Goal: Transaction & Acquisition: Book appointment/travel/reservation

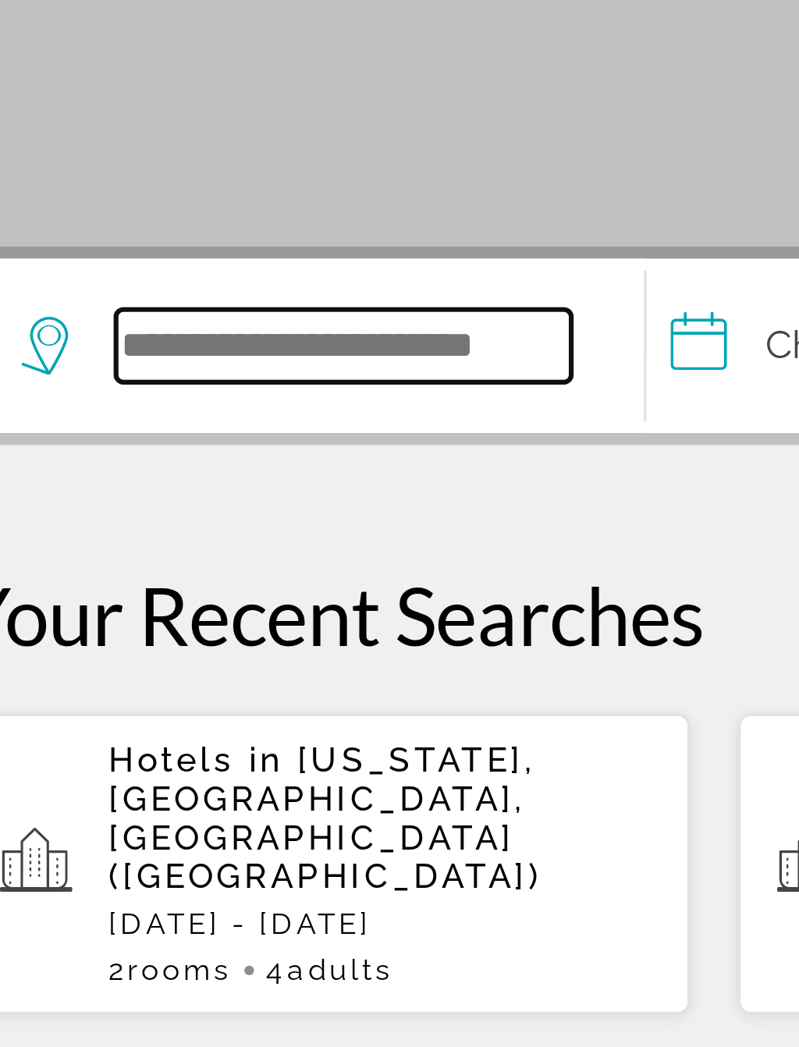
click at [124, 452] on input "Search widget" at bounding box center [154, 463] width 147 height 23
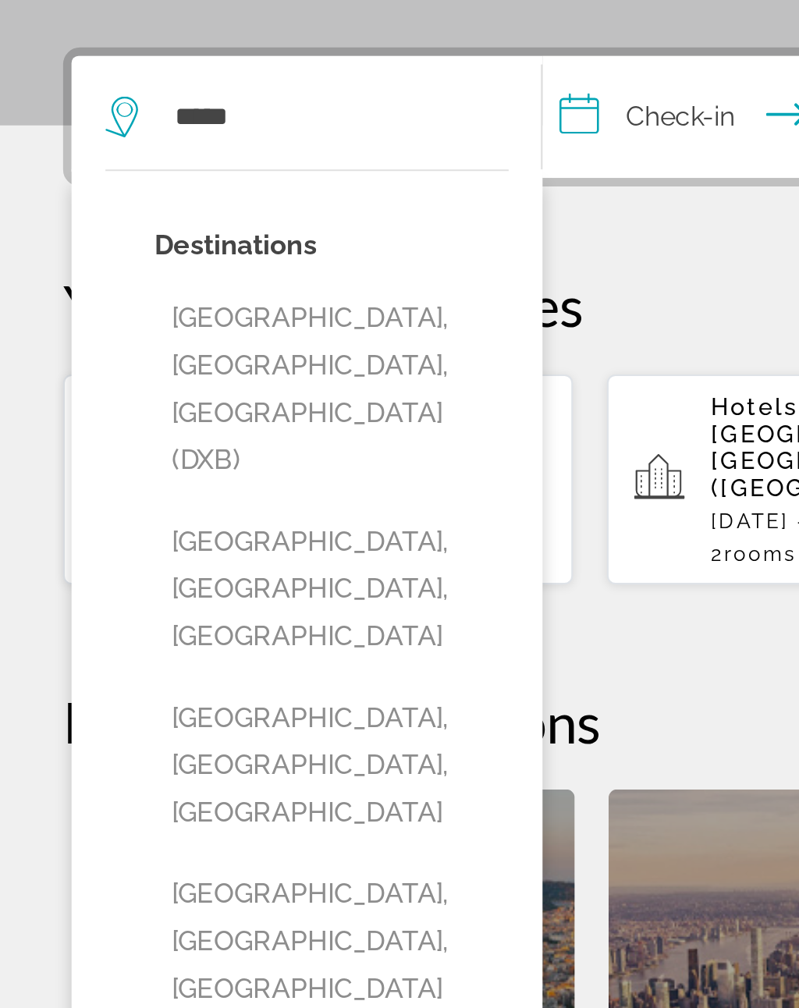
click at [189, 542] on button "Dubai, Dubai Emirate, United Arab Emirates (DXB)" at bounding box center [154, 589] width 163 height 95
type input "**********"
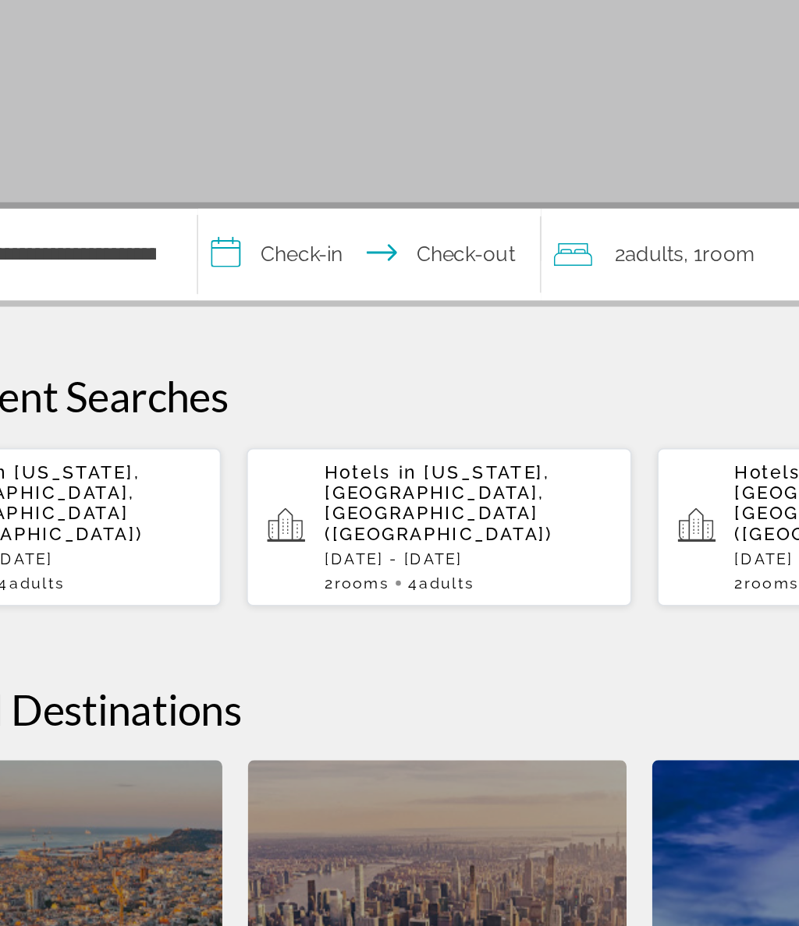
click at [252, 436] on input "**********" at bounding box center [359, 466] width 215 height 61
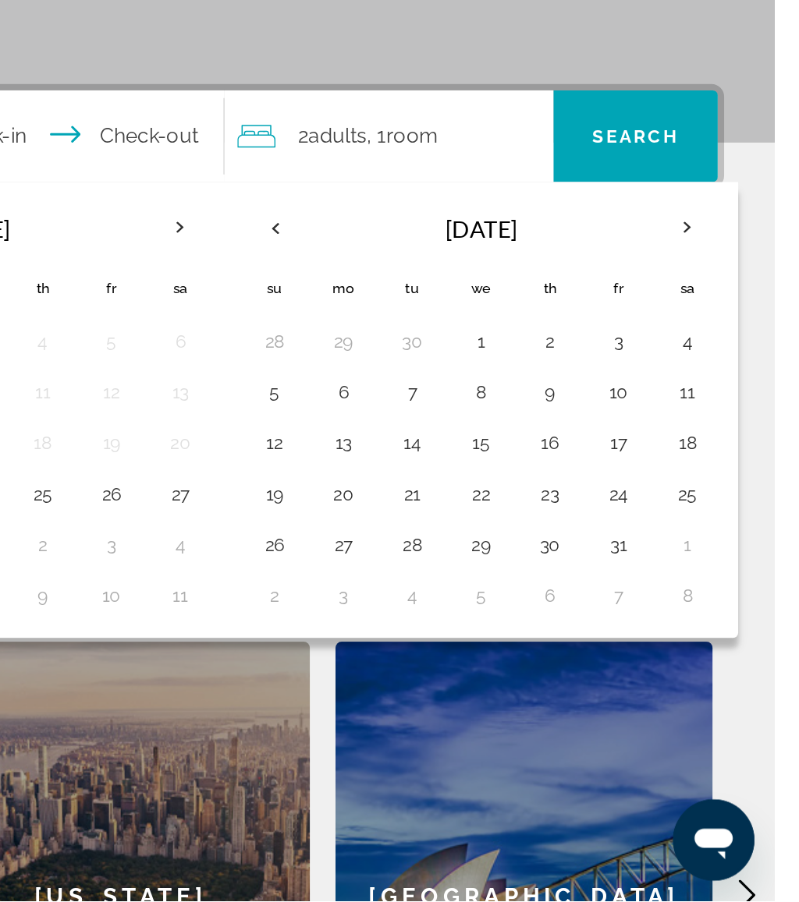
scroll to position [209, 0]
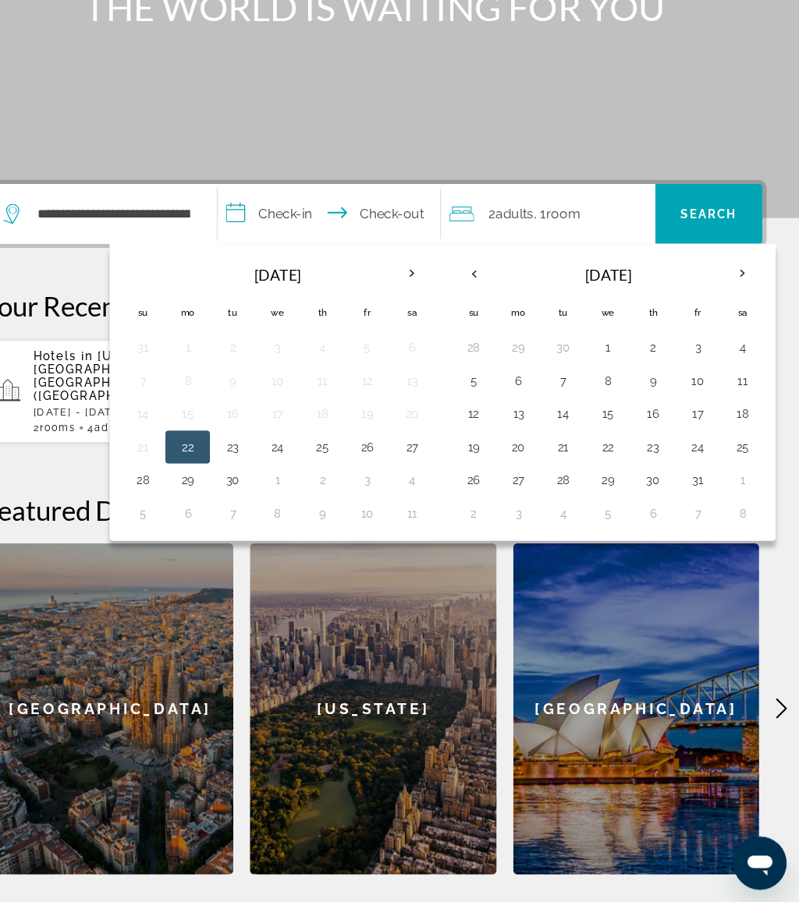
click at [522, 463] on button "20" at bounding box center [534, 474] width 25 height 22
click at [522, 494] on button "27" at bounding box center [534, 505] width 25 height 22
type input "**********"
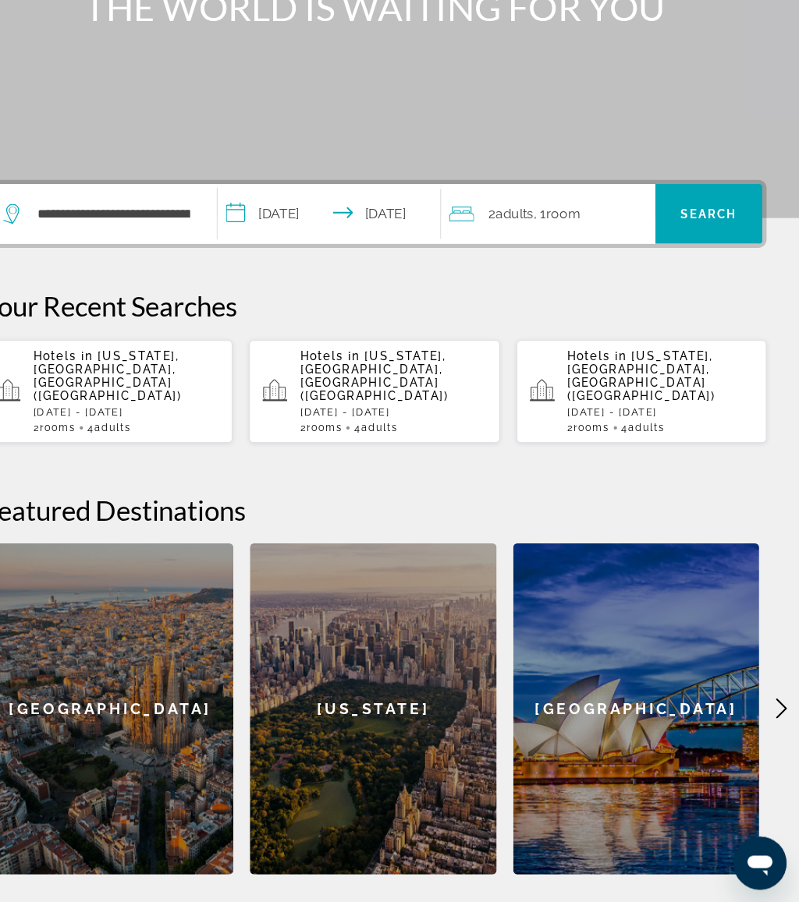
click at [687, 249] on span "Search" at bounding box center [713, 255] width 53 height 12
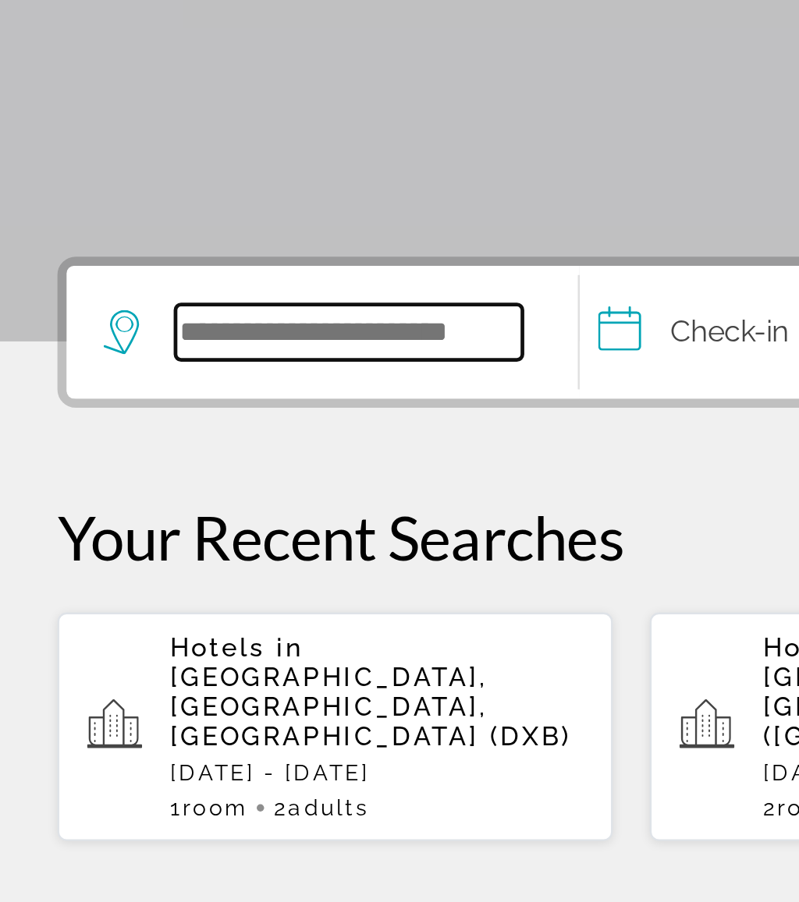
click at [139, 452] on input "Search widget" at bounding box center [154, 463] width 147 height 23
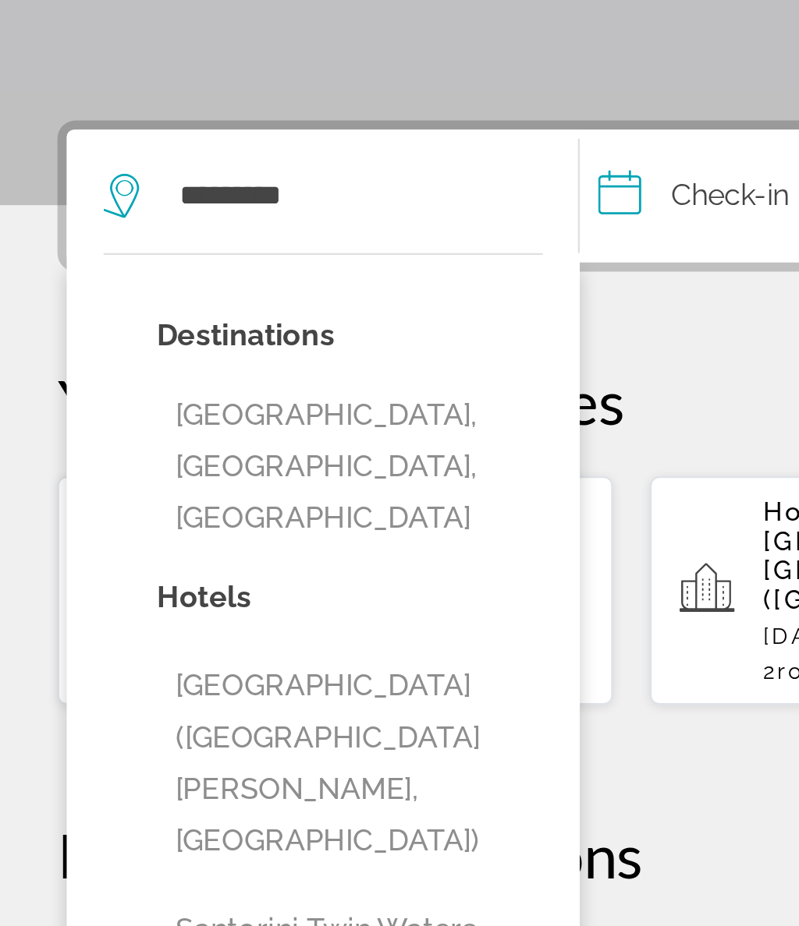
click at [200, 542] on button "Santorini, Santorini Island, Greece" at bounding box center [154, 578] width 163 height 73
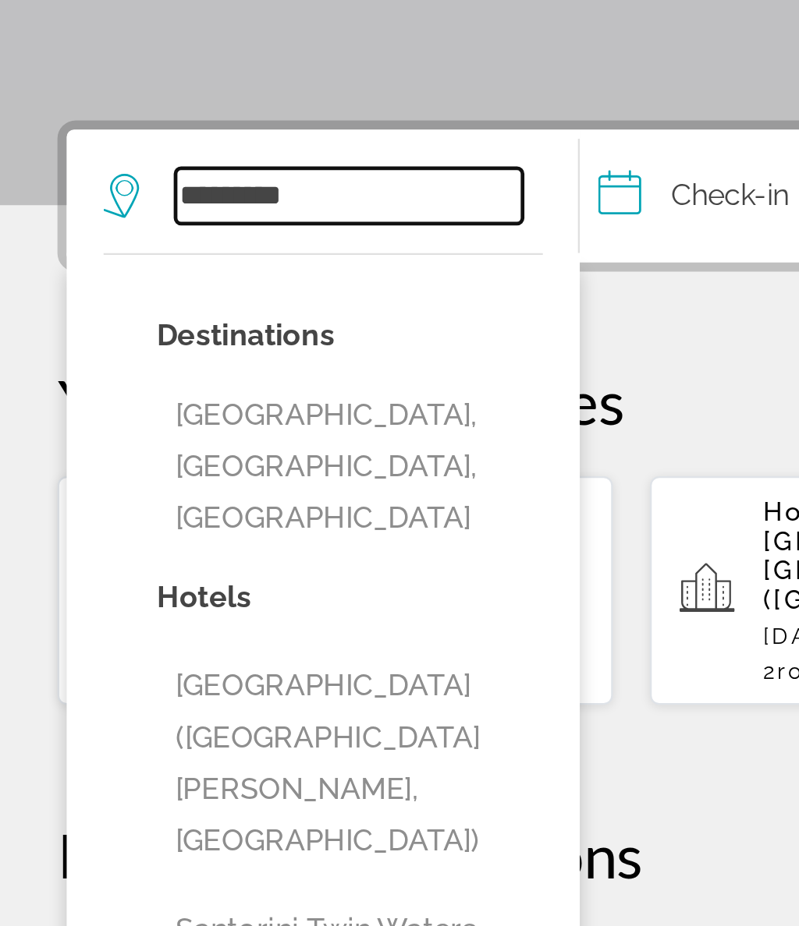
type input "**********"
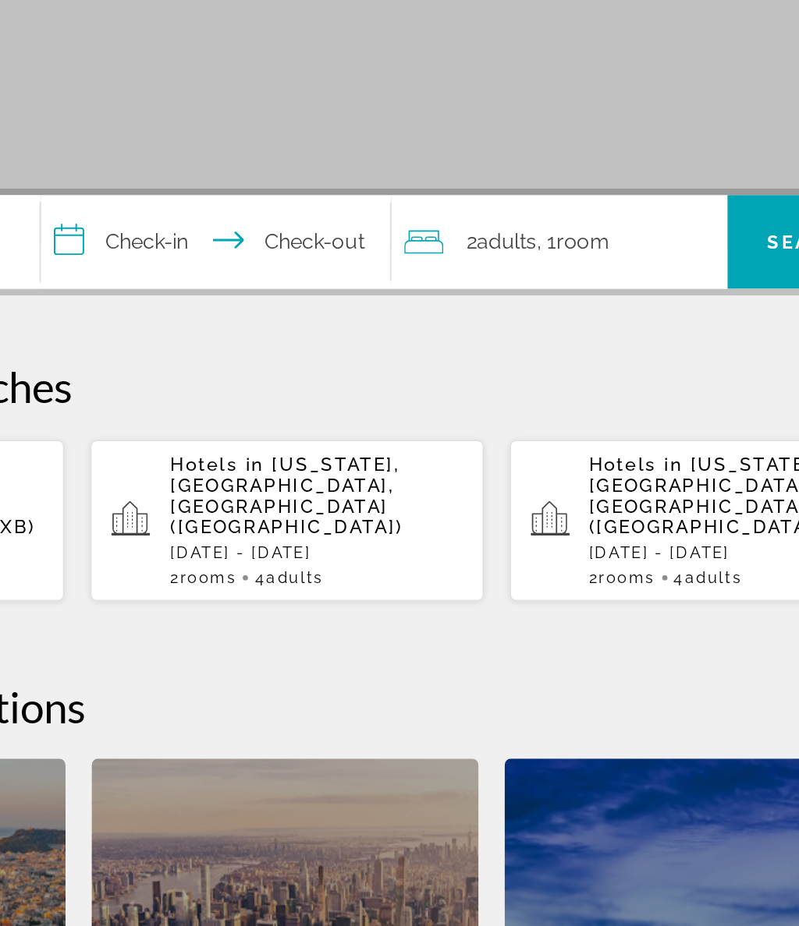
click at [252, 436] on input "**********" at bounding box center [359, 466] width 215 height 61
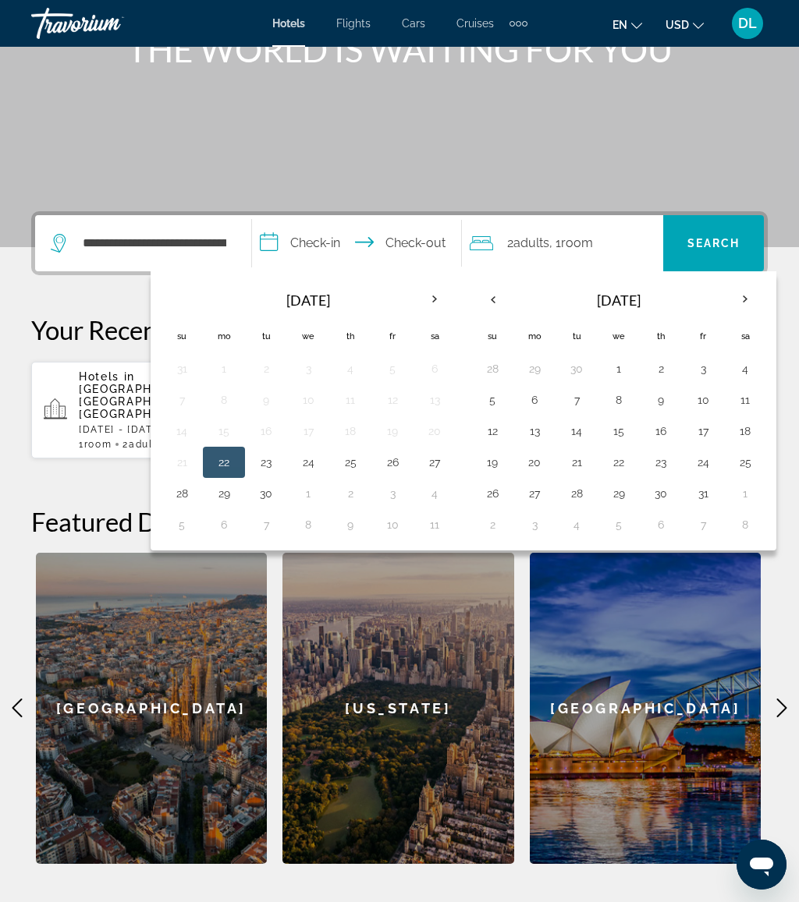
scroll to position [220, 0]
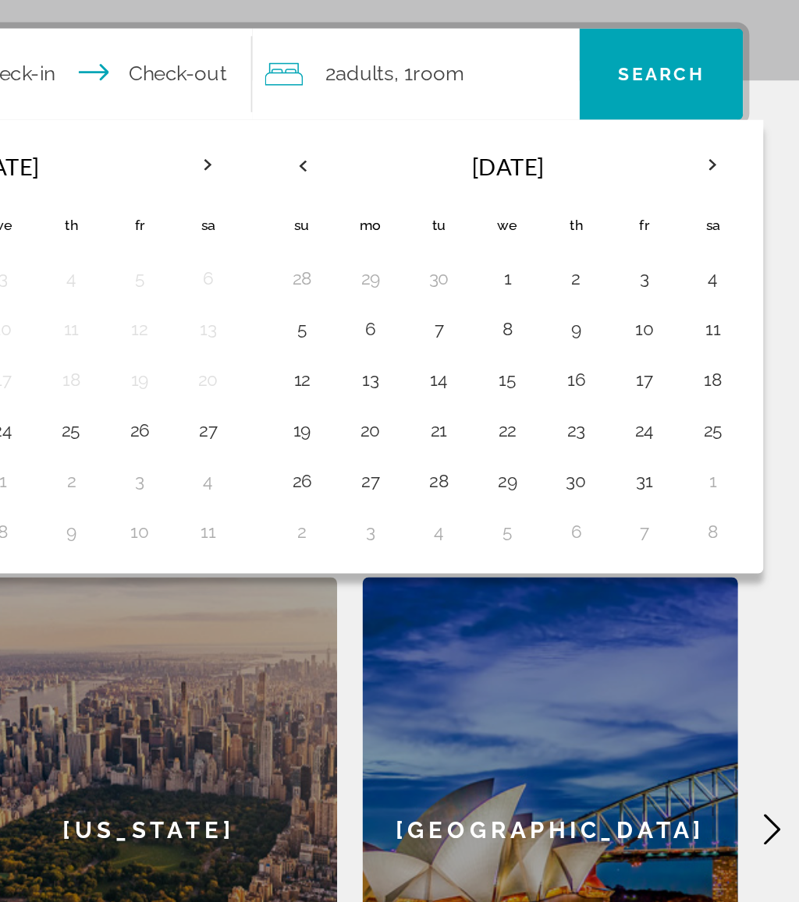
click at [648, 452] on button "23" at bounding box center [660, 463] width 25 height 22
click at [648, 483] on button "30" at bounding box center [660, 494] width 25 height 22
type input "**********"
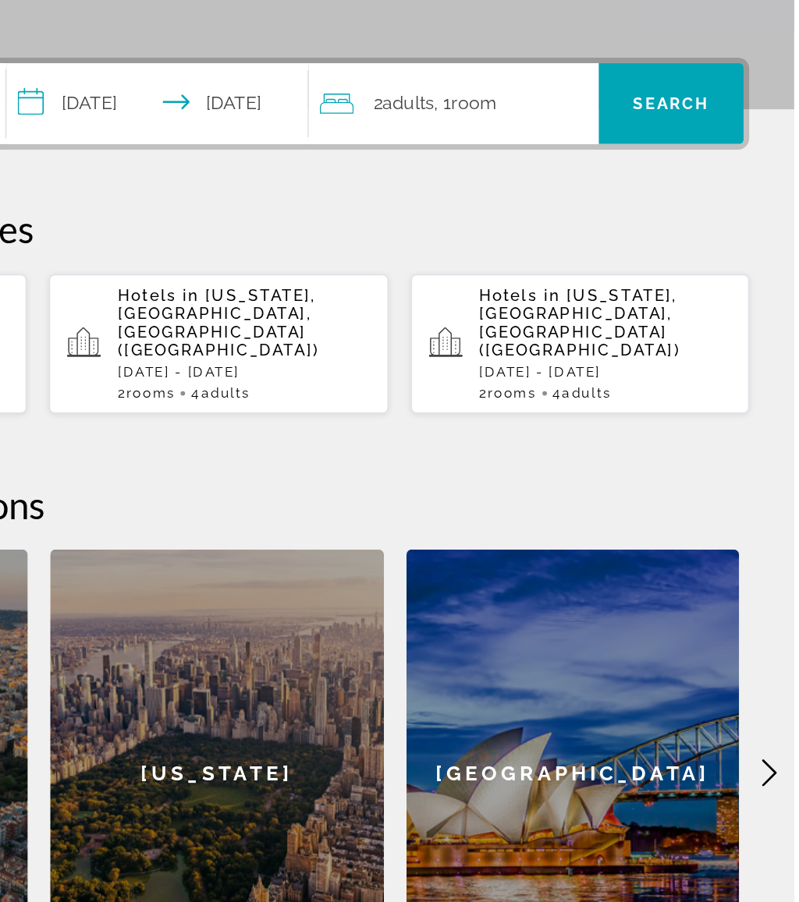
scroll to position [222, 0]
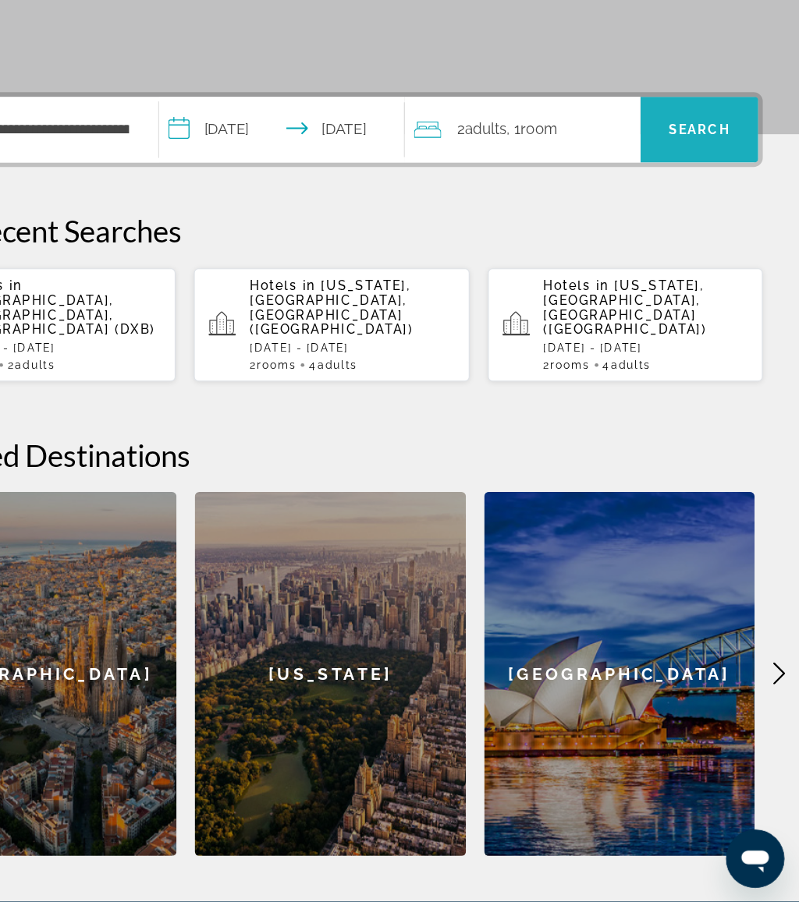
click at [663, 223] on span "Search widget" at bounding box center [713, 241] width 101 height 37
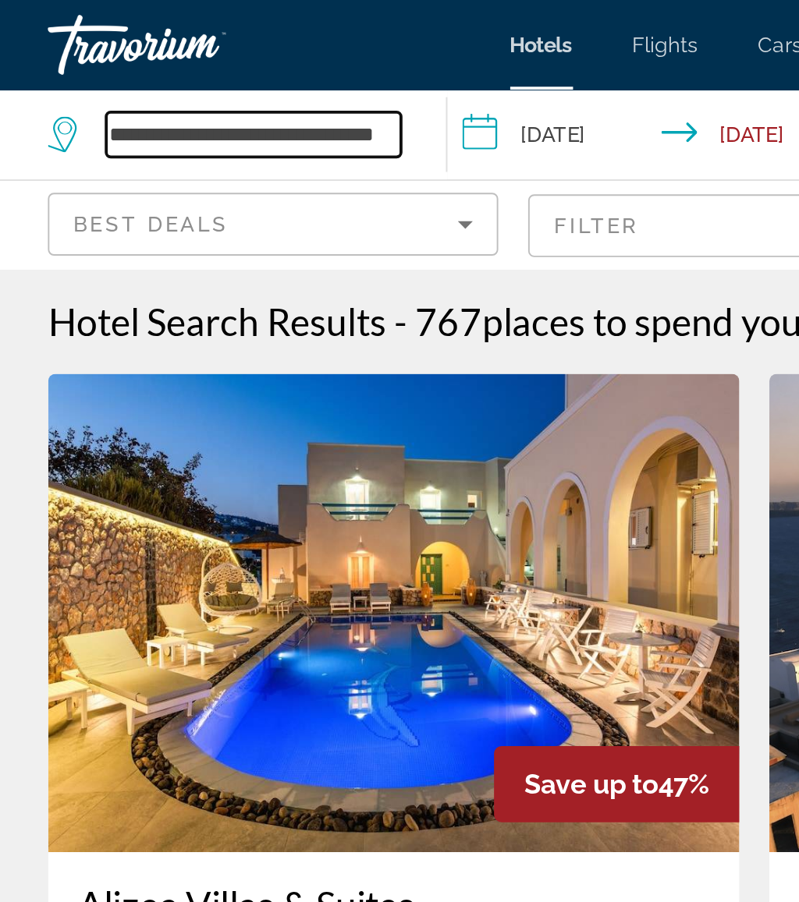
click at [187, 71] on input "**********" at bounding box center [139, 69] width 154 height 23
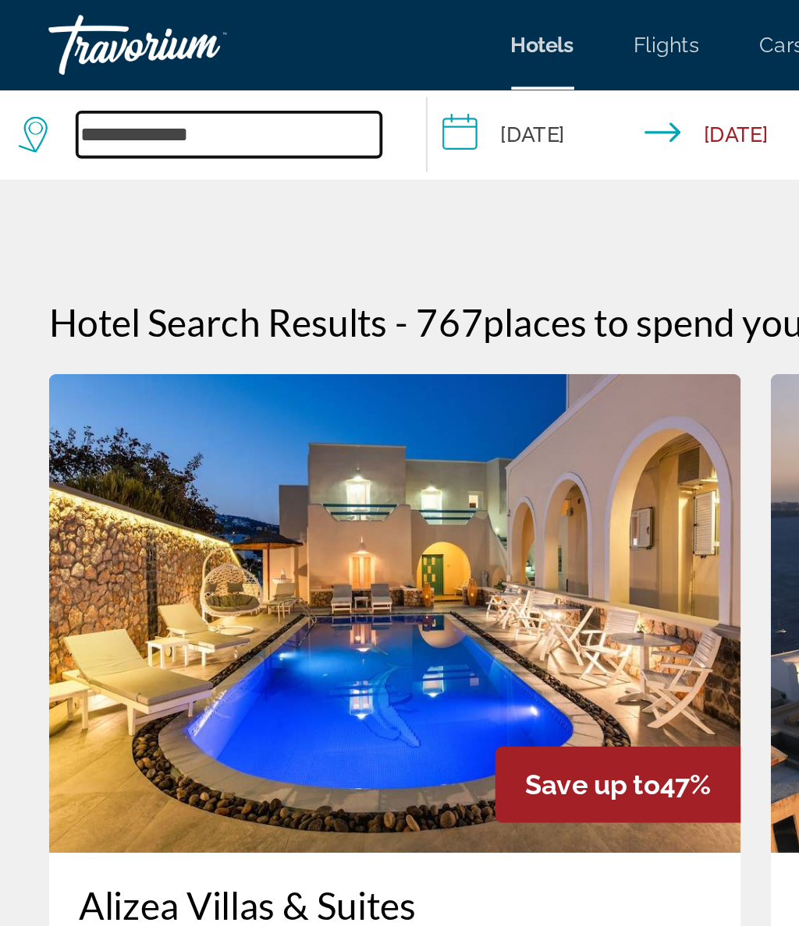
type input "**********"
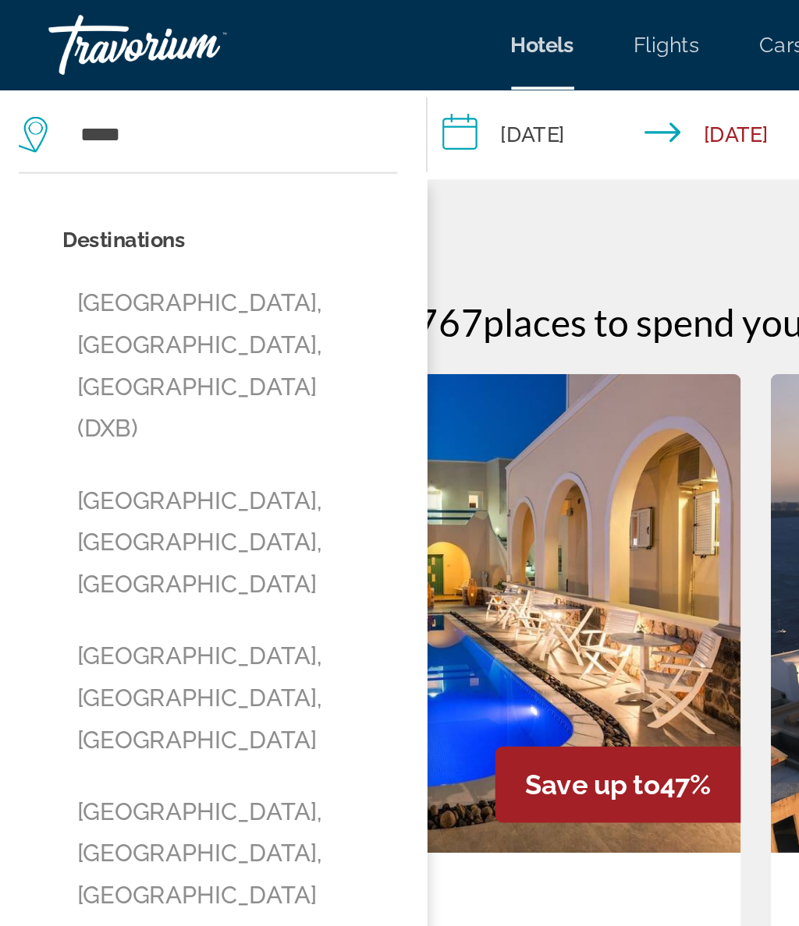
click at [143, 159] on button "Dubai, Dubai Emirate, United Arab Emirates (DXB)" at bounding box center [125, 190] width 175 height 95
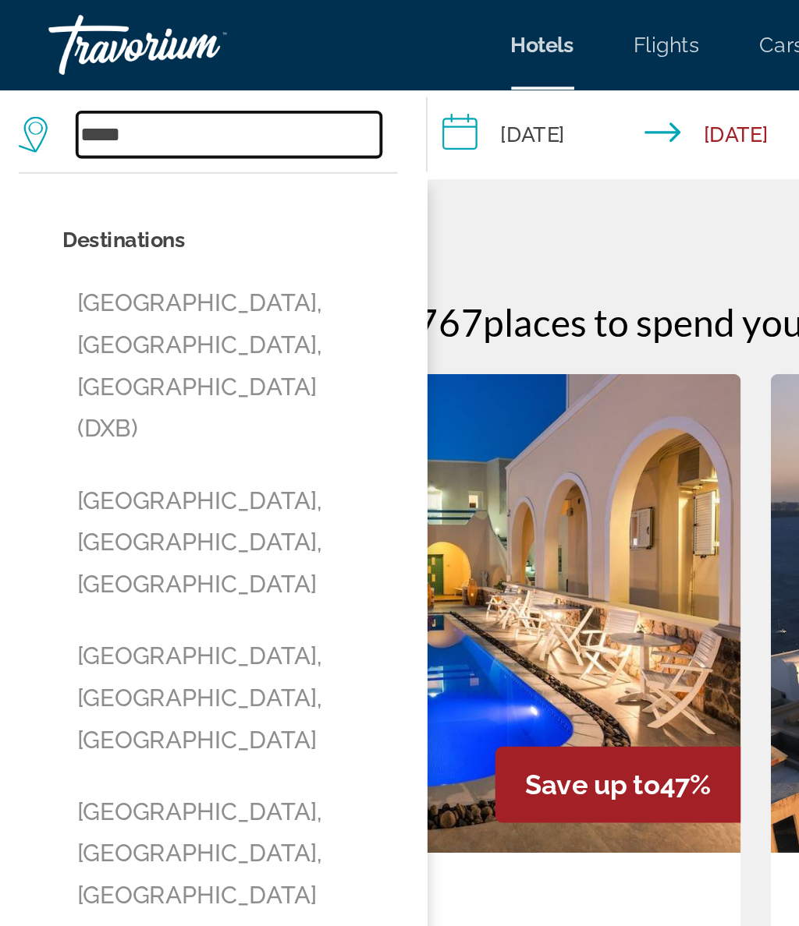
type input "**********"
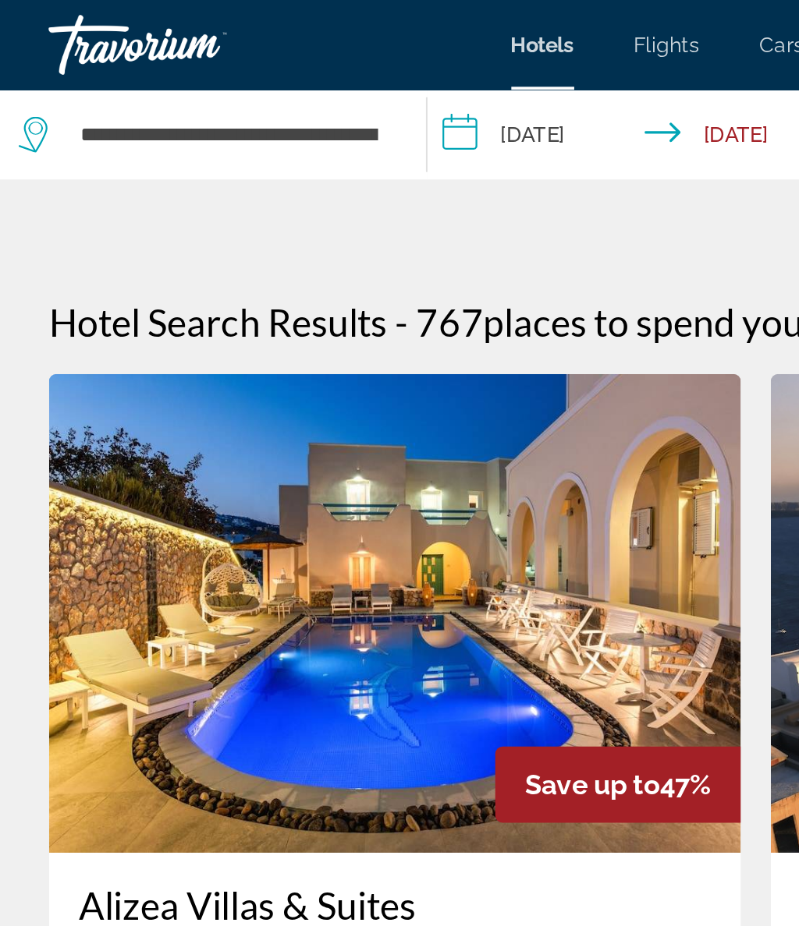
click at [294, 68] on input "**********" at bounding box center [341, 72] width 227 height 51
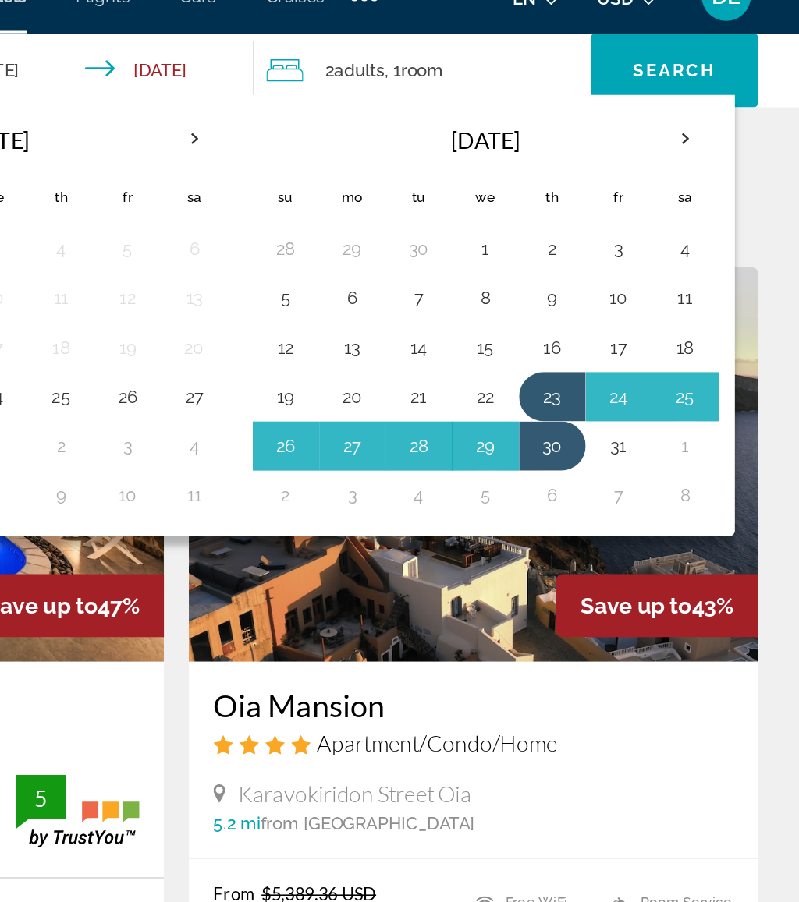
click at [700, 97] on th "Next month" at bounding box center [721, 114] width 42 height 34
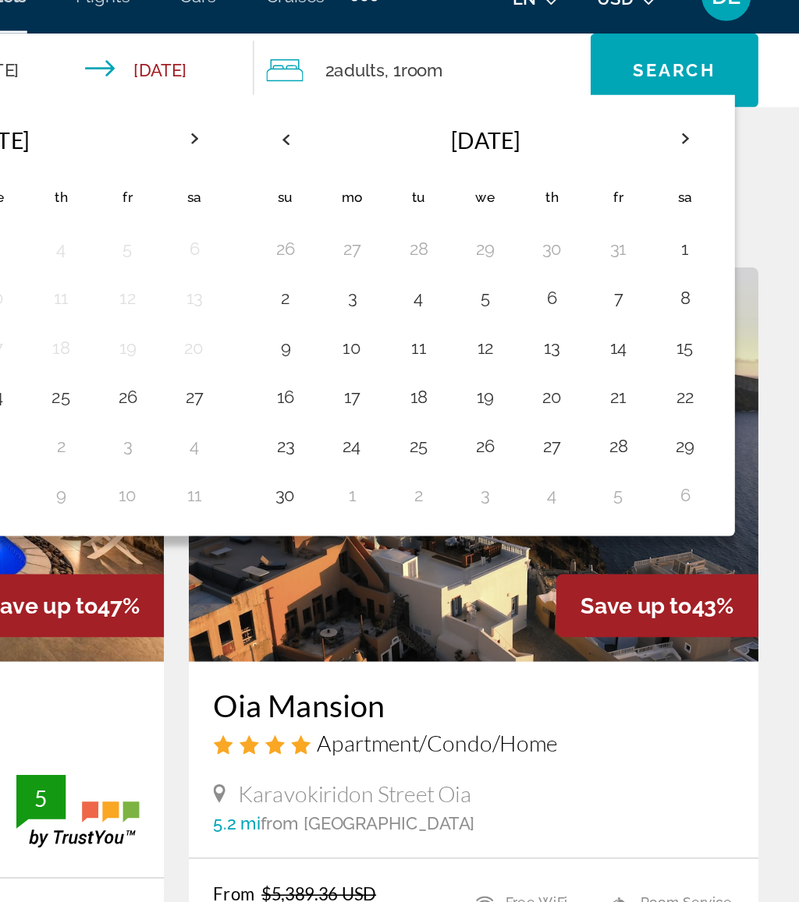
click at [456, 297] on button "23" at bounding box center [468, 308] width 25 height 22
click at [456, 328] on button "30" at bounding box center [468, 339] width 25 height 22
type input "**********"
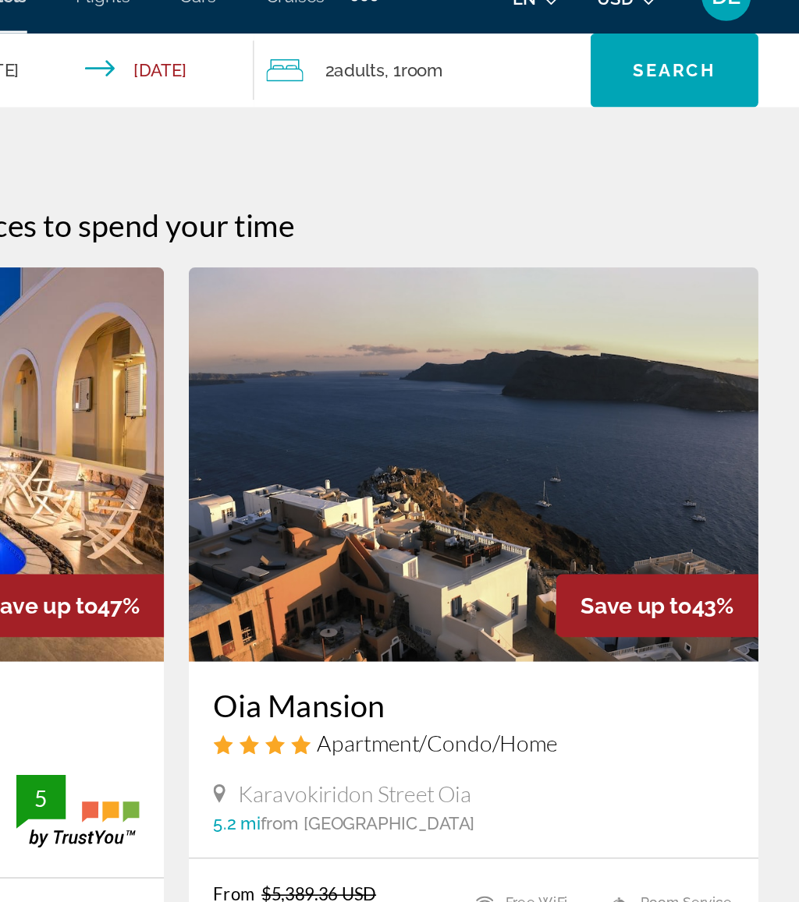
click at [688, 64] on span "Search" at bounding box center [714, 70] width 53 height 12
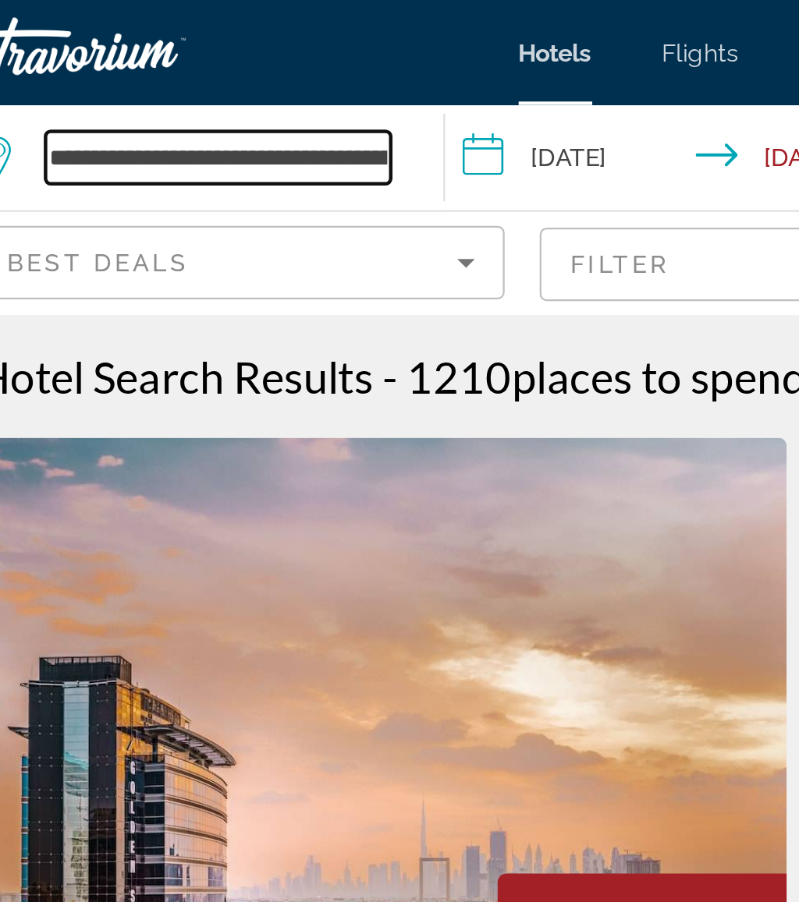
click at [169, 73] on input "**********" at bounding box center [139, 69] width 154 height 23
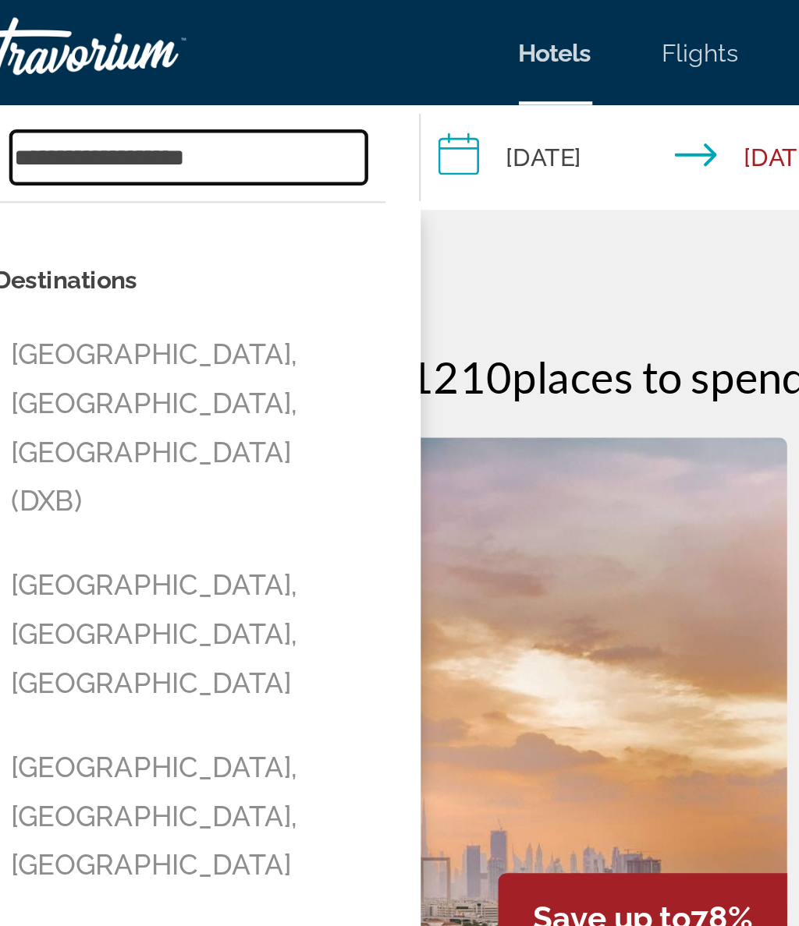
click at [129, 63] on input "**********" at bounding box center [125, 69] width 158 height 23
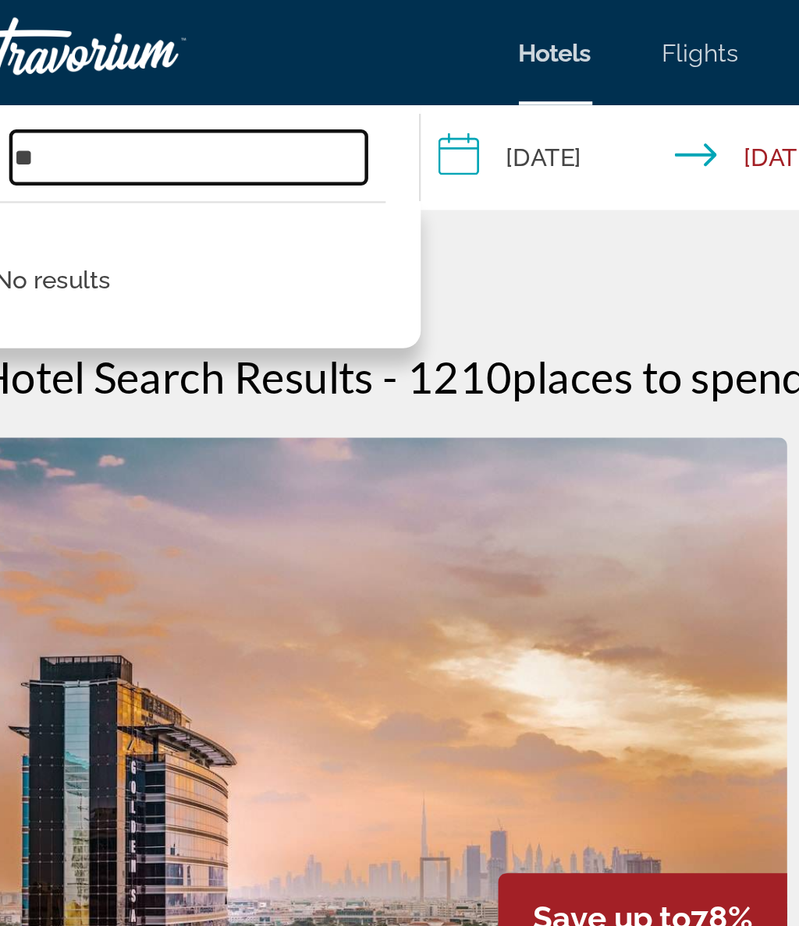
type input "*"
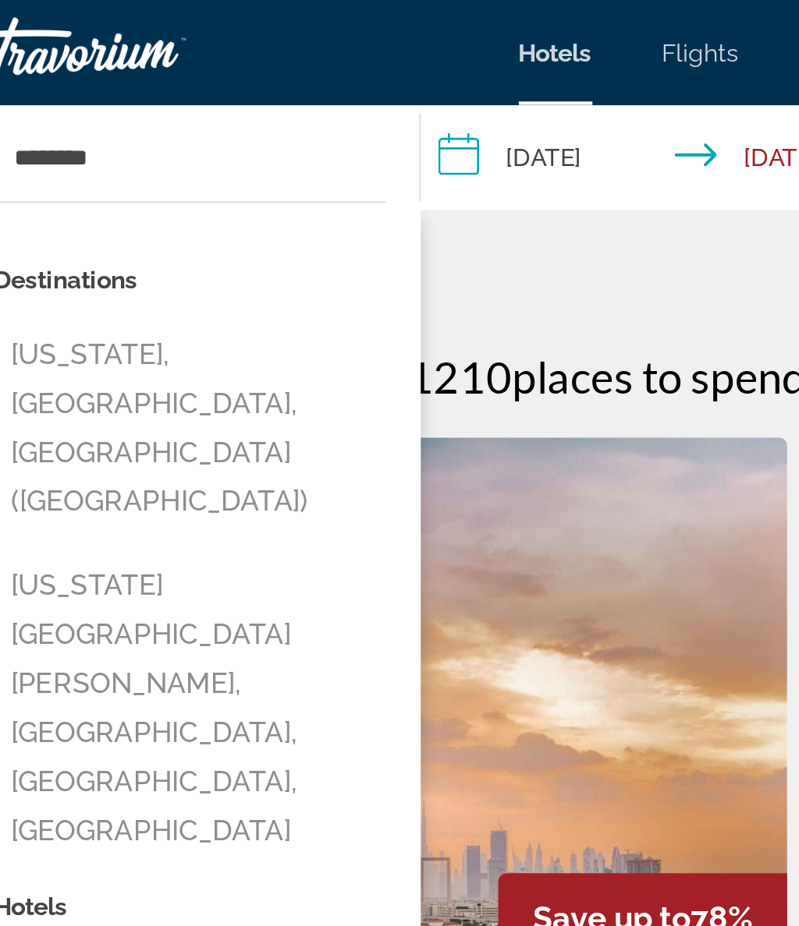
click at [129, 165] on button "New York, NY, United States (NYC)" at bounding box center [125, 190] width 175 height 95
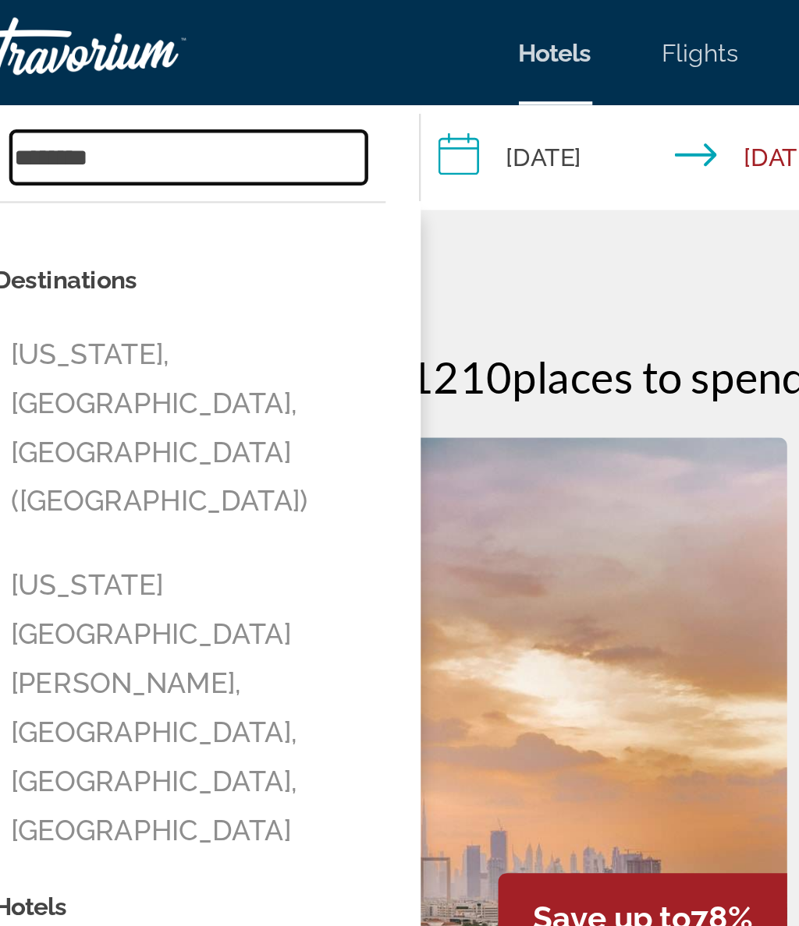
type input "**********"
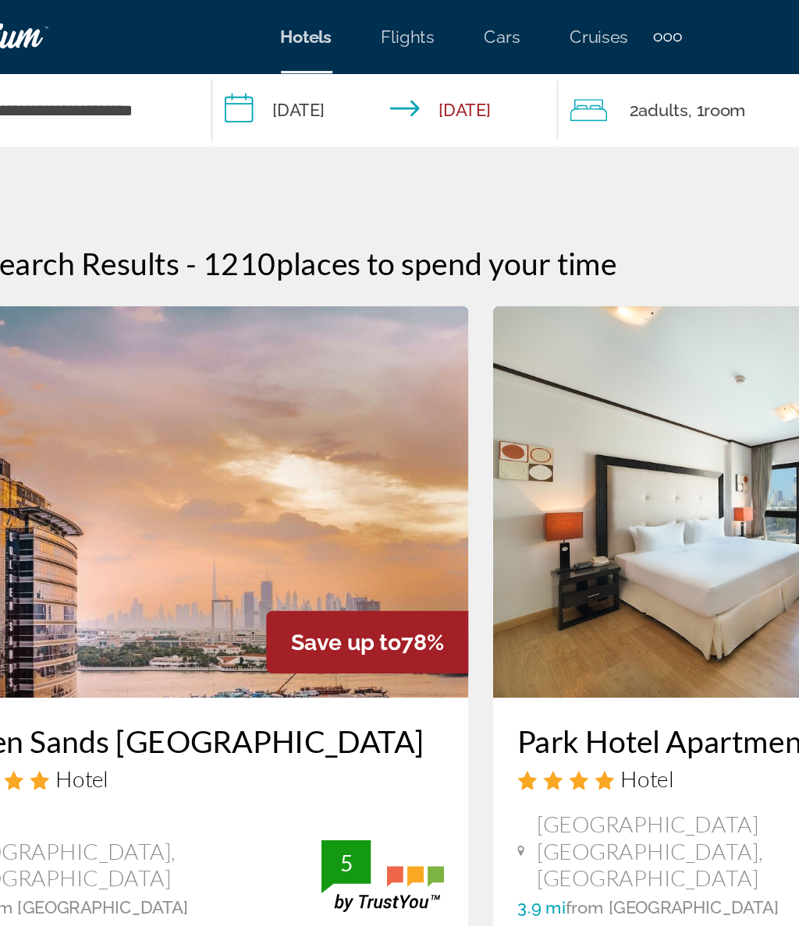
click at [228, 69] on input "**********" at bounding box center [341, 72] width 227 height 51
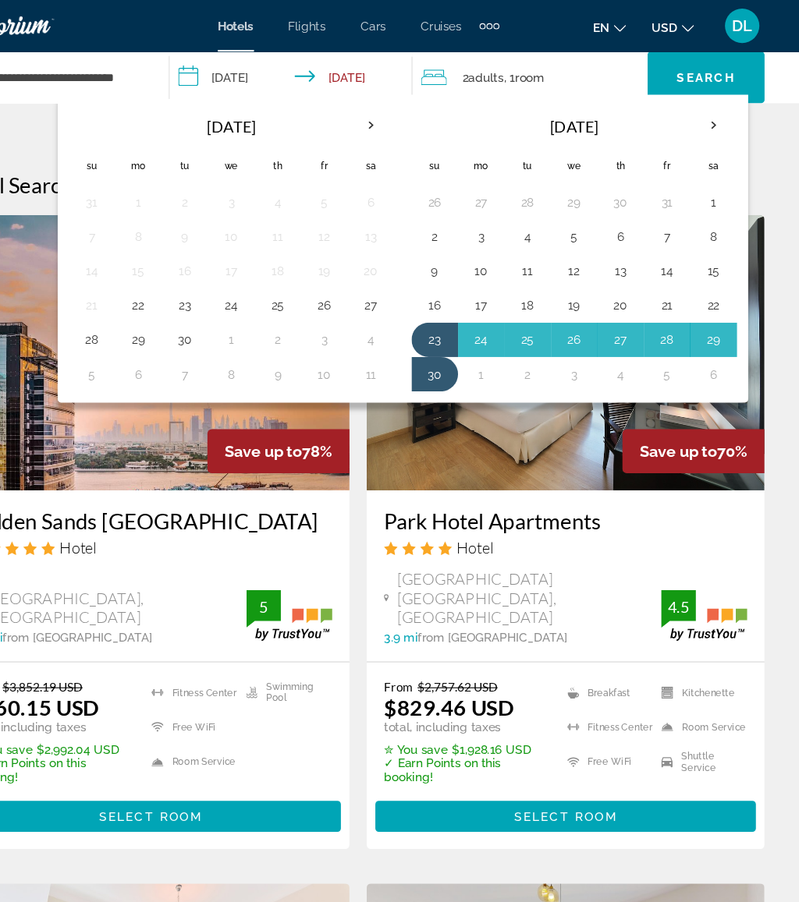
click at [583, 306] on button "26" at bounding box center [595, 308] width 25 height 22
click at [456, 338] on button "30" at bounding box center [468, 339] width 25 height 22
type input "**********"
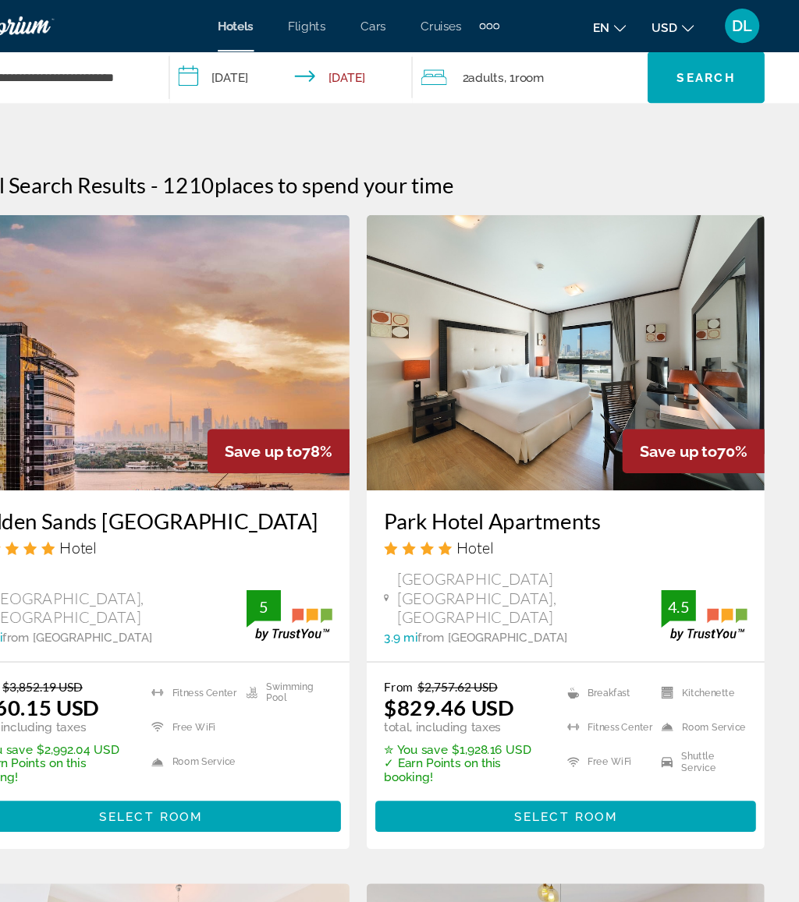
click at [688, 72] on span "Search" at bounding box center [714, 70] width 53 height 12
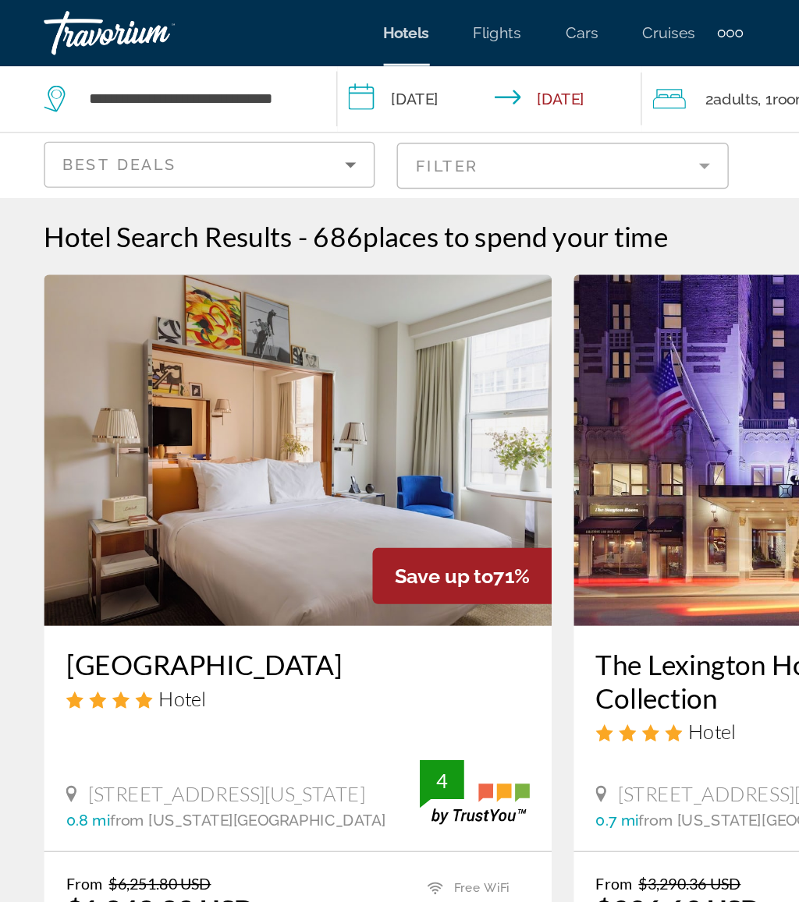
click at [217, 57] on div "**********" at bounding box center [127, 70] width 192 height 47
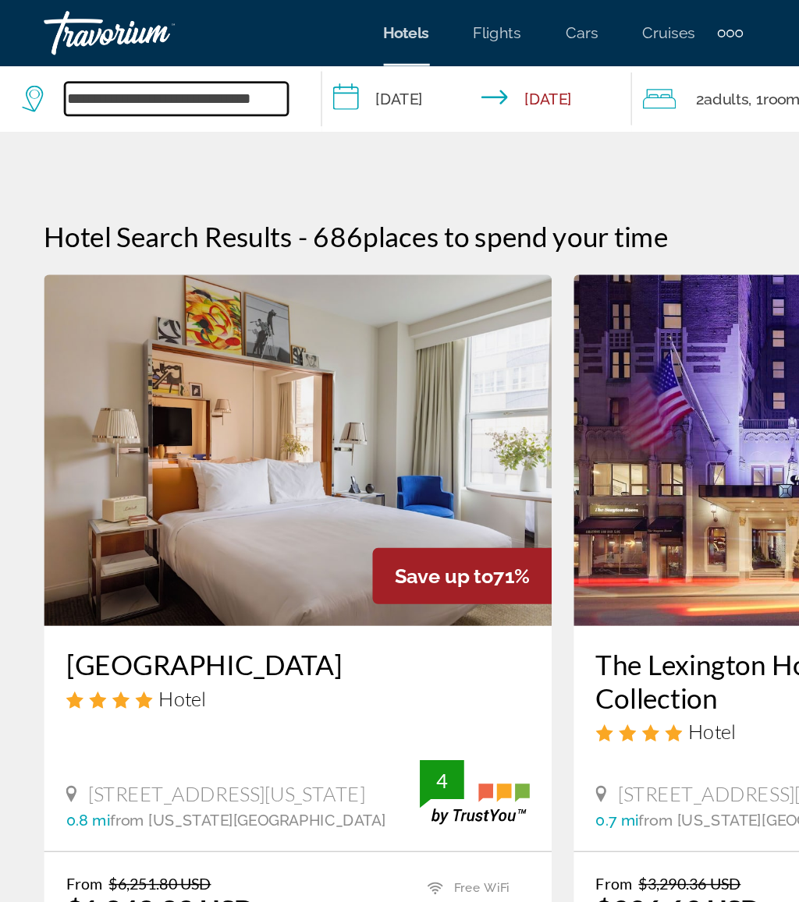
click at [204, 68] on input "**********" at bounding box center [125, 69] width 158 height 23
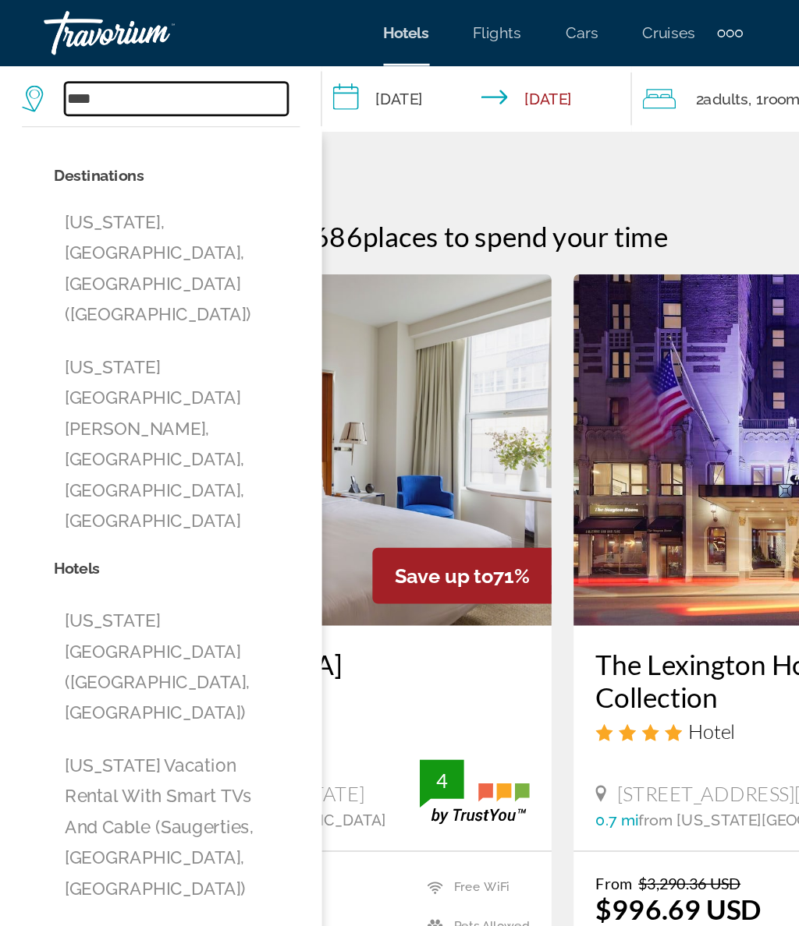
click at [112, 70] on input "****" at bounding box center [125, 69] width 158 height 23
type input "*"
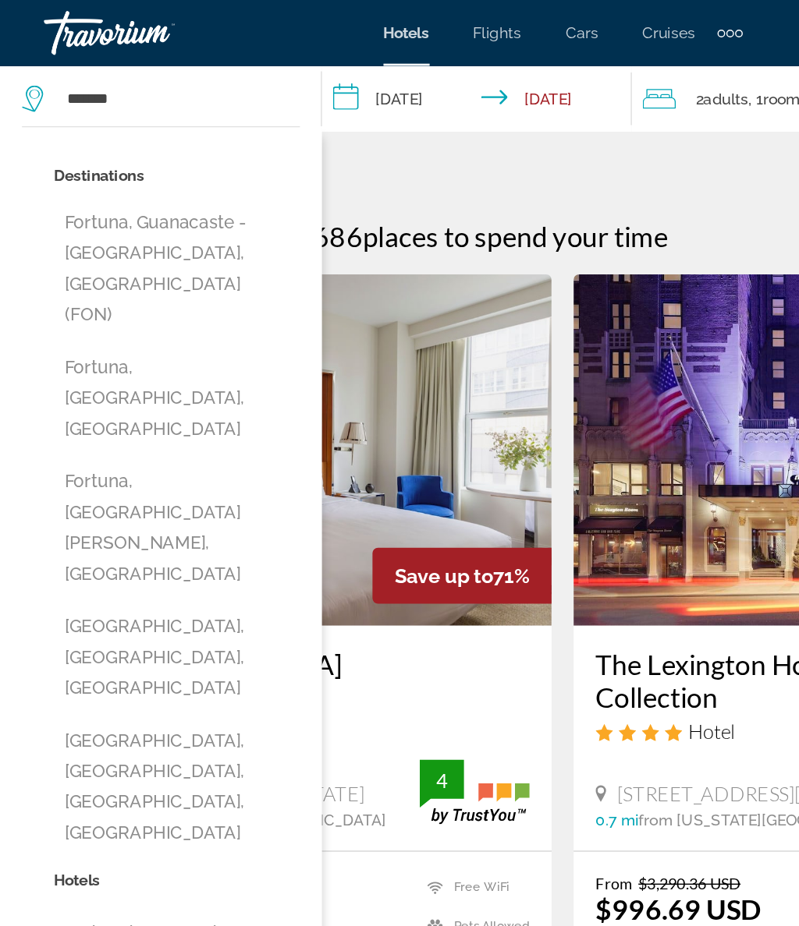
click at [159, 173] on button "Fortuna, Guanacaste - North Pacific Coast, Costa Rica (FON)" at bounding box center [125, 190] width 175 height 95
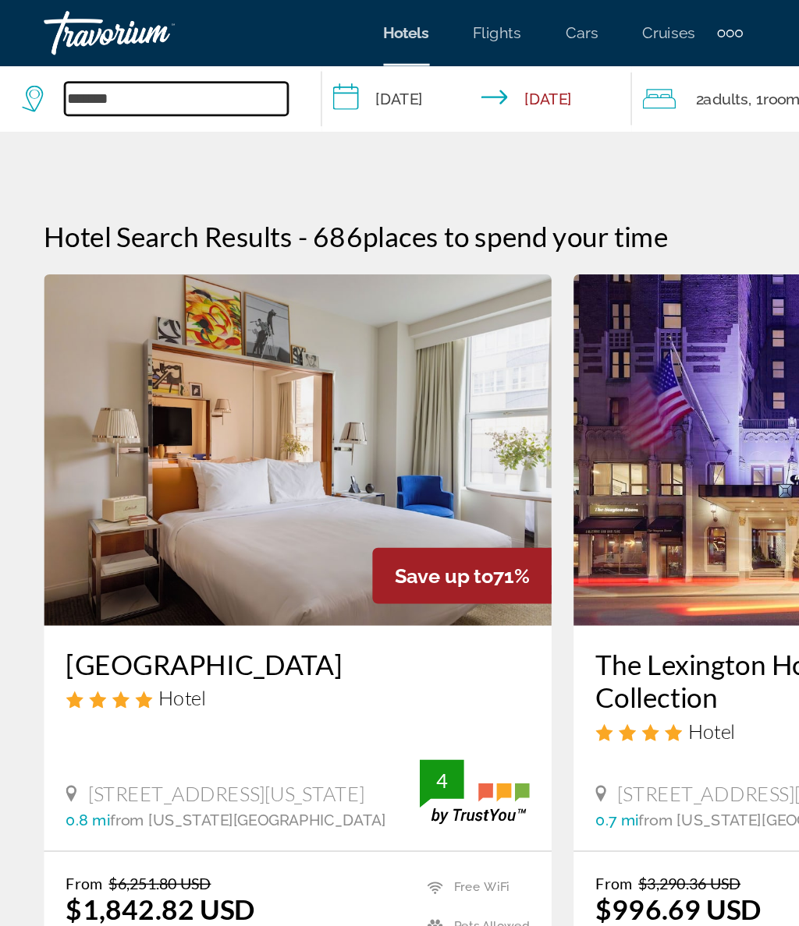
type input "**********"
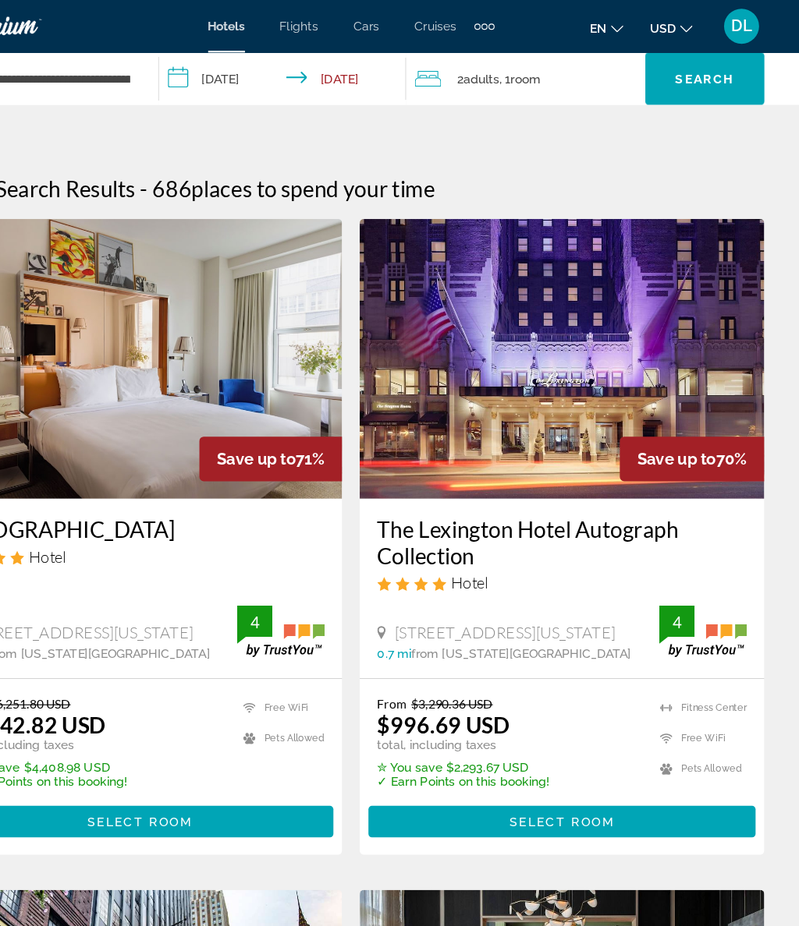
click at [661, 61] on span "Search widget" at bounding box center [714, 69] width 106 height 37
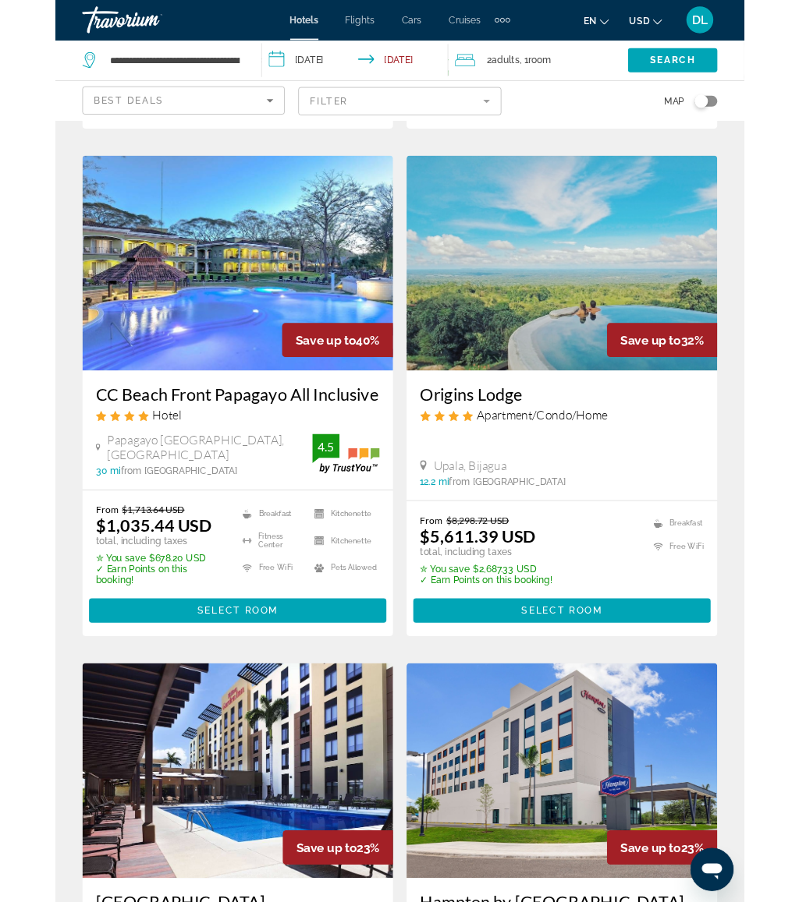
scroll to position [664, 0]
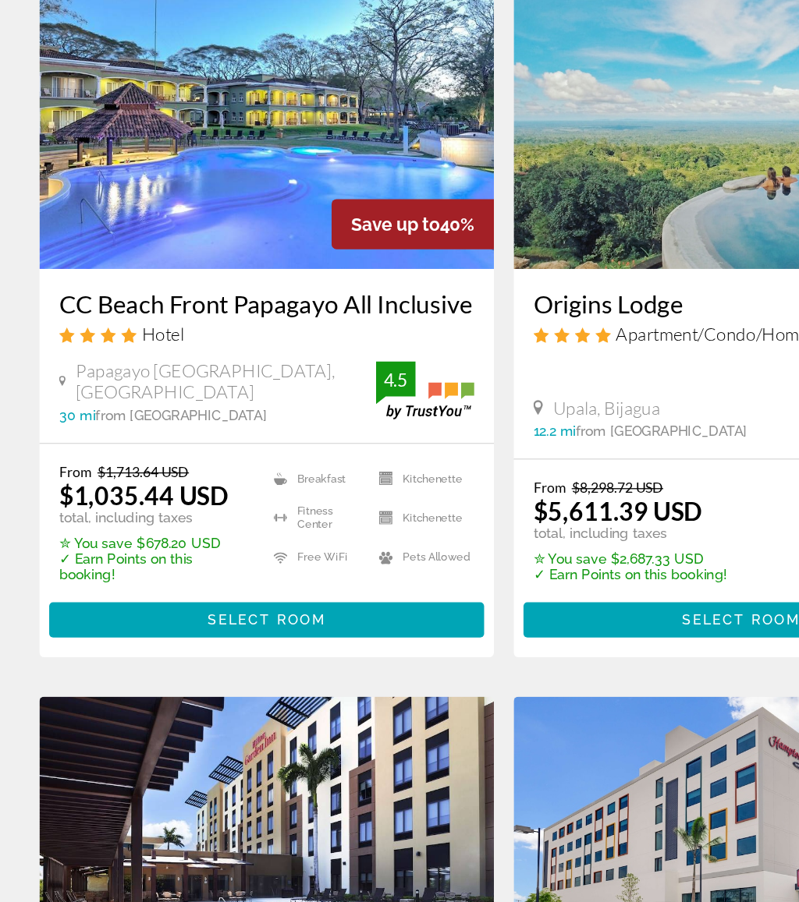
click at [282, 629] on span "Main content" at bounding box center [211, 647] width 345 height 37
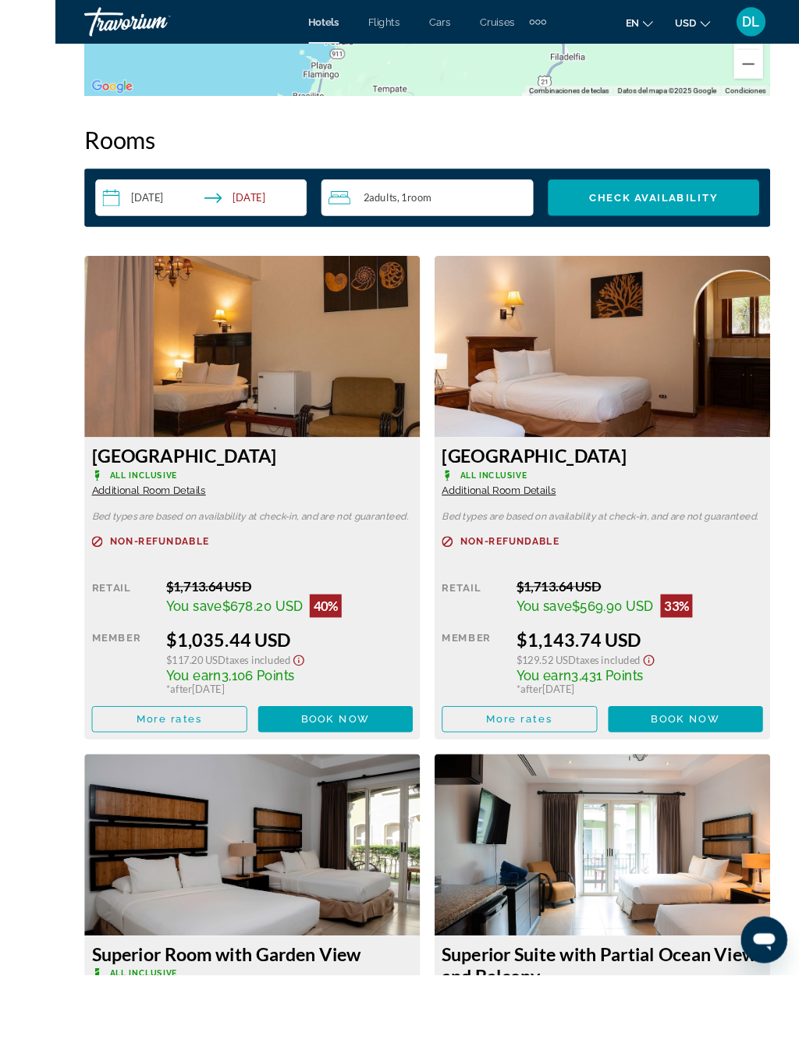
scroll to position [2594, 0]
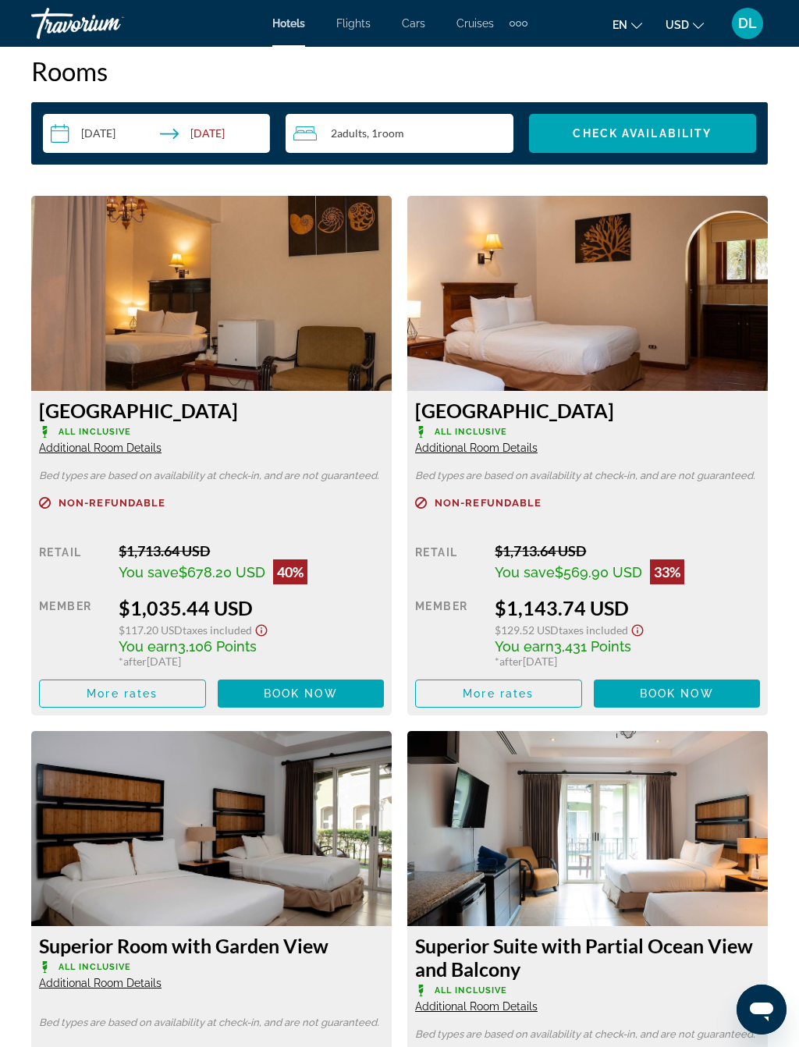
click at [321, 683] on span "Main content" at bounding box center [301, 693] width 167 height 37
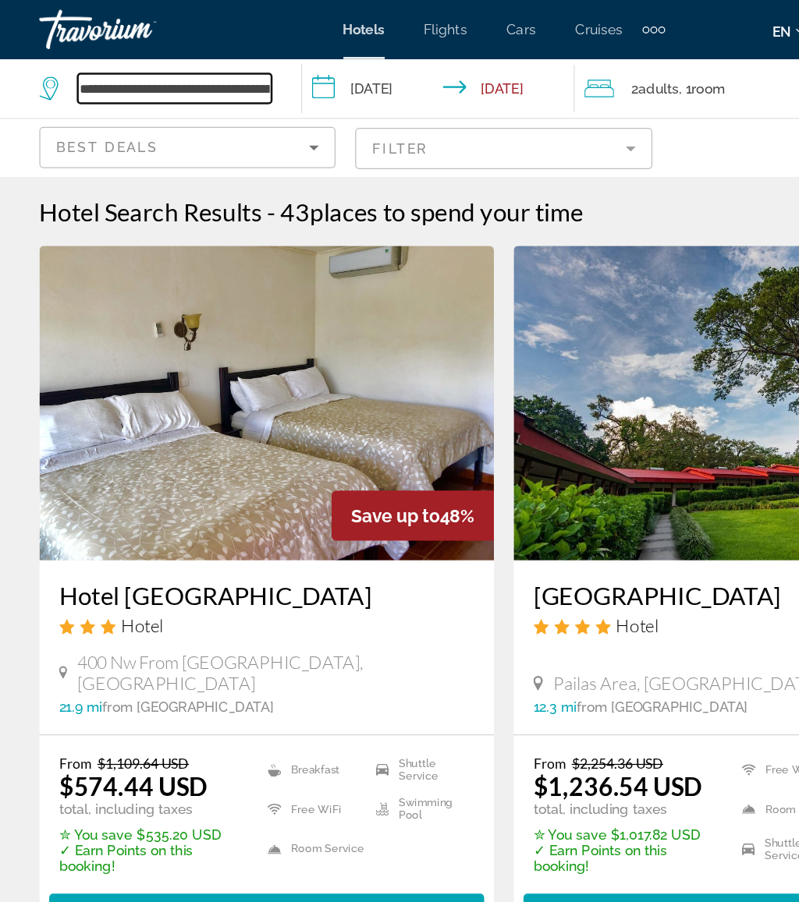
click at [210, 79] on input "**********" at bounding box center [139, 69] width 154 height 23
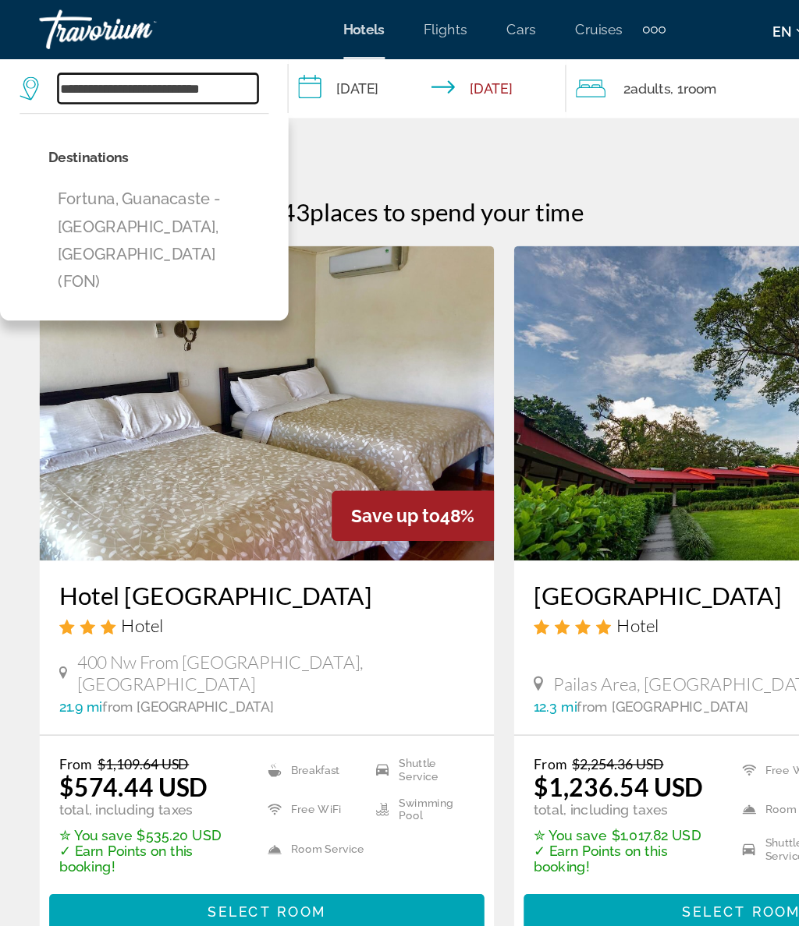
type input "********"
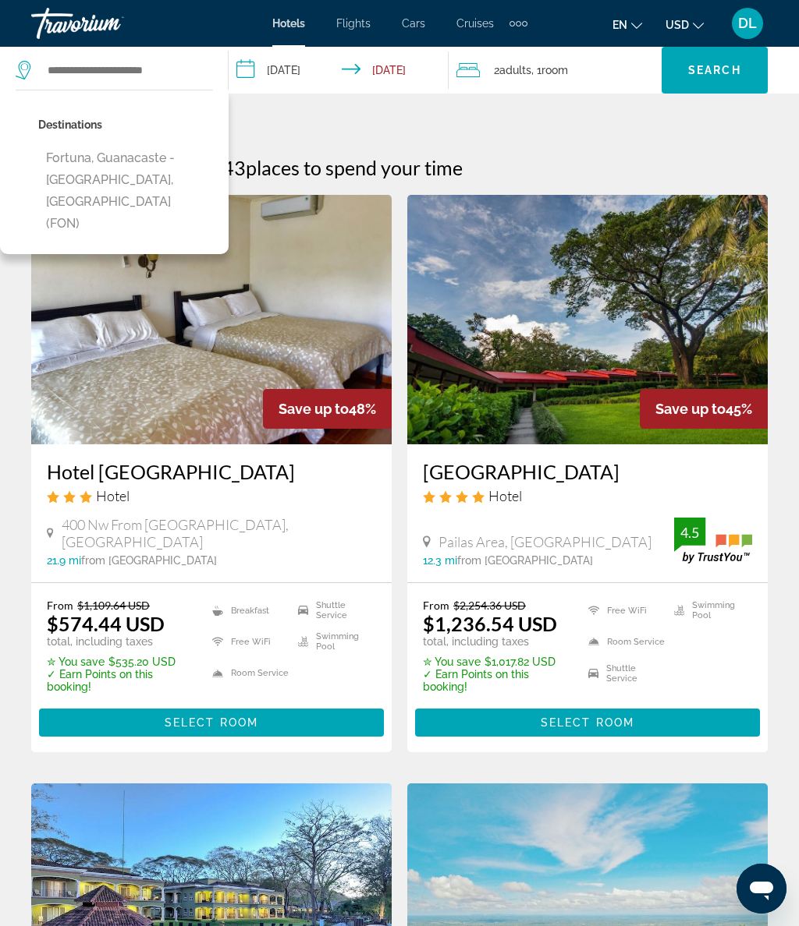
click at [579, 68] on div "2 Adult Adults , 1 Room rooms" at bounding box center [558, 70] width 205 height 22
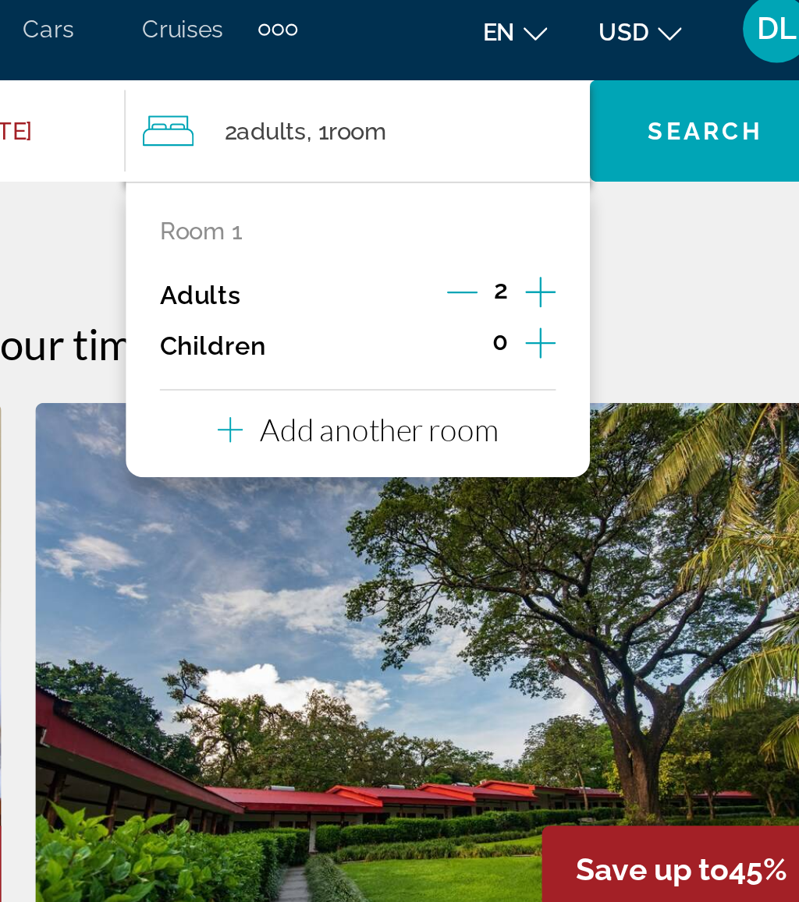
click at [632, 136] on icon "Increment adults" at bounding box center [639, 144] width 14 height 19
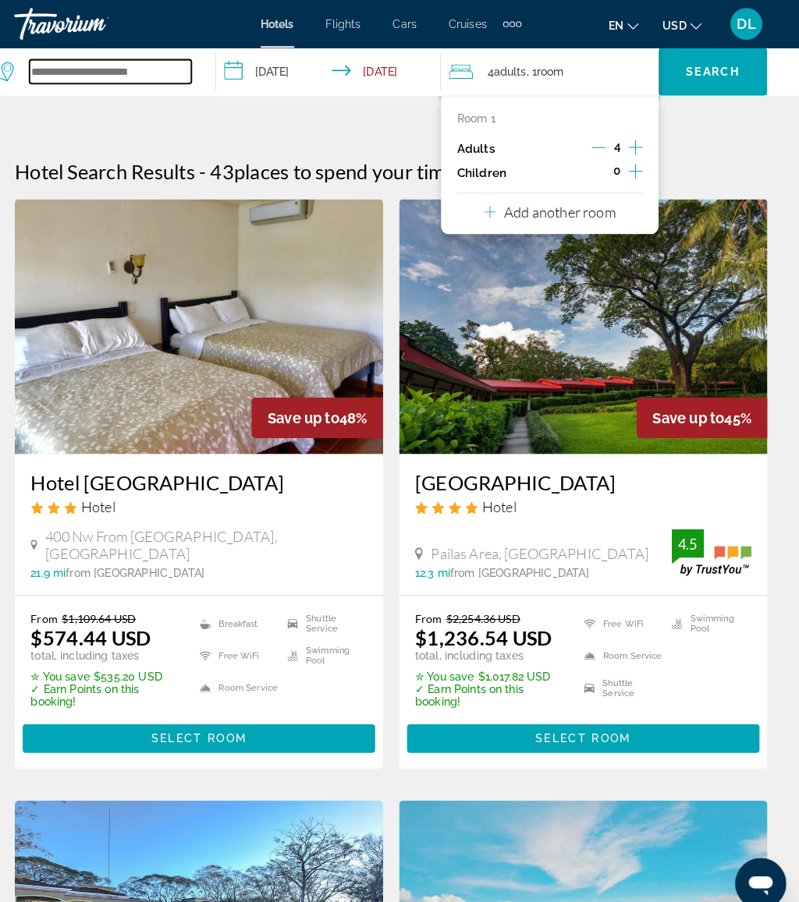
click at [126, 80] on input "Search widget" at bounding box center [125, 69] width 158 height 23
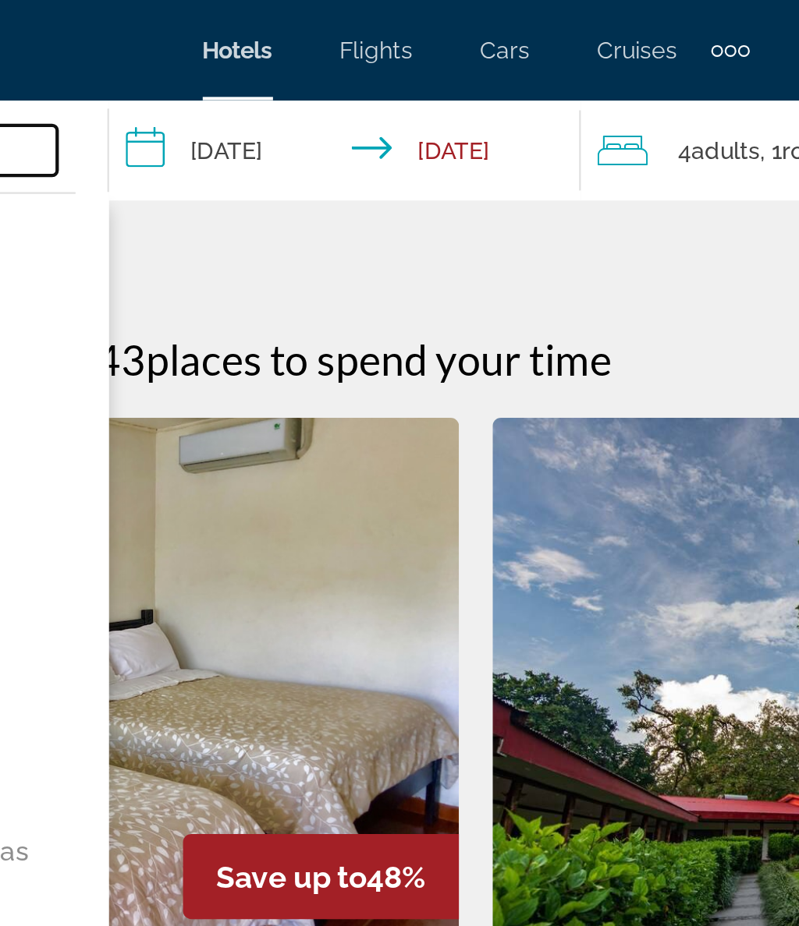
type input "*******"
click at [228, 69] on input "**********" at bounding box center [341, 72] width 227 height 51
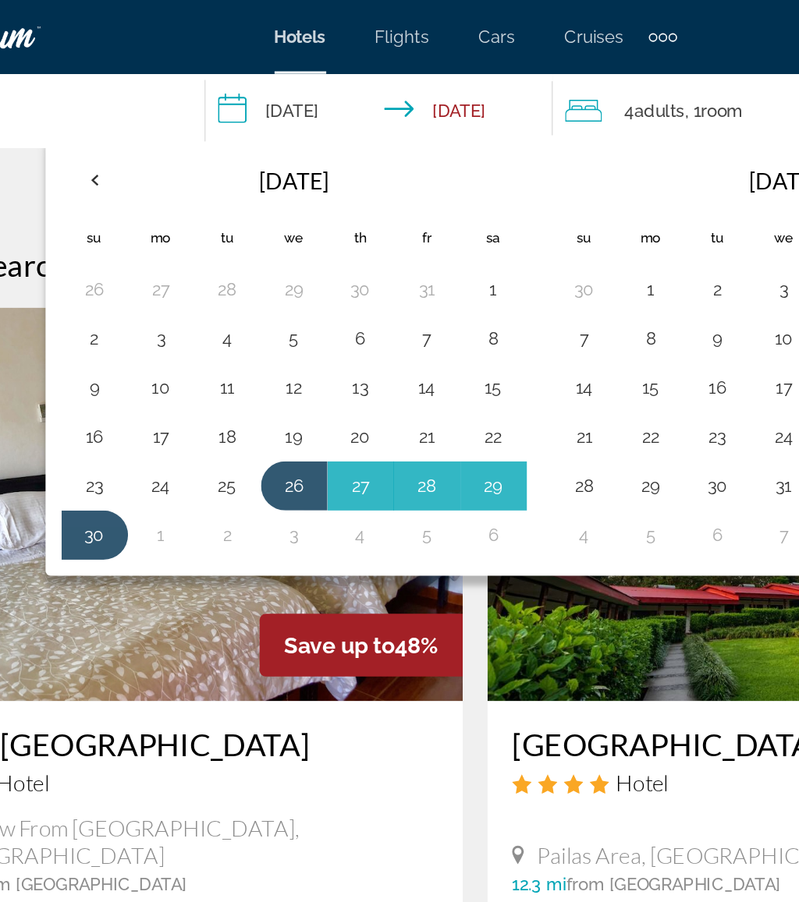
click at [314, 305] on button "27" at bounding box center [326, 308] width 25 height 22
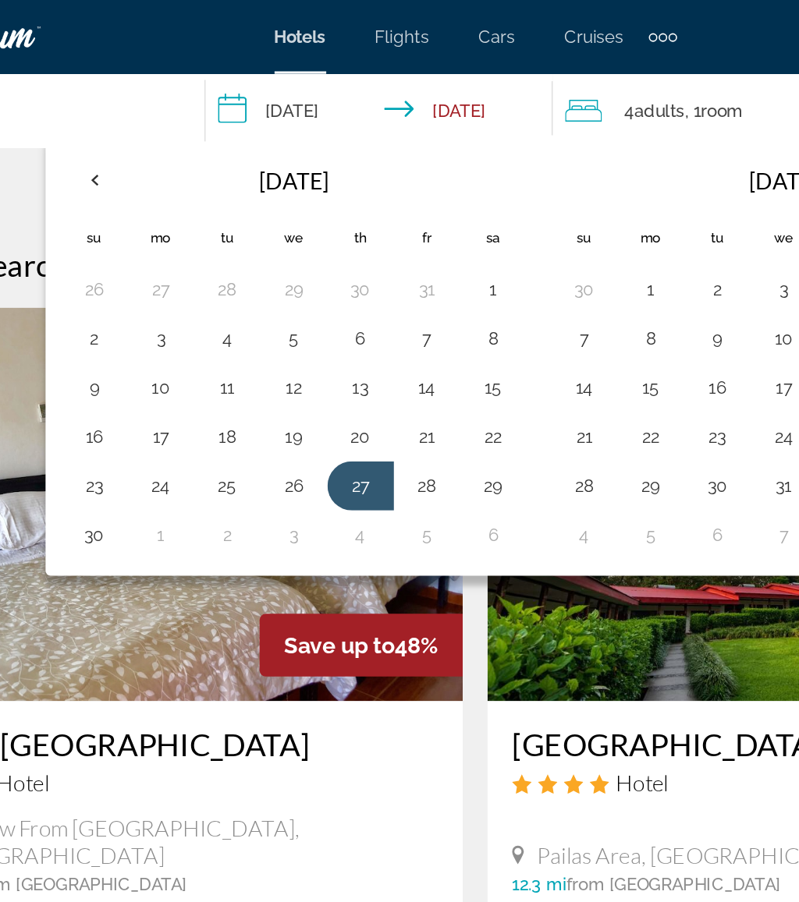
click at [188, 336] on button "1" at bounding box center [200, 339] width 25 height 22
type input "**********"
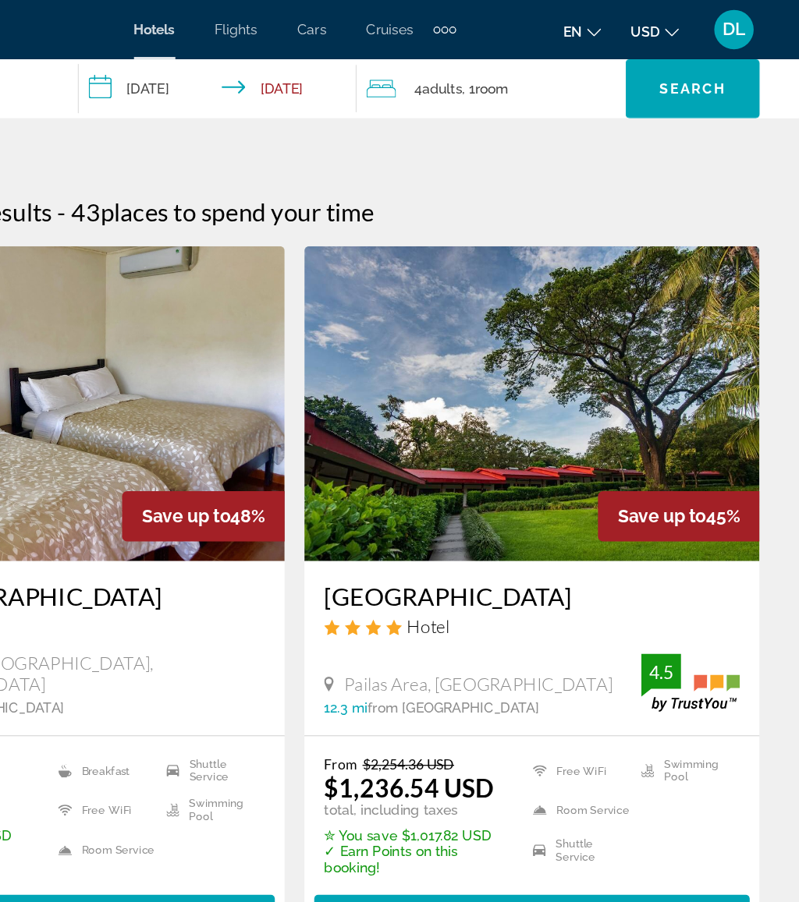
click at [688, 67] on span "Search" at bounding box center [714, 70] width 53 height 12
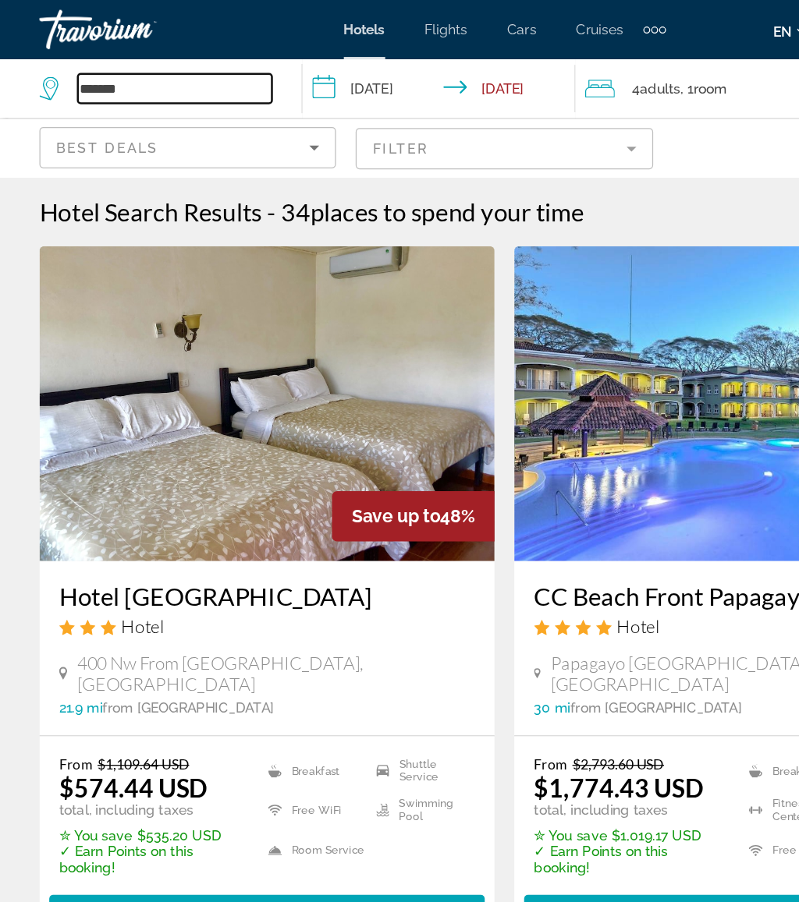
click at [166, 73] on input "*******" at bounding box center [139, 69] width 154 height 23
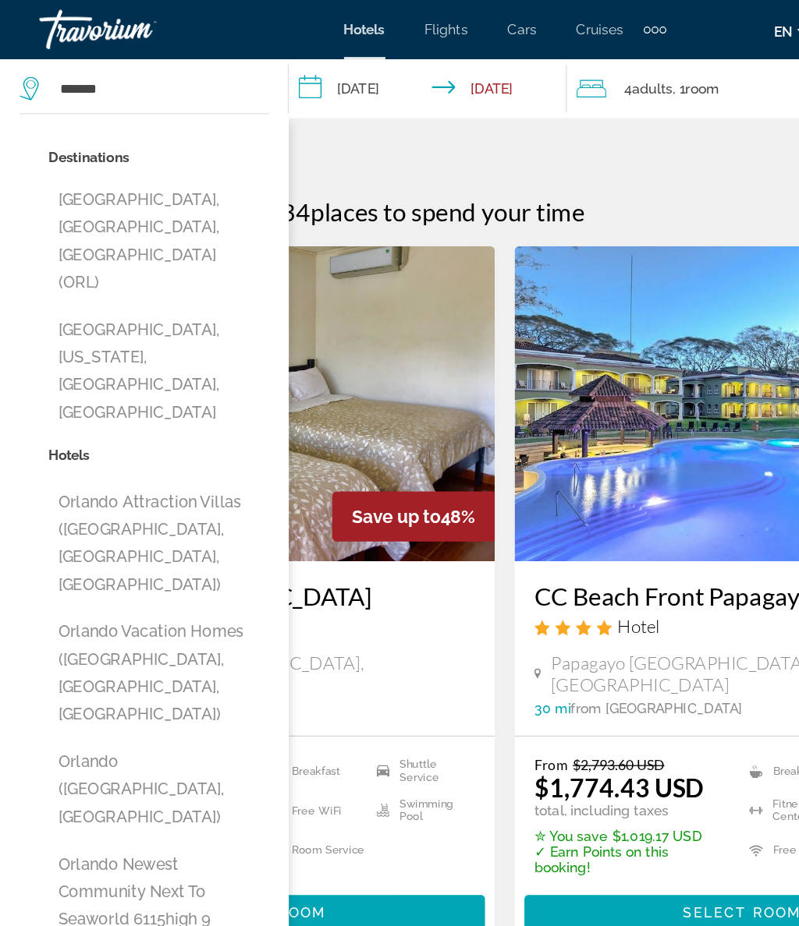
click at [176, 160] on button "Orlando, FL, United States (ORL)" at bounding box center [125, 190] width 175 height 95
type input "**********"
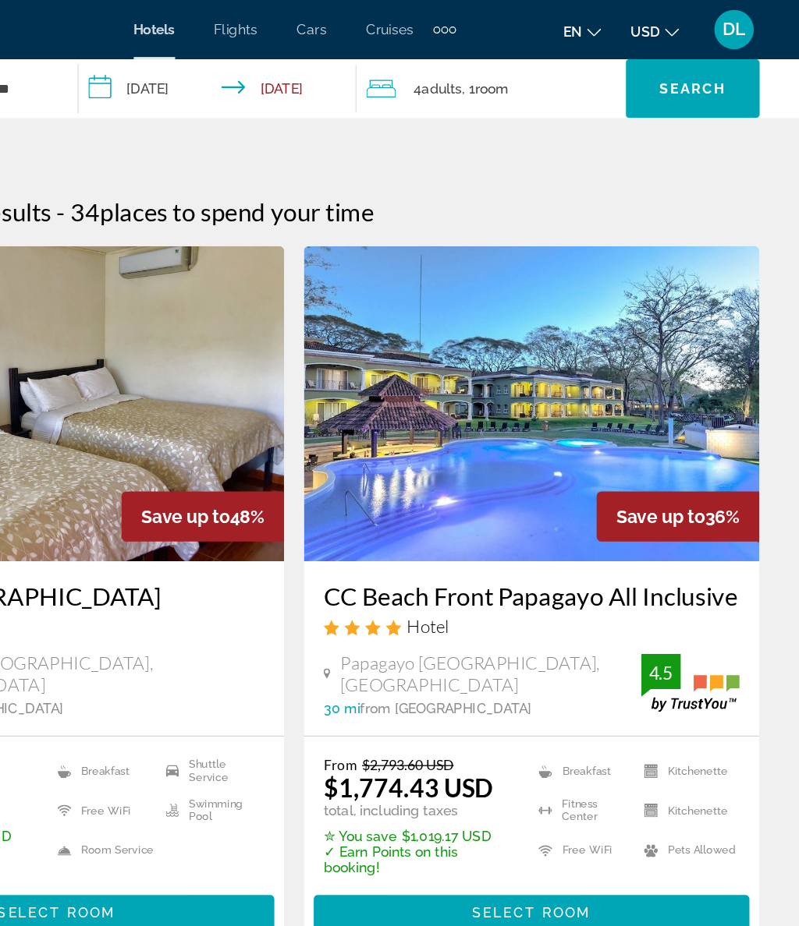
click at [688, 76] on span "Search" at bounding box center [714, 70] width 53 height 12
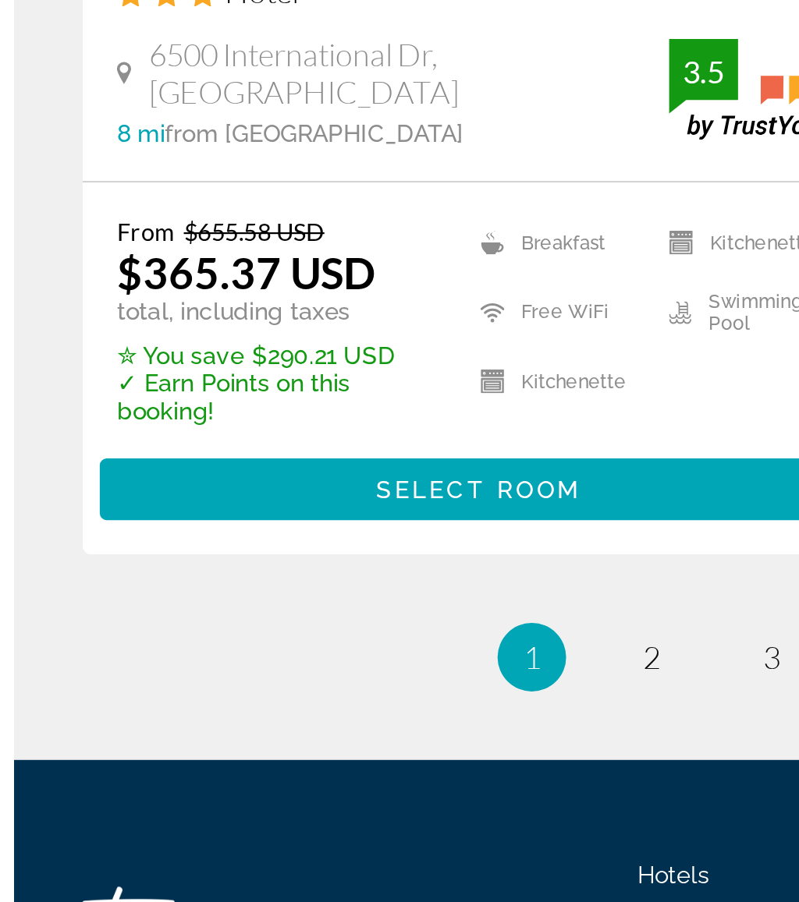
scroll to position [3173, 0]
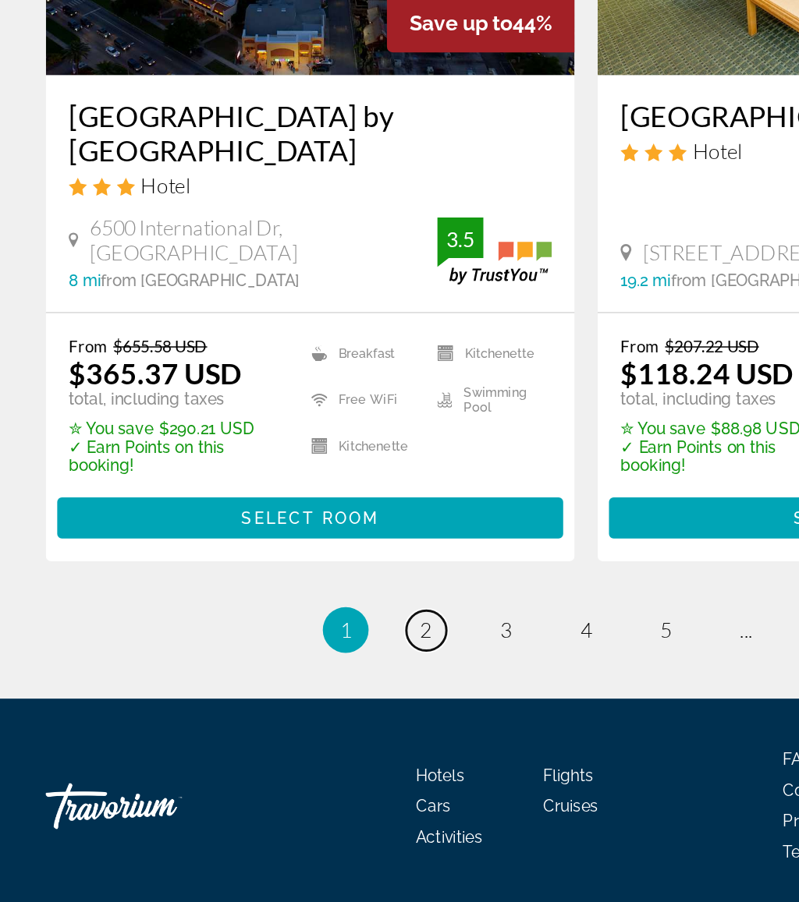
click at [296, 704] on link "page 2" at bounding box center [290, 717] width 27 height 27
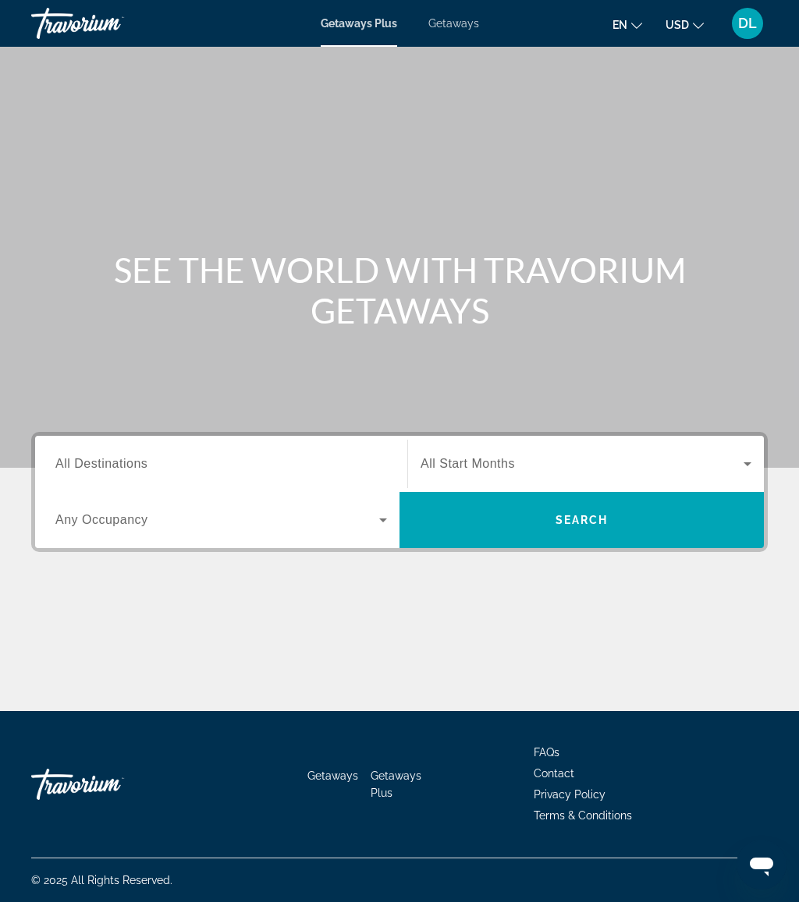
click at [446, 29] on span "Getaways" at bounding box center [453, 23] width 51 height 12
click at [137, 455] on input "Destination All Destinations" at bounding box center [220, 464] width 331 height 19
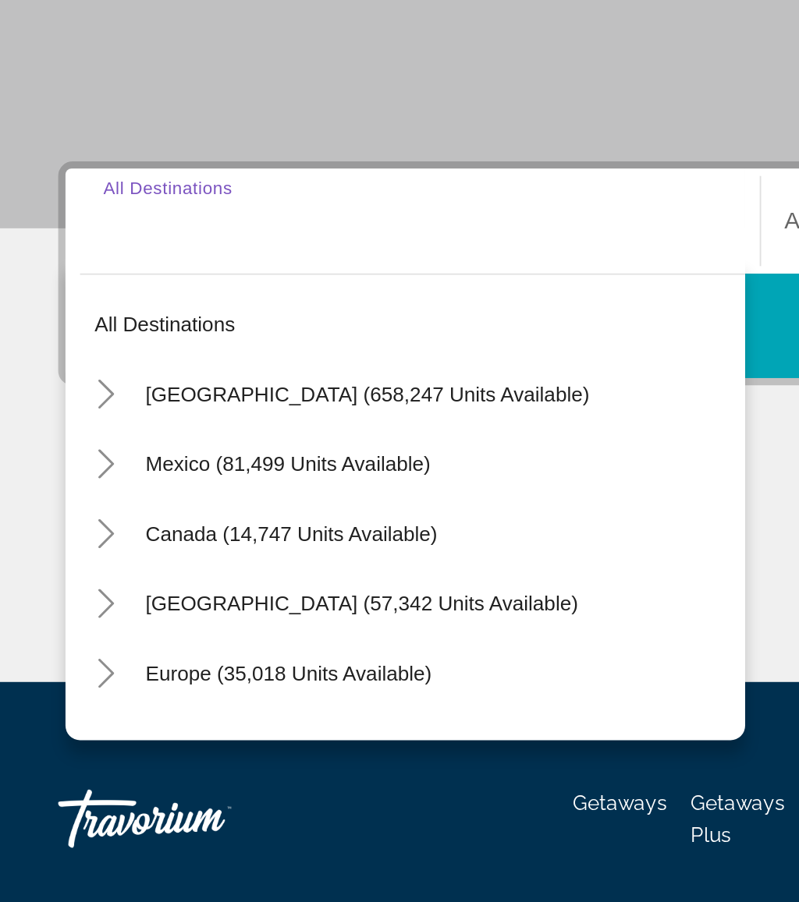
click at [61, 549] on icon "Toggle United States (658,247 units available)" at bounding box center [56, 557] width 9 height 16
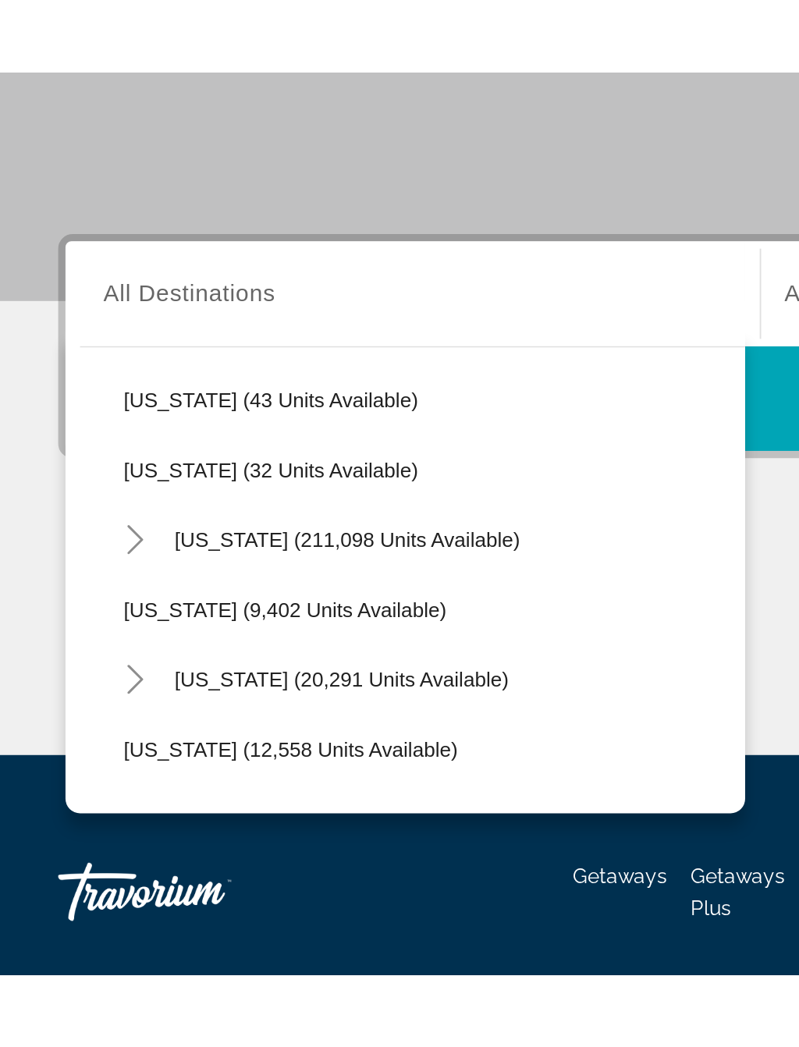
scroll to position [263, 0]
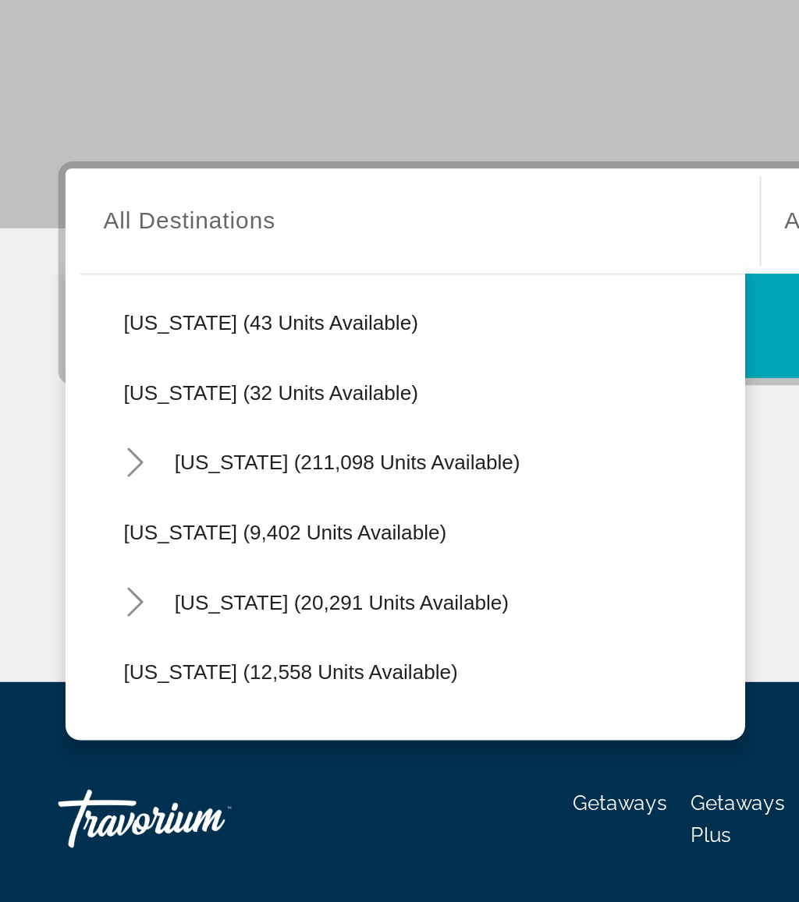
click at [231, 587] on span "Florida (211,098 units available)" at bounding box center [186, 593] width 185 height 12
type input "**********"
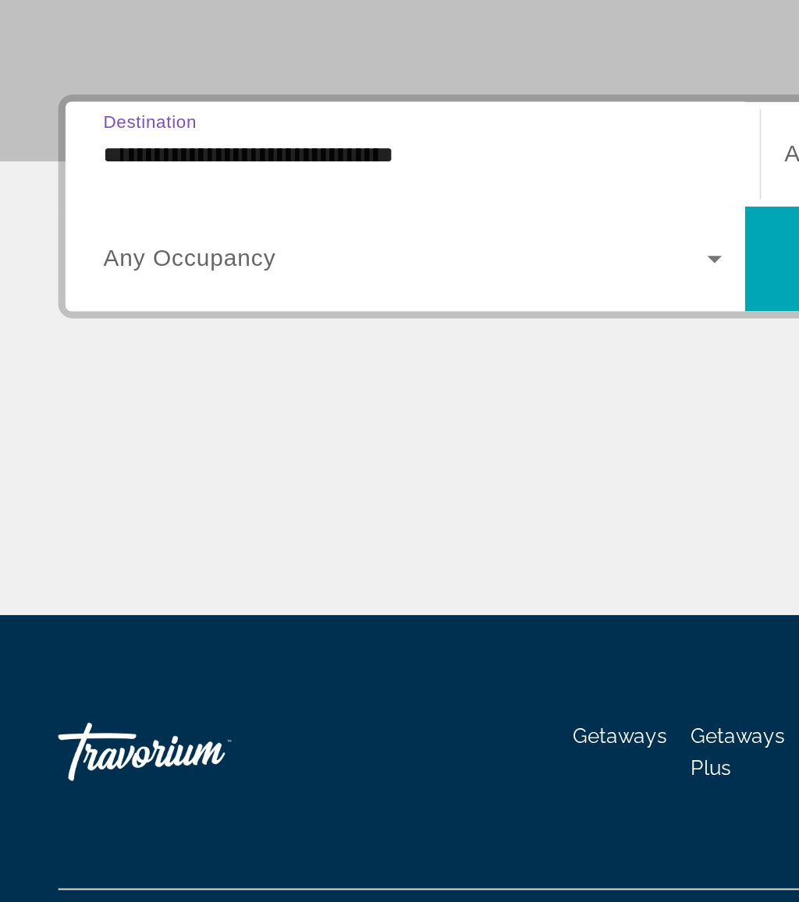
click at [260, 511] on span "Search widget" at bounding box center [217, 520] width 324 height 19
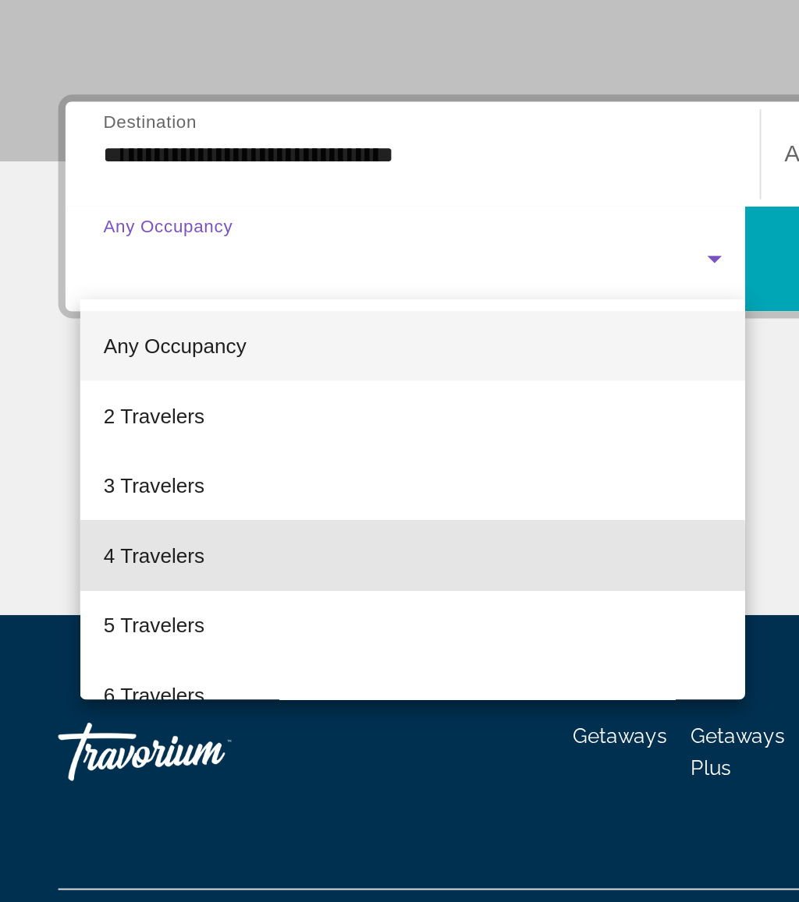
click at [112, 661] on mat-option "4 Travelers" at bounding box center [221, 679] width 356 height 37
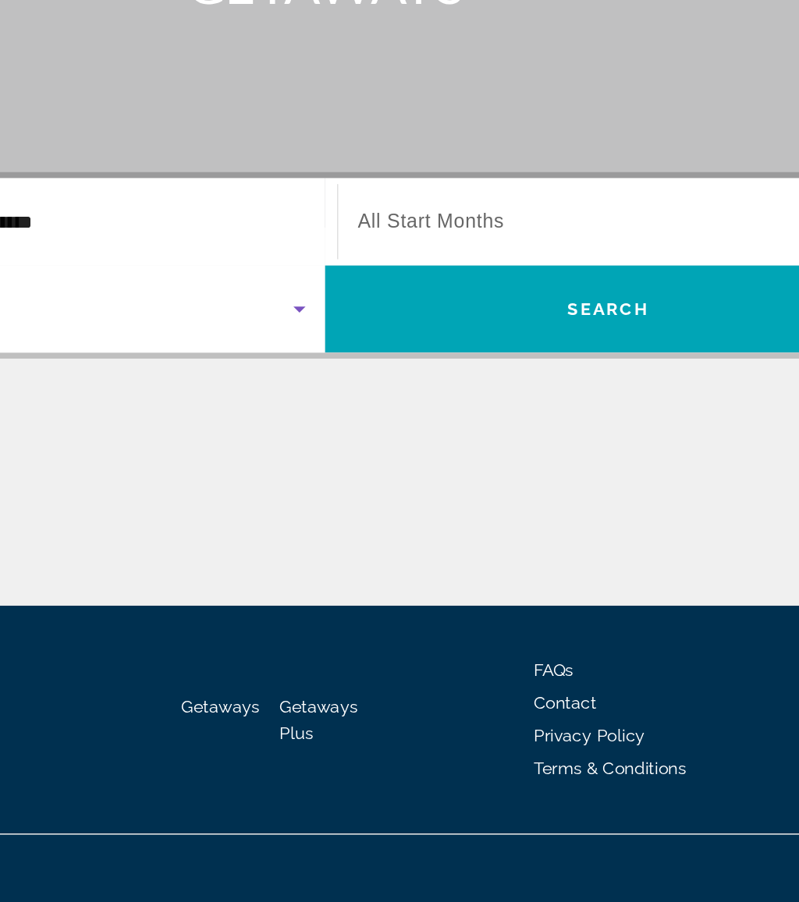
click at [420, 455] on span "Search widget" at bounding box center [581, 464] width 323 height 19
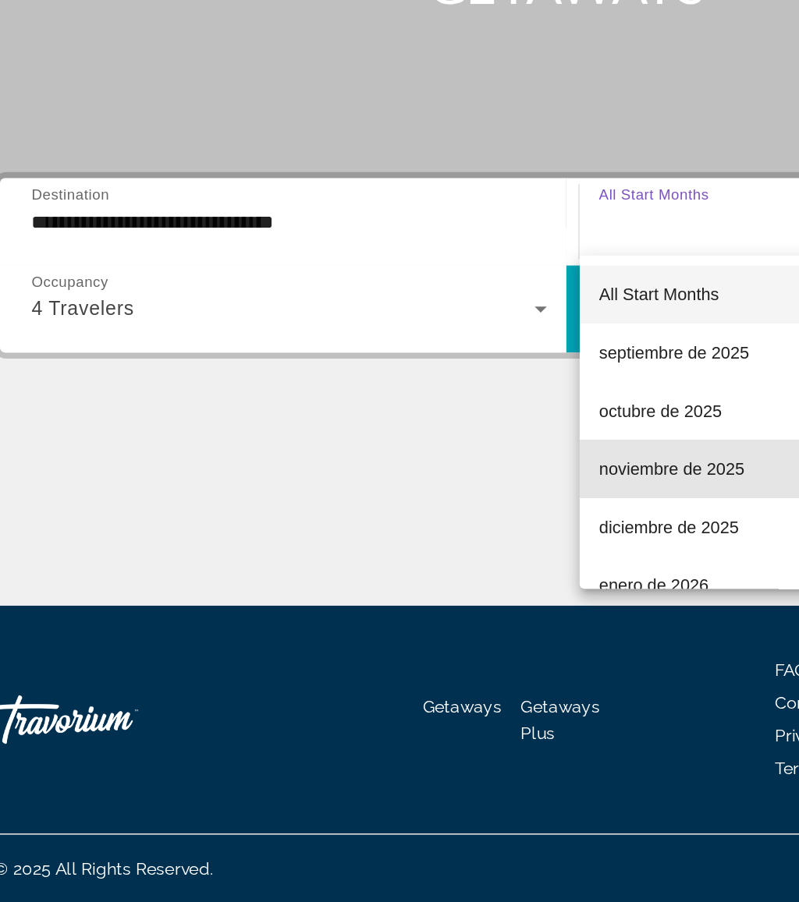
click at [444, 614] on span "noviembre de 2025" at bounding box center [467, 623] width 94 height 19
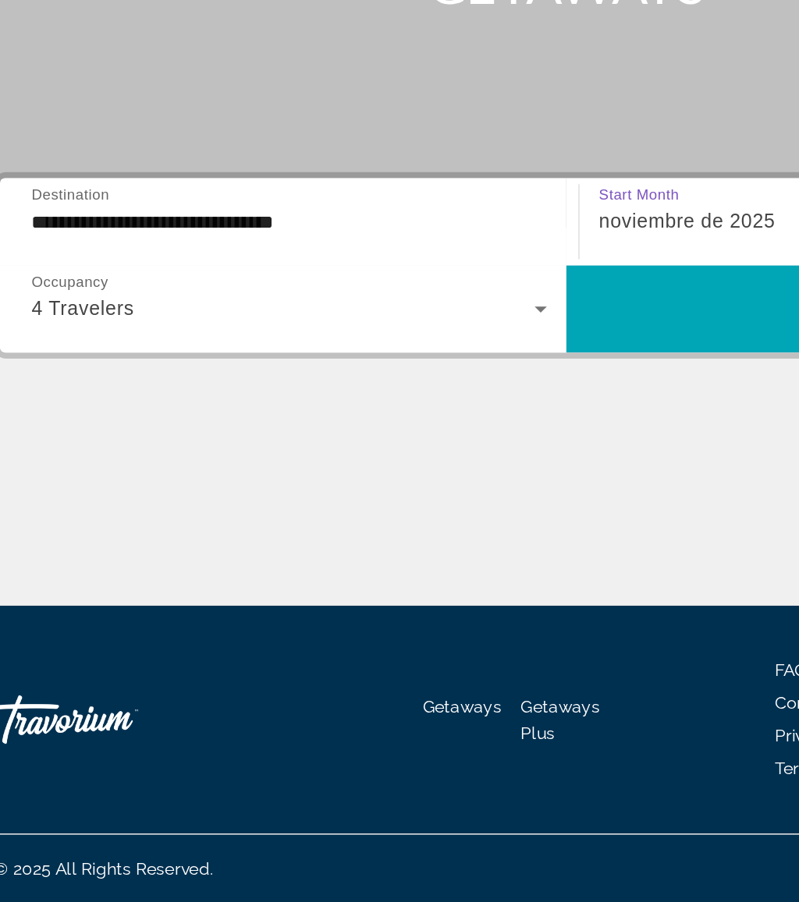
click at [459, 501] on span "Search widget" at bounding box center [581, 519] width 364 height 37
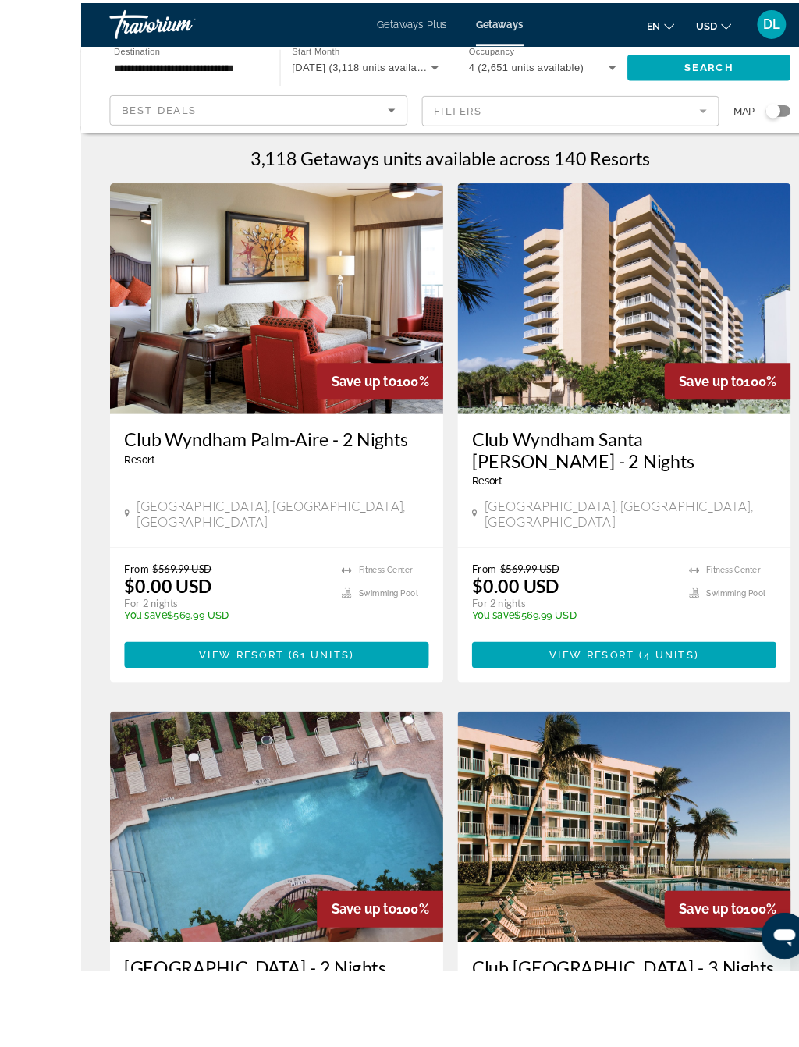
scroll to position [41, 0]
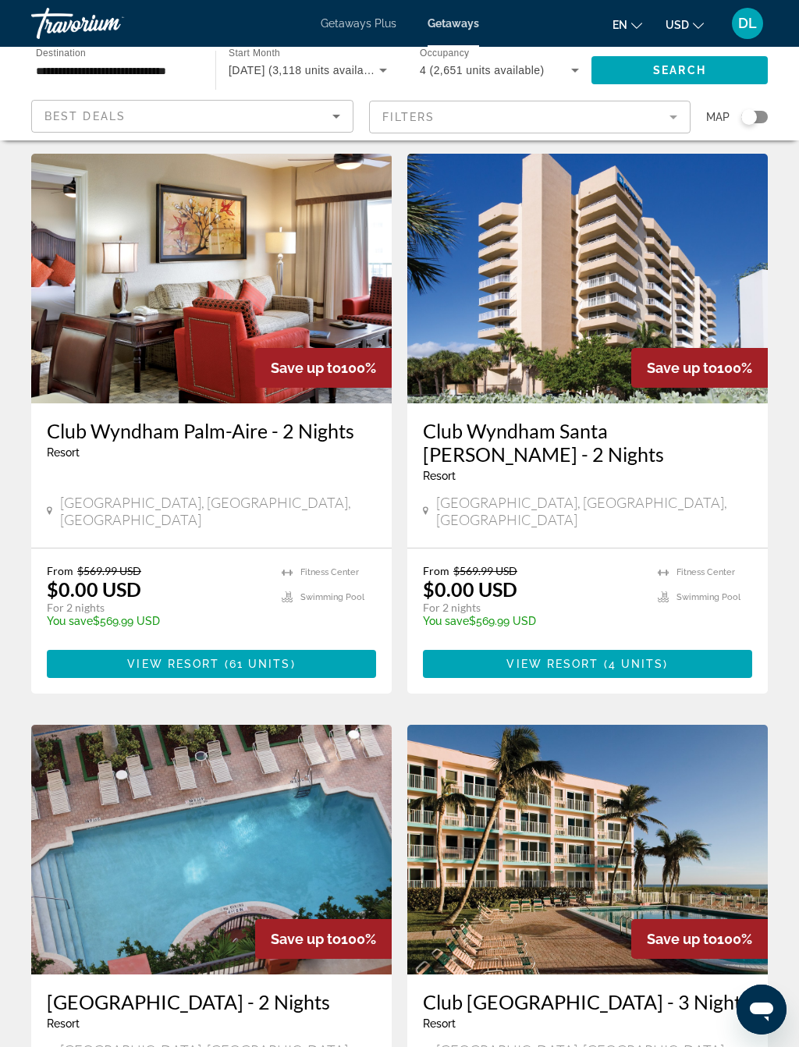
click at [558, 106] on mat-form-field "Filters" at bounding box center [530, 117] width 322 height 33
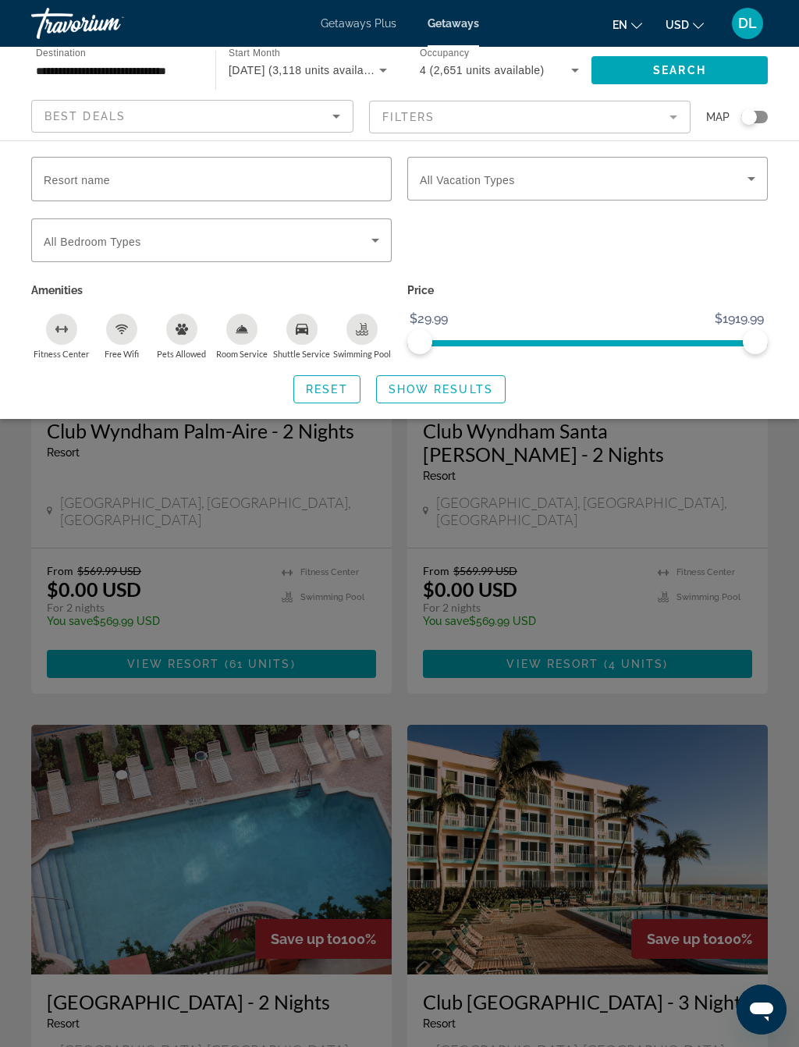
click at [238, 170] on input "Resort name" at bounding box center [211, 179] width 335 height 19
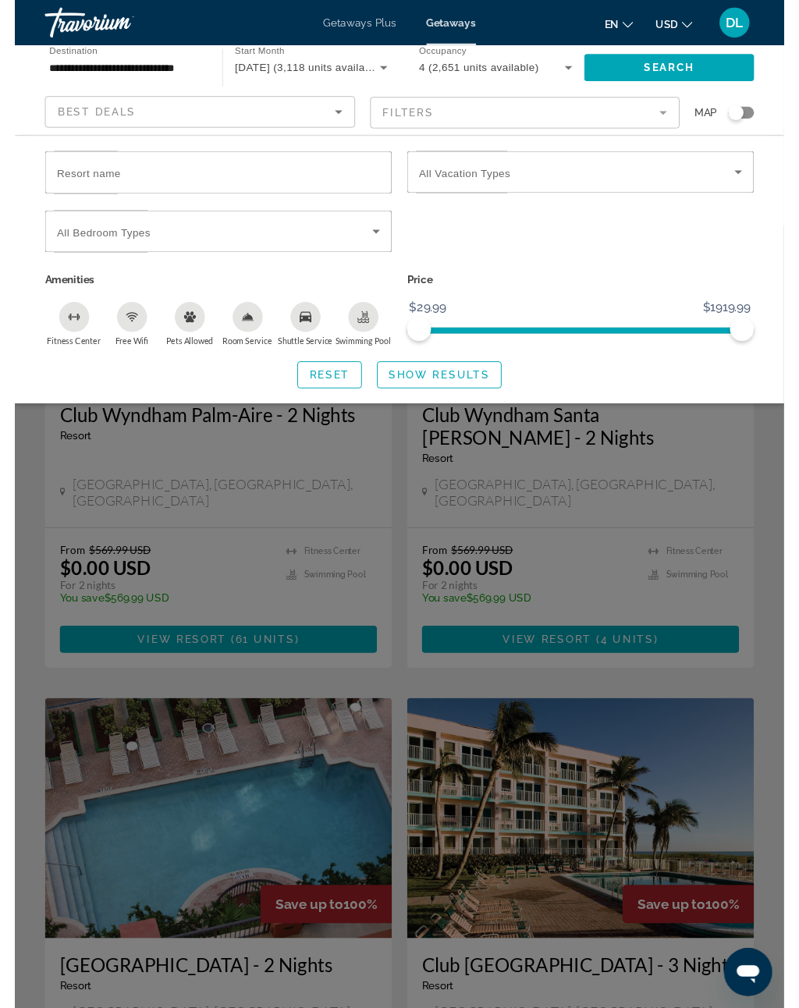
scroll to position [41, 0]
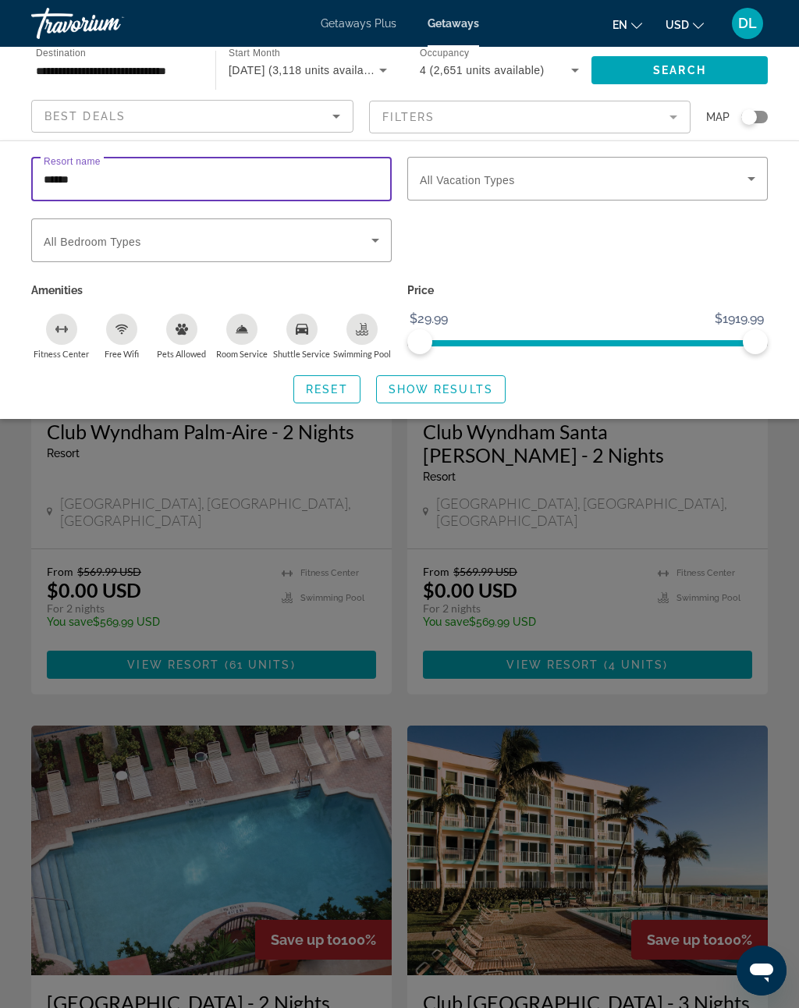
type input "*******"
click at [462, 383] on span "Show Results" at bounding box center [440, 389] width 104 height 12
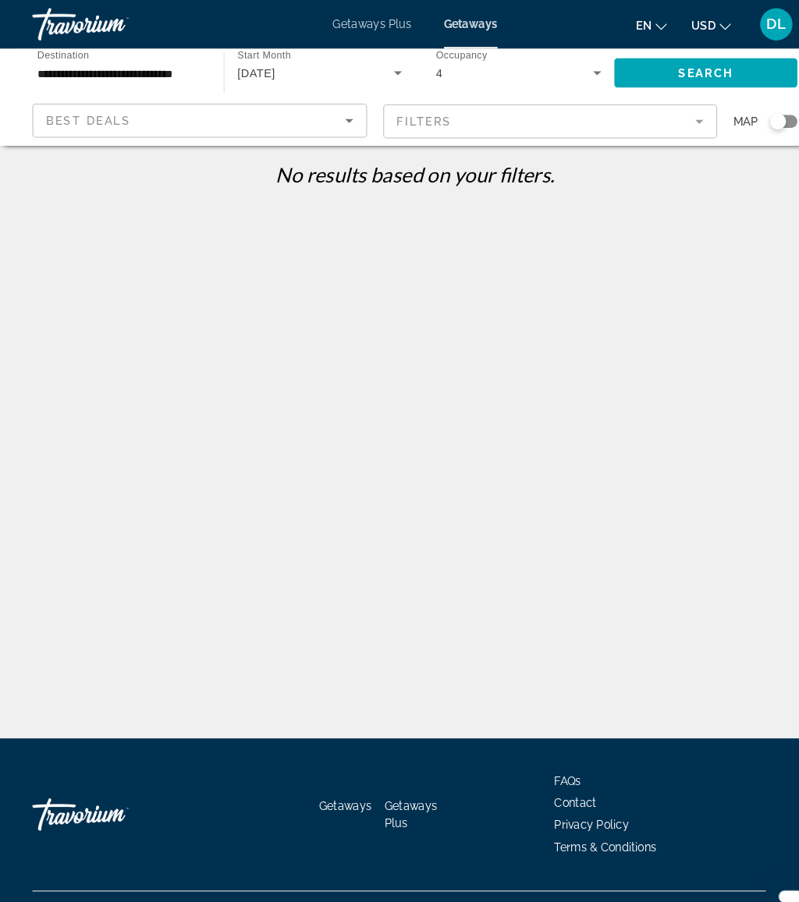
click at [568, 121] on mat-form-field "Filters" at bounding box center [530, 117] width 322 height 33
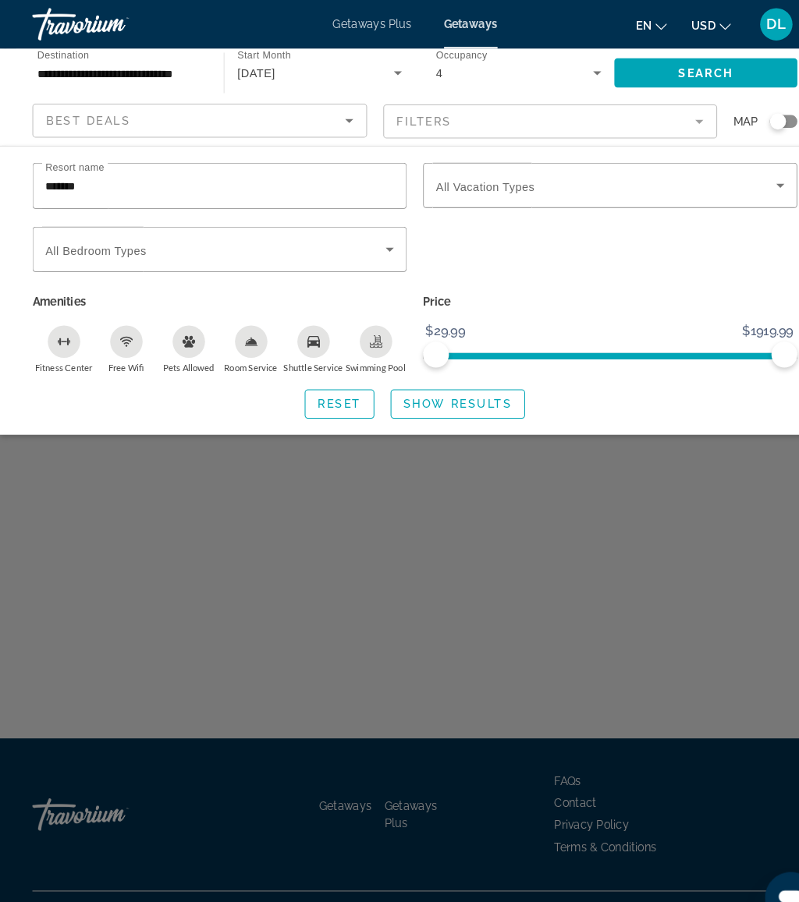
click at [152, 175] on input "*******" at bounding box center [211, 179] width 335 height 19
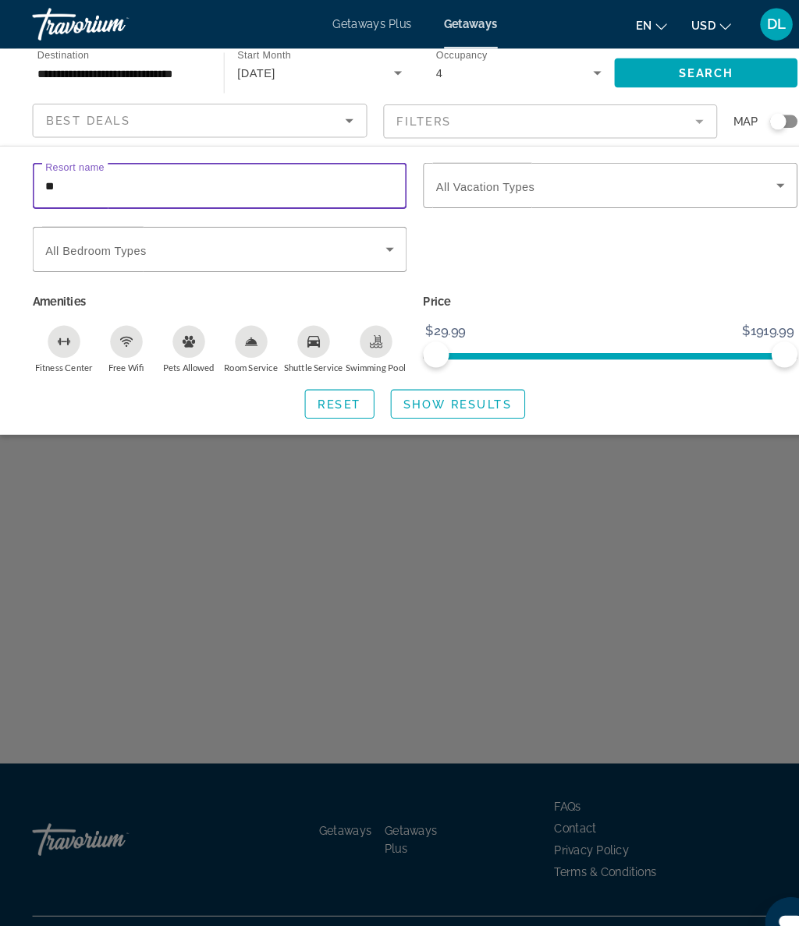
type input "*"
click at [440, 391] on span "Show Results" at bounding box center [440, 389] width 104 height 12
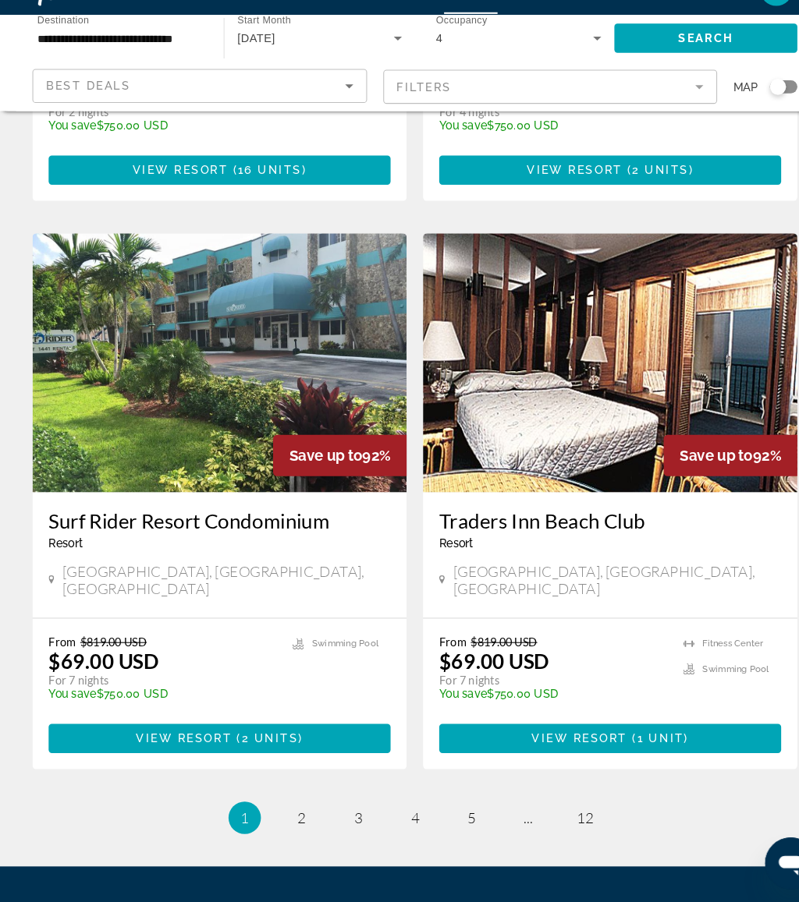
scroll to position [2775, 0]
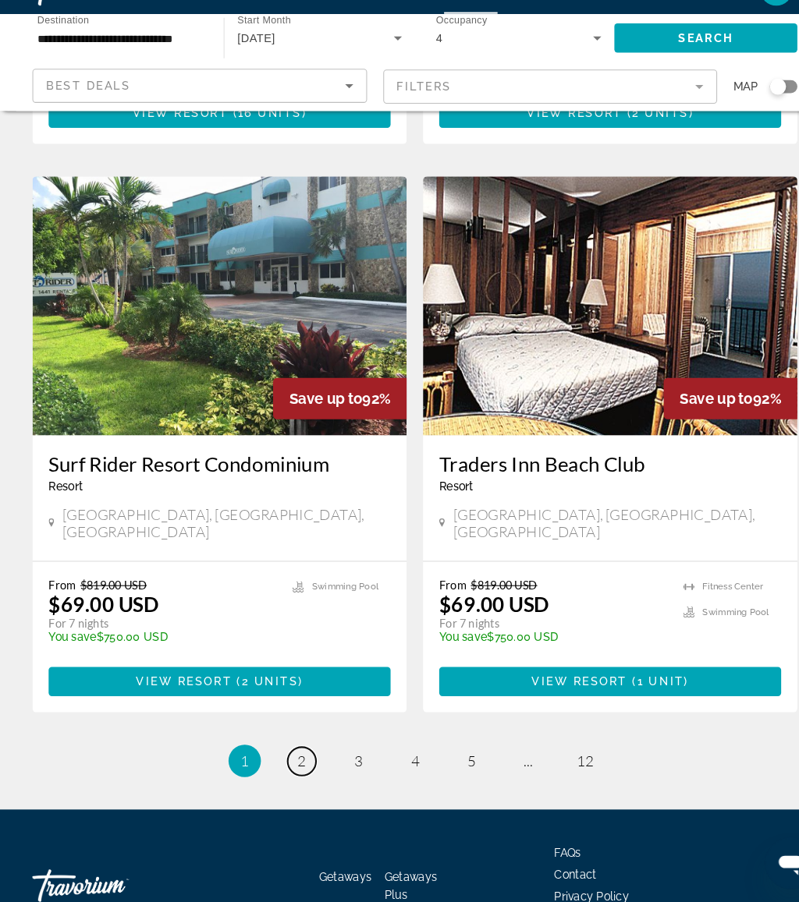
click at [289, 758] on span "2" at bounding box center [290, 766] width 8 height 17
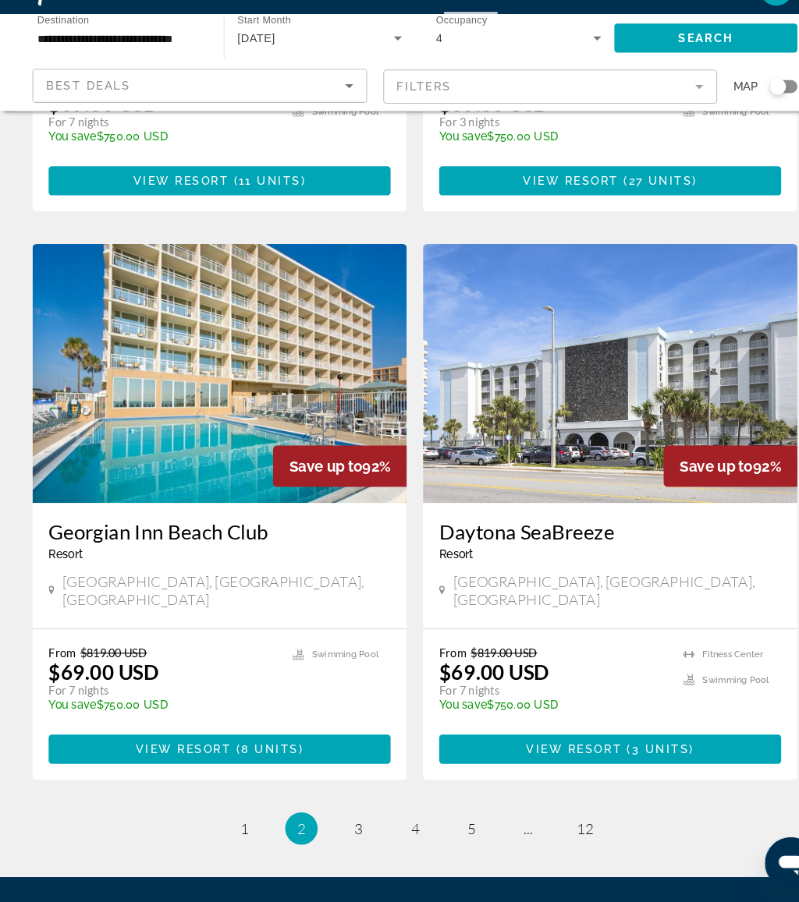
scroll to position [2672, 0]
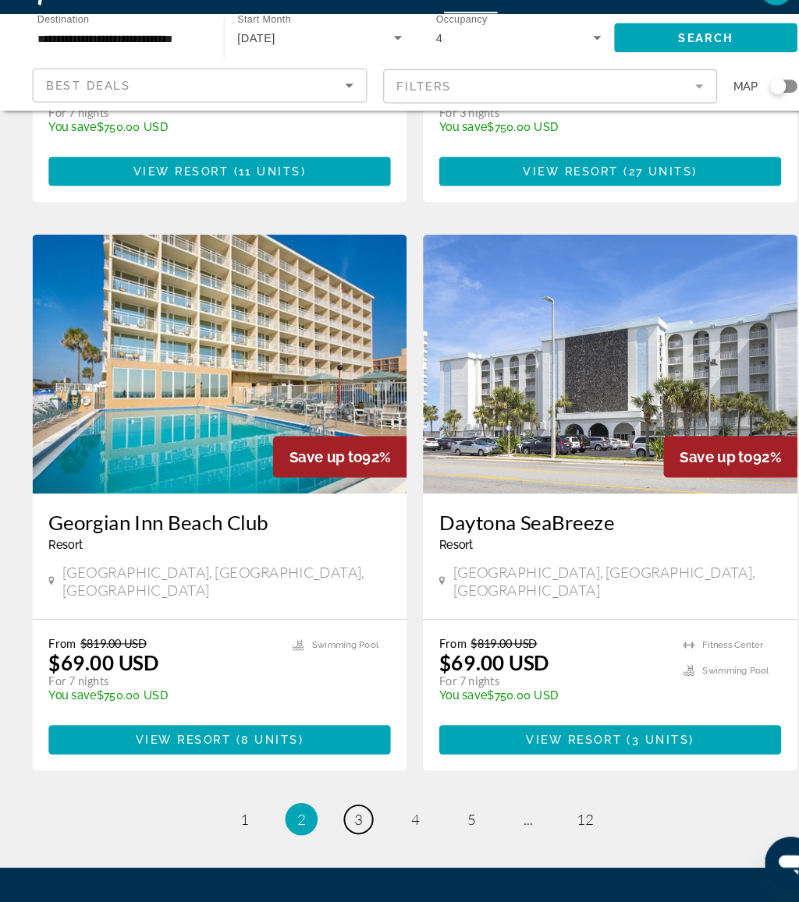
click at [341, 814] on span "3" at bounding box center [345, 822] width 8 height 17
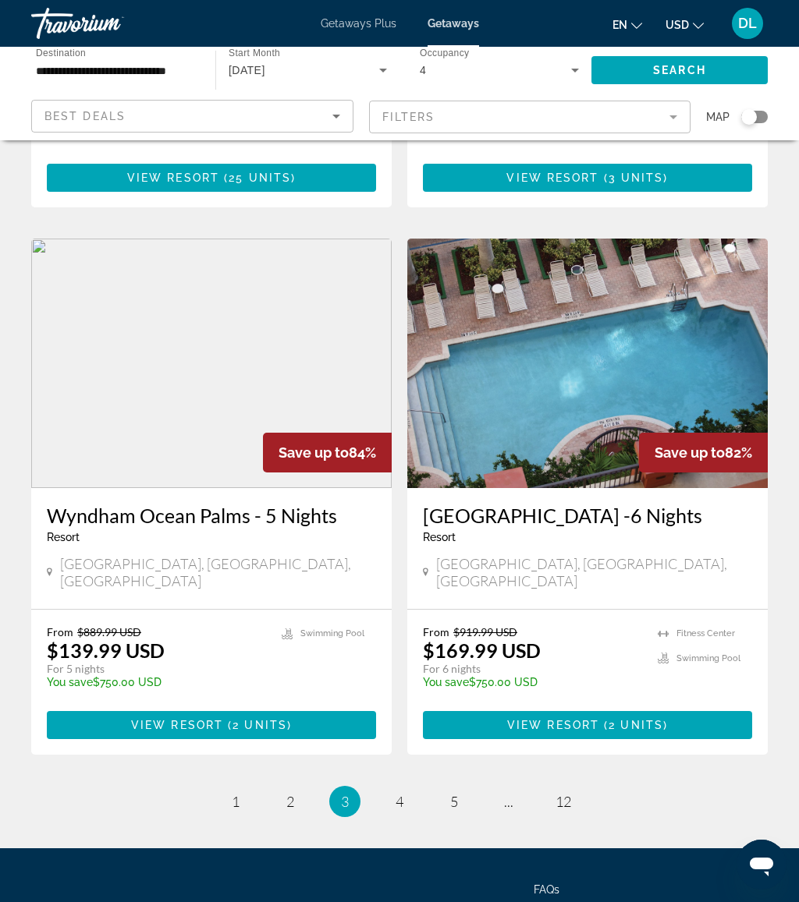
scroll to position [2846, 0]
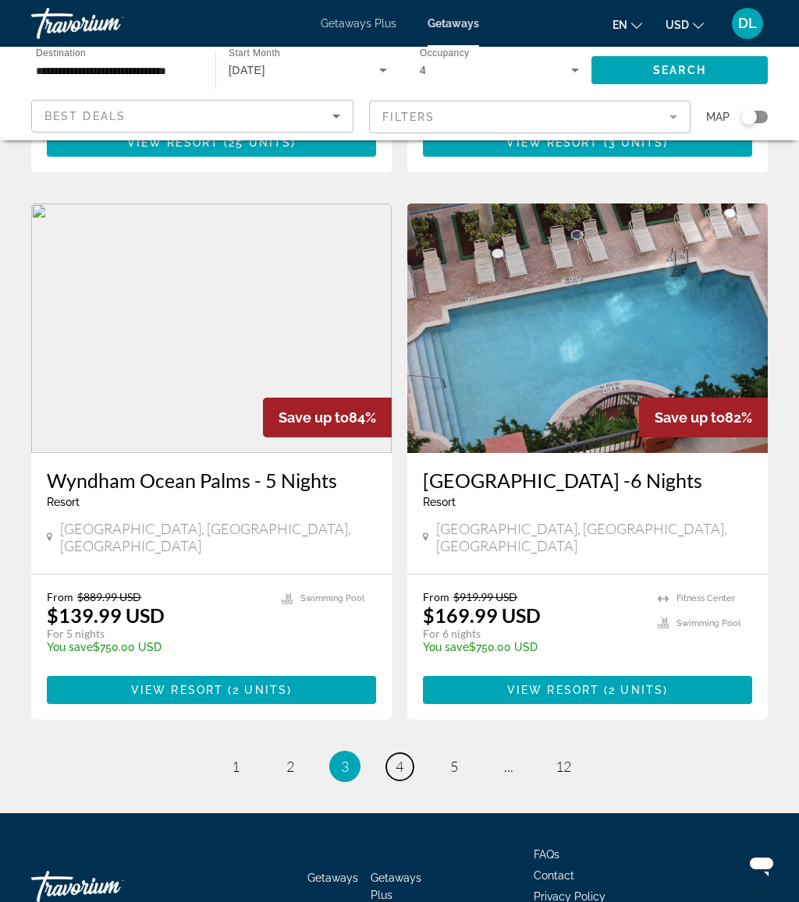
click at [389, 753] on link "page 4" at bounding box center [399, 766] width 27 height 27
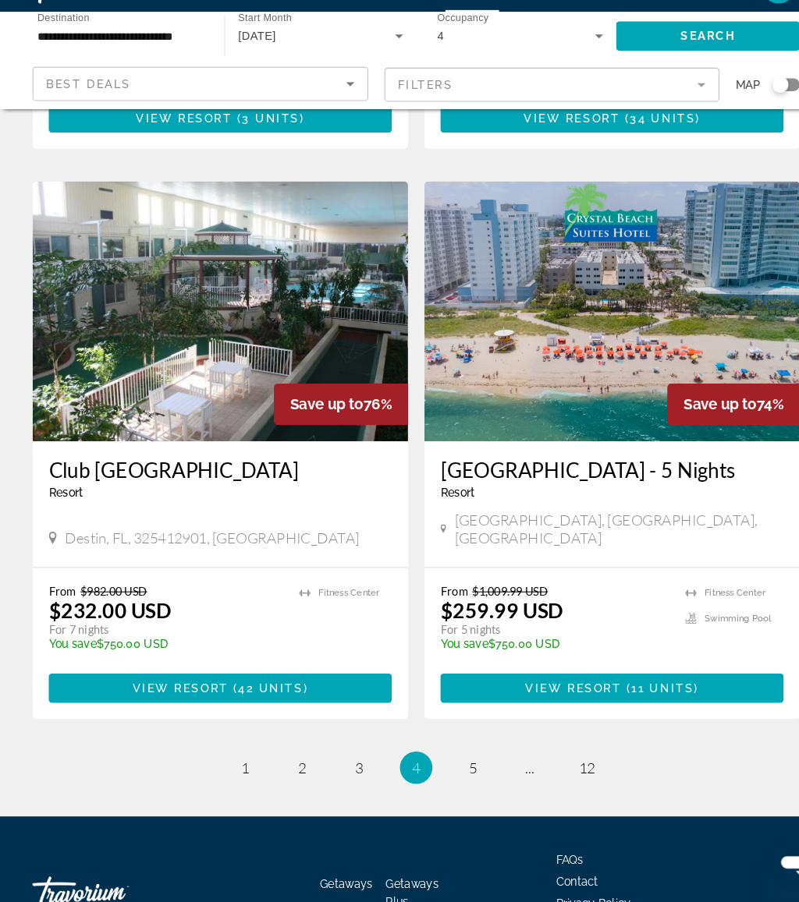
scroll to position [2800, 0]
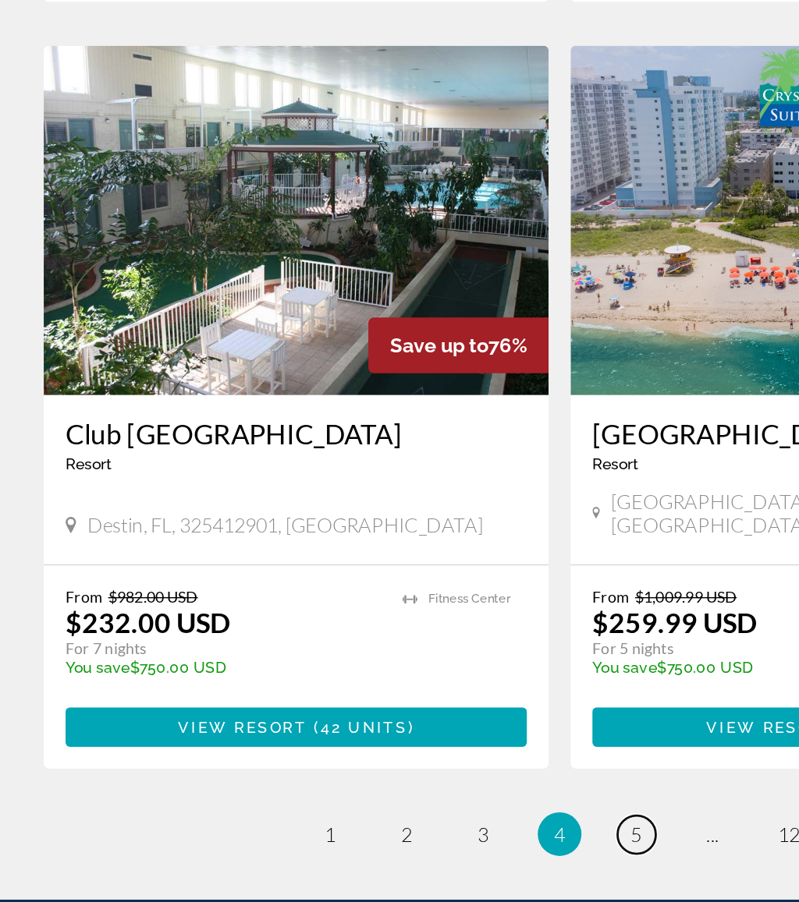
click at [459, 753] on link "page 5" at bounding box center [454, 766] width 27 height 27
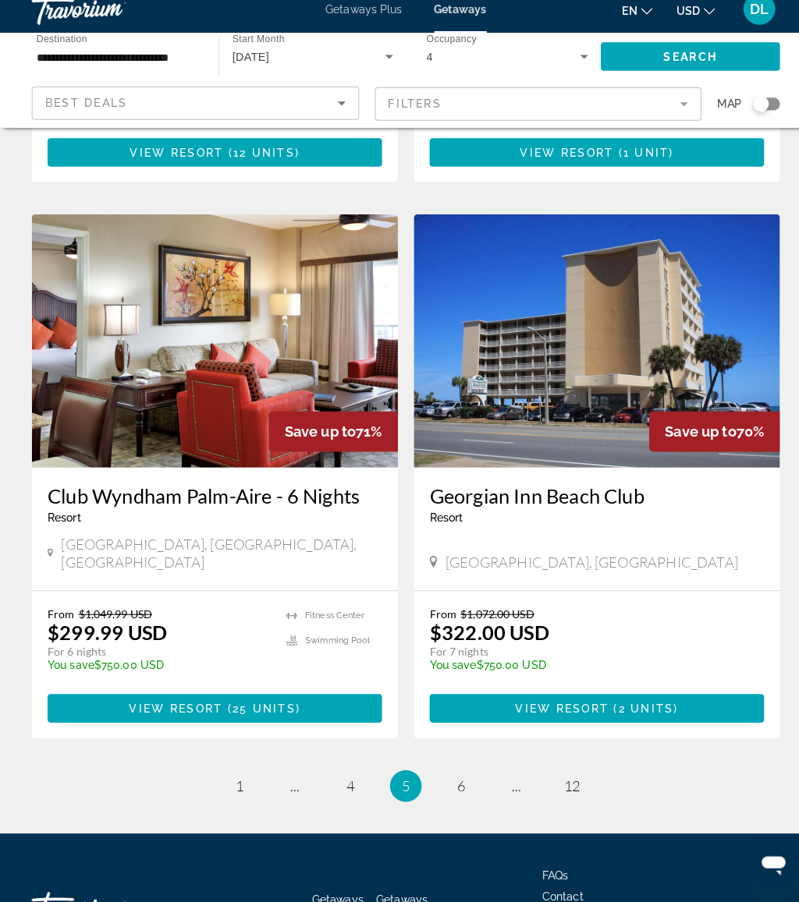
scroll to position [2775, 0]
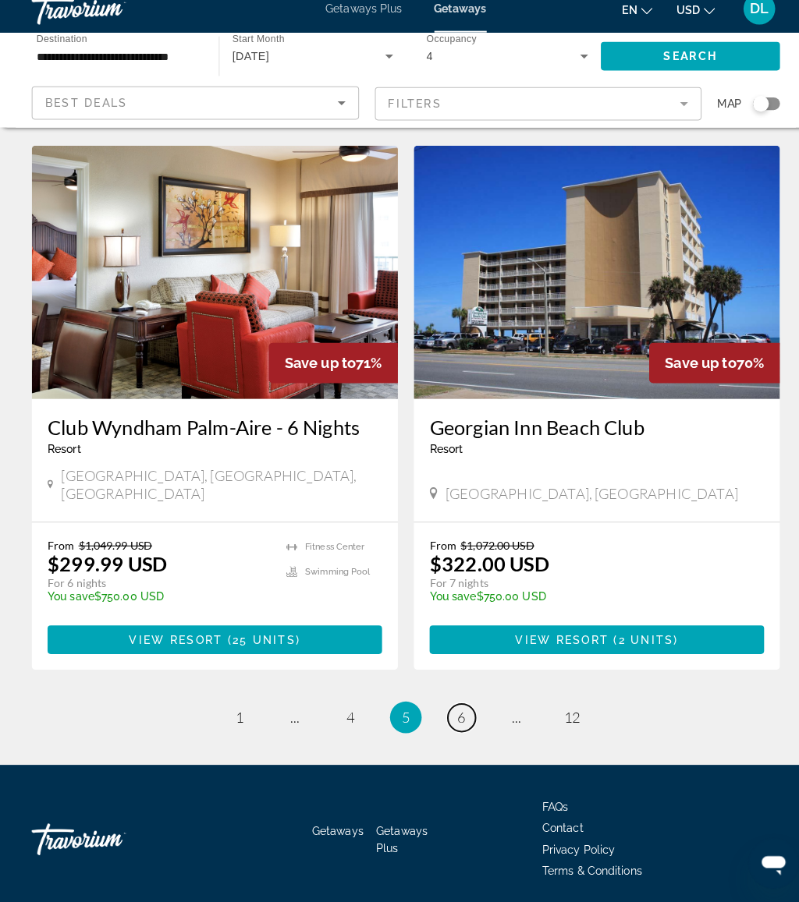
click at [451, 713] on span "6" at bounding box center [454, 721] width 8 height 17
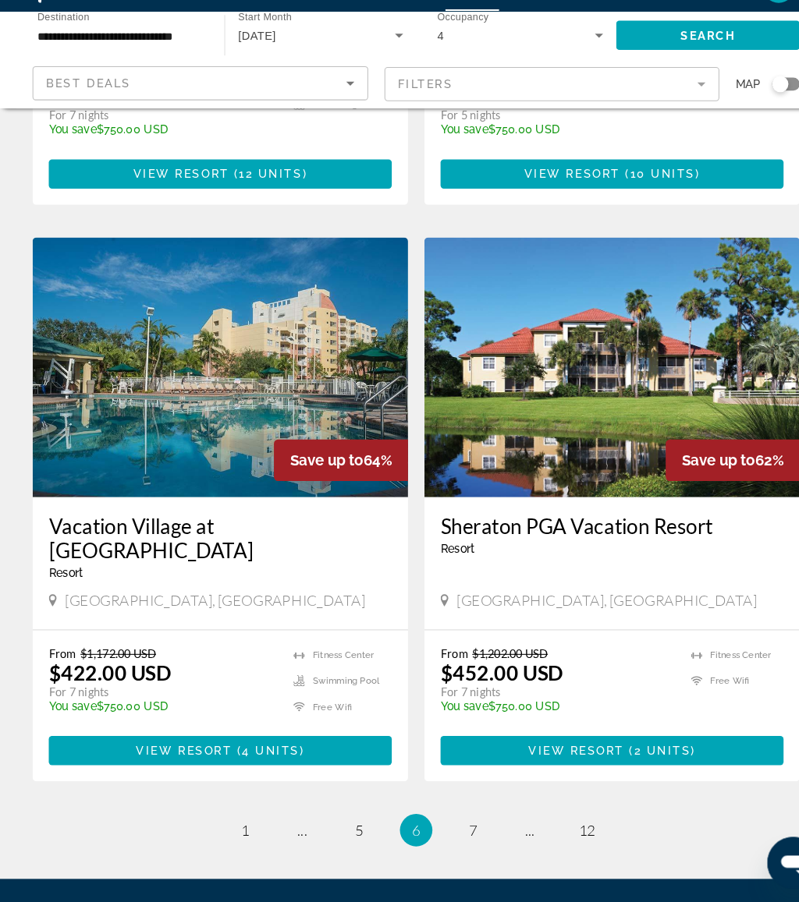
scroll to position [2799, 0]
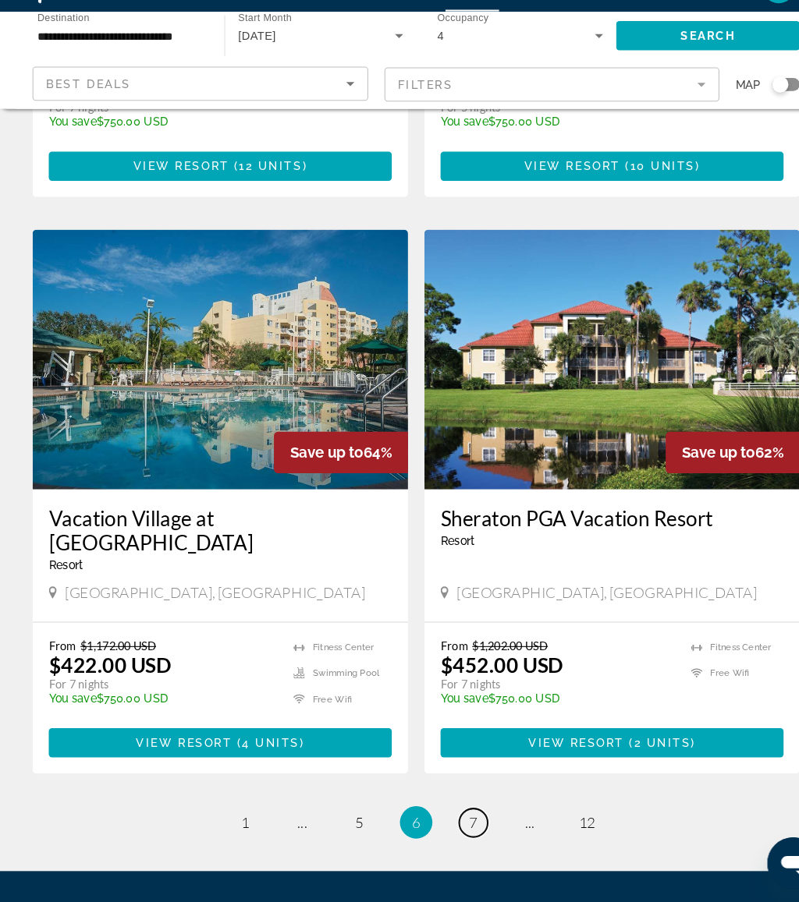
click at [453, 817] on span "7" at bounding box center [454, 825] width 8 height 17
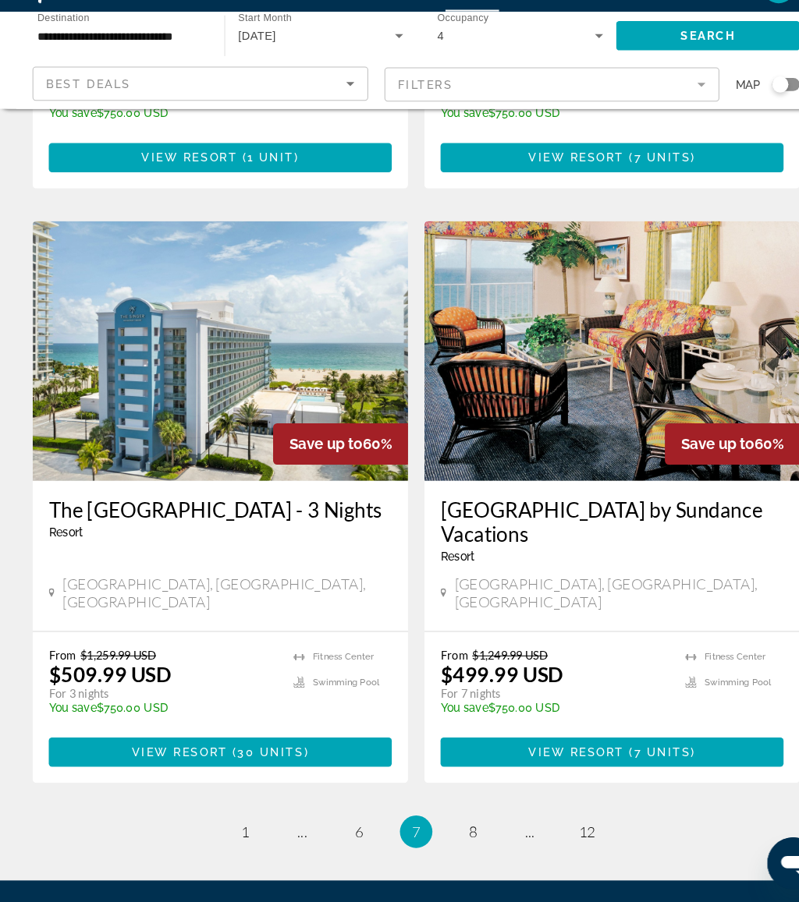
scroll to position [2799, 0]
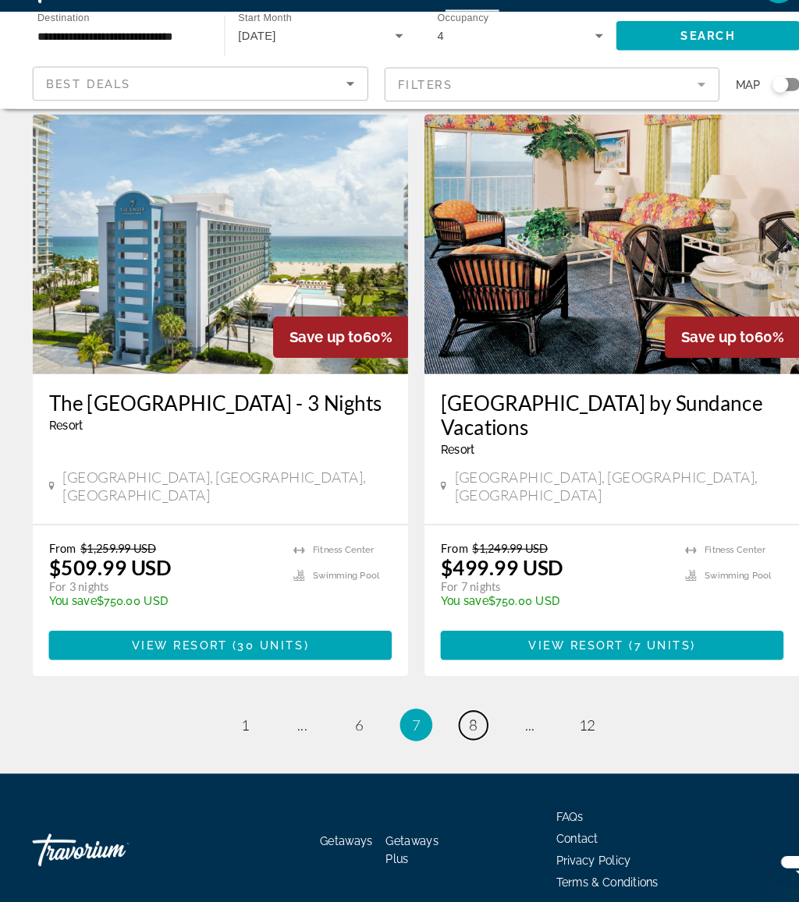
click at [448, 719] on link "page 8" at bounding box center [454, 732] width 27 height 27
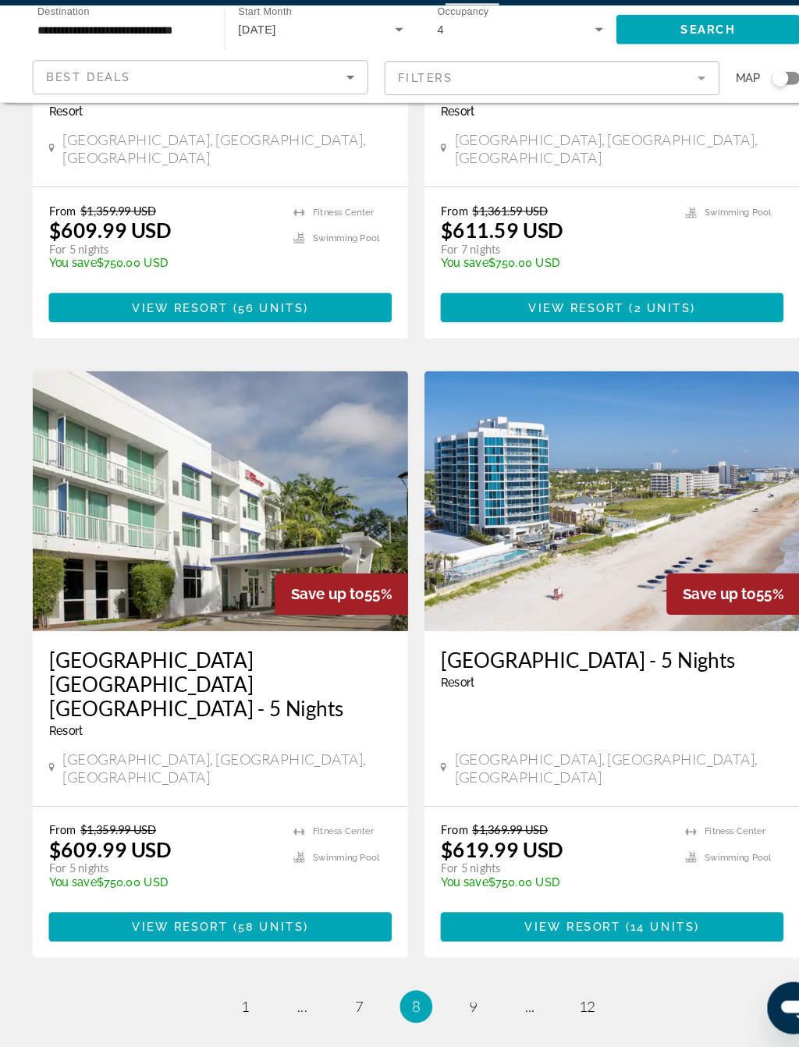
scroll to position [2605, 0]
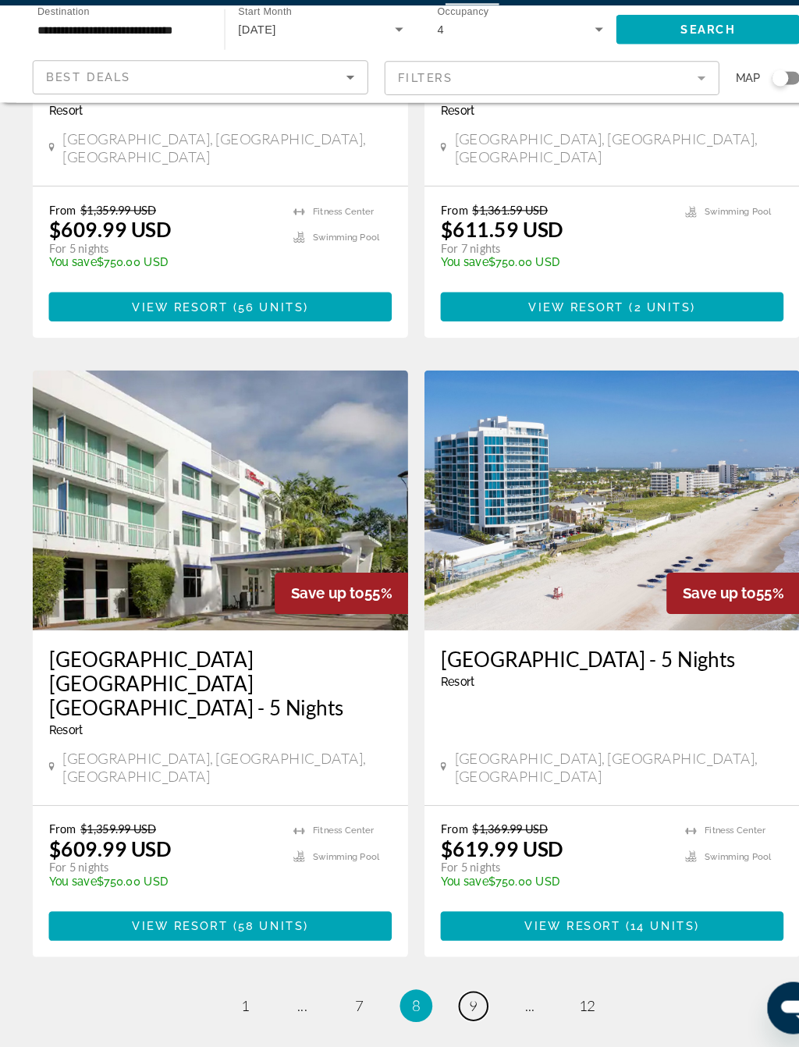
click at [460, 901] on link "page 9" at bounding box center [454, 1006] width 27 height 27
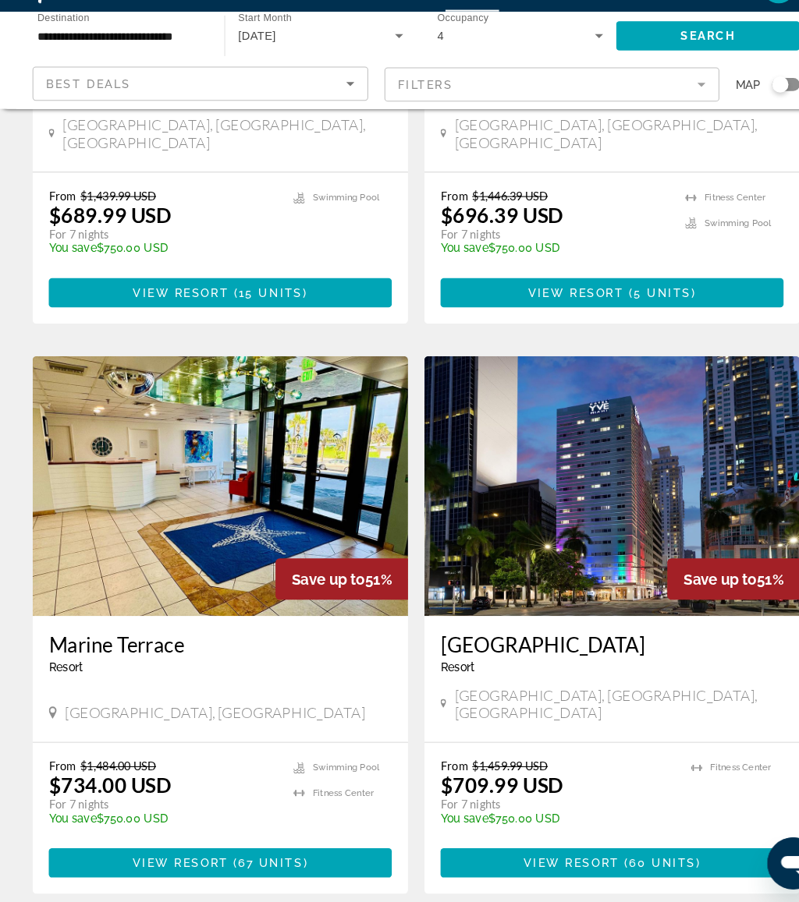
scroll to position [2775, 0]
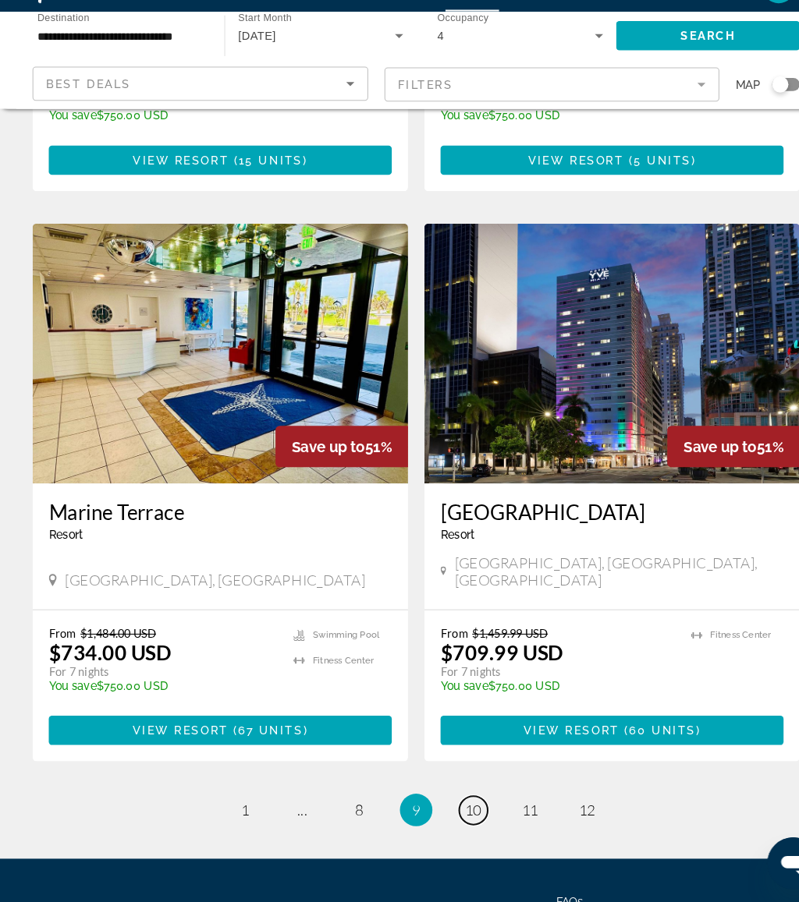
click at [465, 800] on link "page 10" at bounding box center [454, 813] width 27 height 27
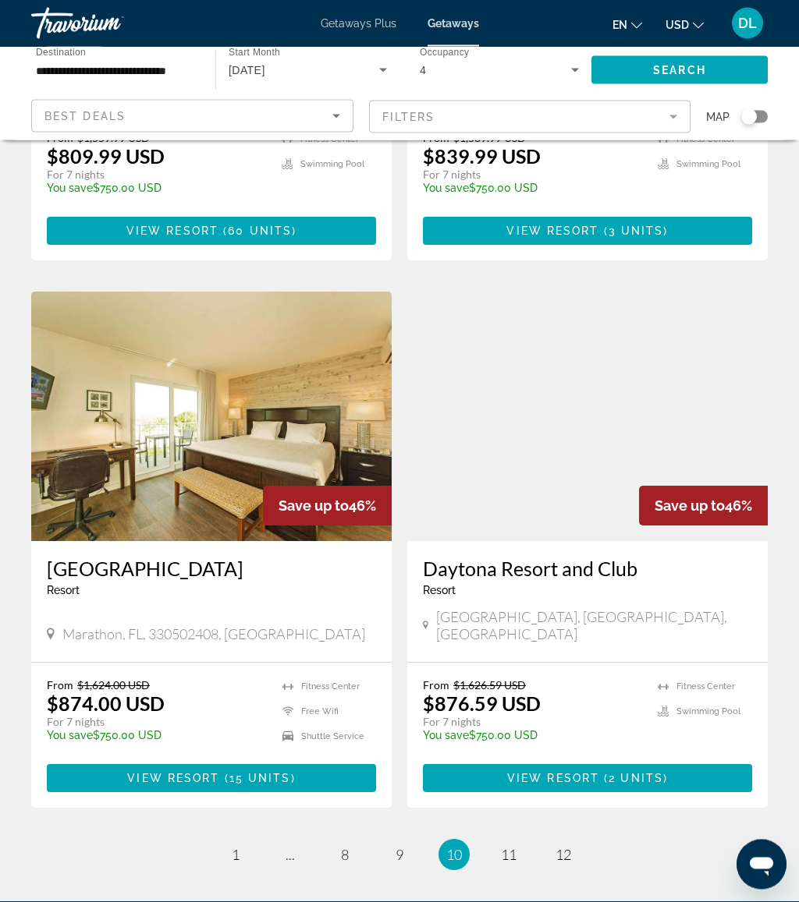
scroll to position [2799, 0]
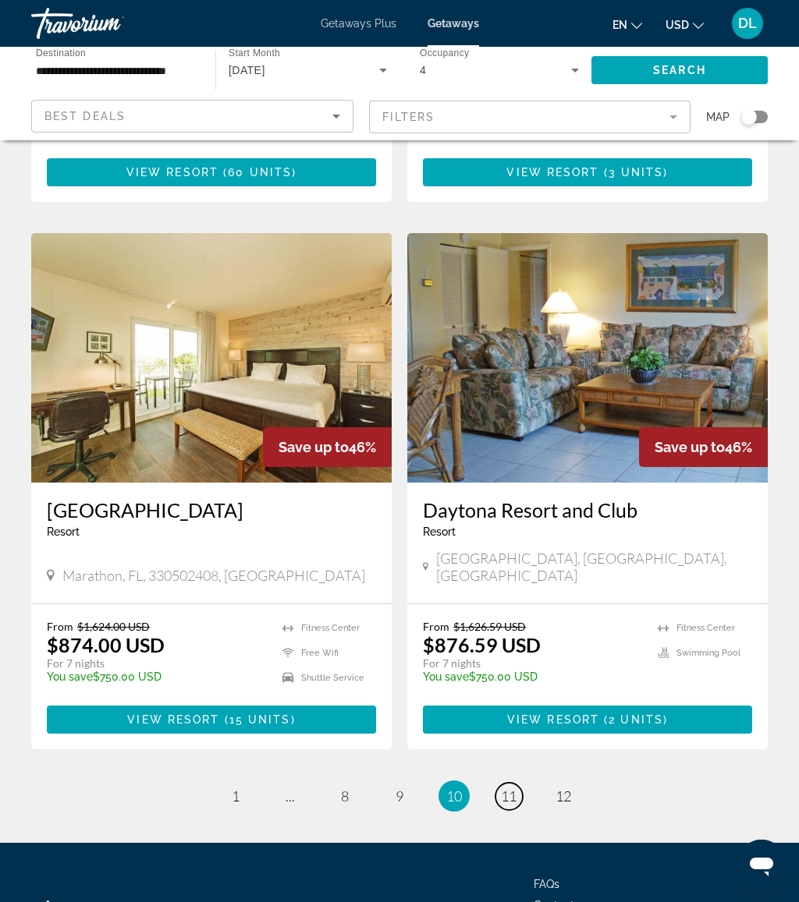
click at [511, 788] on span "11" at bounding box center [509, 796] width 16 height 17
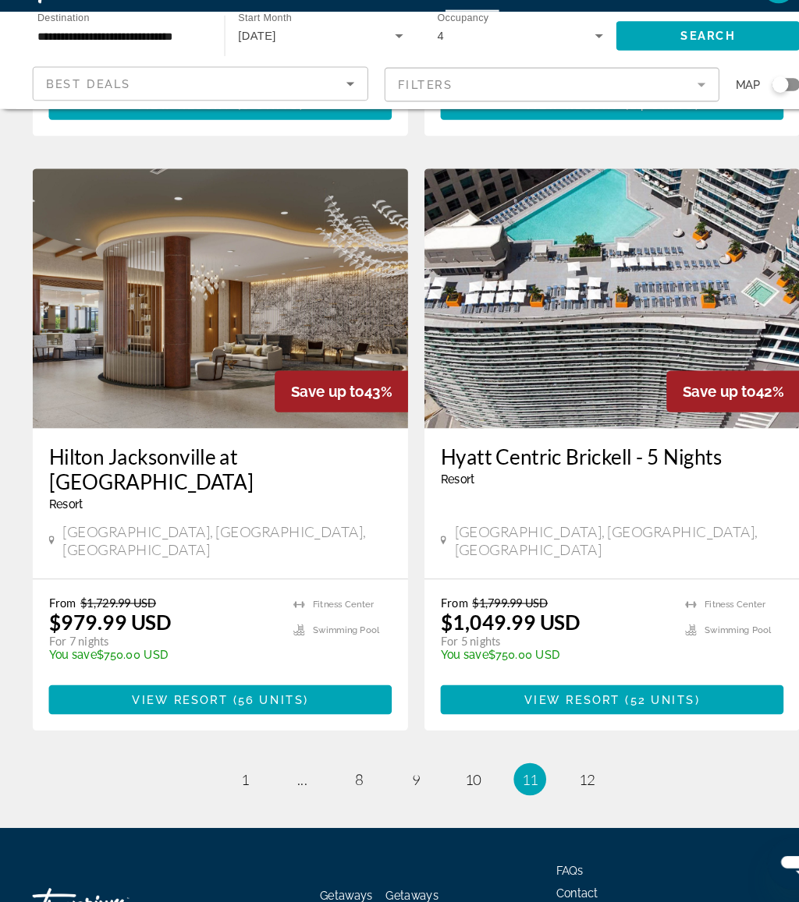
scroll to position [2775, 0]
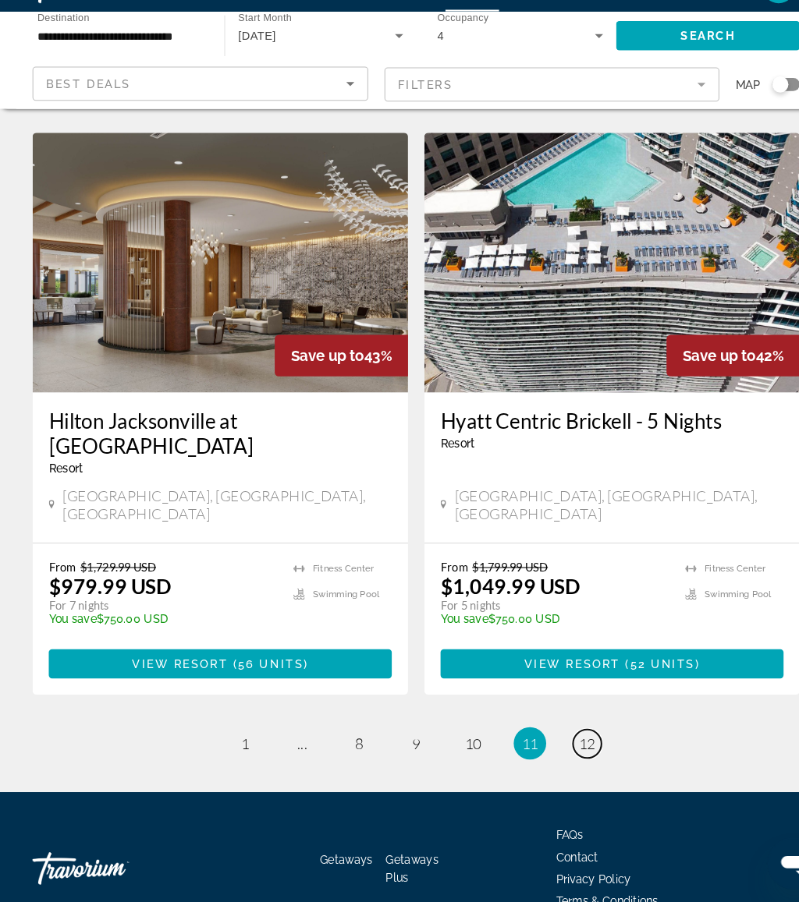
click at [555, 741] on span "12" at bounding box center [563, 749] width 16 height 17
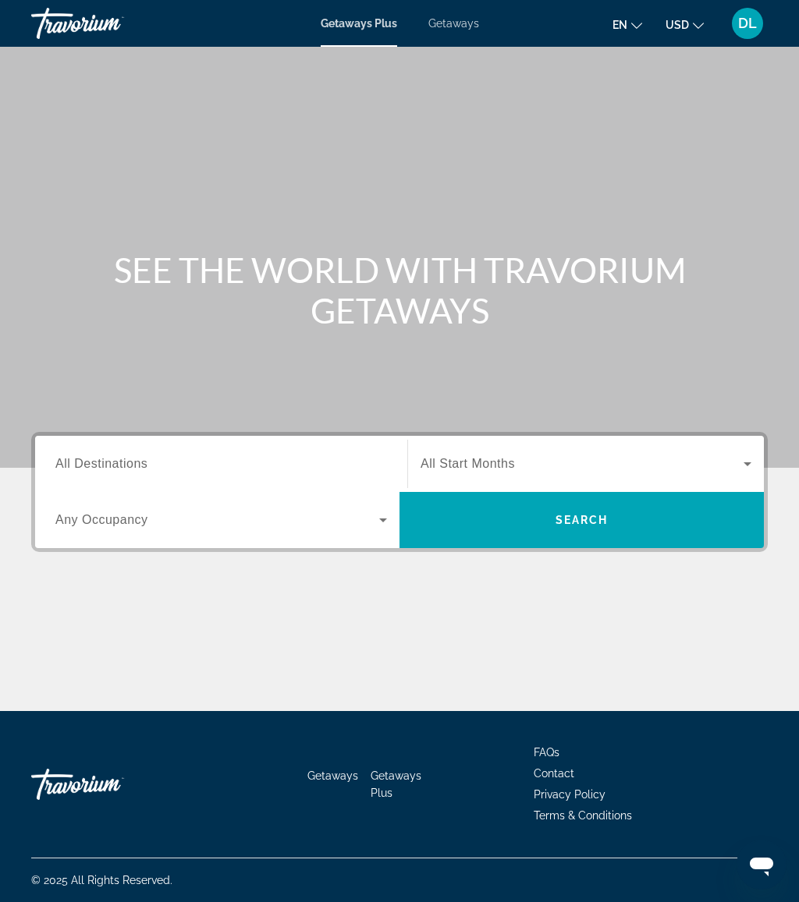
click at [196, 457] on input "Destination All Destinations" at bounding box center [220, 464] width 331 height 19
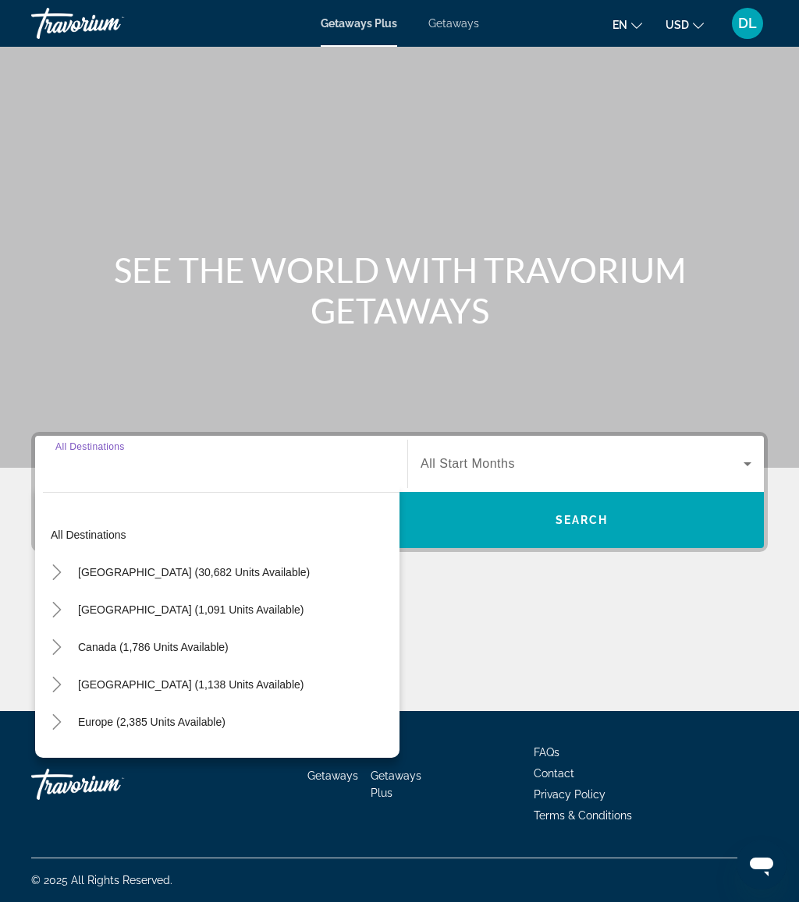
click at [189, 569] on span "United States (30,682 units available)" at bounding box center [194, 572] width 232 height 12
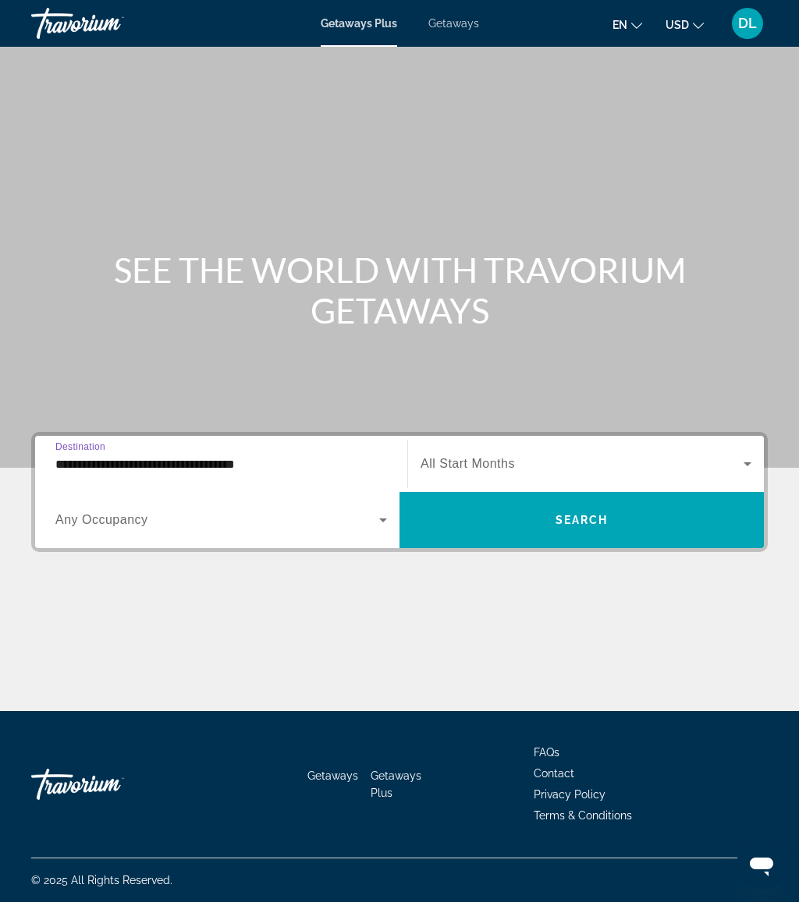
click at [133, 463] on input "**********" at bounding box center [220, 464] width 331 height 19
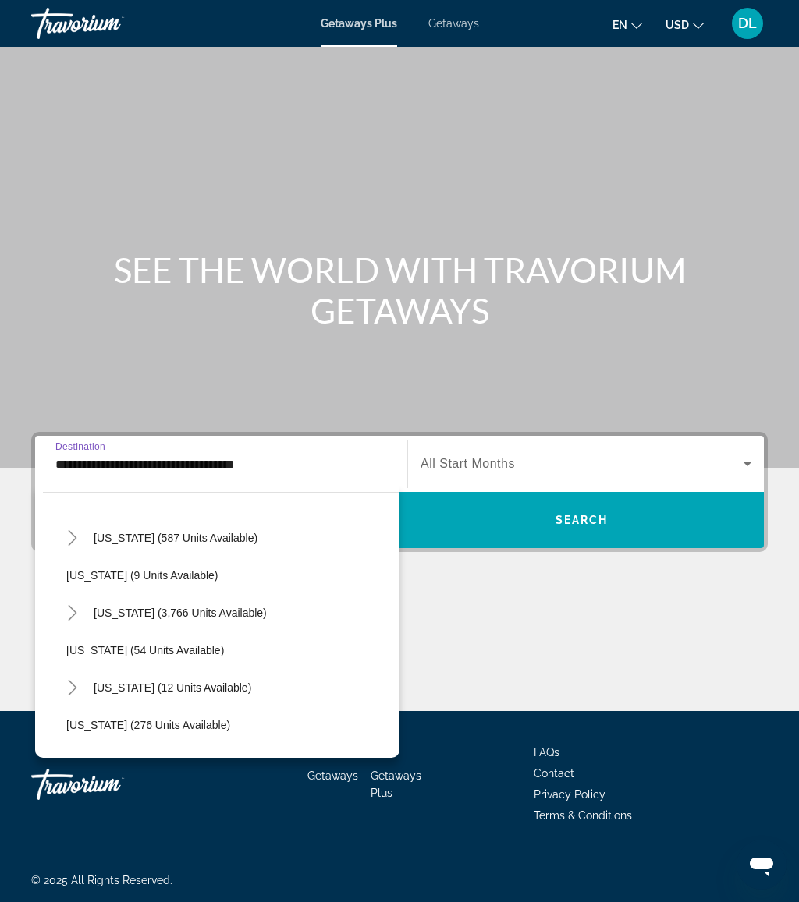
scroll to position [193, 0]
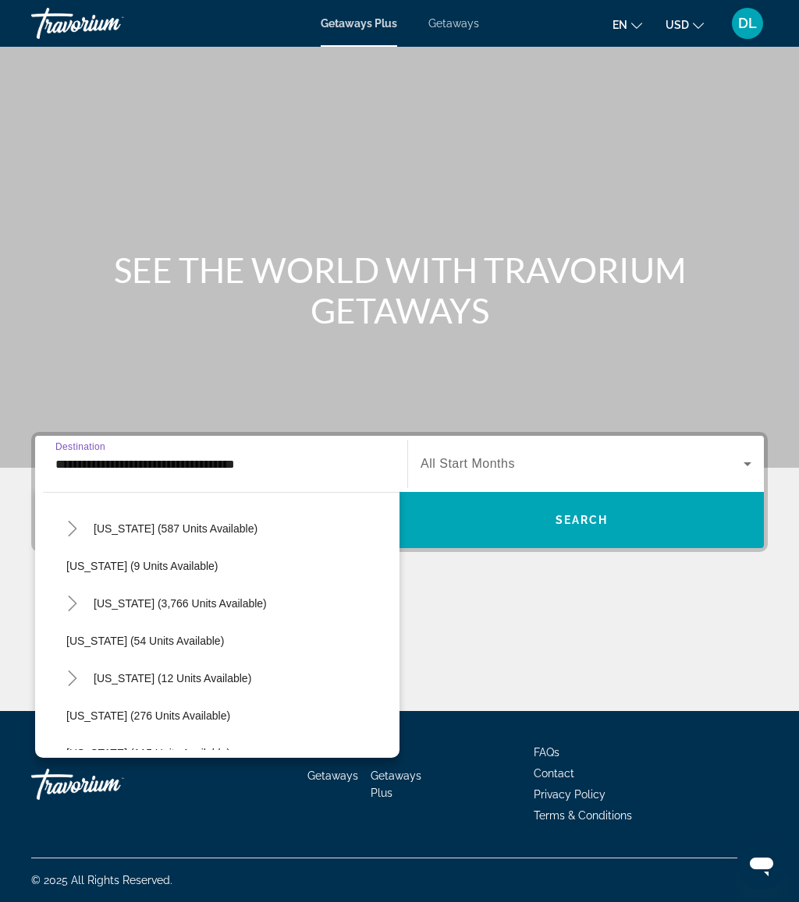
click at [128, 611] on span "Search widget" at bounding box center [180, 603] width 189 height 37
type input "**********"
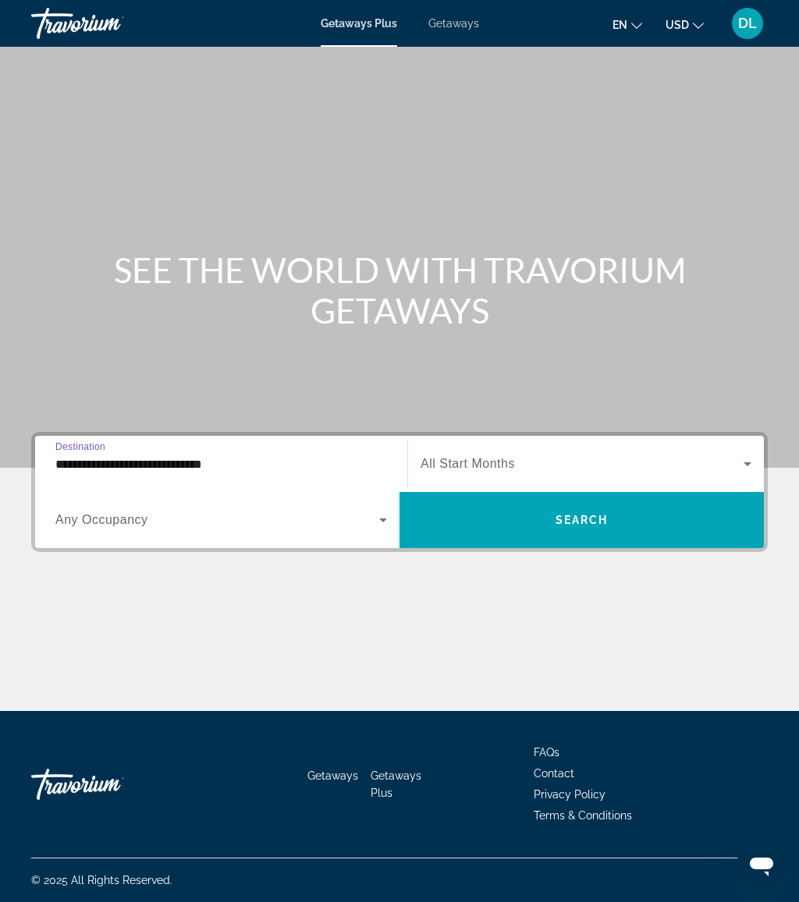
click at [353, 512] on span "Search widget" at bounding box center [217, 520] width 324 height 19
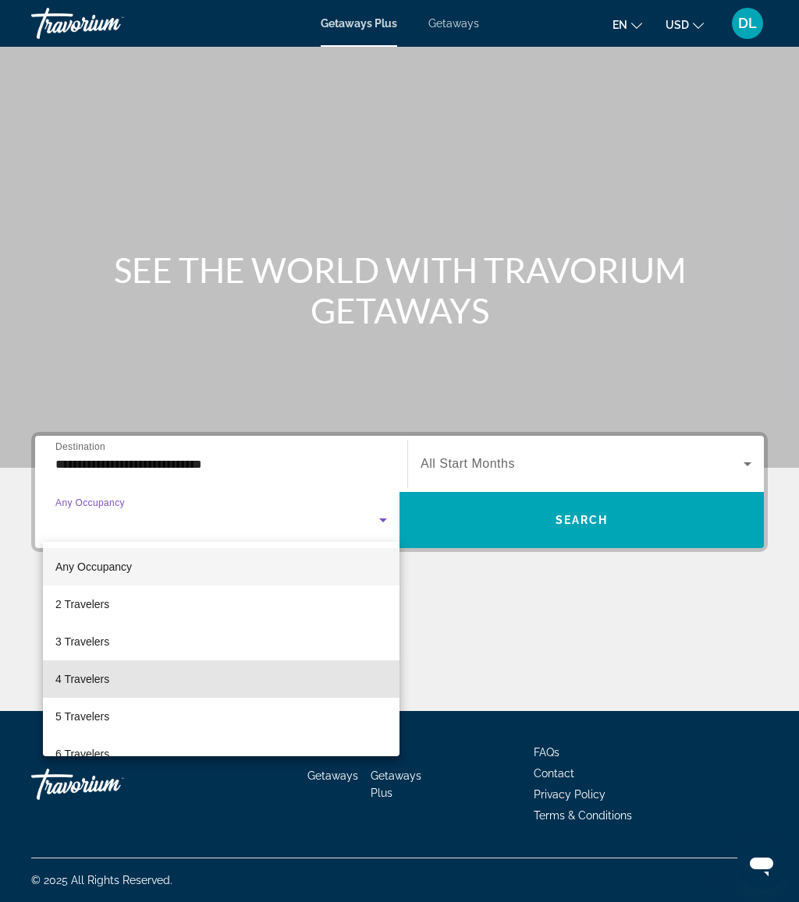
click at [137, 681] on mat-option "4 Travelers" at bounding box center [221, 679] width 356 height 37
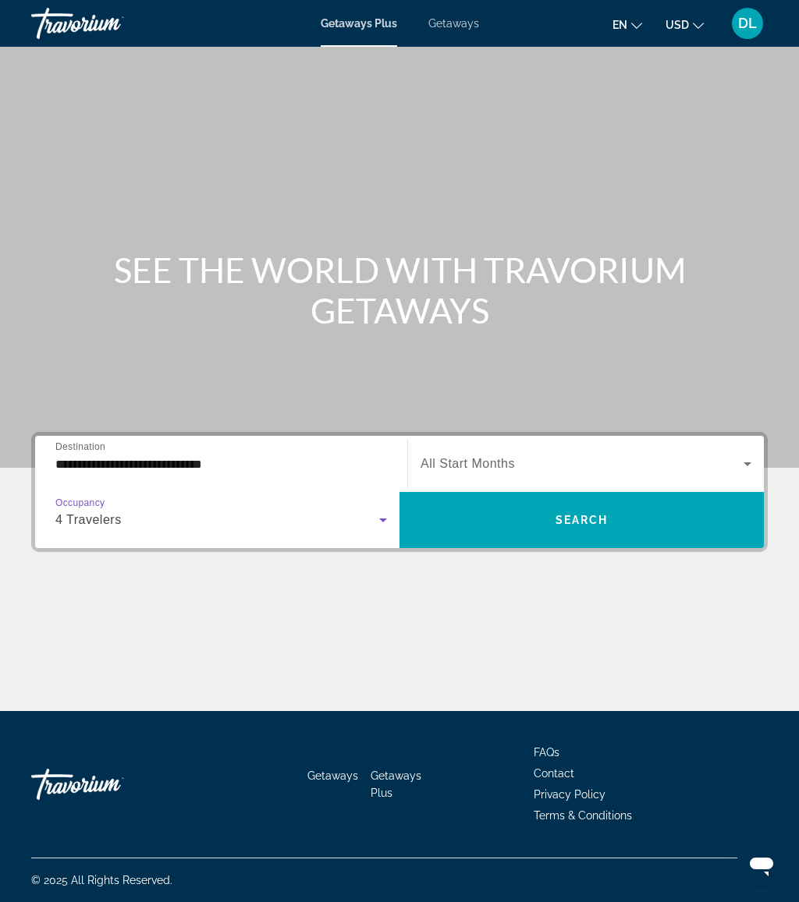
click at [560, 530] on span "Search widget" at bounding box center [581, 519] width 364 height 37
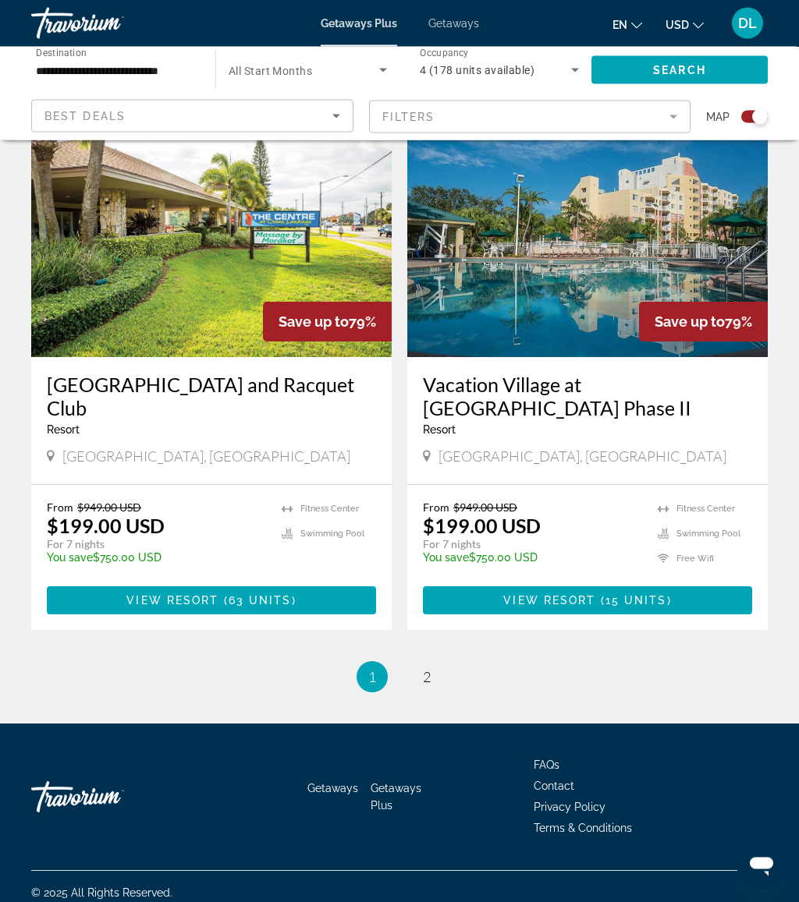
scroll to position [3235, 0]
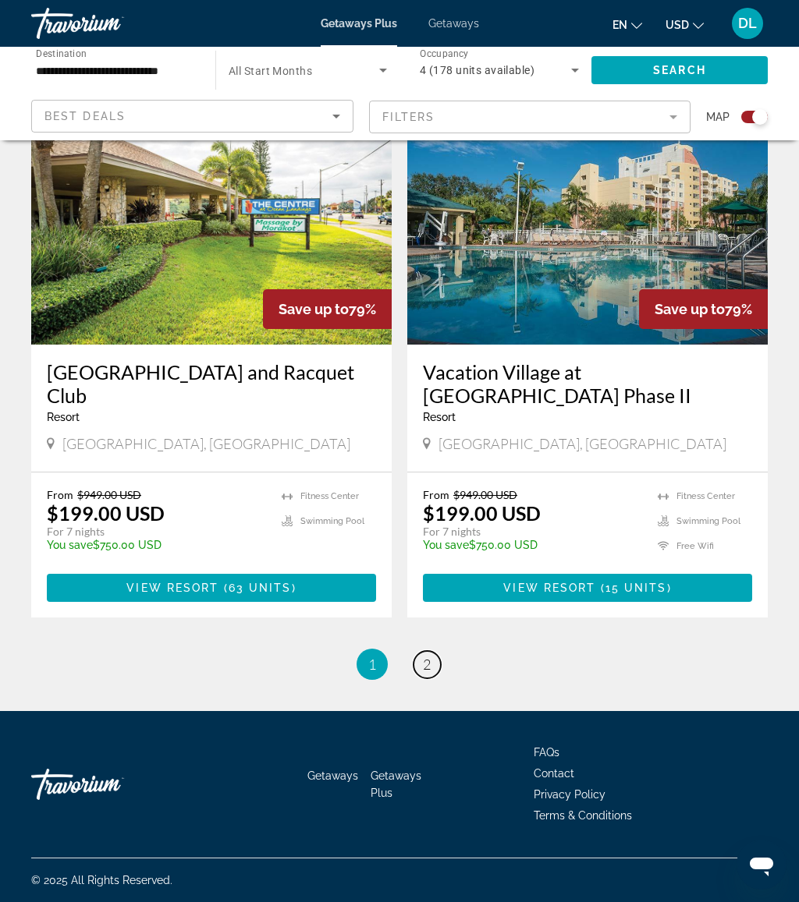
click at [423, 665] on span "2" at bounding box center [427, 664] width 8 height 17
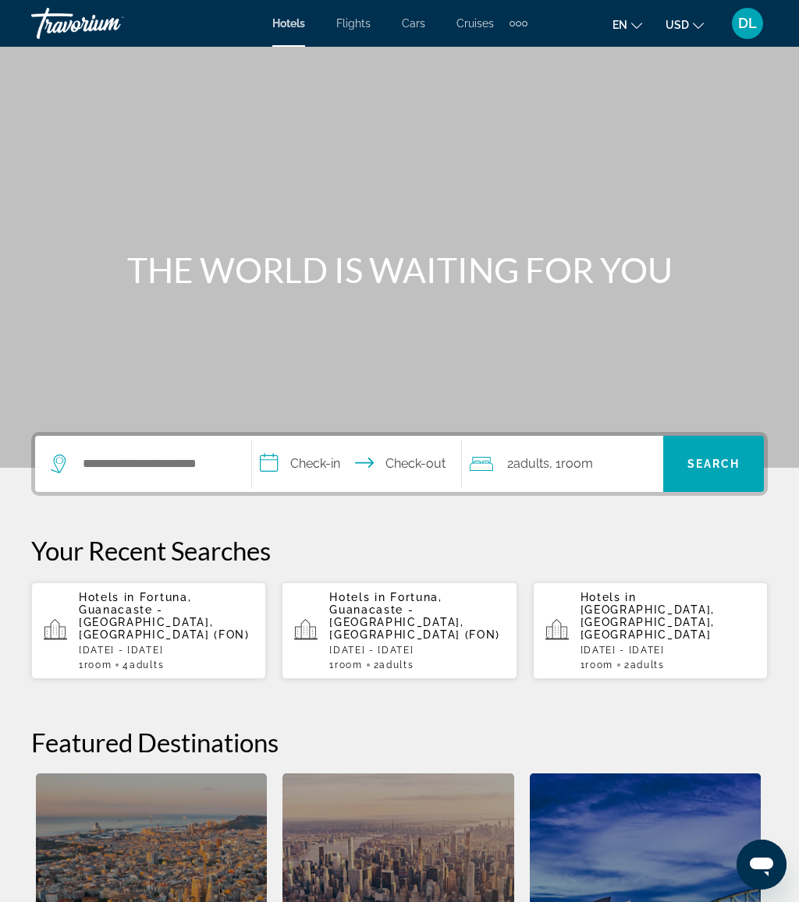
click at [738, 21] on span "DL" at bounding box center [747, 24] width 19 height 16
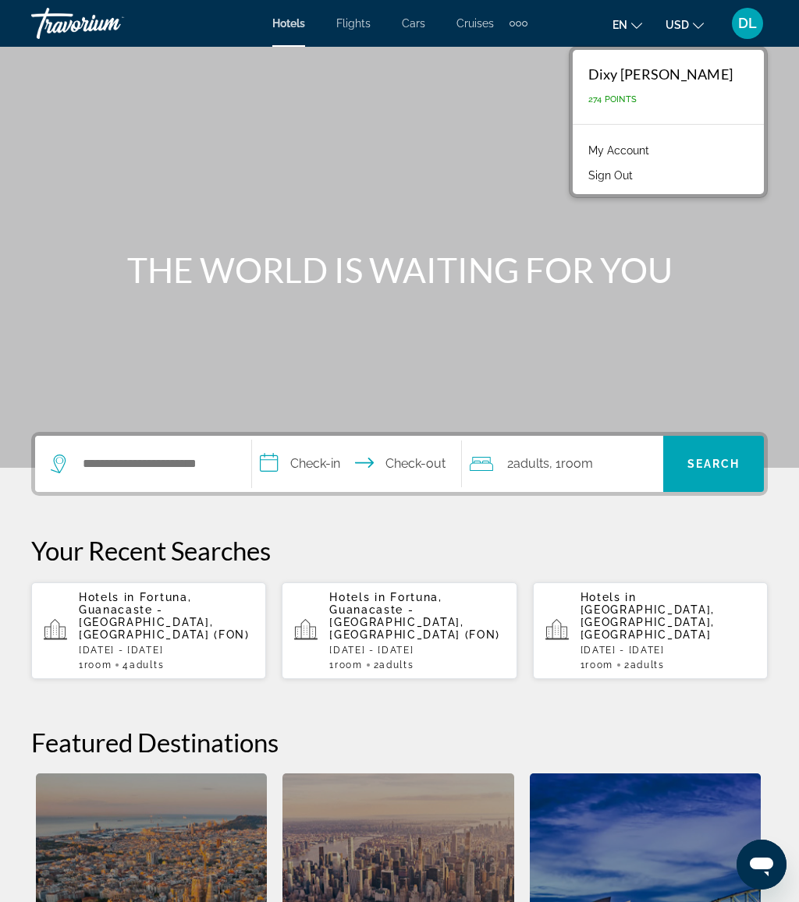
click at [664, 154] on li "My Account" at bounding box center [668, 148] width 176 height 25
click at [625, 155] on link "My Account" at bounding box center [618, 150] width 76 height 20
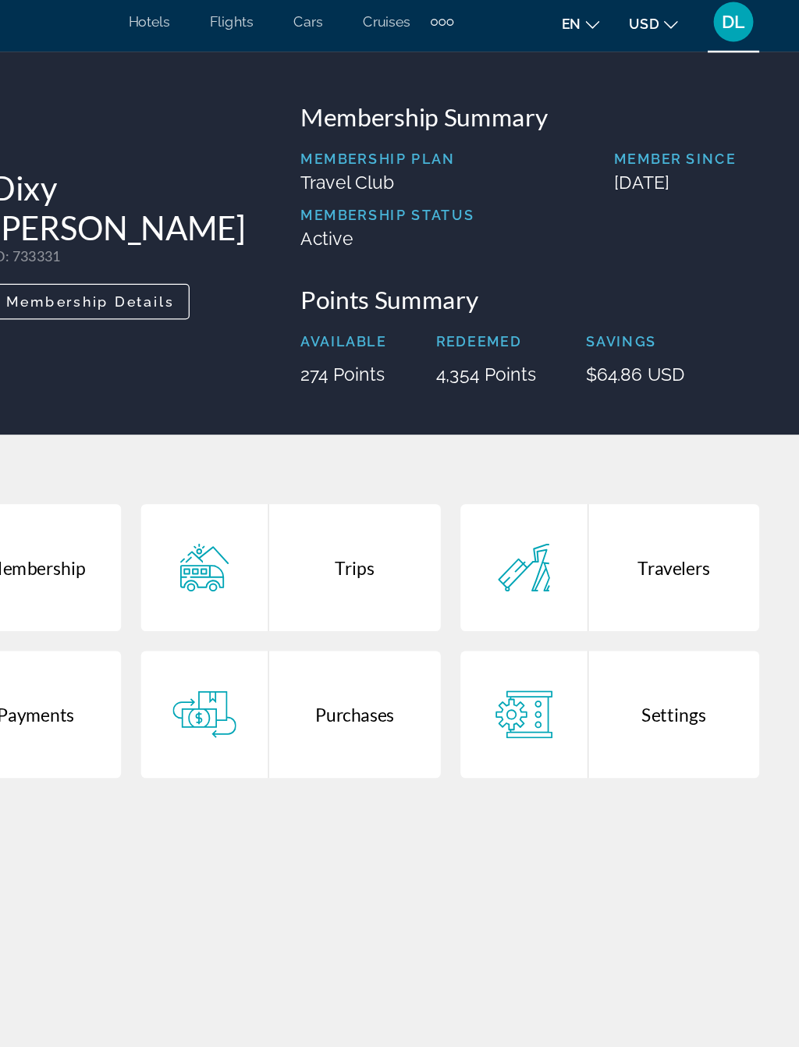
click at [382, 435] on div "Trips" at bounding box center [449, 452] width 134 height 100
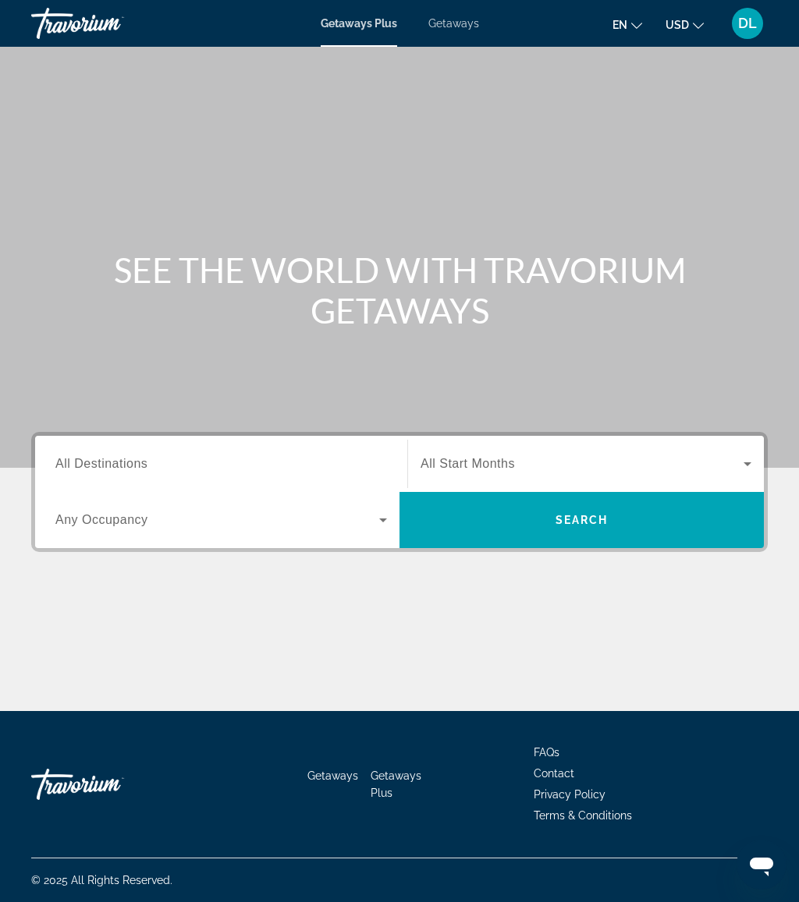
click at [461, 28] on span "Getaways" at bounding box center [453, 23] width 51 height 12
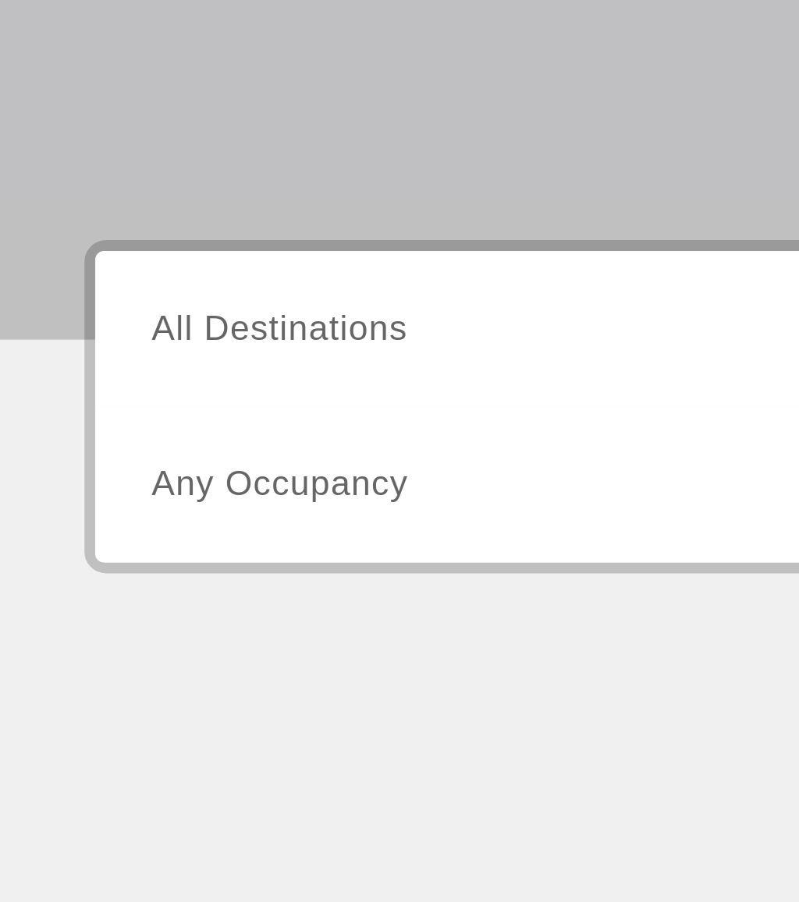
click at [124, 457] on span "All Destinations" at bounding box center [101, 463] width 92 height 13
click at [124, 455] on input "Destination All Destinations" at bounding box center [220, 464] width 331 height 19
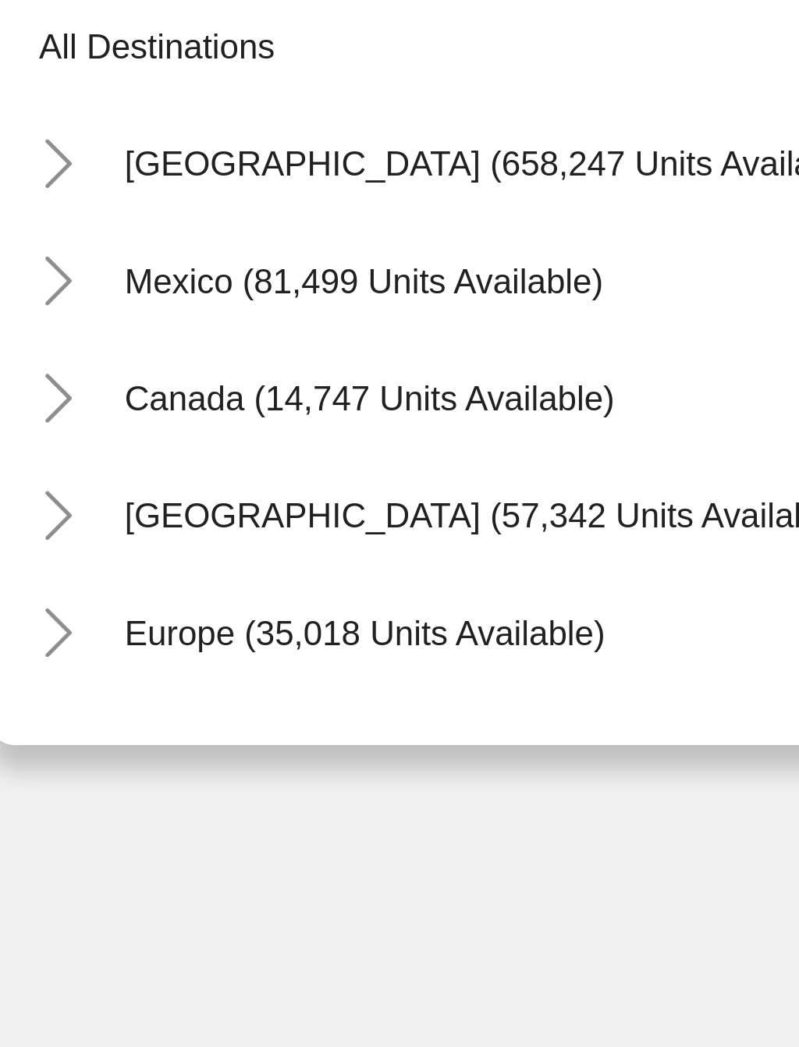
click at [52, 549] on icon "Toggle United States (658,247 units available)" at bounding box center [56, 557] width 9 height 16
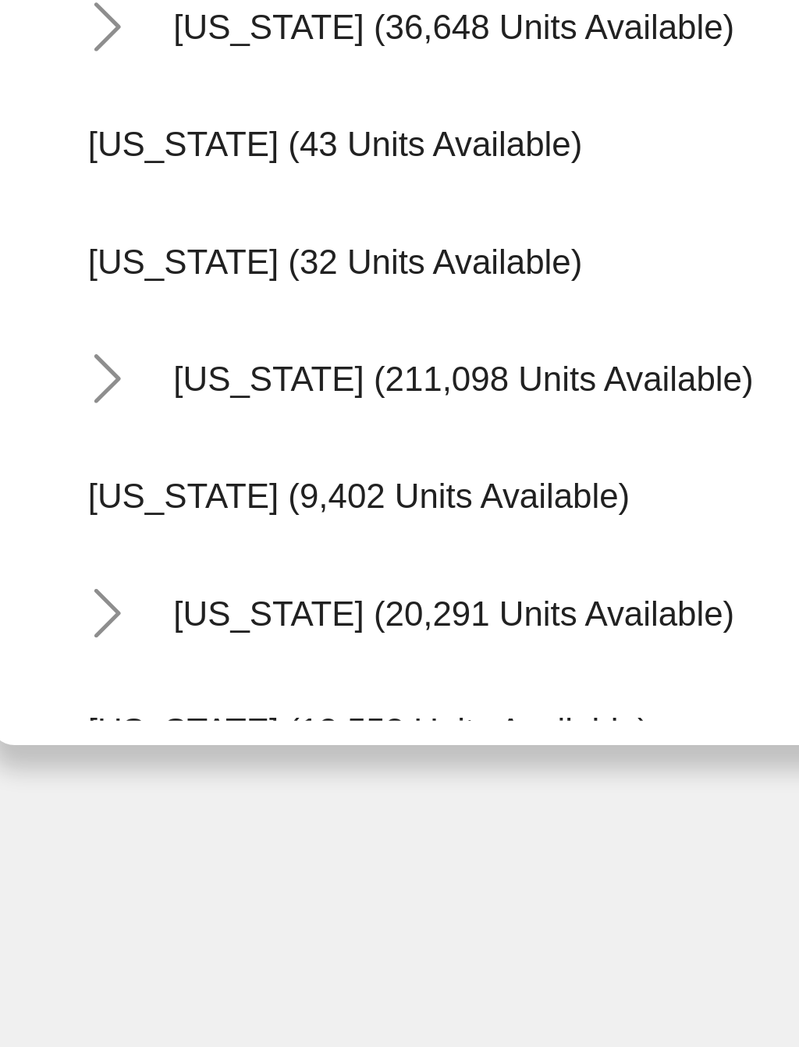
scroll to position [232, 0]
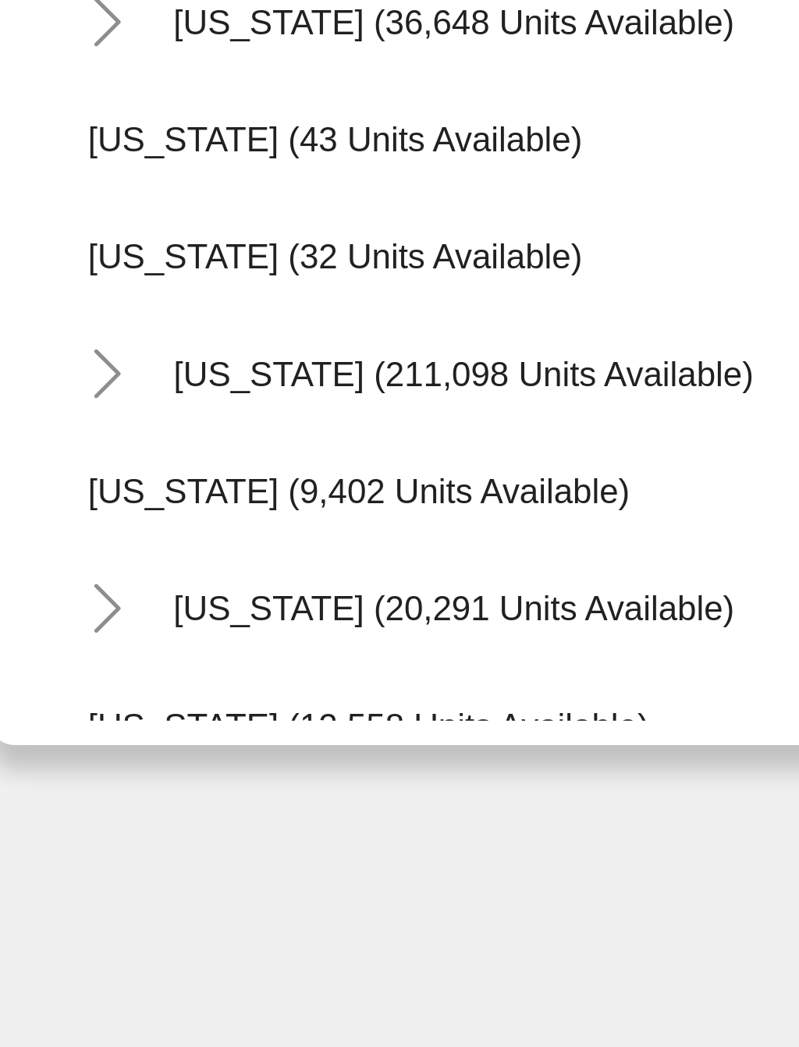
click at [124, 618] on span "[US_STATE] (211,098 units available)" at bounding box center [186, 624] width 185 height 12
type input "**********"
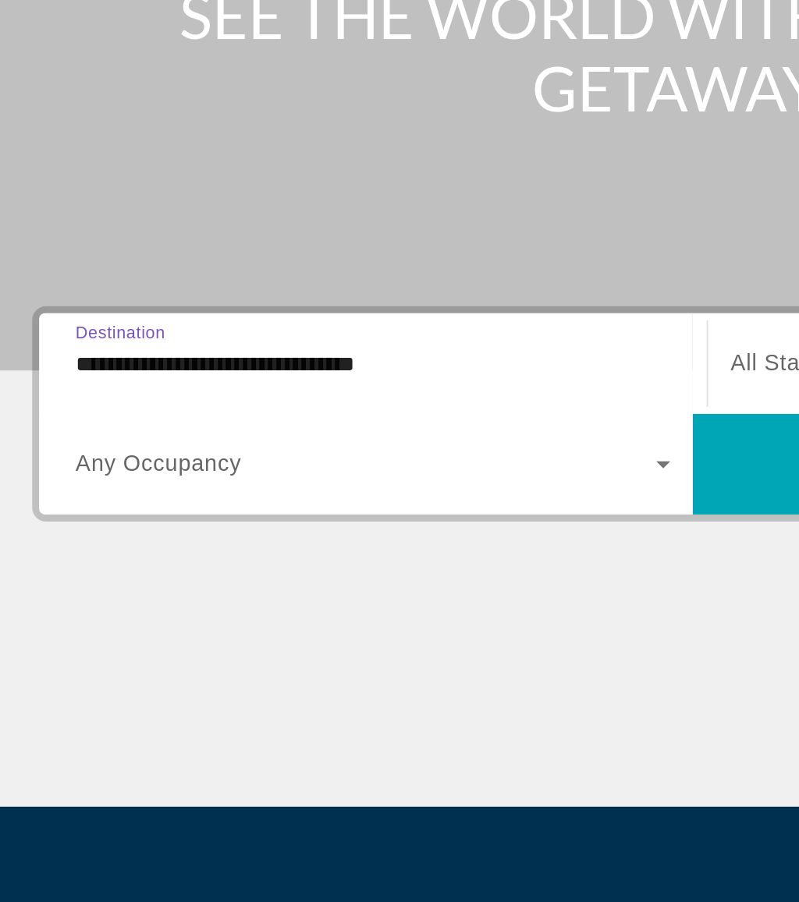
click at [175, 511] on span "Search widget" at bounding box center [217, 520] width 324 height 19
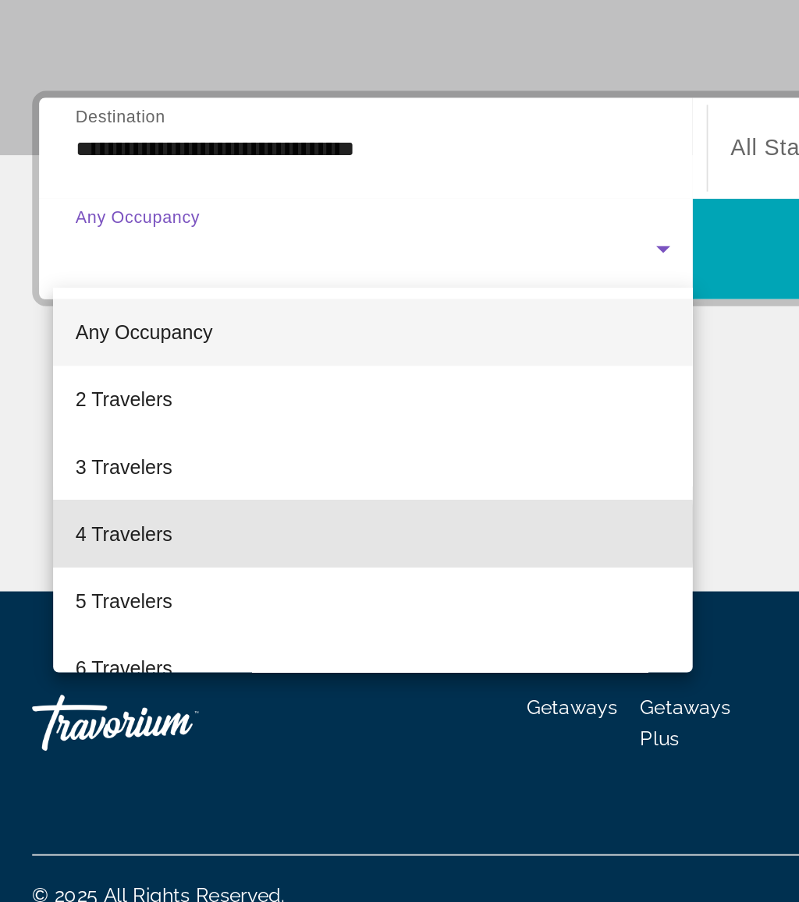
click at [100, 661] on mat-option "4 Travelers" at bounding box center [221, 679] width 356 height 37
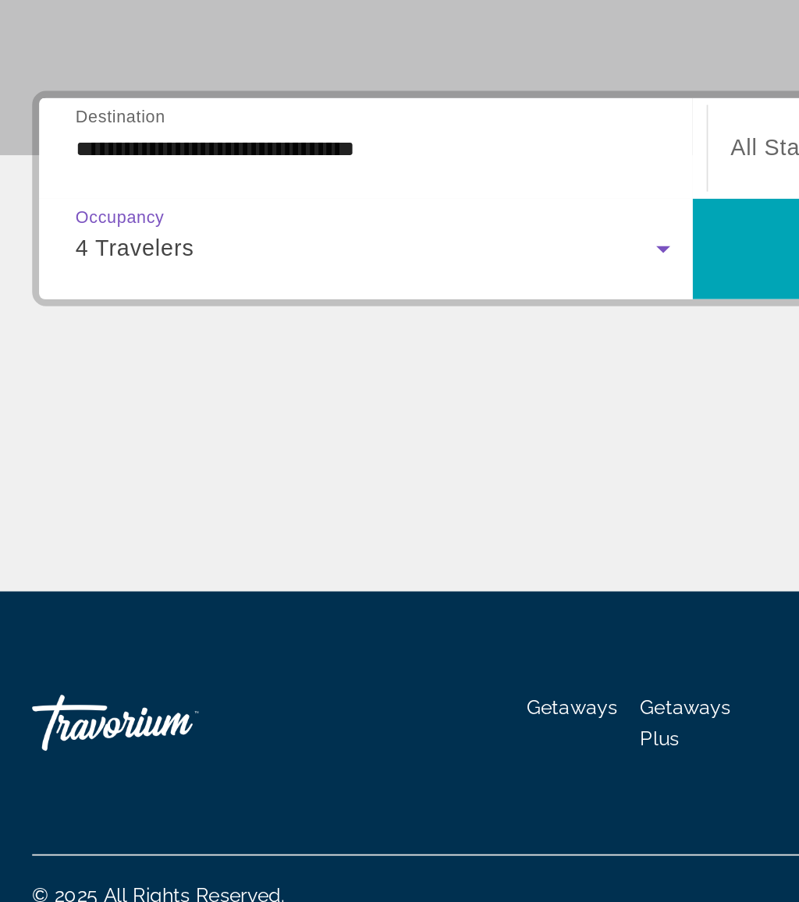
click at [430, 501] on span "Search widget" at bounding box center [581, 519] width 364 height 37
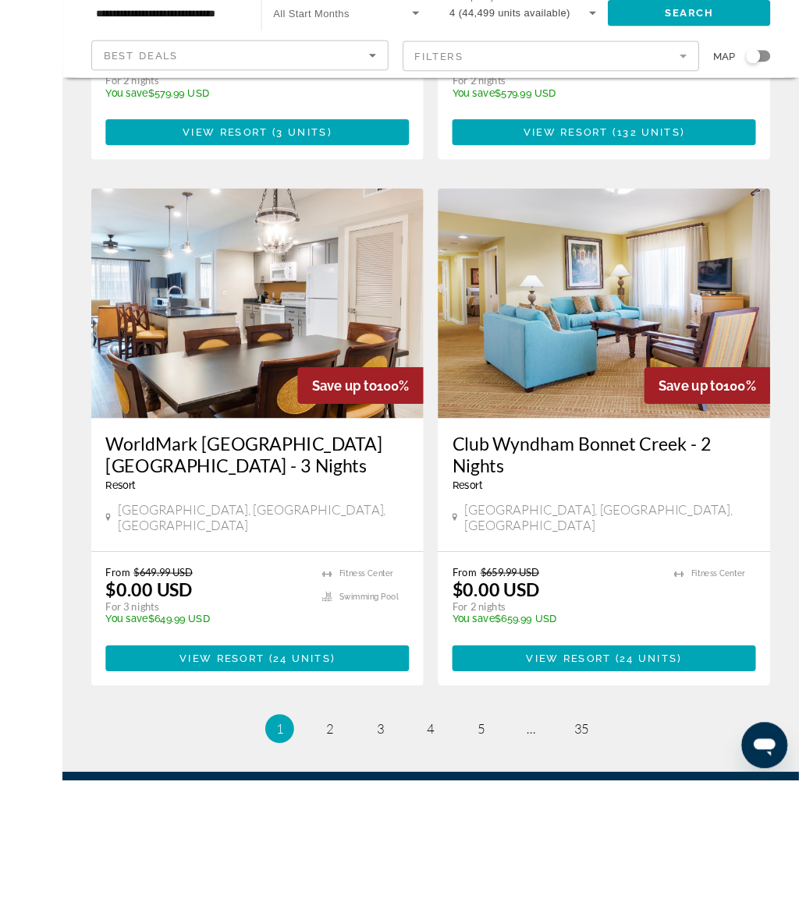
scroll to position [2846, 0]
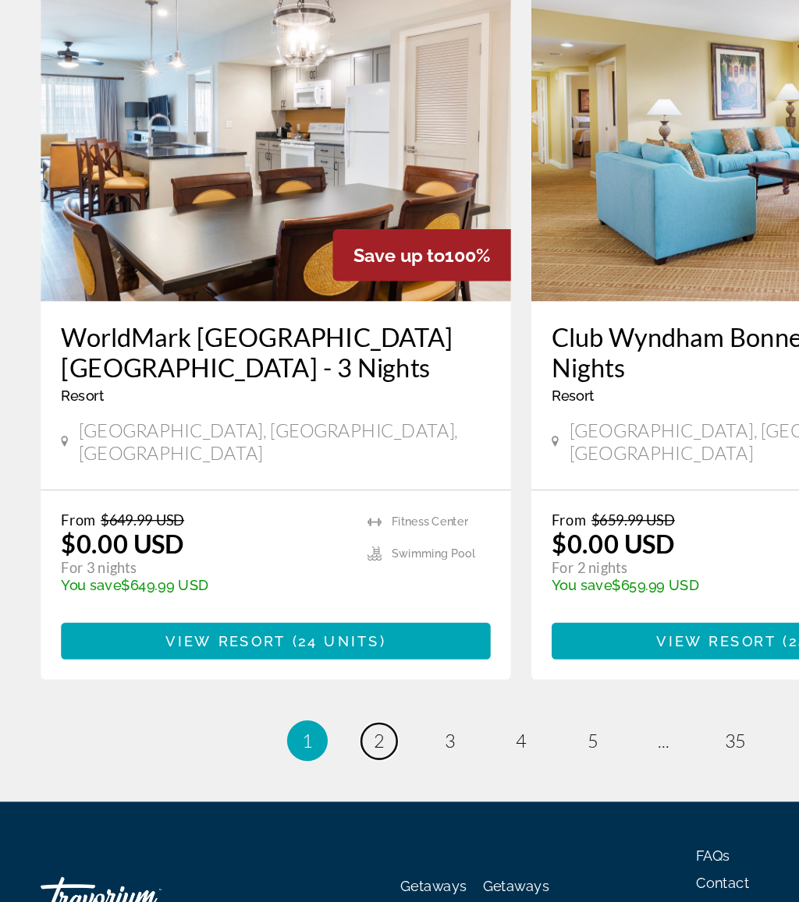
click at [284, 730] on link "page 2" at bounding box center [290, 743] width 27 height 27
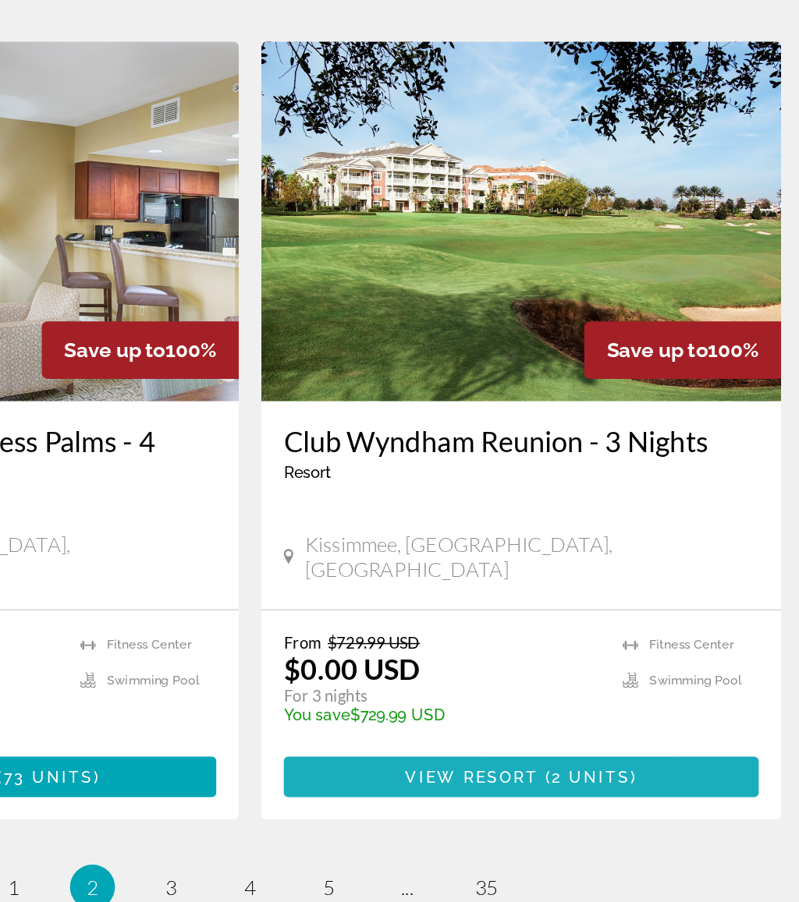
scroll to position [2822, 0]
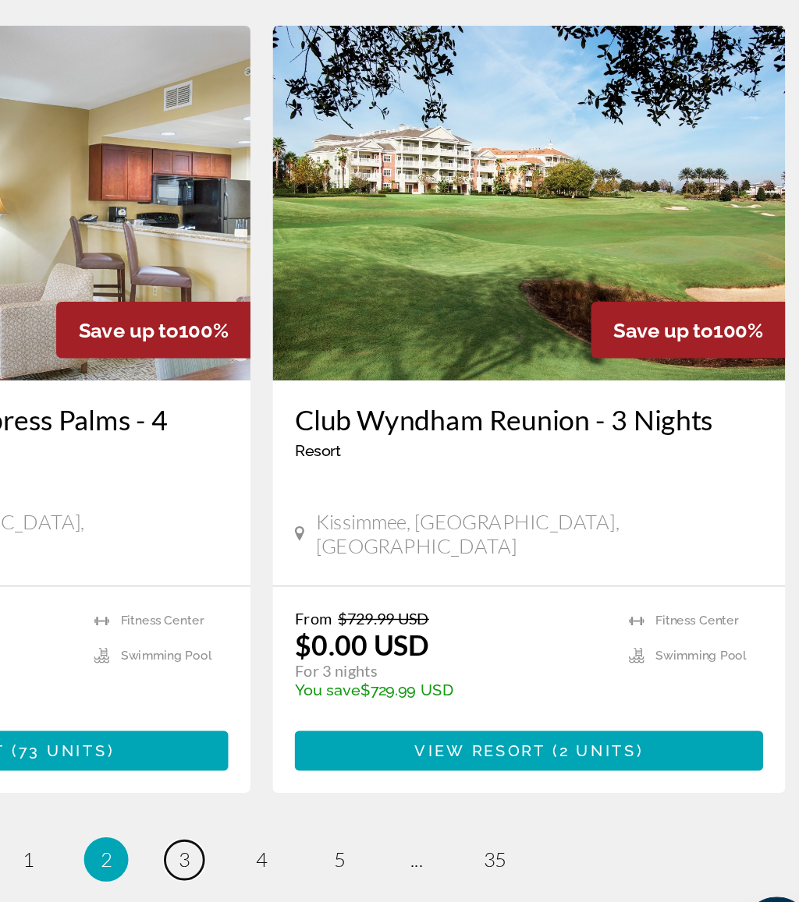
click at [331, 800] on link "page 3" at bounding box center [344, 813] width 27 height 27
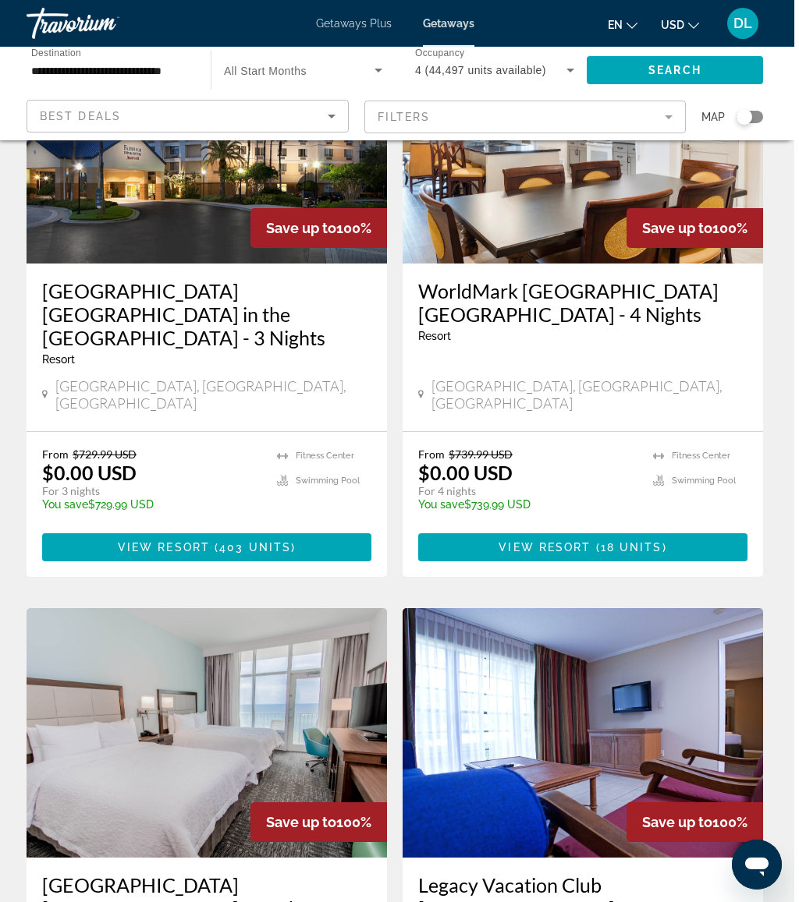
scroll to position [741, 0]
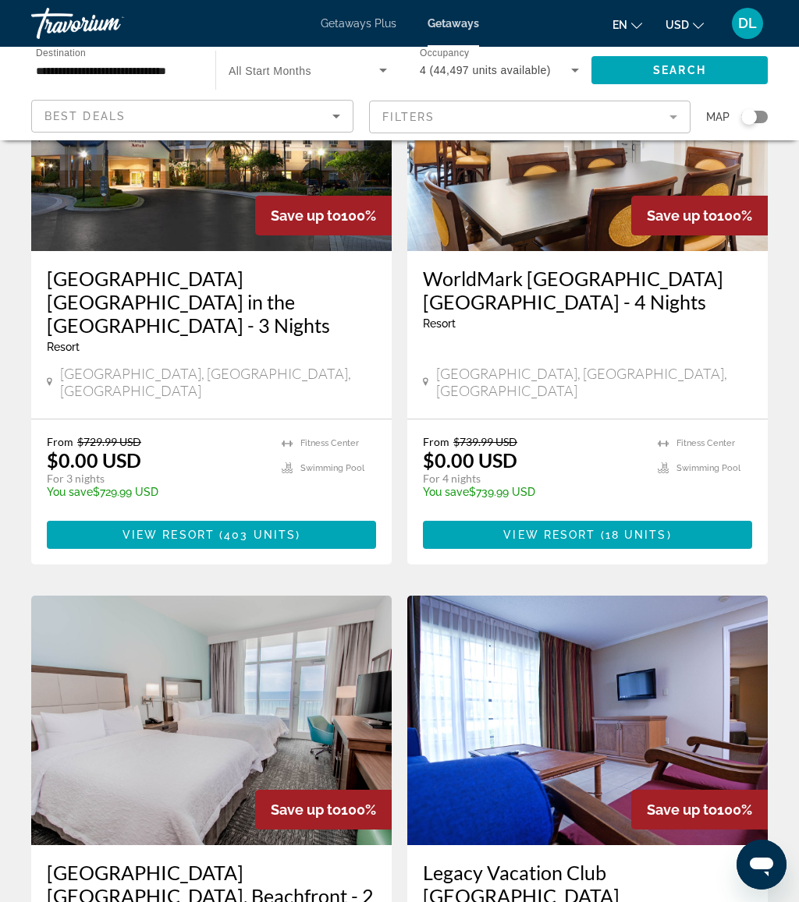
click at [666, 529] on span "( 18 units )" at bounding box center [633, 535] width 76 height 12
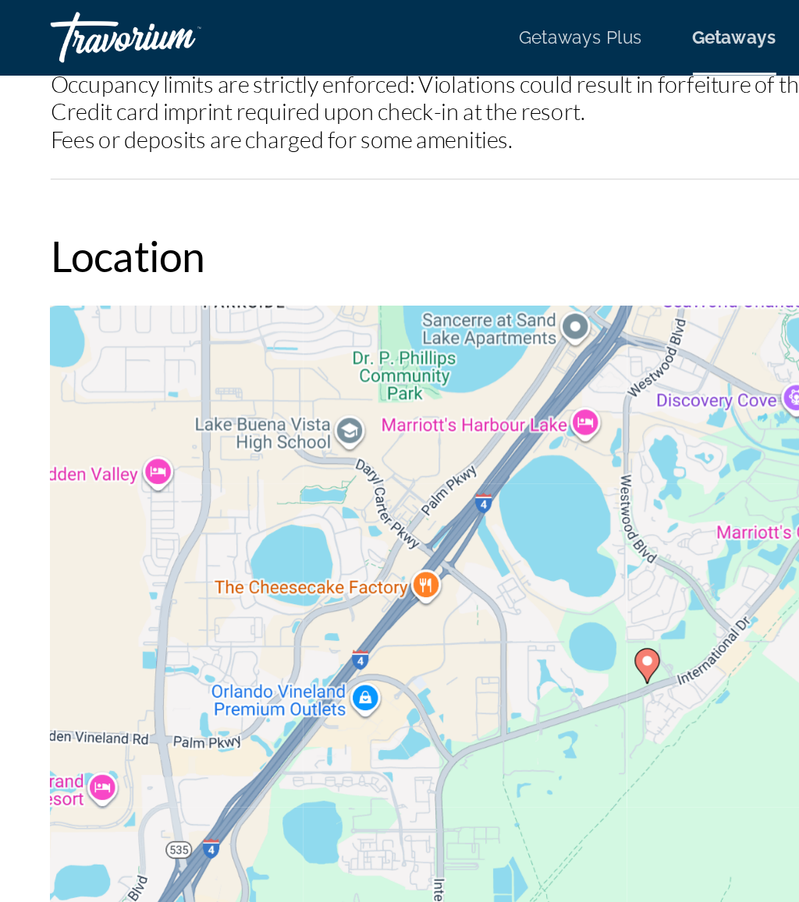
scroll to position [2807, 0]
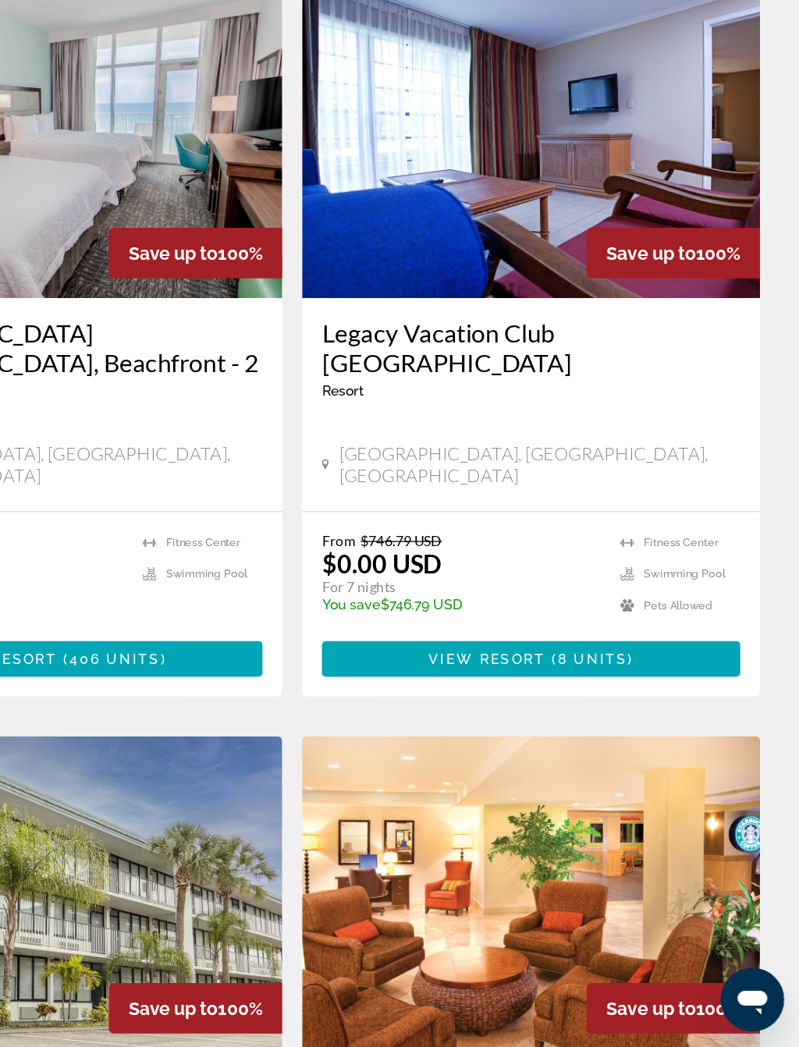
scroll to position [1130, 0]
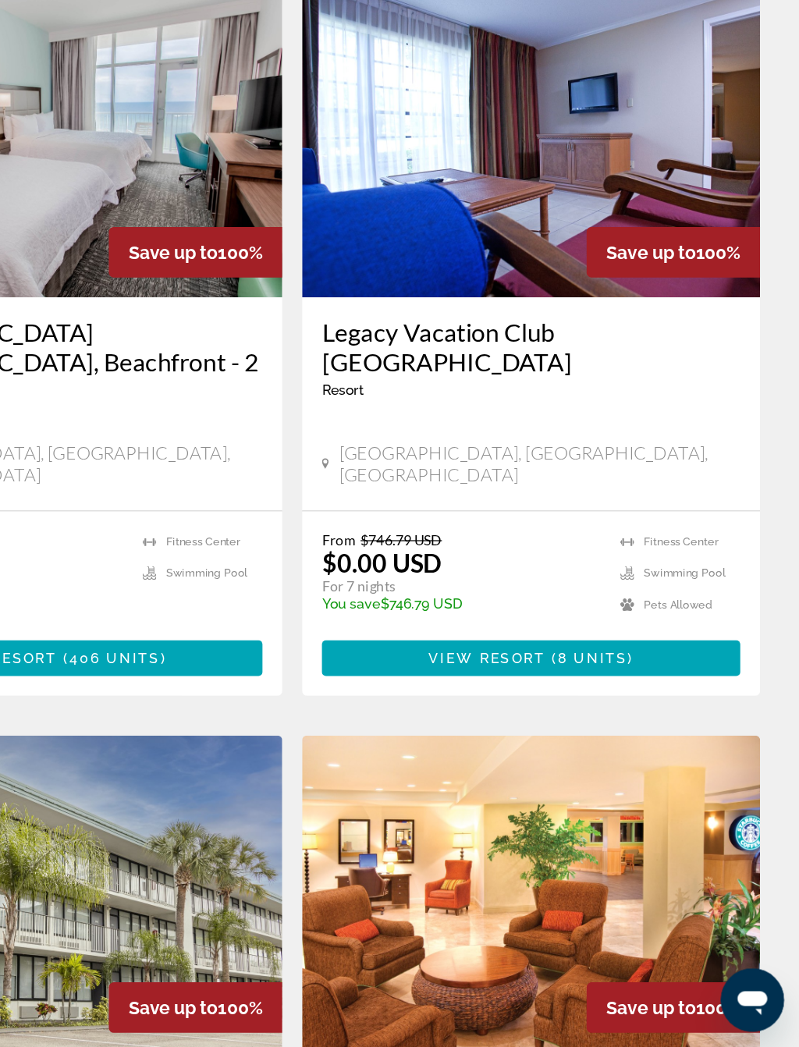
click at [608, 734] on span "8 units" at bounding box center [635, 740] width 55 height 12
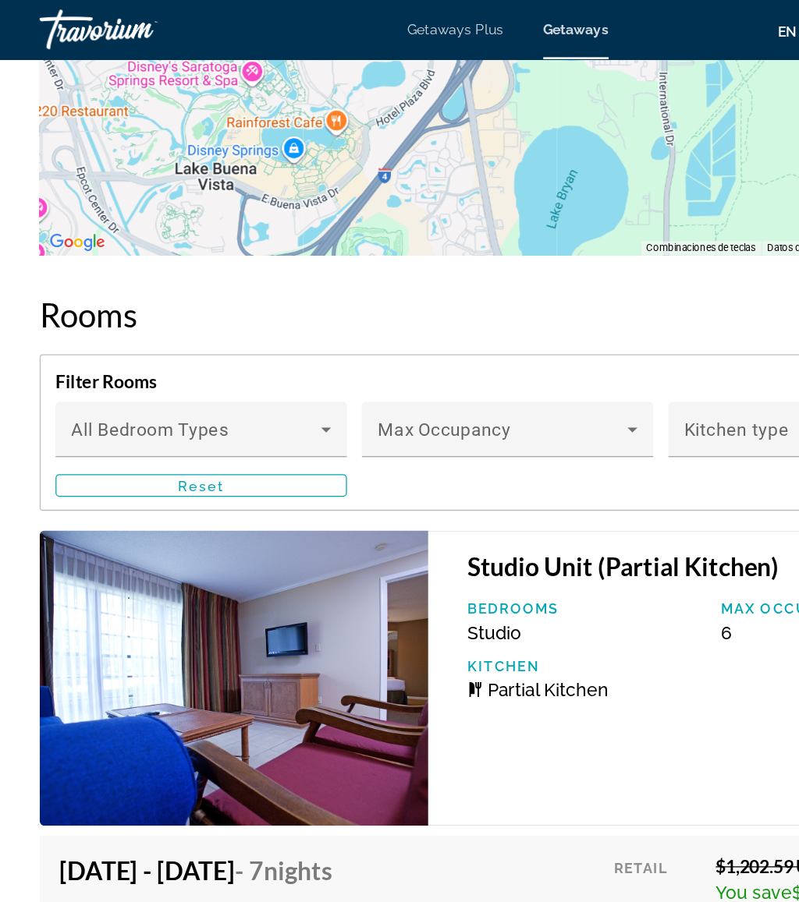
scroll to position [3350, 0]
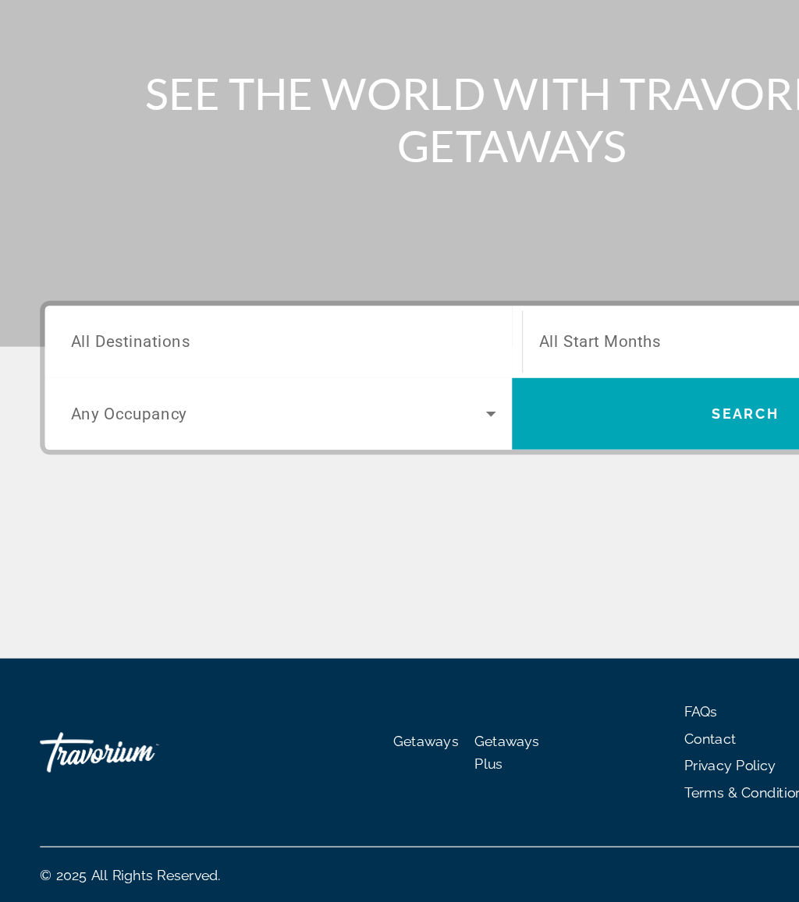
click at [176, 455] on input "Destination All Destinations" at bounding box center [220, 464] width 331 height 19
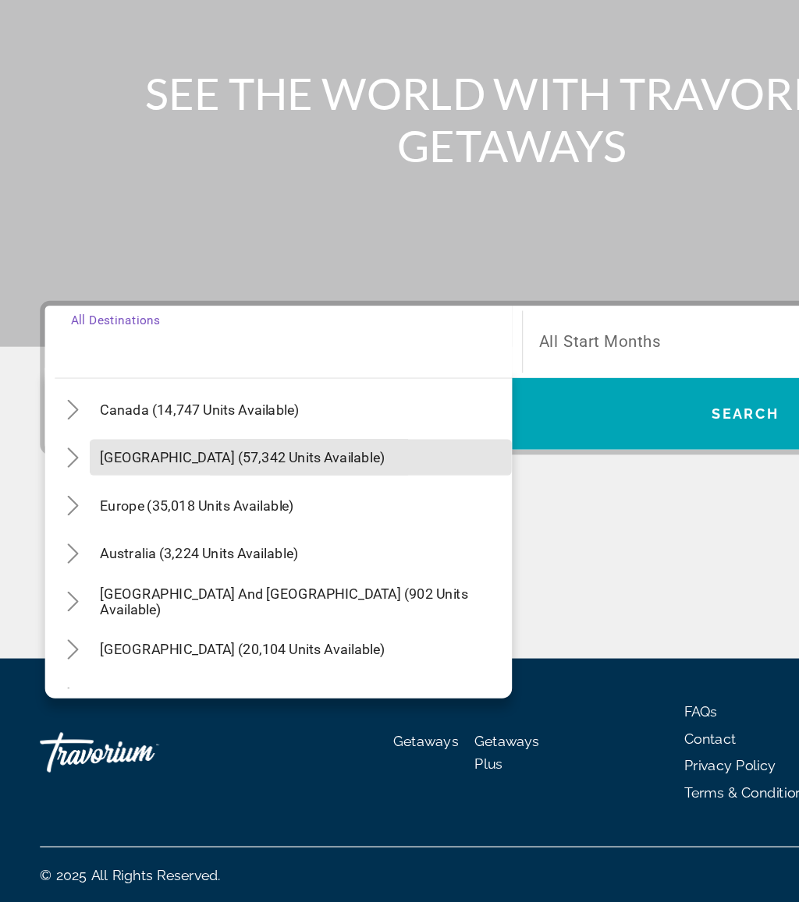
scroll to position [119, 0]
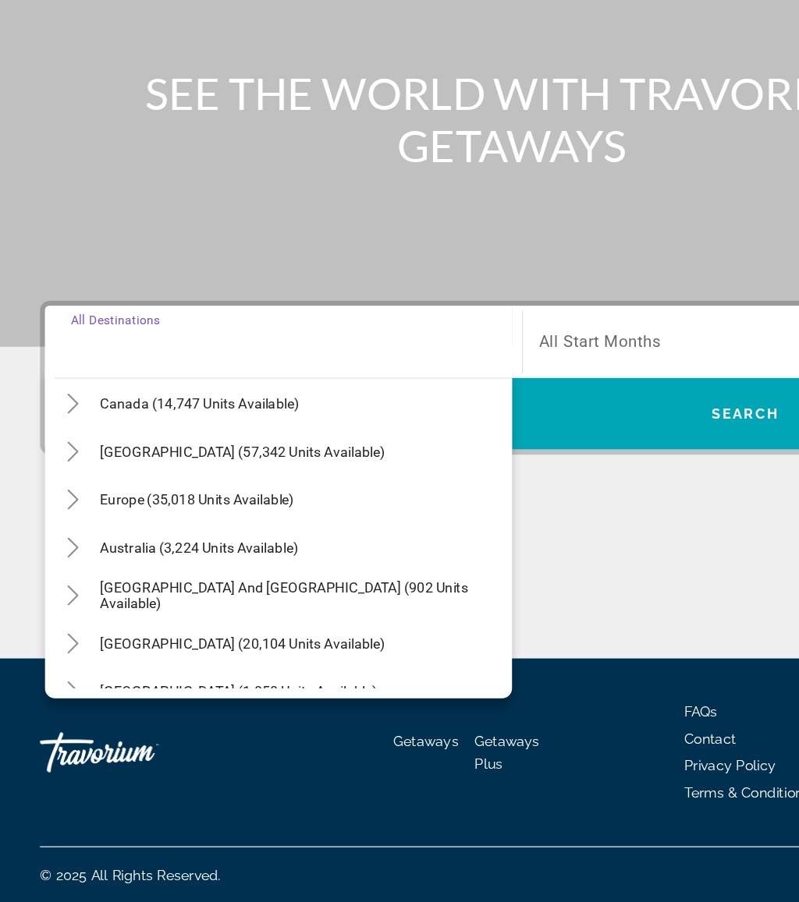
click at [64, 542] on icon "Toggle Caribbean & Atlantic Islands (57,342 units available)" at bounding box center [57, 550] width 16 height 16
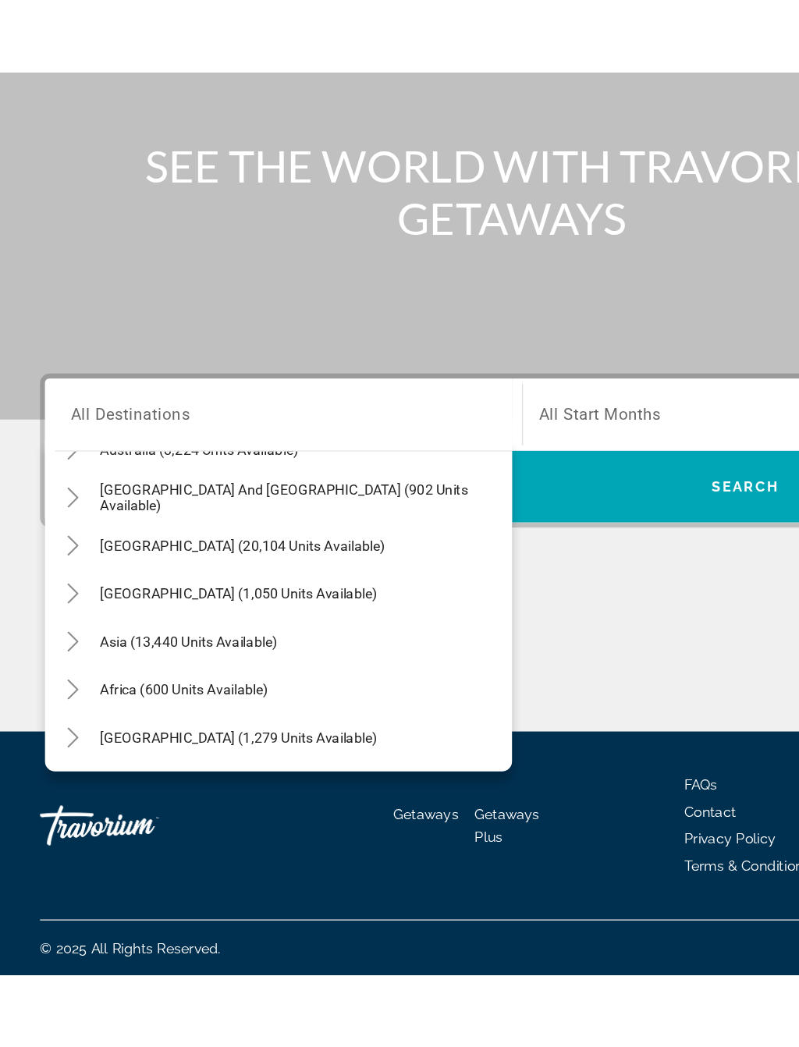
scroll to position [814, 0]
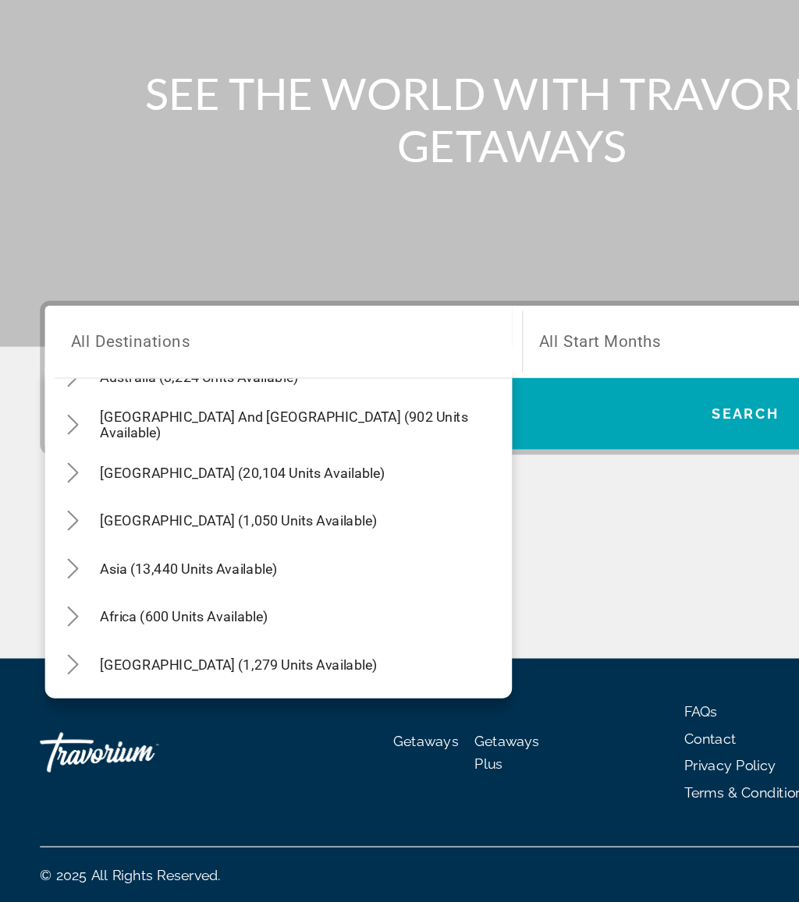
click at [191, 635] on span "Asia (13,440 units available)" at bounding box center [147, 641] width 138 height 12
type input "**********"
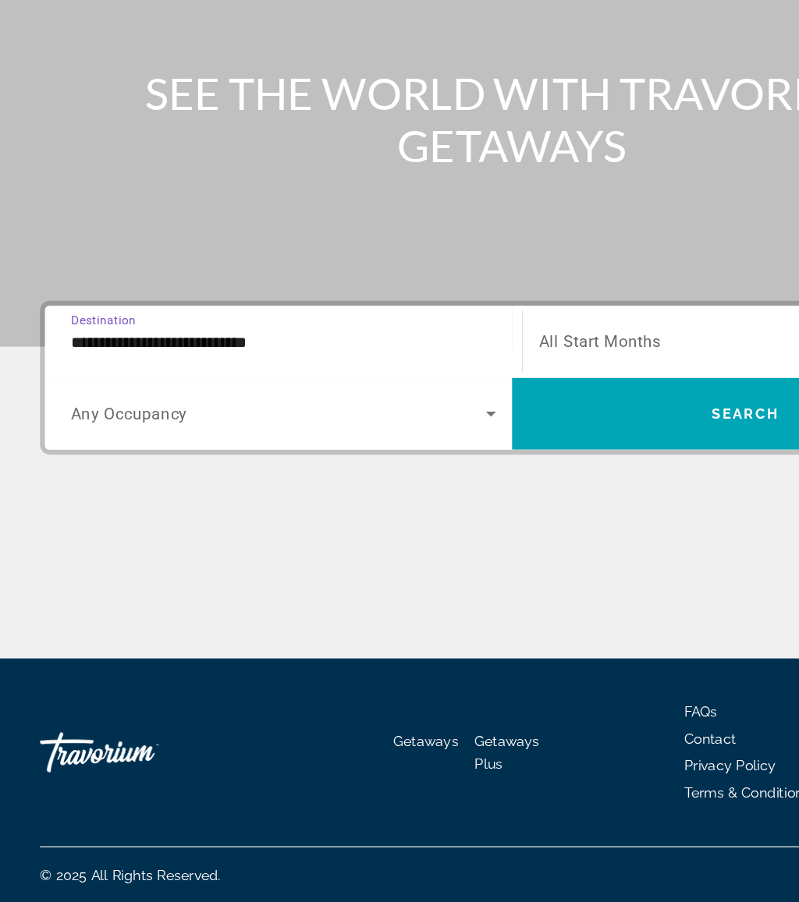
click at [477, 501] on span "Search widget" at bounding box center [581, 519] width 364 height 37
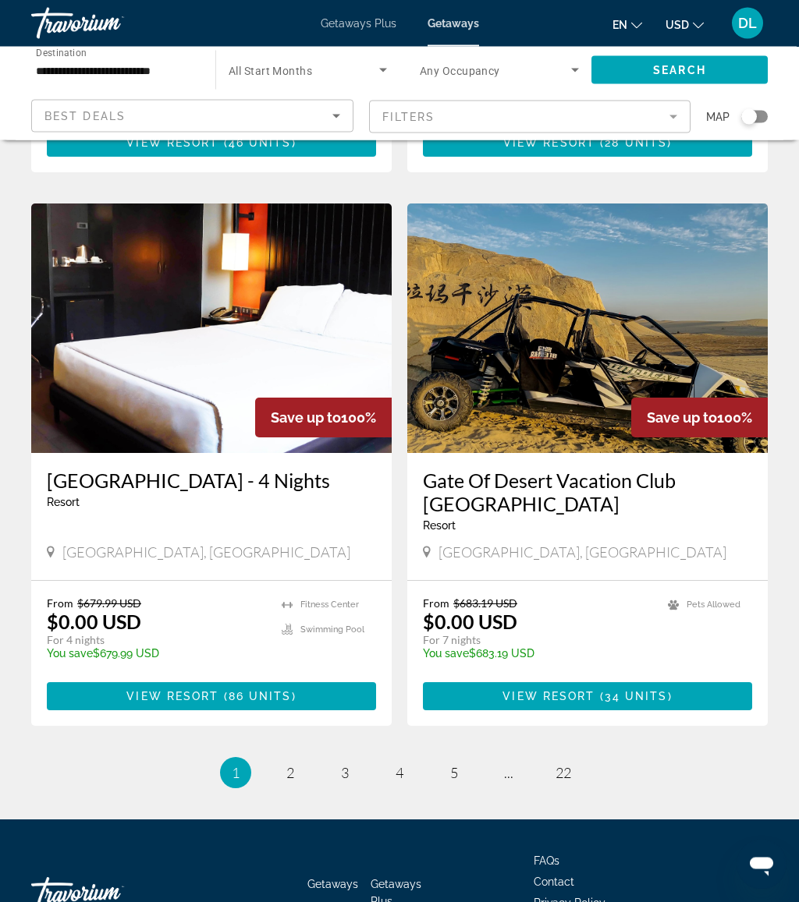
scroll to position [2799, 0]
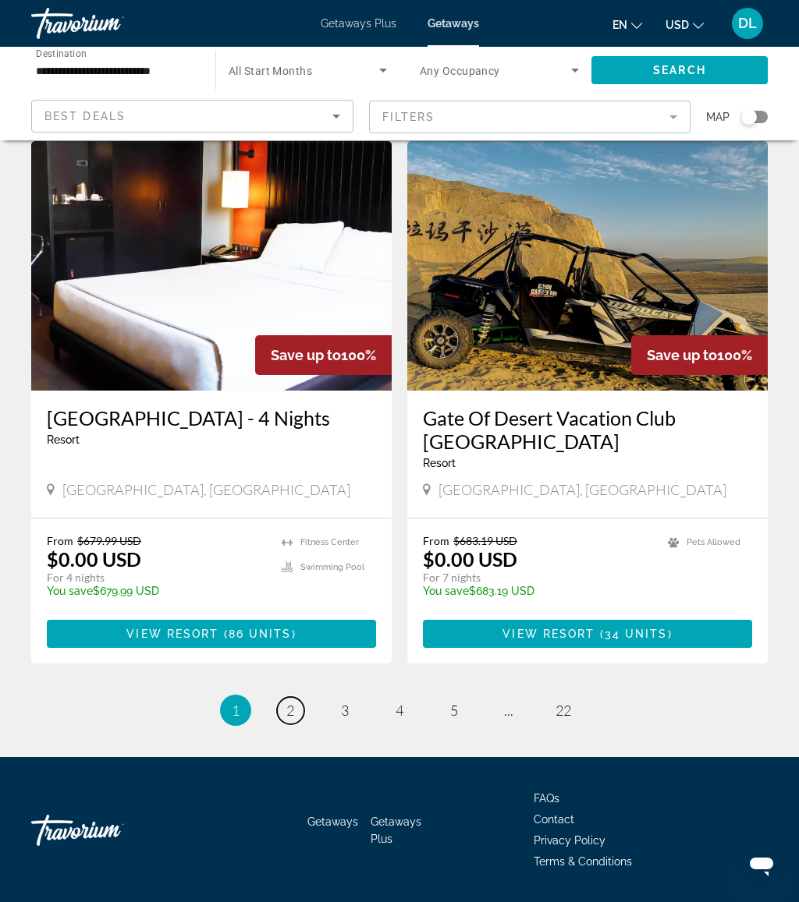
click at [303, 697] on link "page 2" at bounding box center [290, 710] width 27 height 27
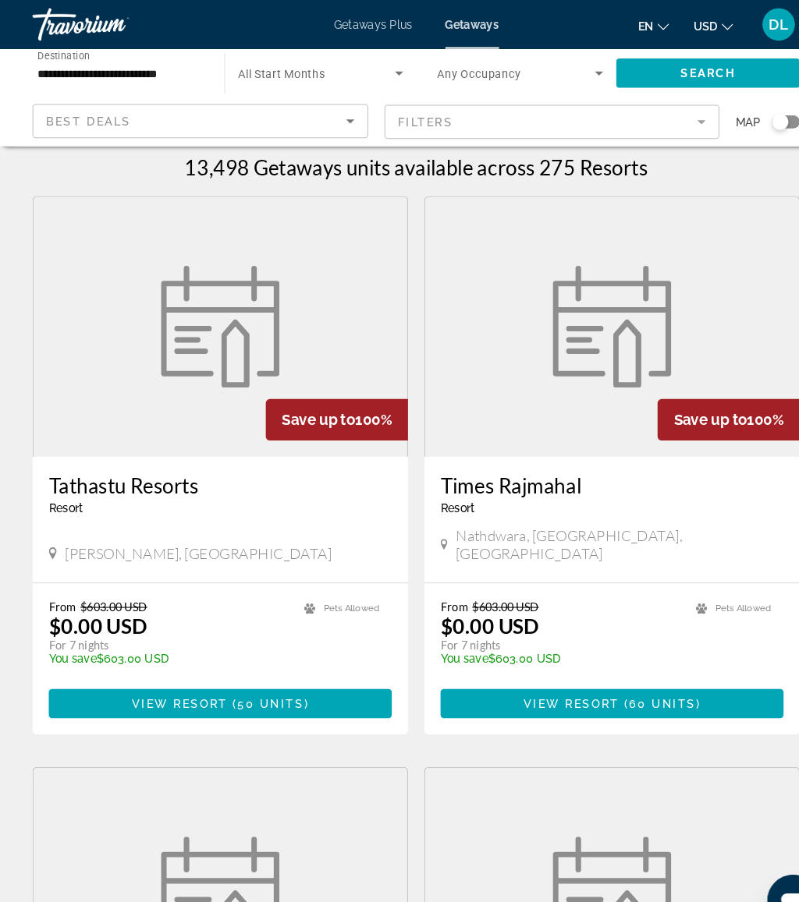
click at [539, 111] on mat-form-field "Filters" at bounding box center [530, 117] width 322 height 33
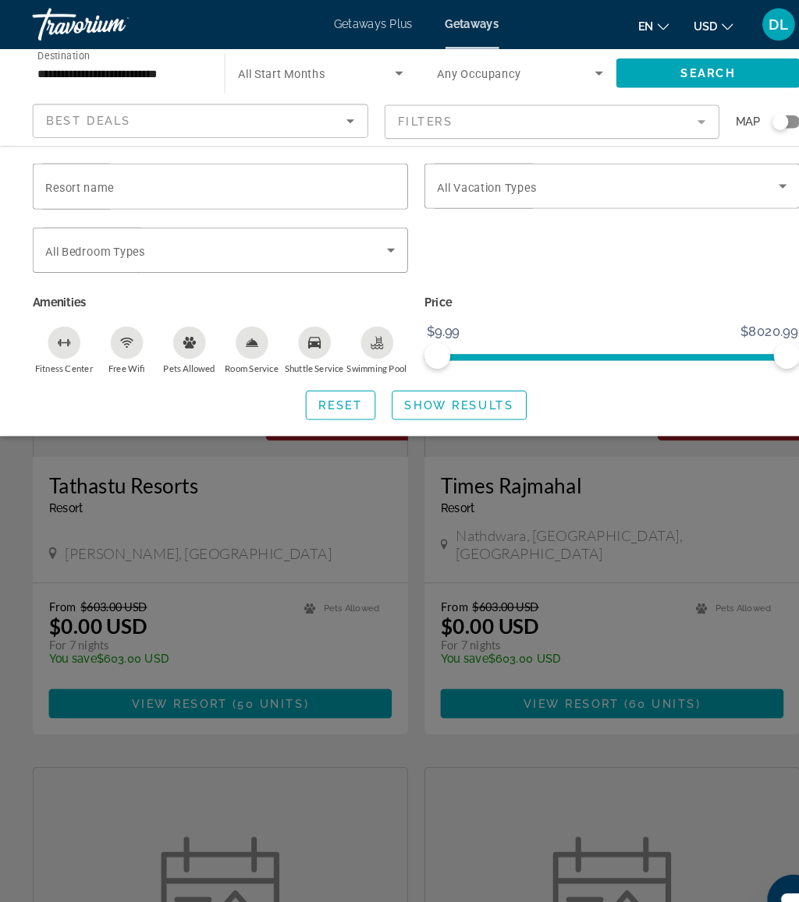
click at [236, 186] on input "Resort name" at bounding box center [211, 179] width 335 height 19
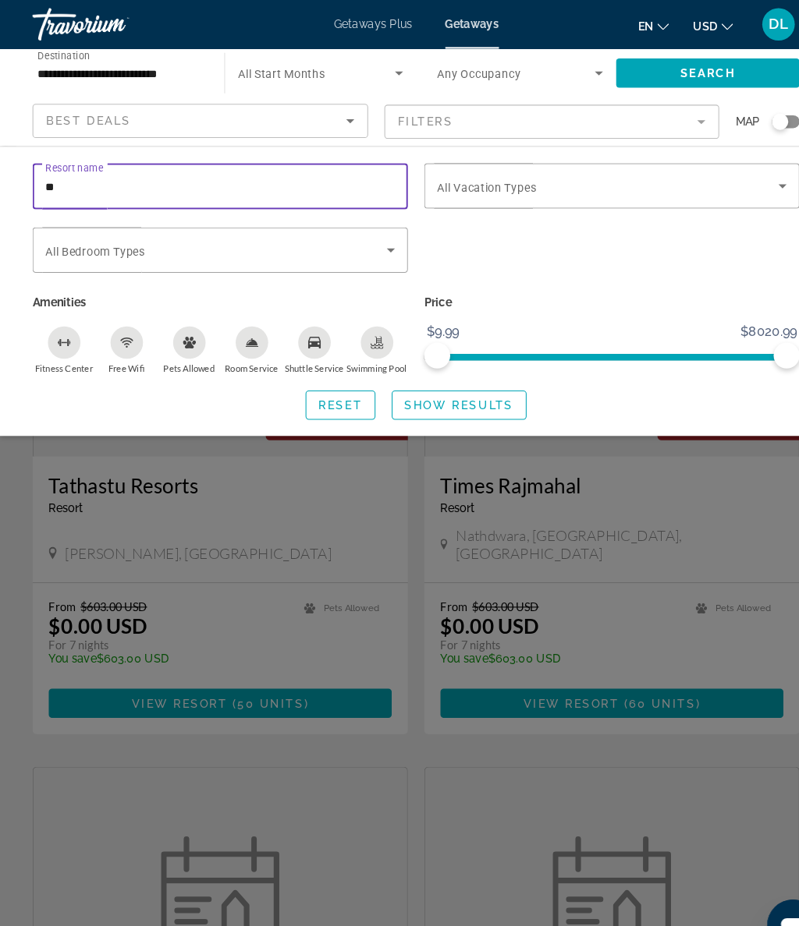
type input "***"
click at [464, 384] on span "Show Results" at bounding box center [440, 389] width 104 height 12
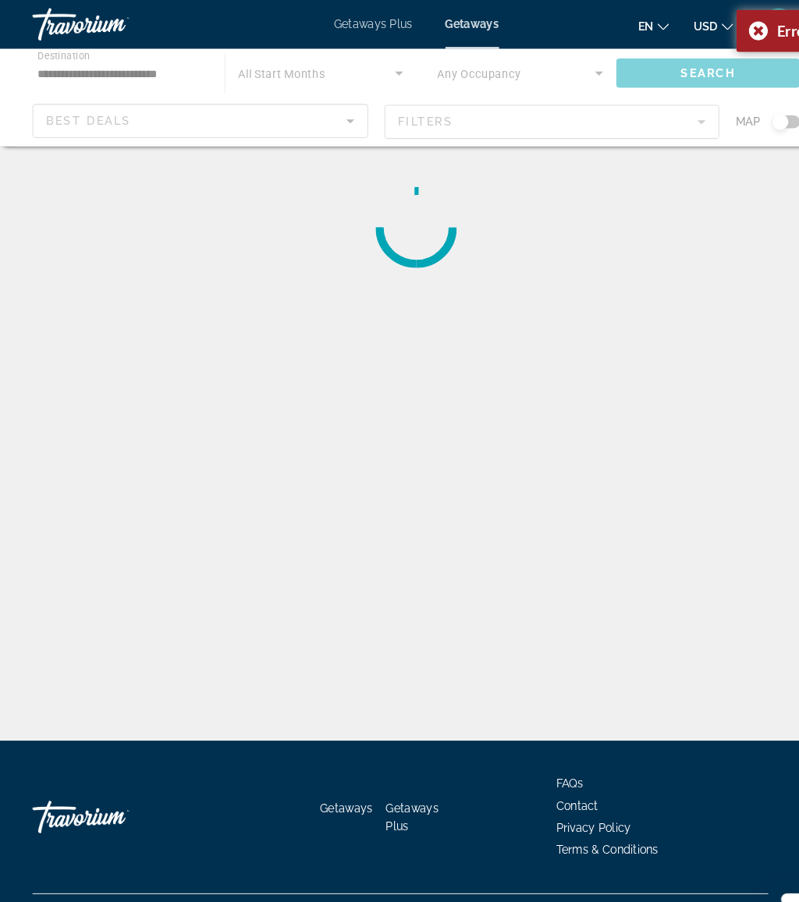
click at [611, 563] on div "**********" at bounding box center [399, 511] width 799 height 711
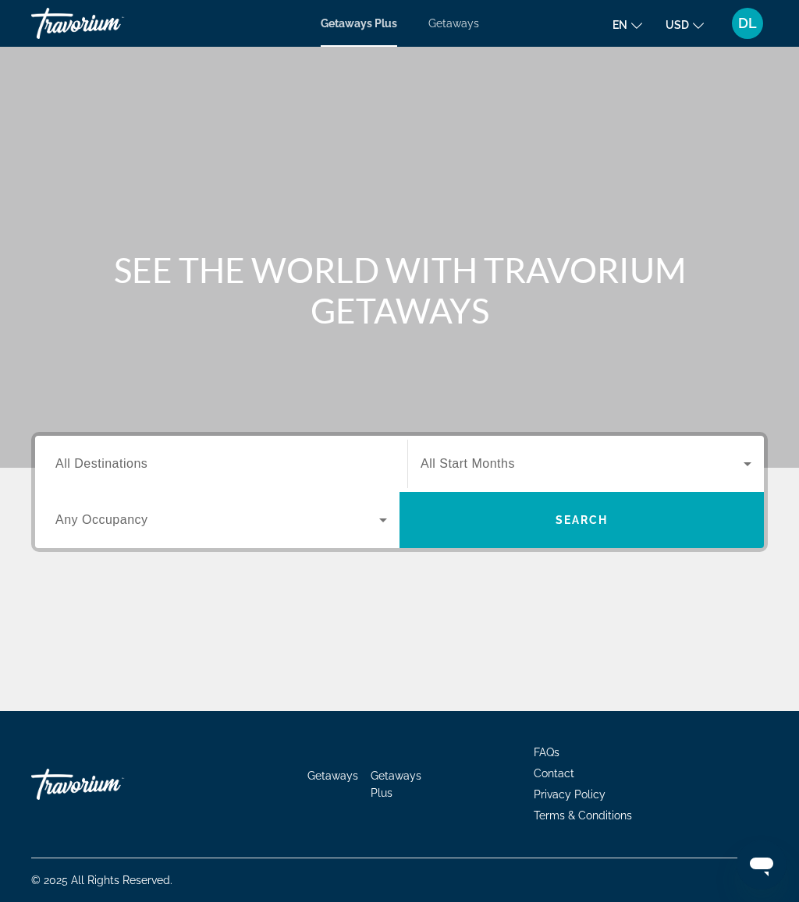
click at [250, 471] on input "Destination All Destinations" at bounding box center [220, 464] width 331 height 19
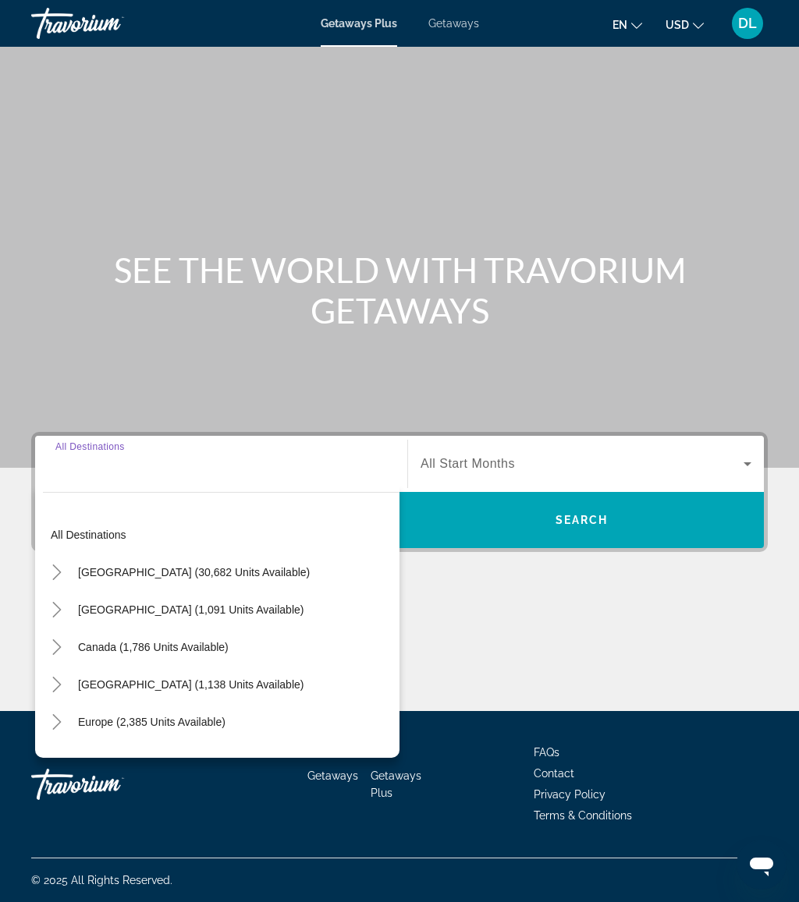
click at [126, 580] on span "Search widget" at bounding box center [193, 572] width 247 height 37
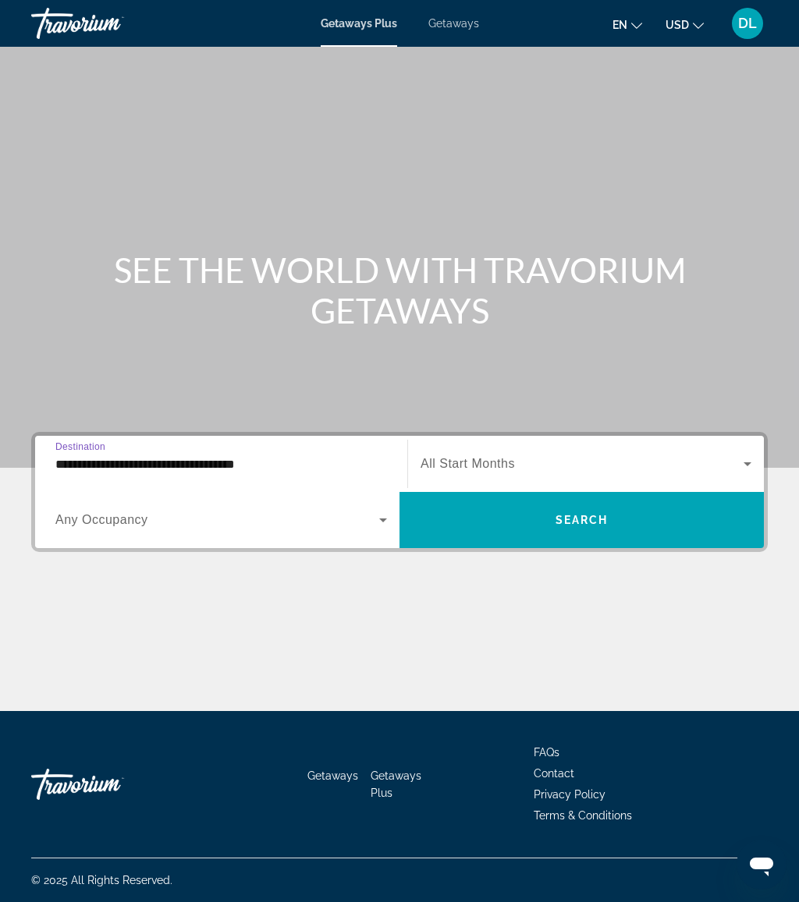
click at [159, 528] on span "Search widget" at bounding box center [217, 520] width 324 height 19
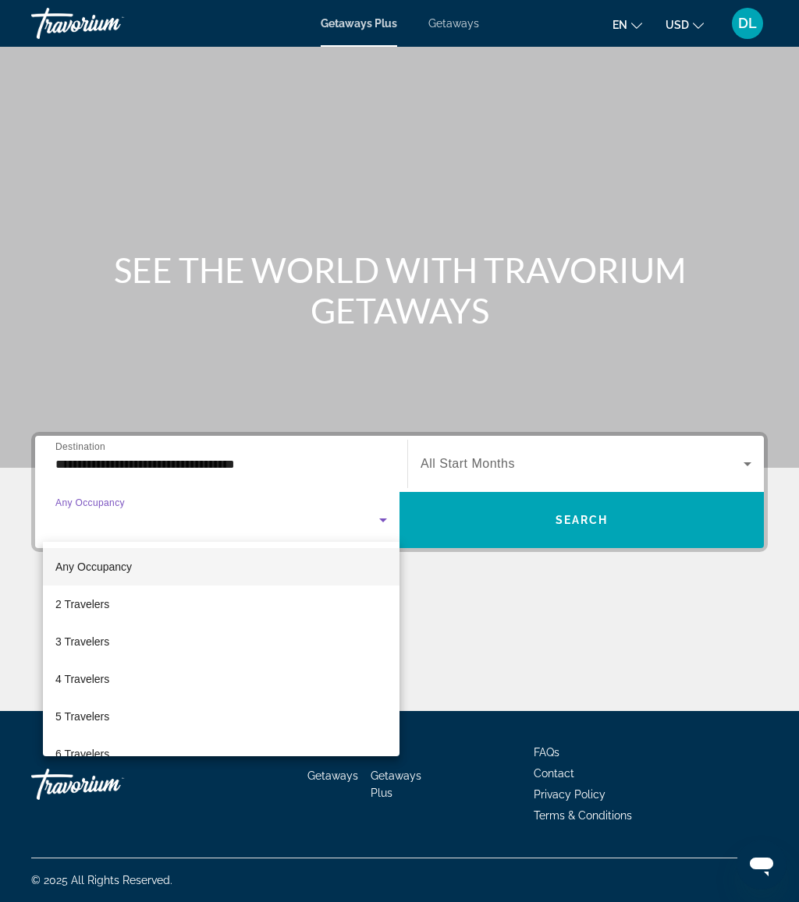
click at [149, 466] on div at bounding box center [399, 451] width 799 height 902
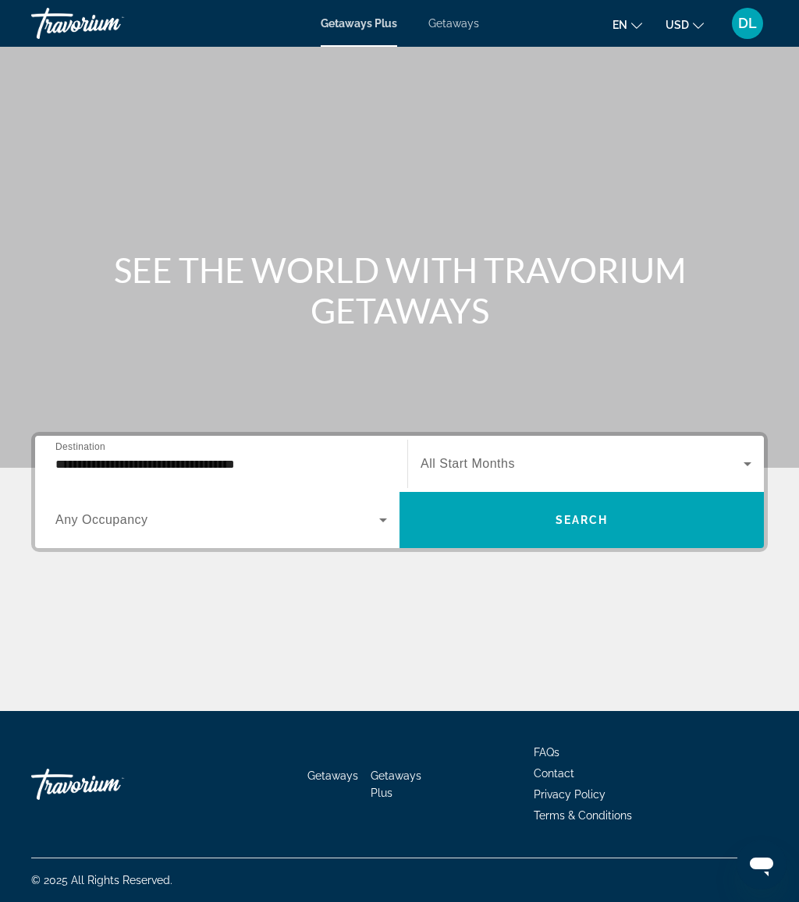
click at [154, 455] on input "**********" at bounding box center [220, 464] width 331 height 19
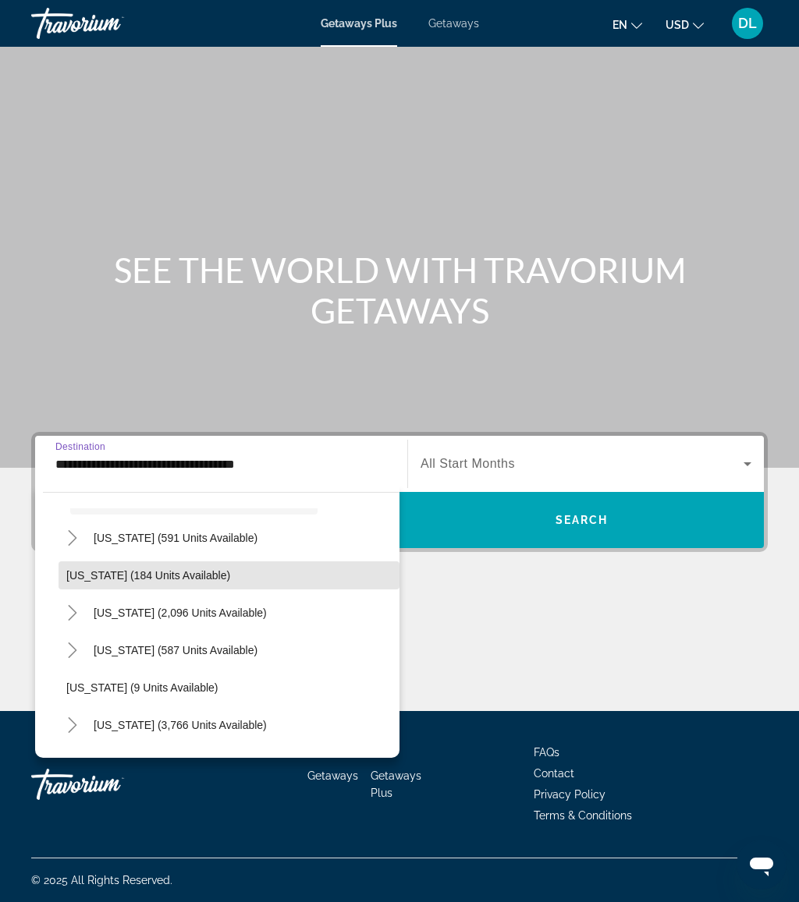
scroll to position [99, 0]
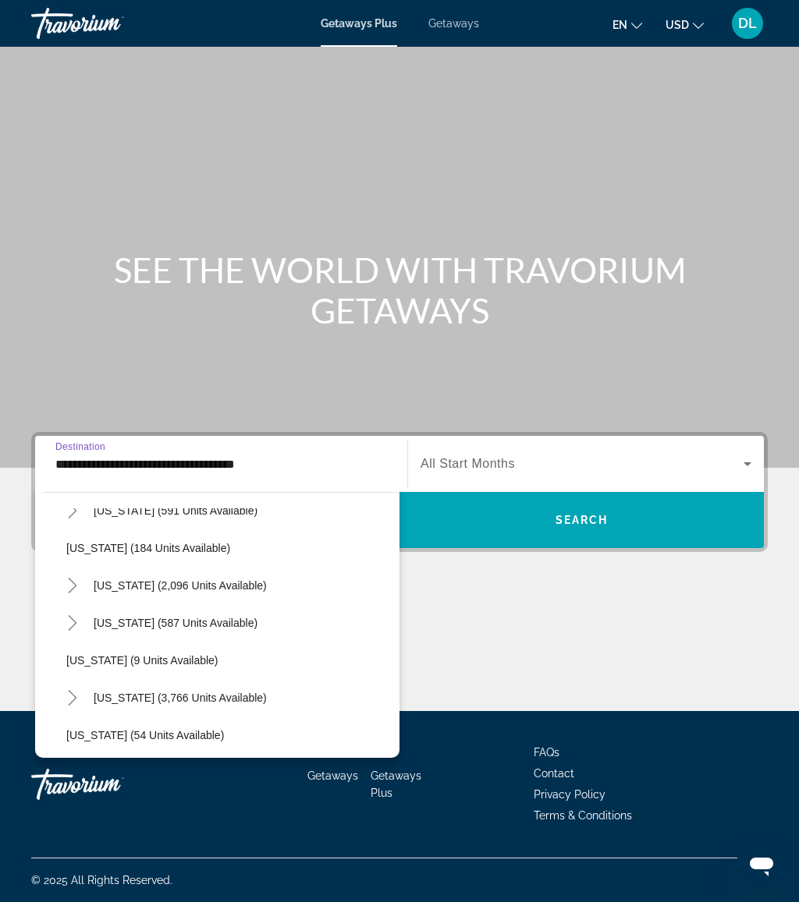
click at [172, 696] on span "[US_STATE] (3,766 units available)" at bounding box center [180, 698] width 173 height 12
type input "**********"
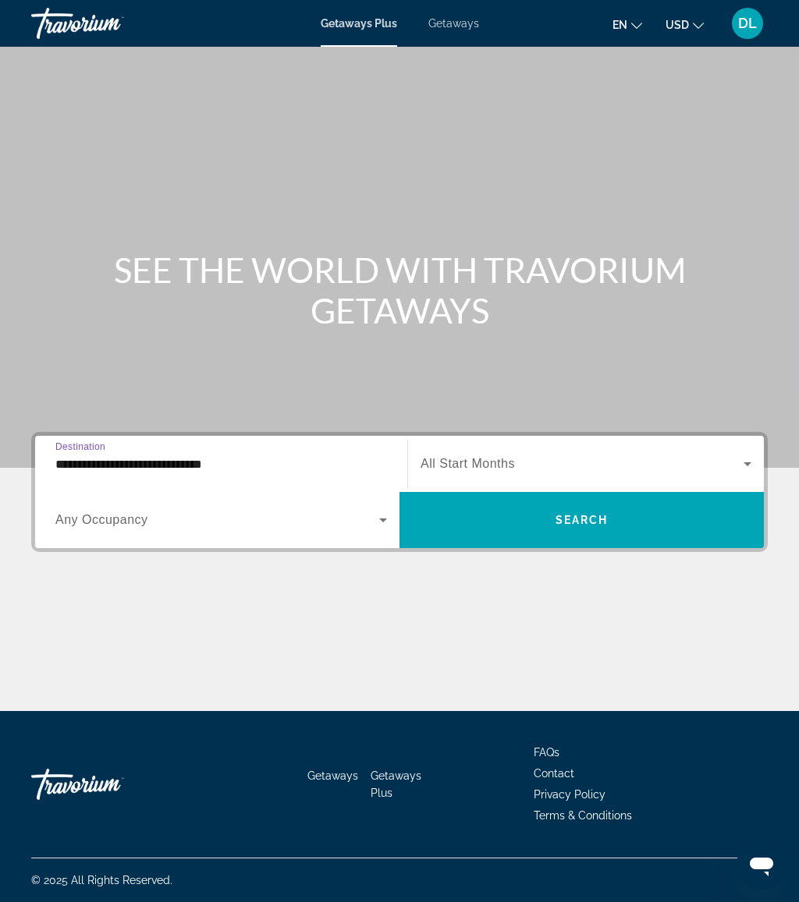
click at [198, 526] on span "Search widget" at bounding box center [217, 520] width 324 height 19
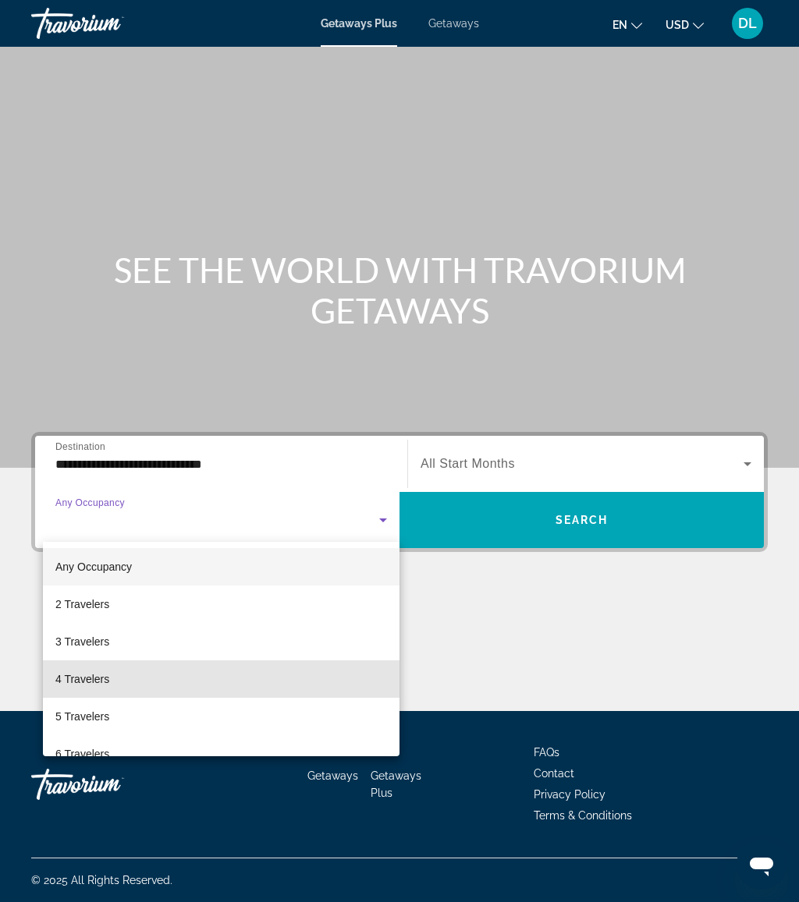
click at [144, 679] on mat-option "4 Travelers" at bounding box center [221, 679] width 356 height 37
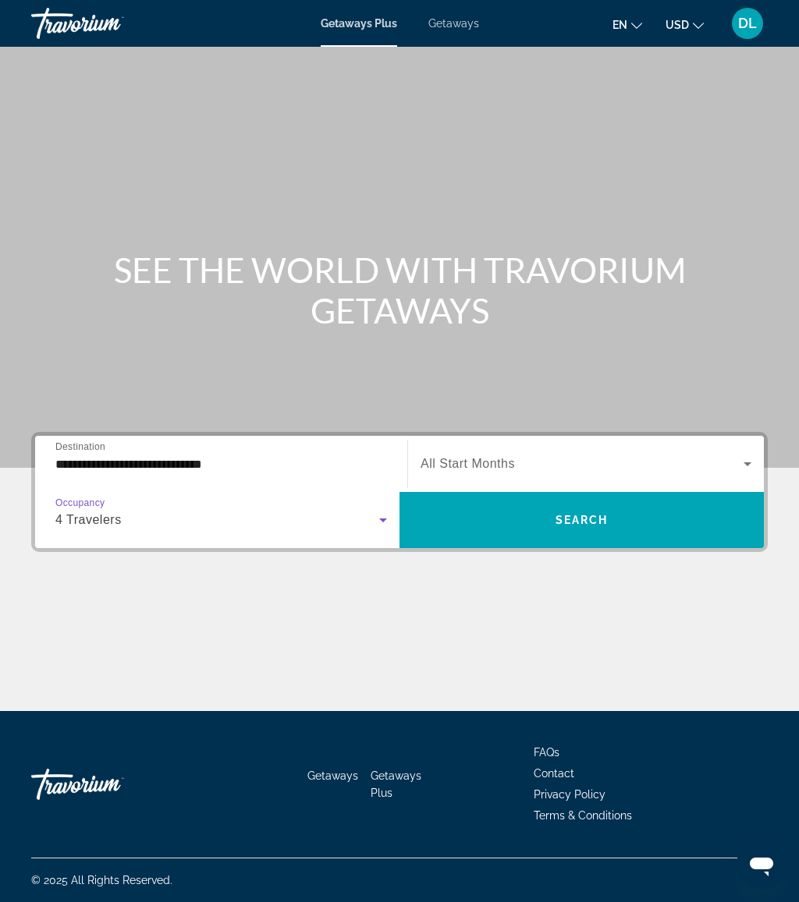
click at [528, 471] on span "Search widget" at bounding box center [581, 464] width 323 height 19
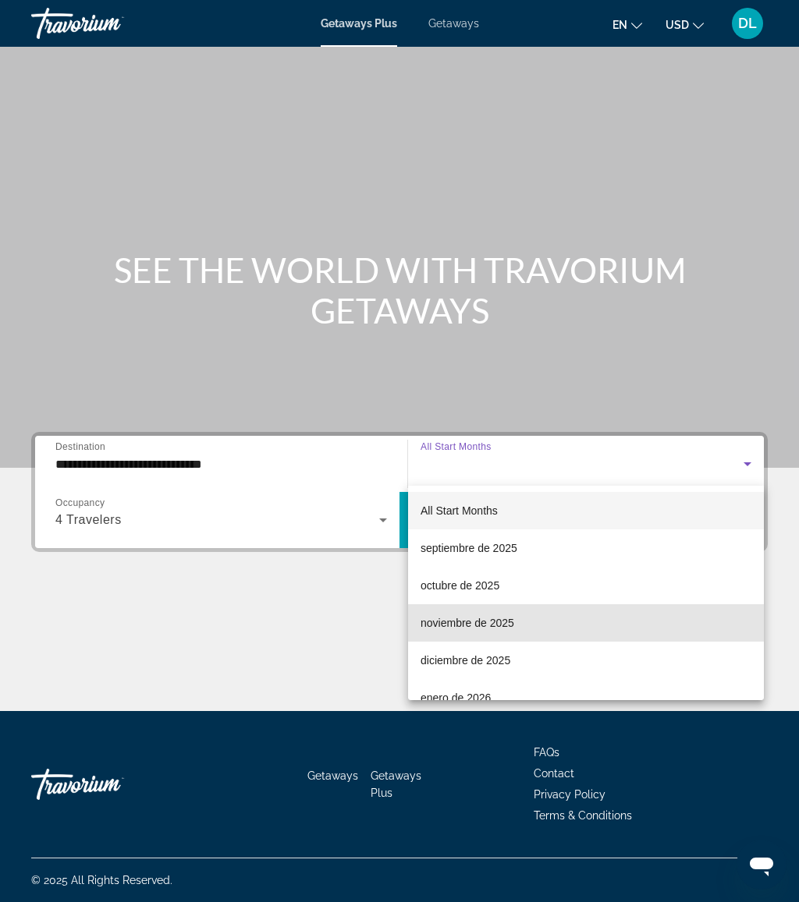
click at [518, 630] on mat-option "noviembre de 2025" at bounding box center [586, 622] width 356 height 37
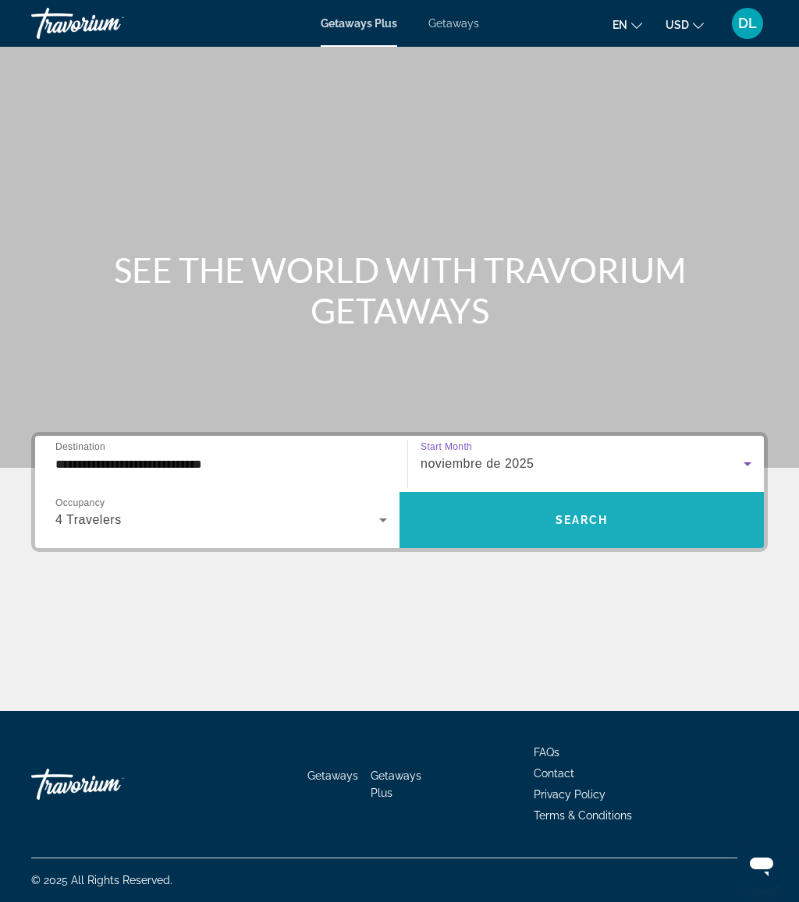
click at [600, 522] on span "Search" at bounding box center [581, 520] width 53 height 12
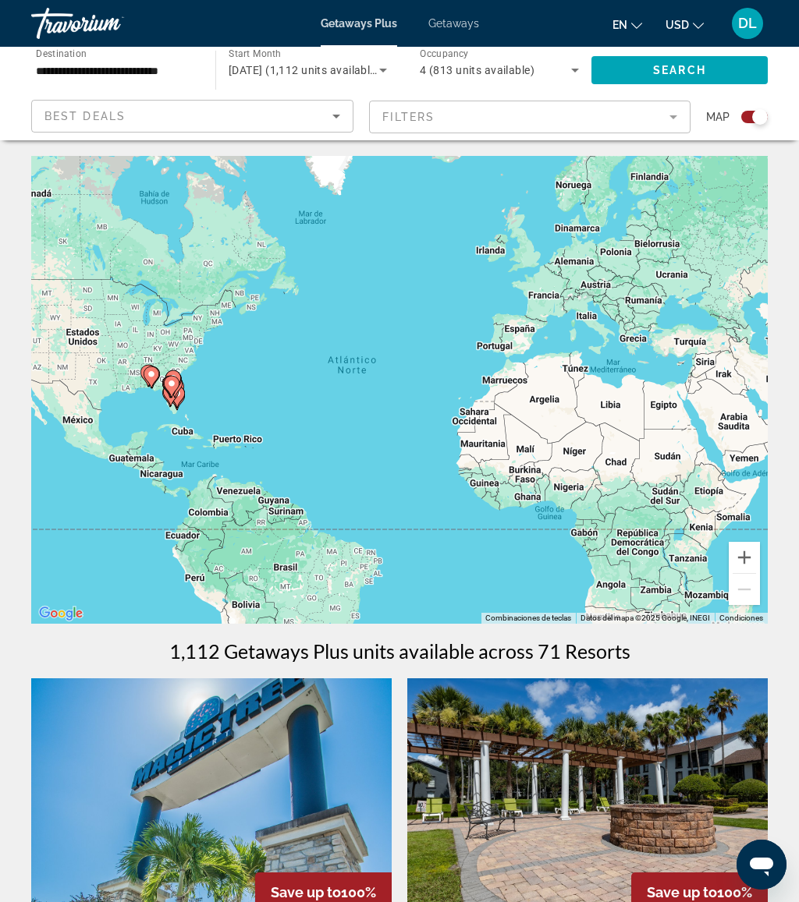
click at [509, 113] on mat-form-field "Filters" at bounding box center [530, 117] width 322 height 33
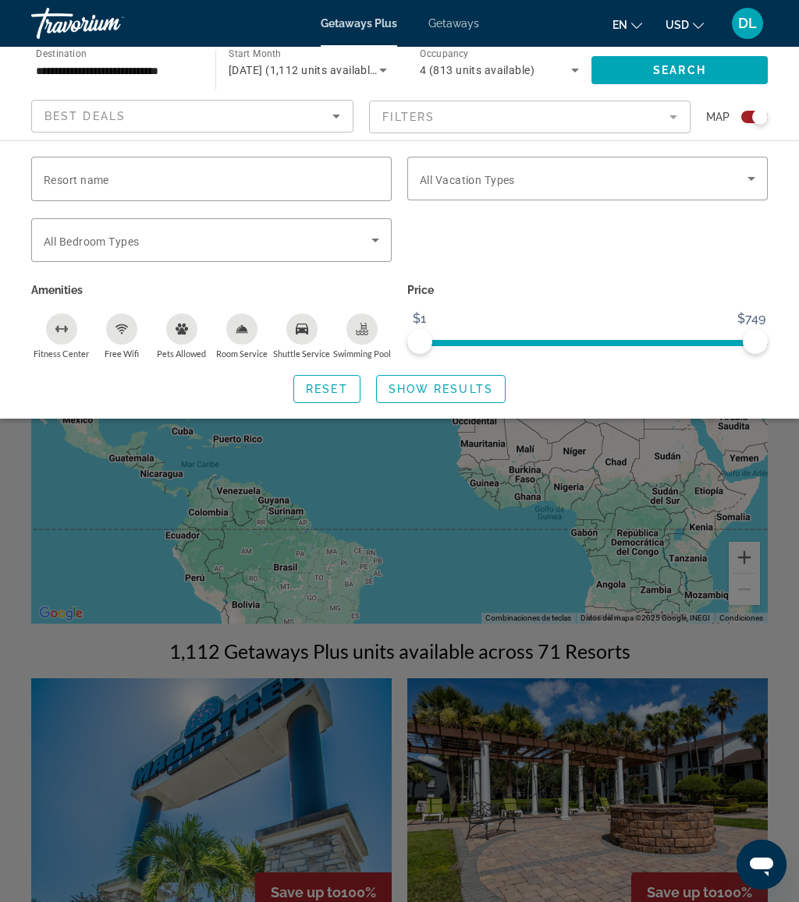
click at [227, 182] on input "Resort name" at bounding box center [211, 179] width 335 height 19
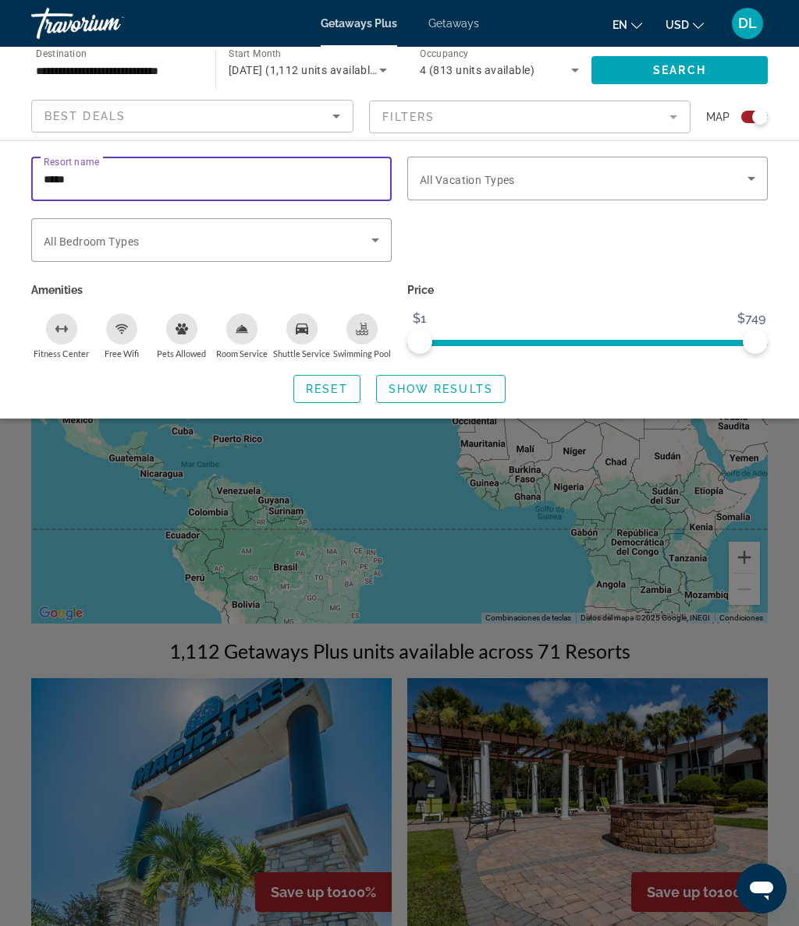
type input "******"
click at [444, 383] on span "Show Results" at bounding box center [440, 389] width 104 height 12
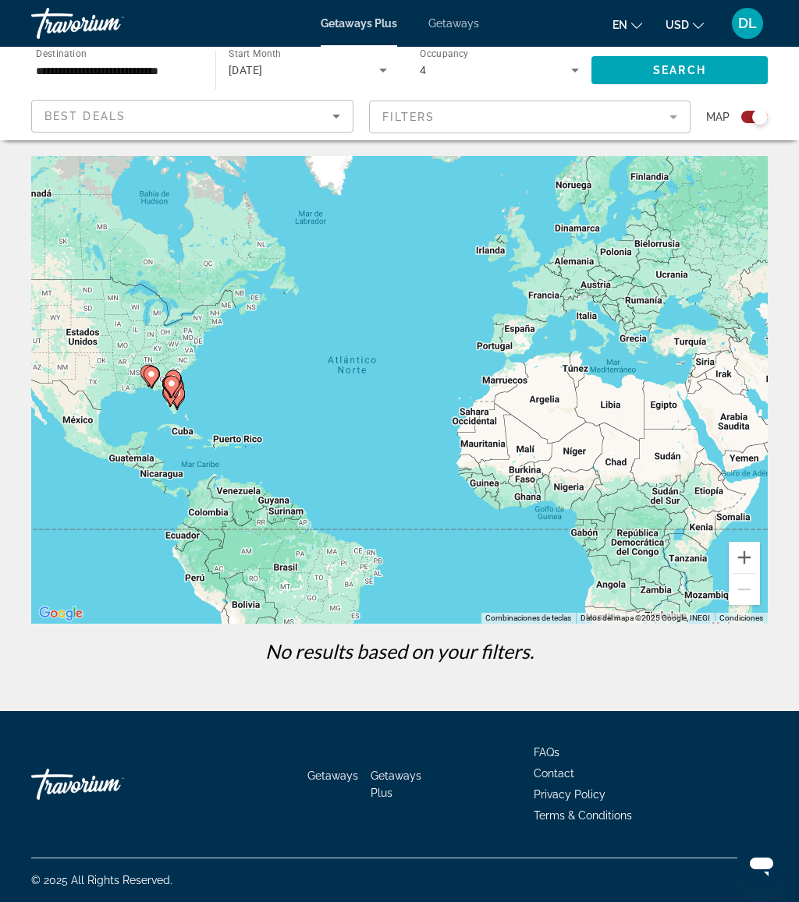
click at [492, 125] on mat-form-field "Filters" at bounding box center [530, 117] width 322 height 33
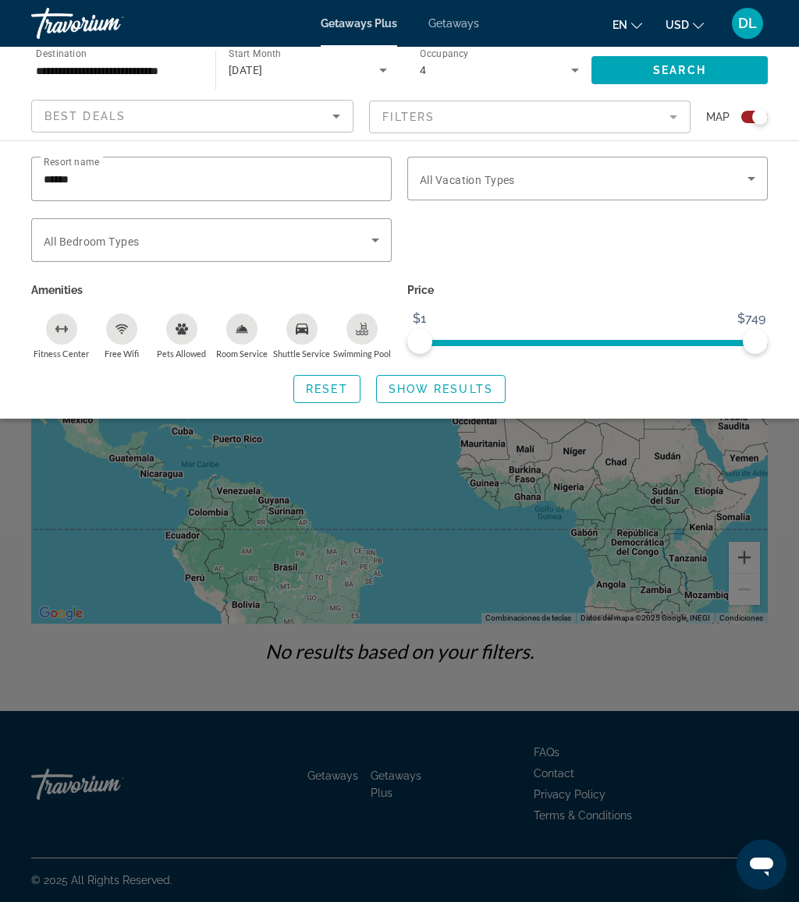
click at [442, 384] on span "Show Results" at bounding box center [440, 389] width 104 height 12
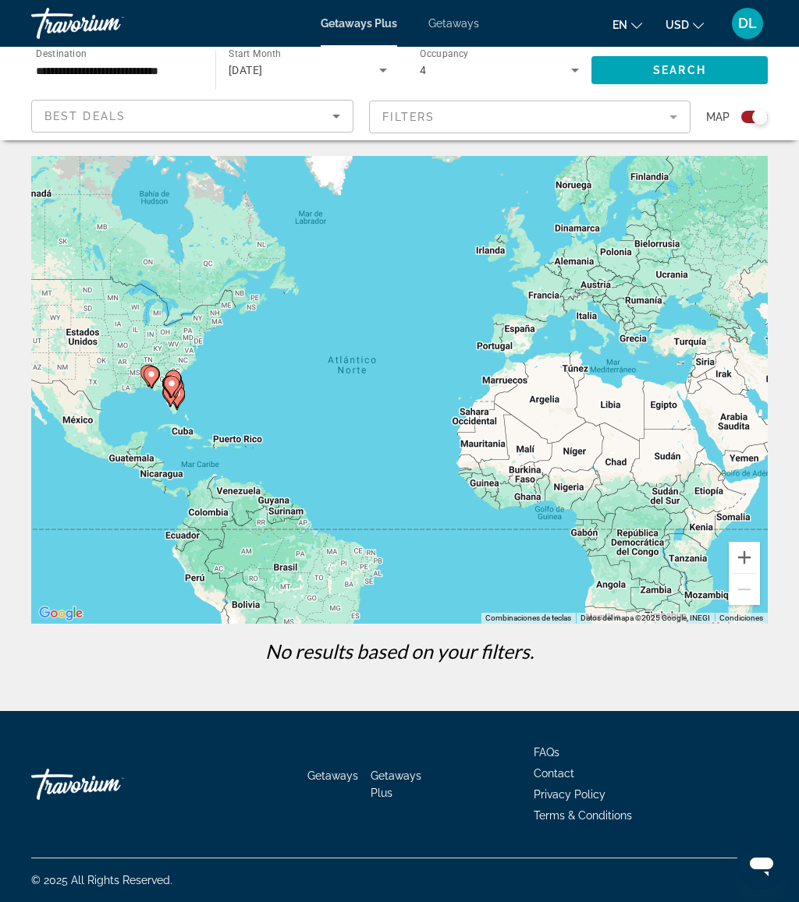
click at [520, 129] on mat-form-field "Filters" at bounding box center [530, 117] width 322 height 33
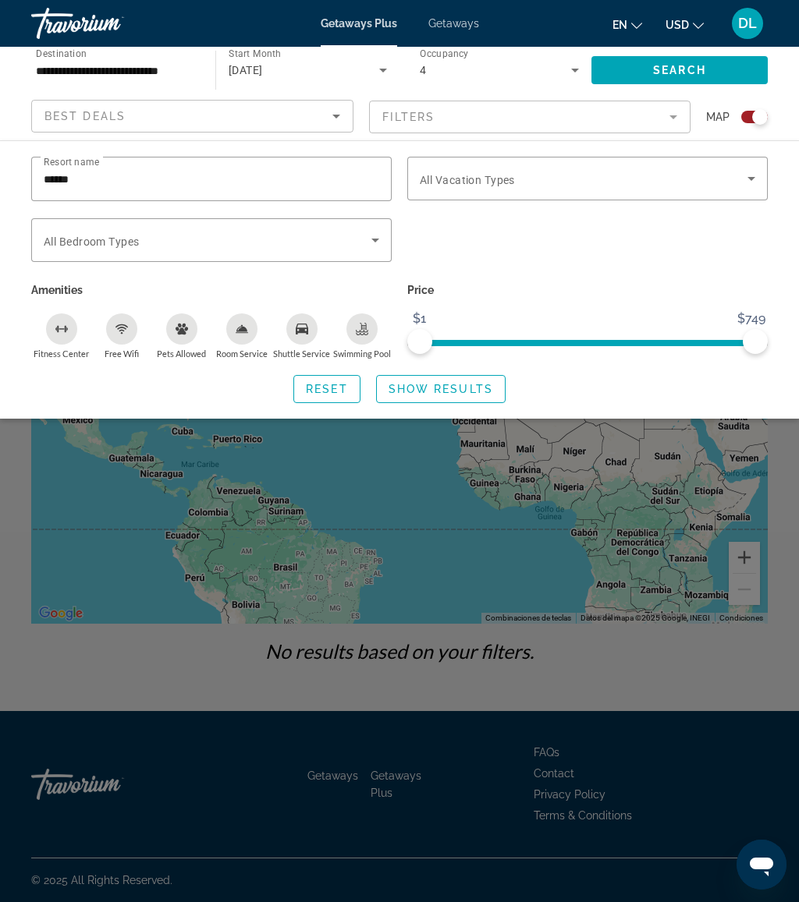
click at [138, 186] on input "******" at bounding box center [211, 179] width 335 height 19
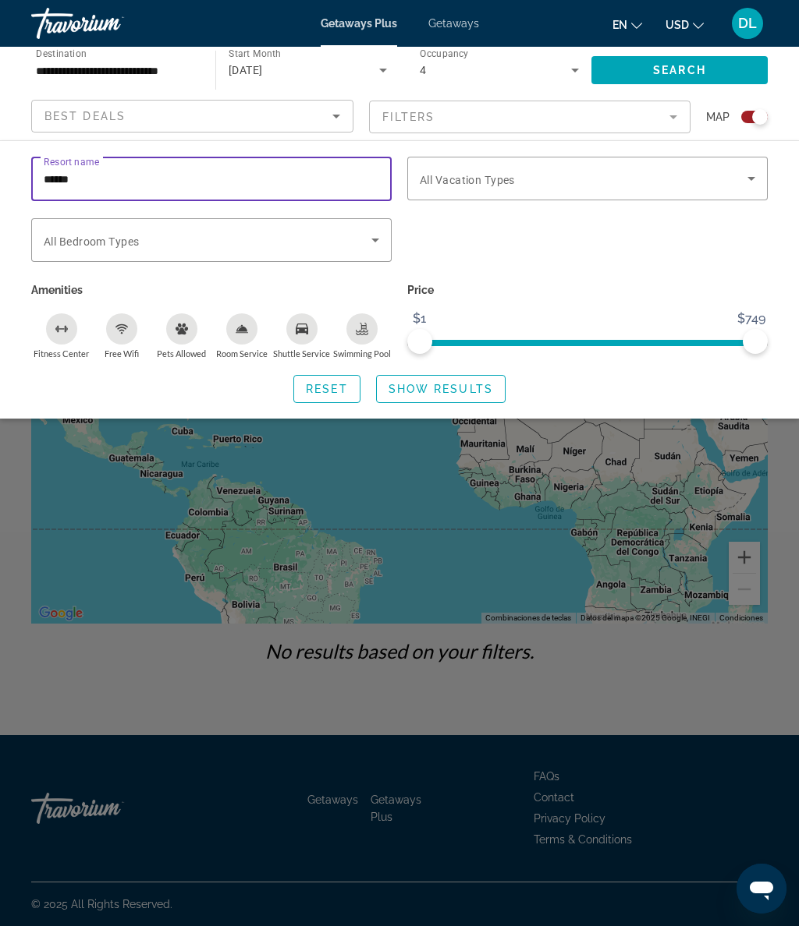
type input "*****"
click at [460, 383] on span "Show Results" at bounding box center [440, 389] width 104 height 12
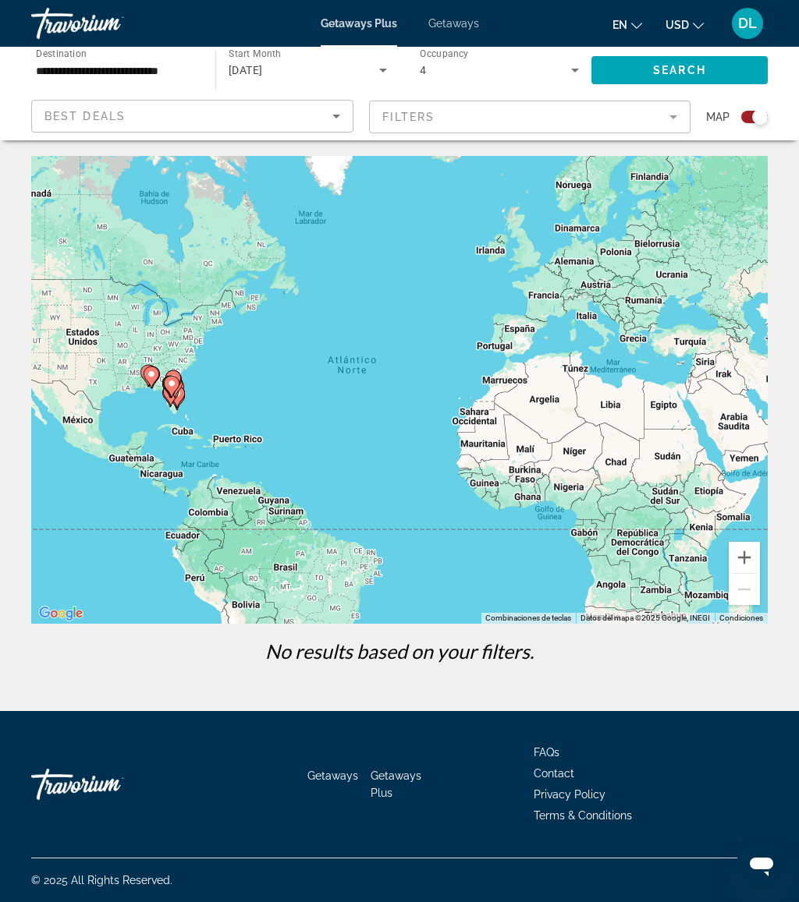
click at [483, 114] on mat-form-field "Filters" at bounding box center [530, 117] width 322 height 33
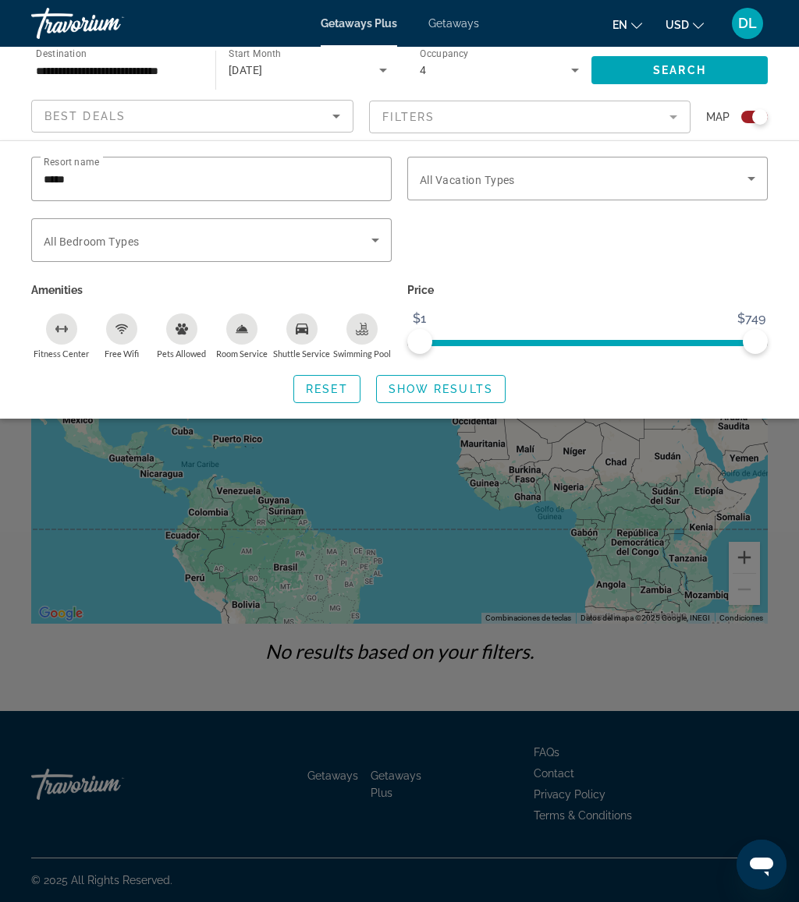
click at [192, 171] on input "*****" at bounding box center [211, 179] width 335 height 19
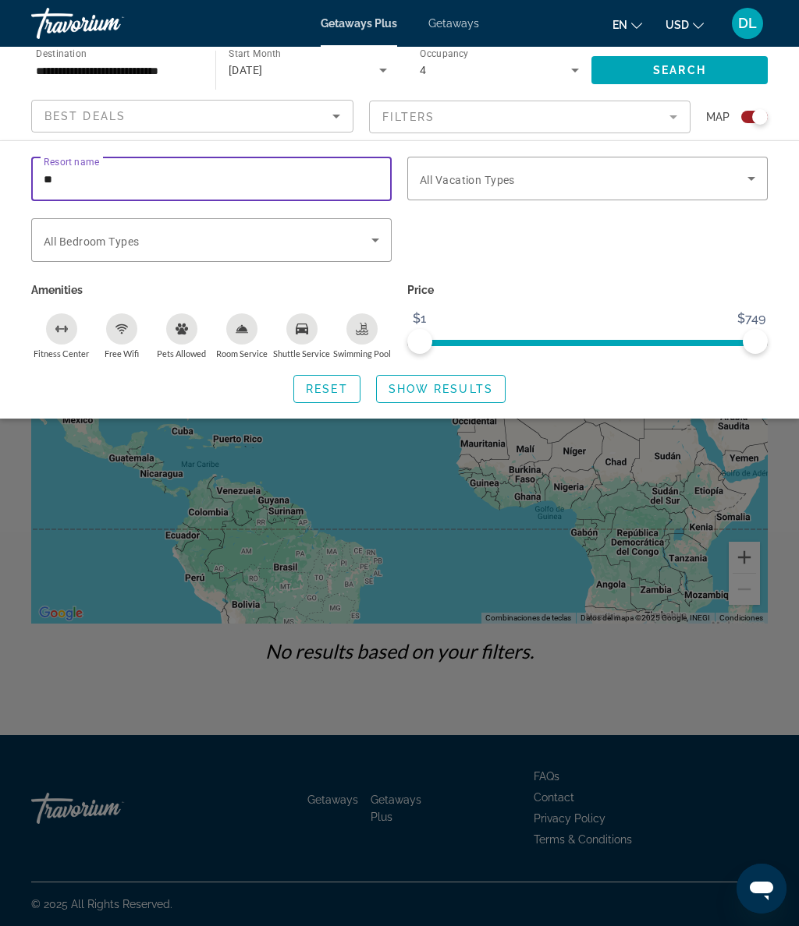
type input "*"
click at [456, 387] on span "Show Results" at bounding box center [440, 389] width 104 height 12
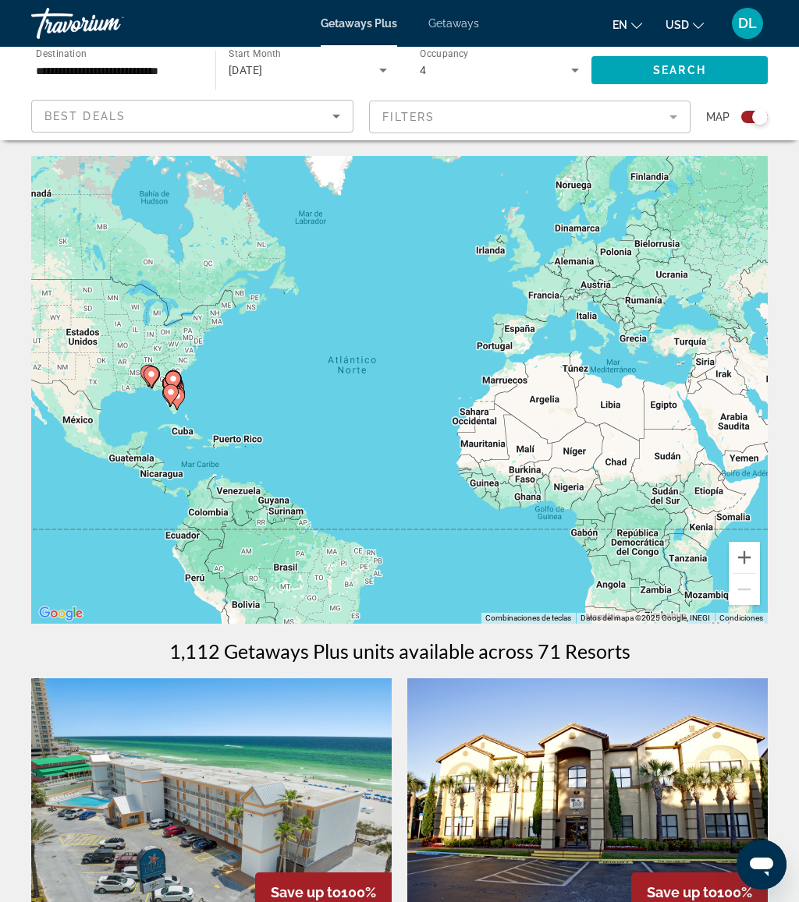
click at [465, 17] on span "Getaways" at bounding box center [453, 23] width 51 height 12
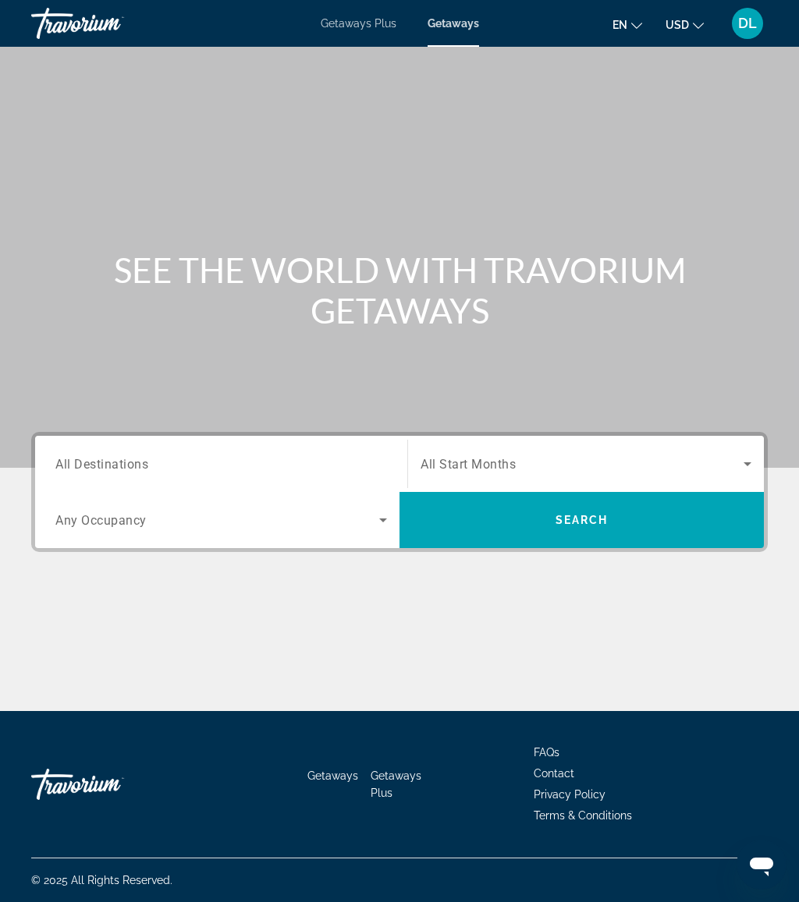
click at [258, 455] on input "Destination All Destinations" at bounding box center [220, 464] width 331 height 19
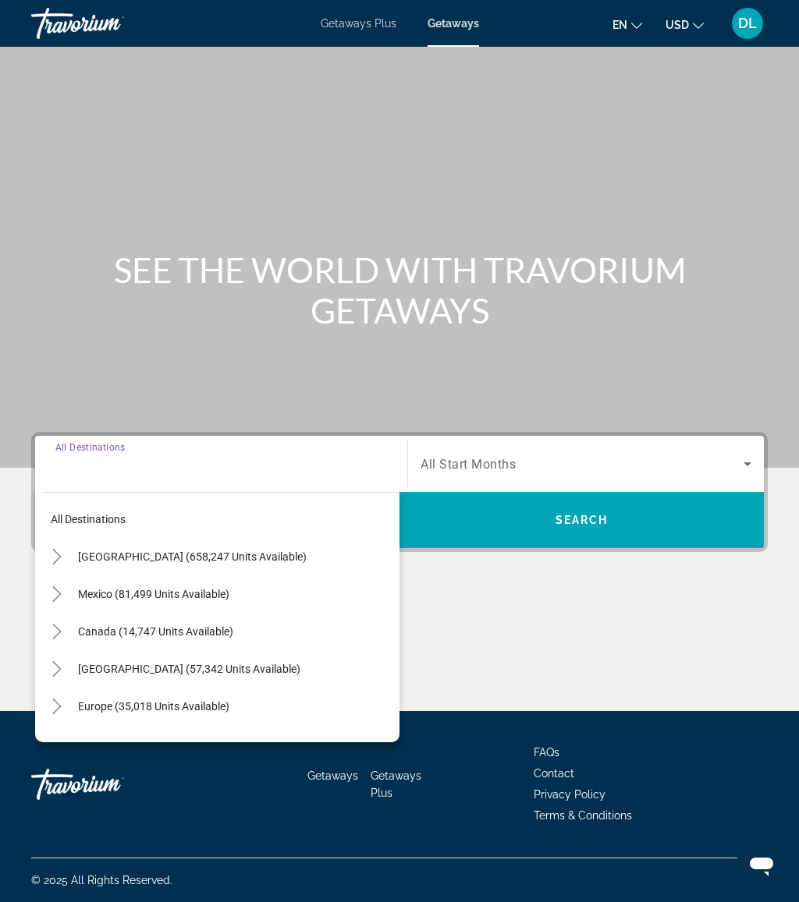
click at [66, 551] on mat-icon "Toggle United States (658,247 units available)" at bounding box center [56, 557] width 27 height 27
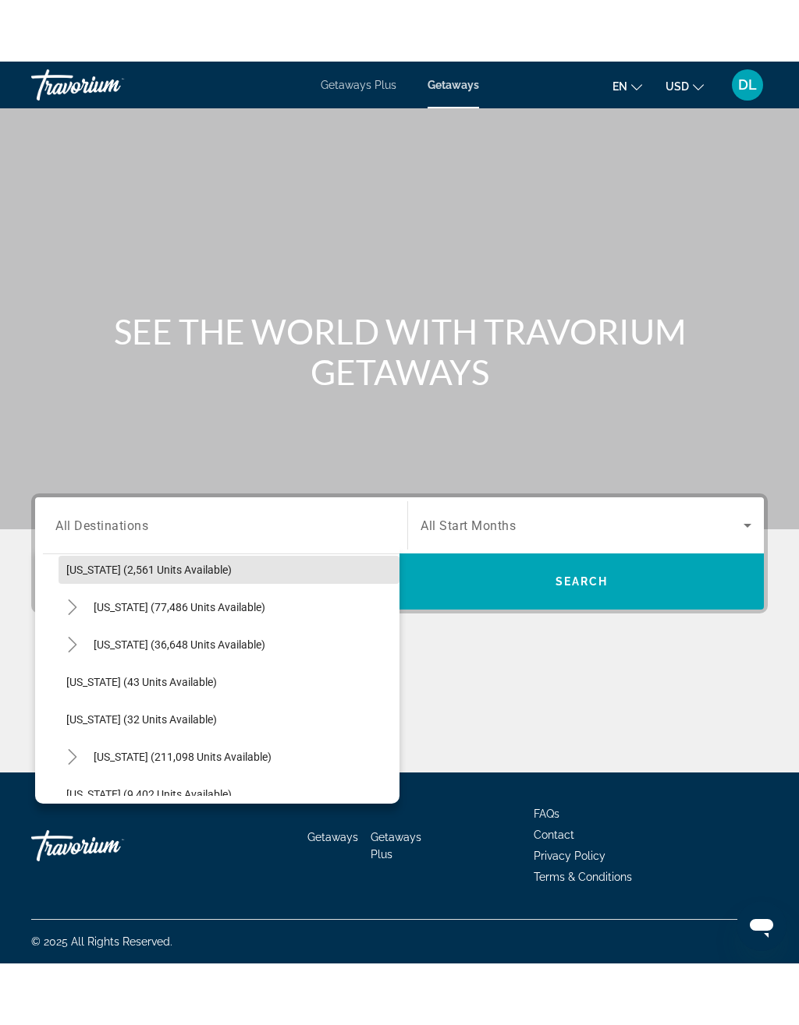
scroll to position [159, 0]
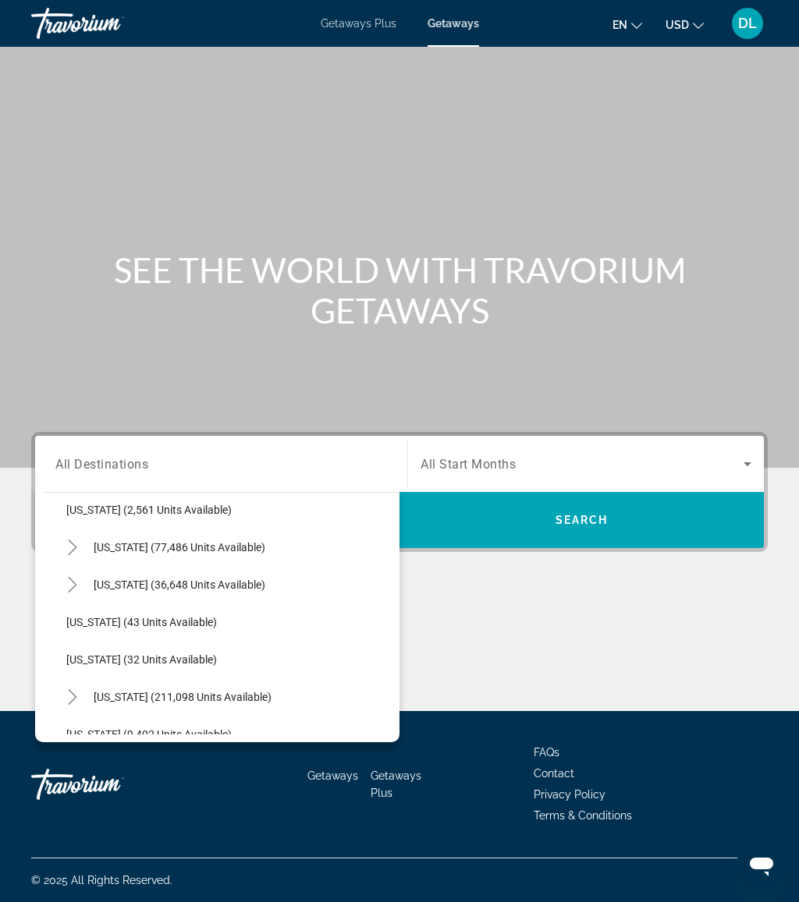
click at [183, 691] on span "Florida (211,098 units available)" at bounding box center [183, 697] width 178 height 12
type input "**********"
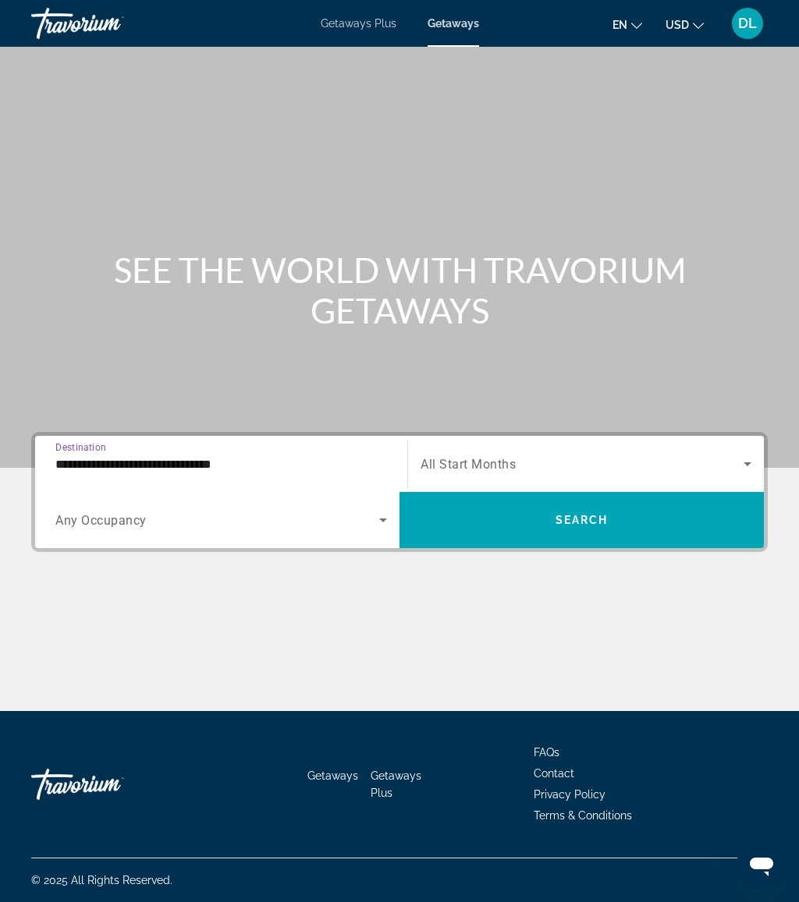
click at [272, 520] on span "Search widget" at bounding box center [217, 520] width 324 height 19
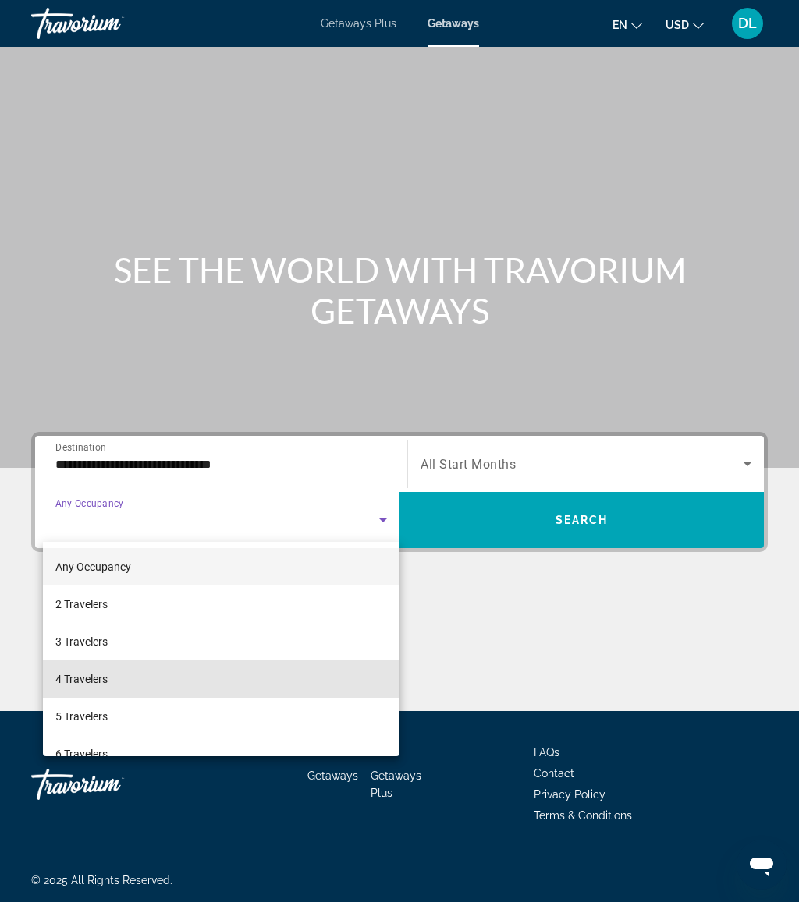
click at [164, 679] on mat-option "4 Travelers" at bounding box center [221, 679] width 356 height 37
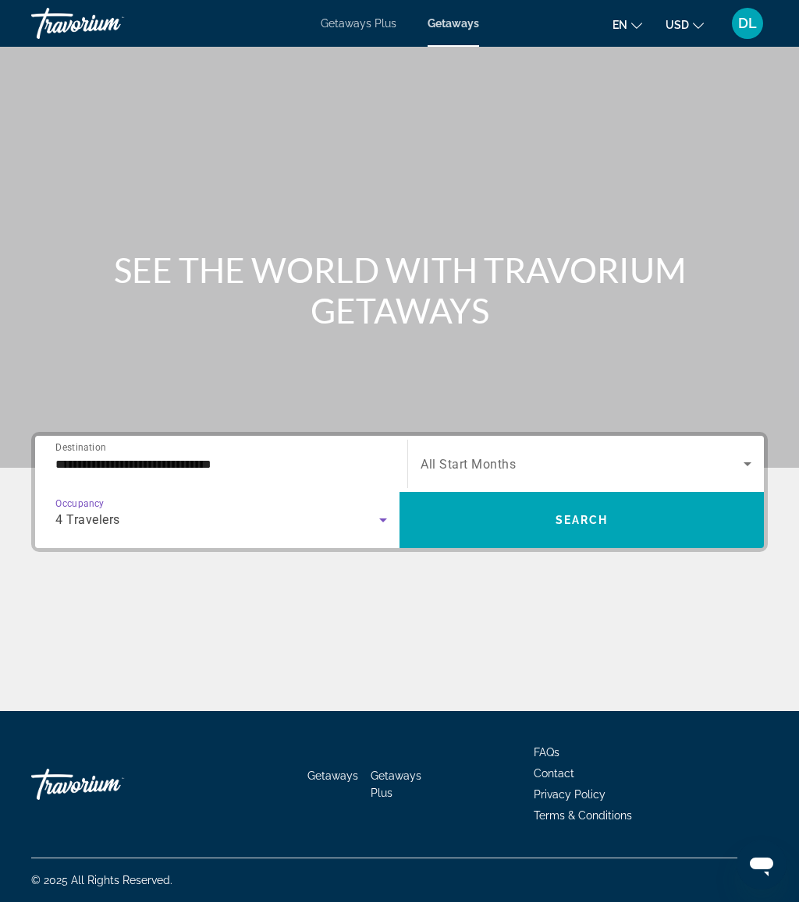
click at [531, 463] on span "Search widget" at bounding box center [581, 464] width 323 height 19
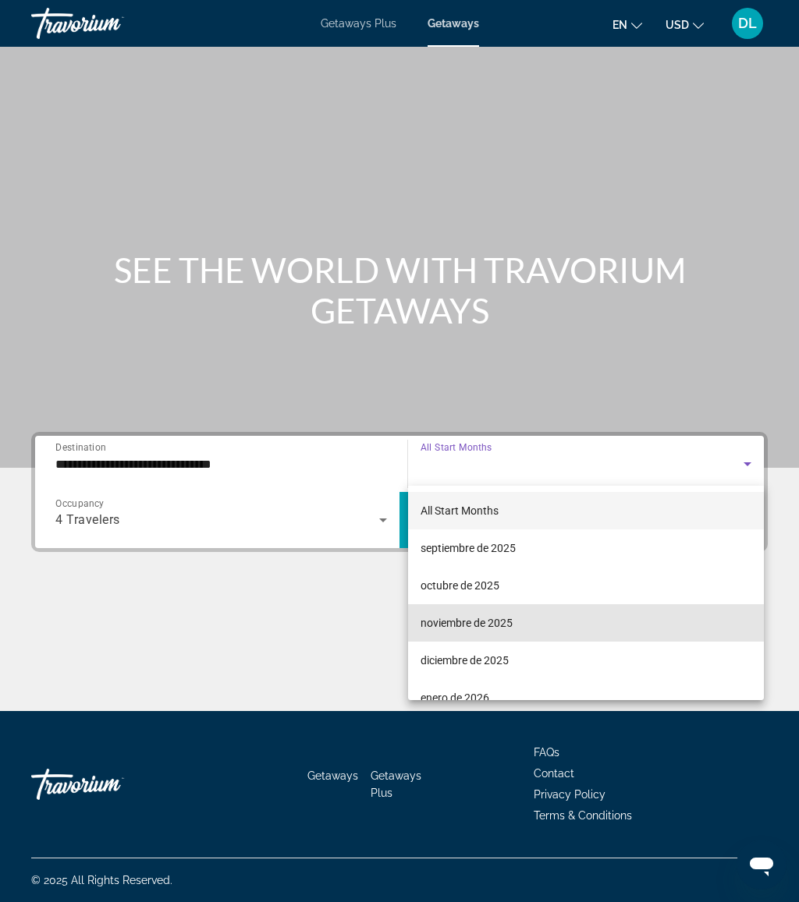
click at [520, 625] on mat-option "noviembre de 2025" at bounding box center [586, 622] width 356 height 37
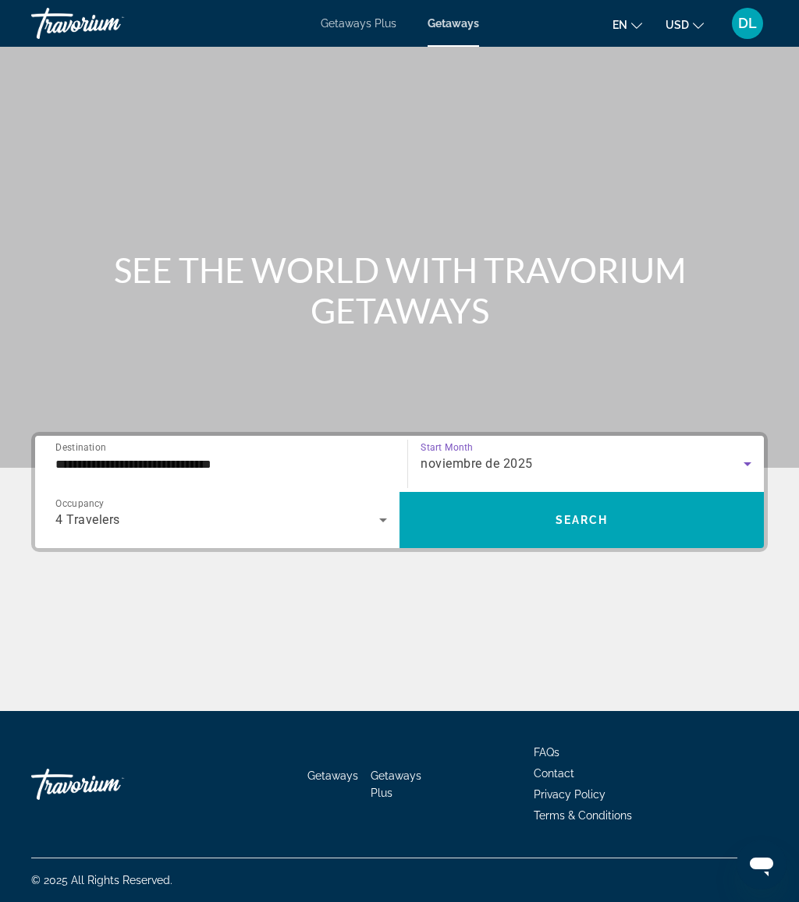
click at [611, 516] on span "Search widget" at bounding box center [581, 519] width 364 height 37
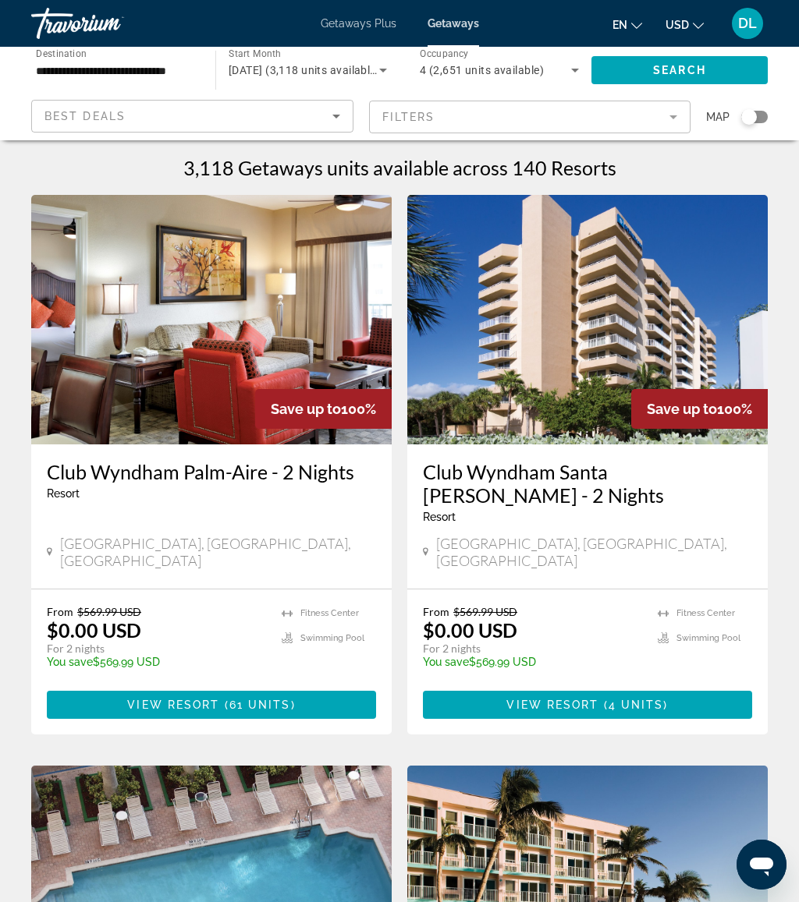
click at [505, 107] on mat-form-field "Filters" at bounding box center [530, 117] width 322 height 33
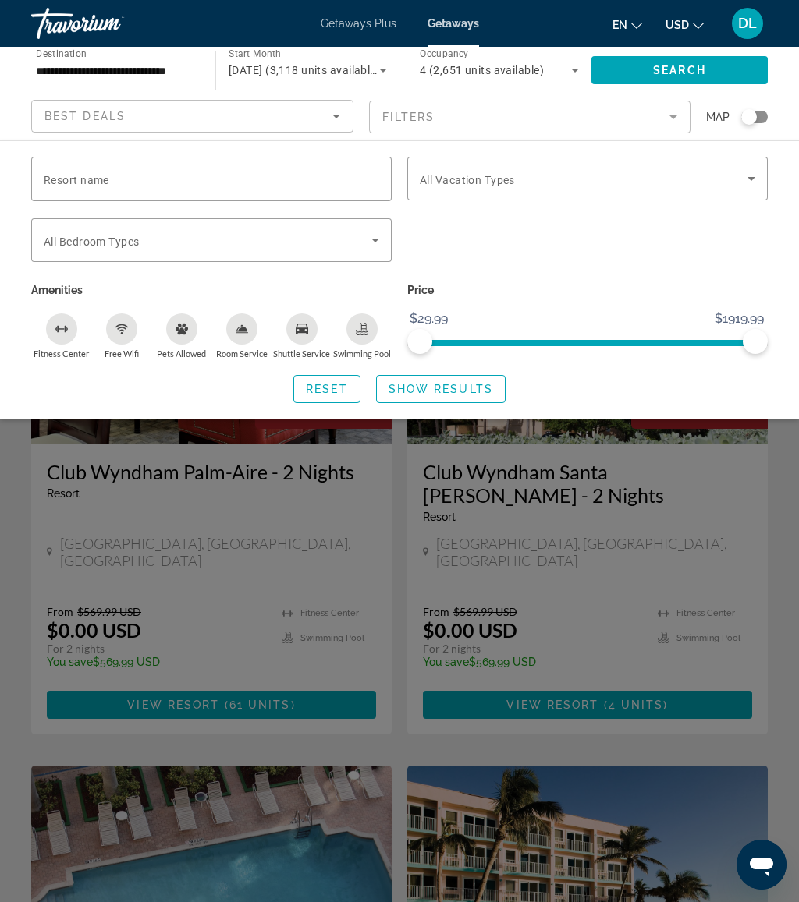
click at [234, 179] on input "Resort name" at bounding box center [211, 179] width 335 height 19
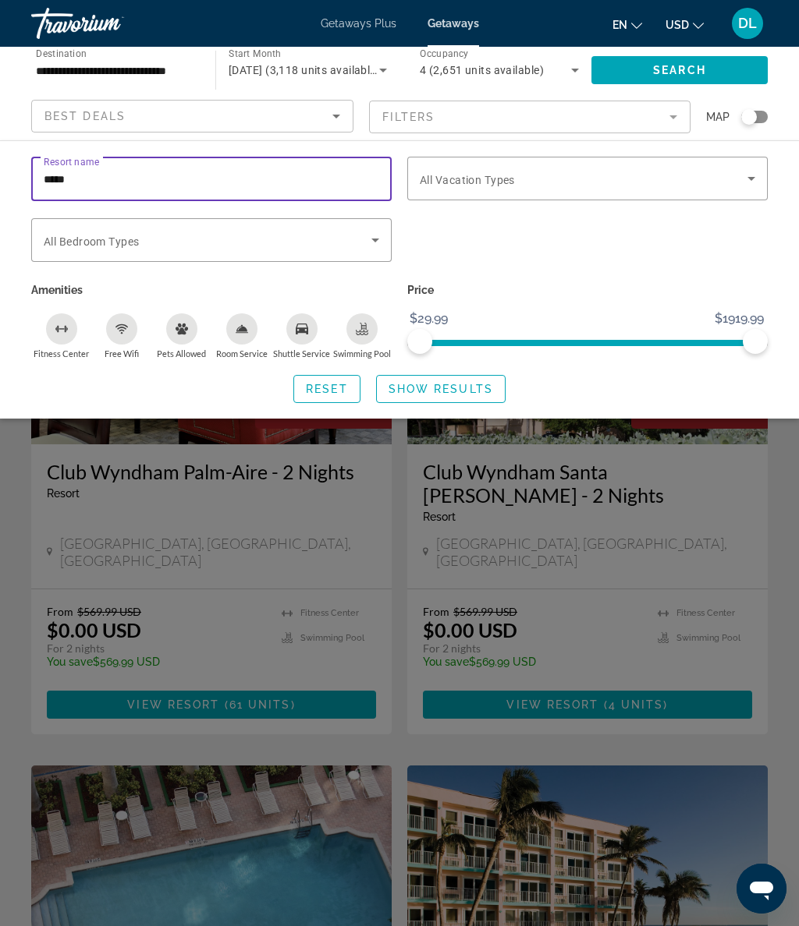
type input "******"
click at [473, 377] on span "Search widget" at bounding box center [441, 388] width 128 height 37
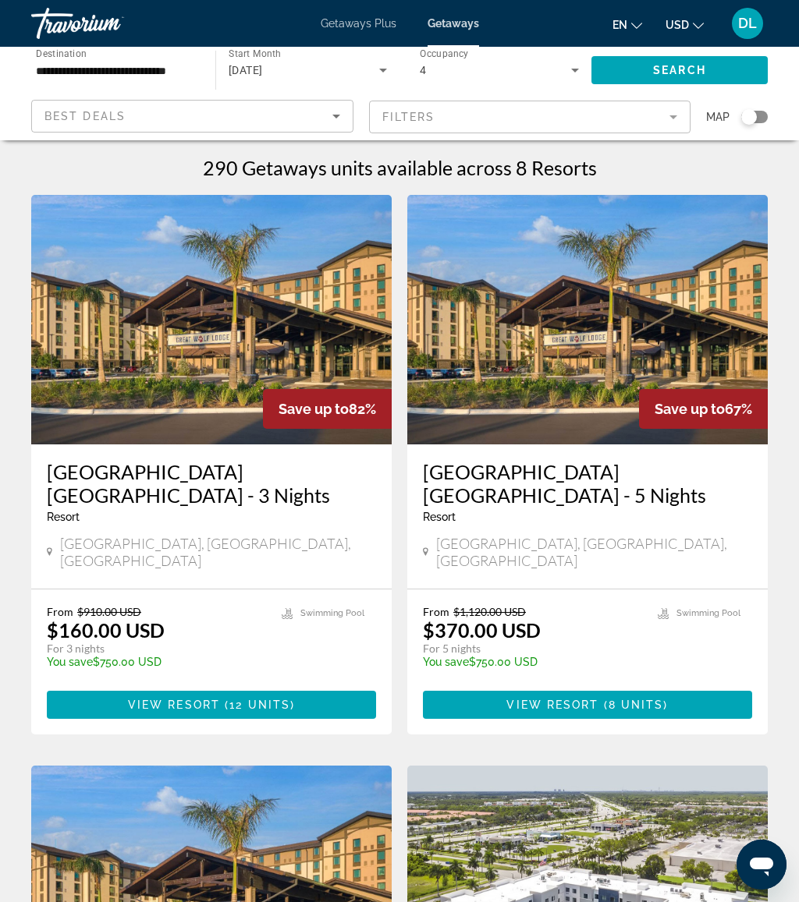
click at [588, 699] on span "View Resort" at bounding box center [552, 705] width 92 height 12
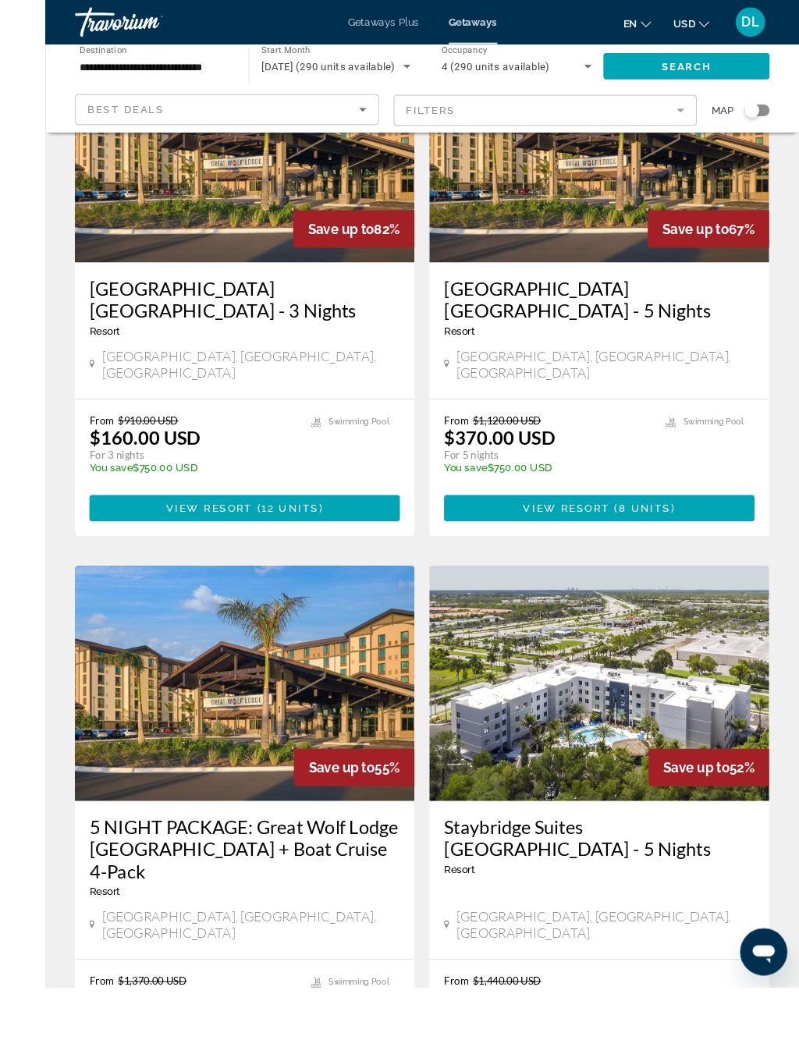
scroll to position [212, 0]
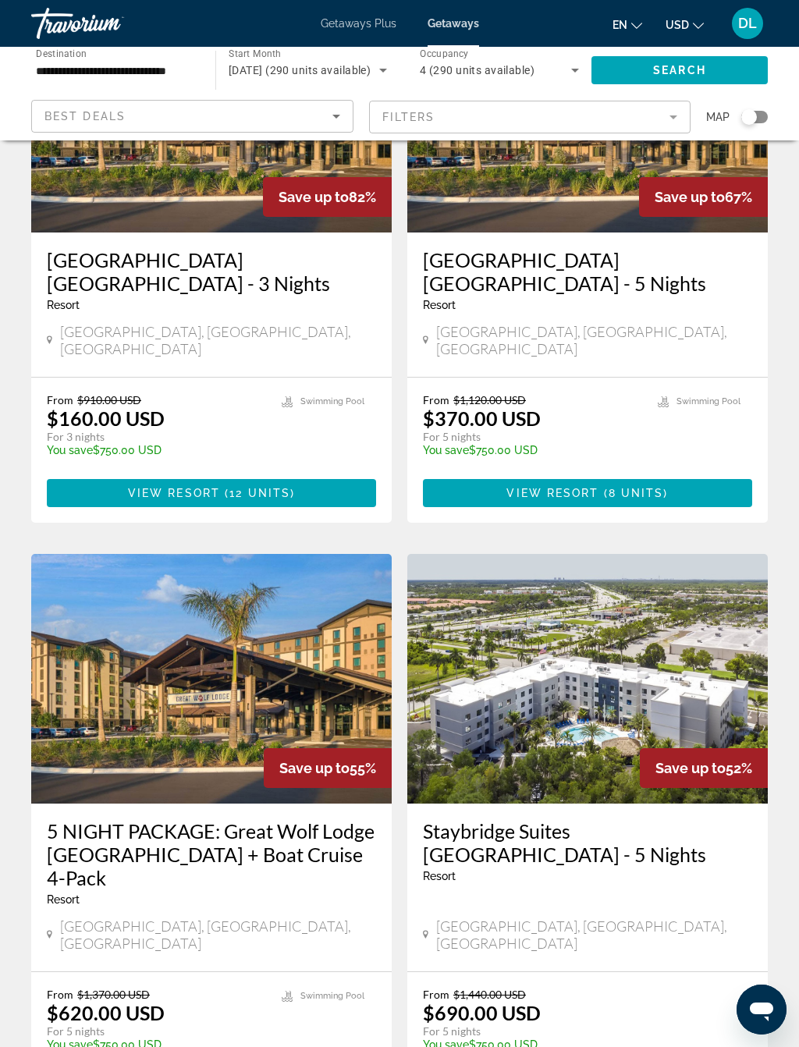
click at [325, 474] on span "Main content" at bounding box center [211, 492] width 329 height 37
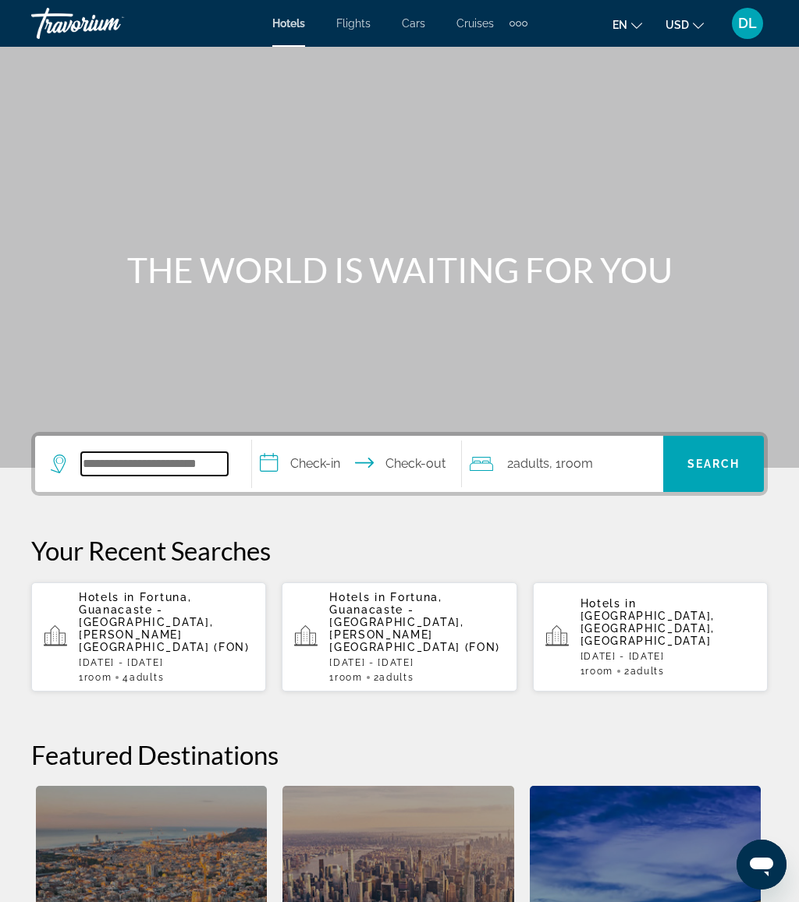
click at [204, 464] on input "Search widget" at bounding box center [154, 463] width 147 height 23
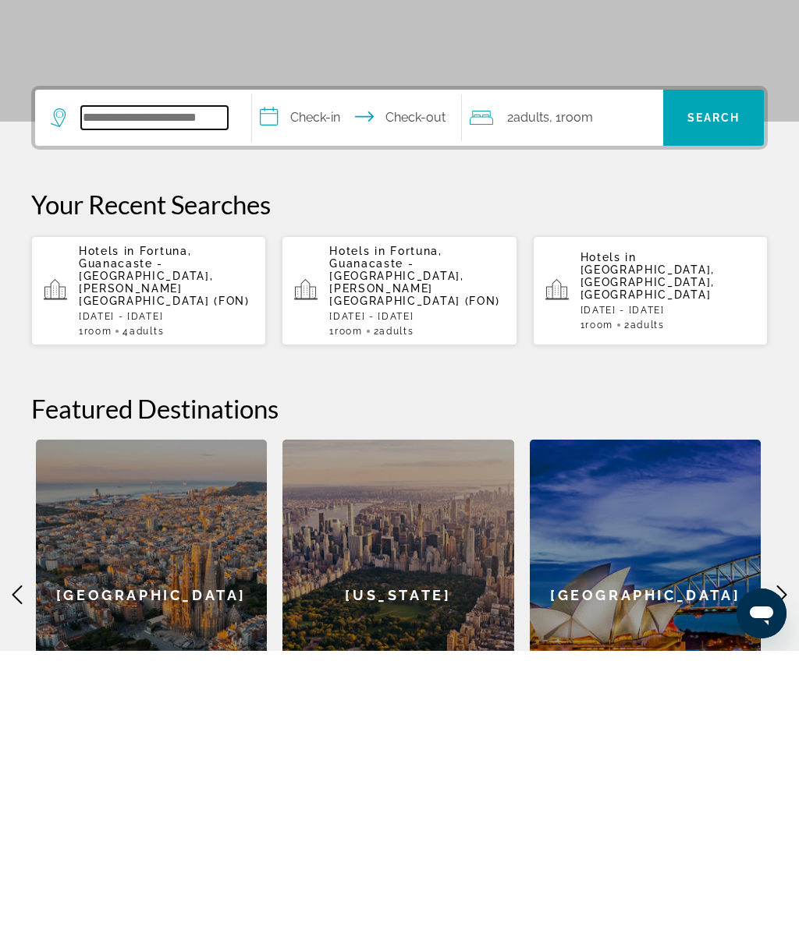
scroll to position [106, 0]
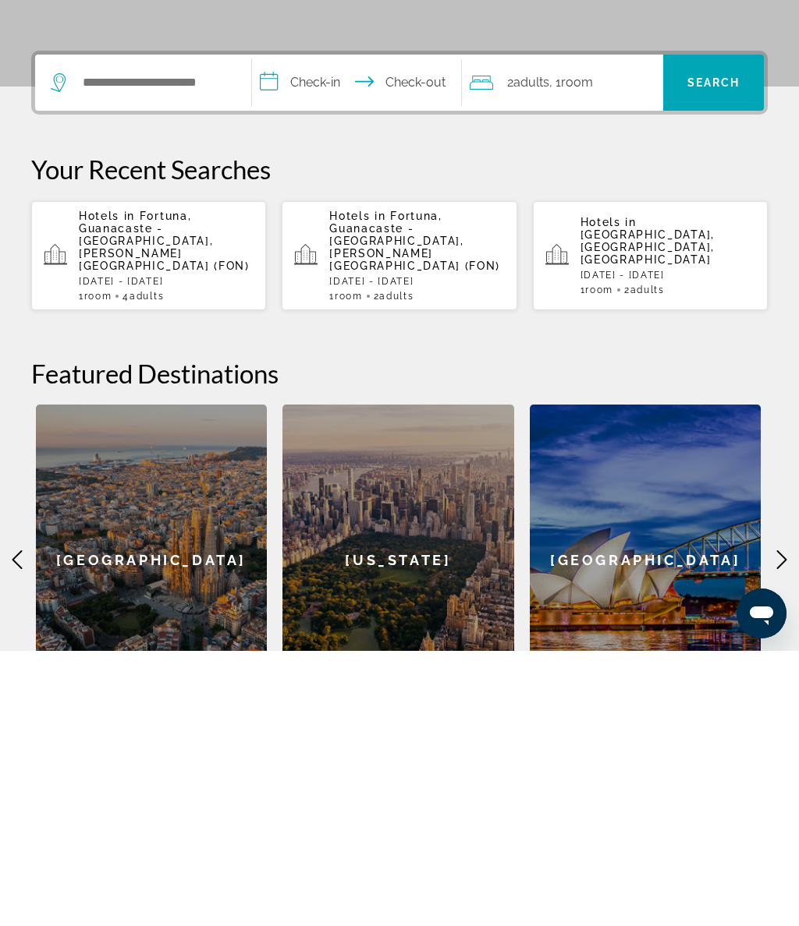
click at [200, 485] on span "Fortuna, Guanacaste - [GEOGRAPHIC_DATA], [PERSON_NAME][GEOGRAPHIC_DATA] (FON)" at bounding box center [164, 516] width 171 height 62
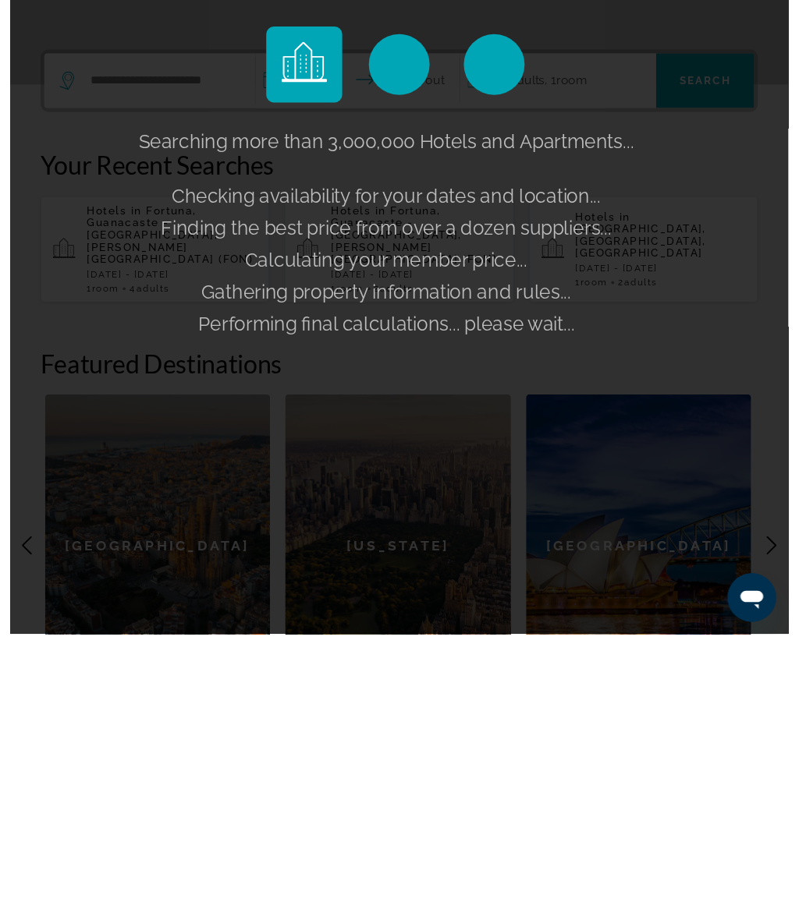
scroll to position [398, 0]
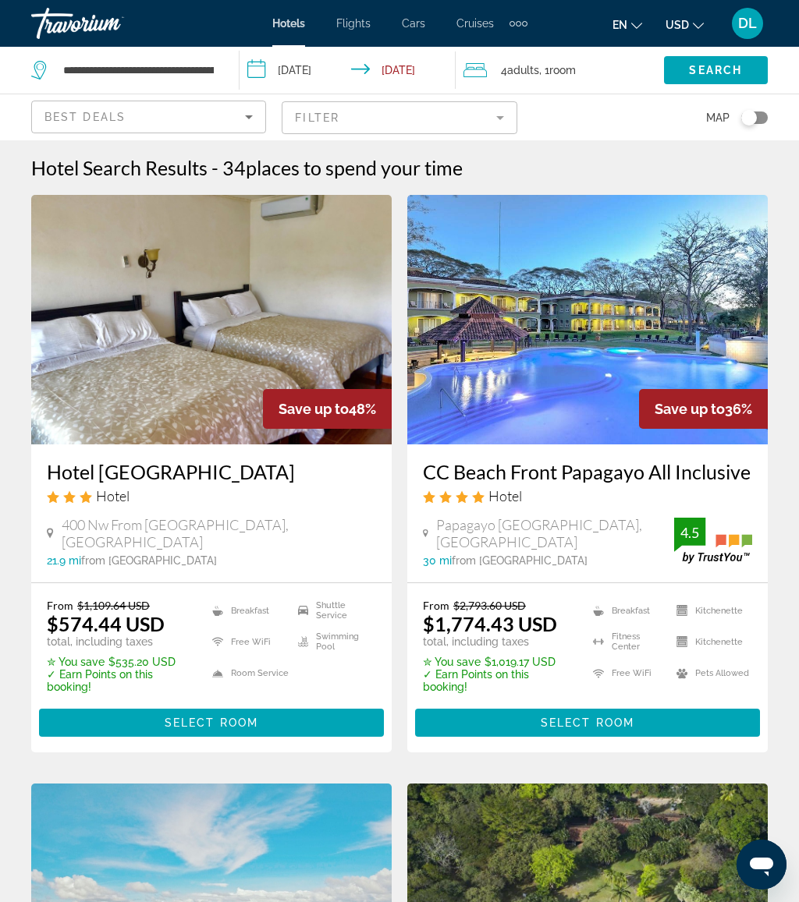
click at [303, 71] on input "**********" at bounding box center [350, 72] width 222 height 51
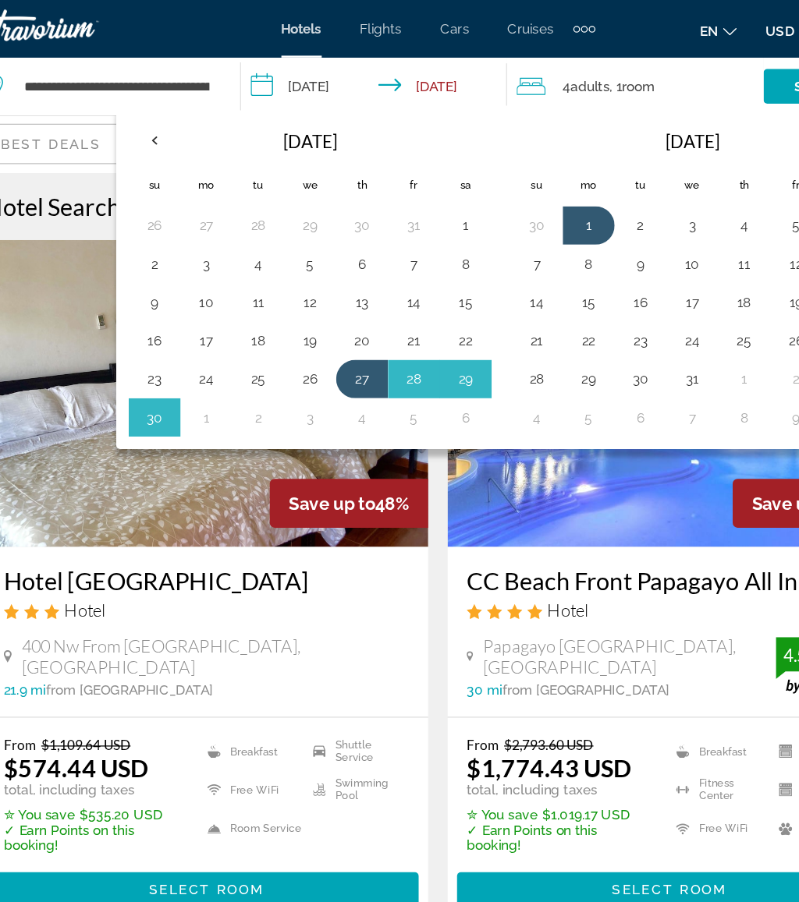
click at [283, 310] on button "26" at bounding box center [295, 308] width 25 height 22
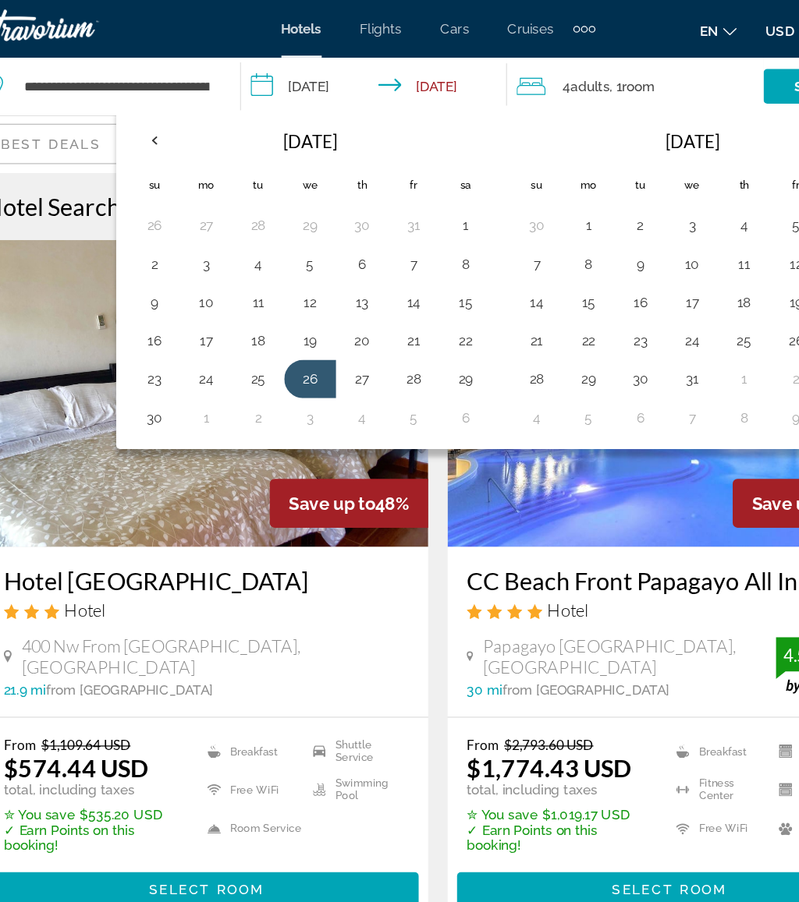
click at [157, 344] on button "30" at bounding box center [169, 339] width 25 height 22
type input "**********"
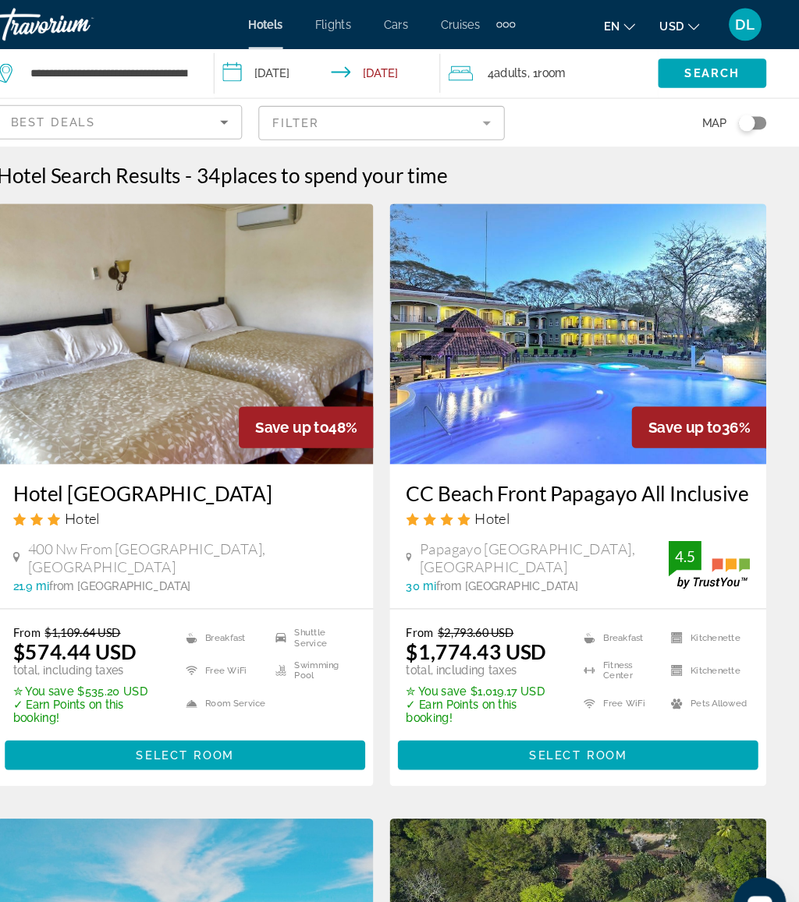
click at [578, 83] on div "4 Adult Adults , 1 Room rooms" at bounding box center [563, 70] width 200 height 47
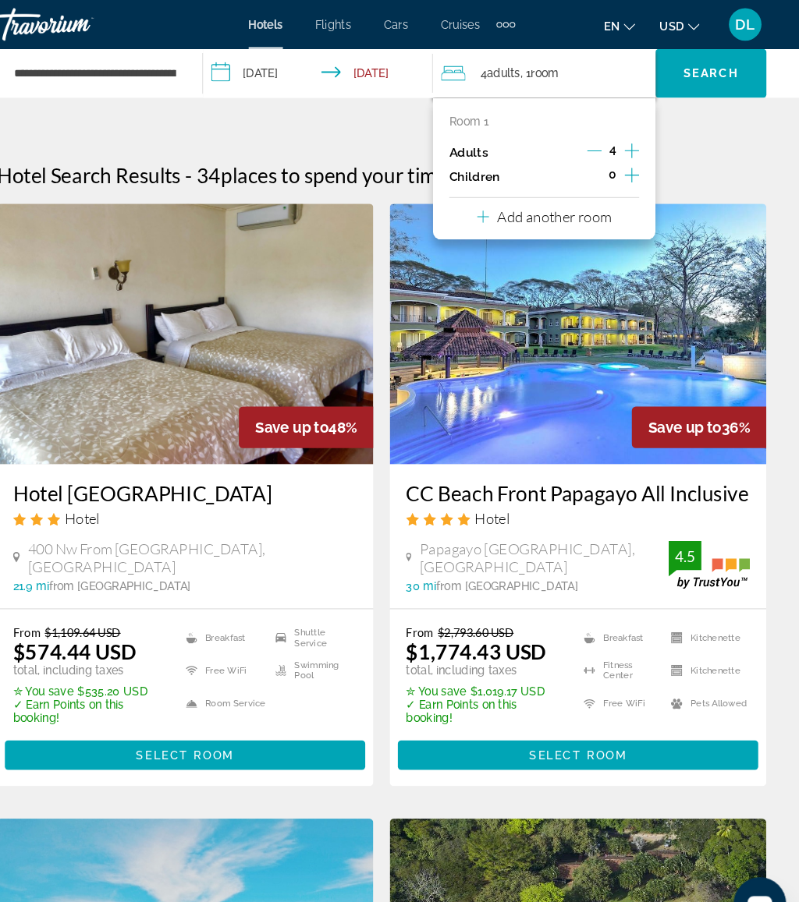
click at [596, 147] on icon "Decrement adults" at bounding box center [603, 144] width 14 height 14
click at [596, 141] on icon "Decrement adults" at bounding box center [603, 144] width 14 height 14
click at [580, 201] on p "Add another room" at bounding box center [564, 207] width 109 height 17
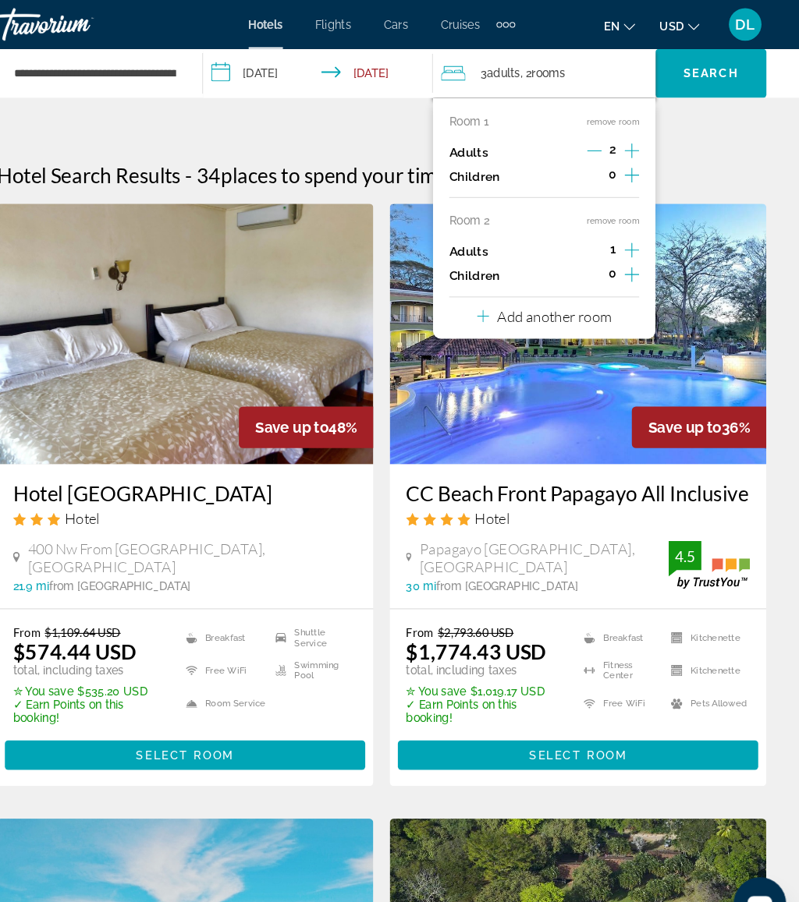
click at [614, 229] on div "Room 1 remove room Adults 2 Children 0 Room 2 remove room Adults 1 Children 0 A…" at bounding box center [554, 209] width 213 height 231
click at [597, 240] on div "1" at bounding box center [621, 240] width 49 height 23
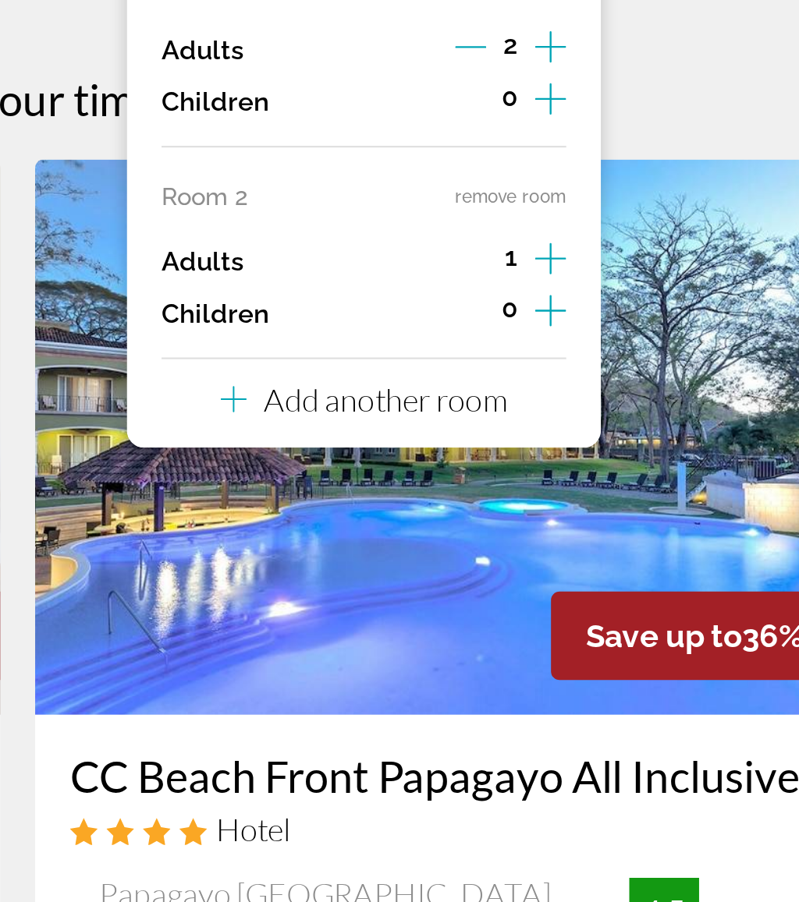
click at [632, 230] on icon "Increment adults" at bounding box center [639, 239] width 14 height 19
click at [510, 294] on p "Add another room" at bounding box center [564, 302] width 109 height 17
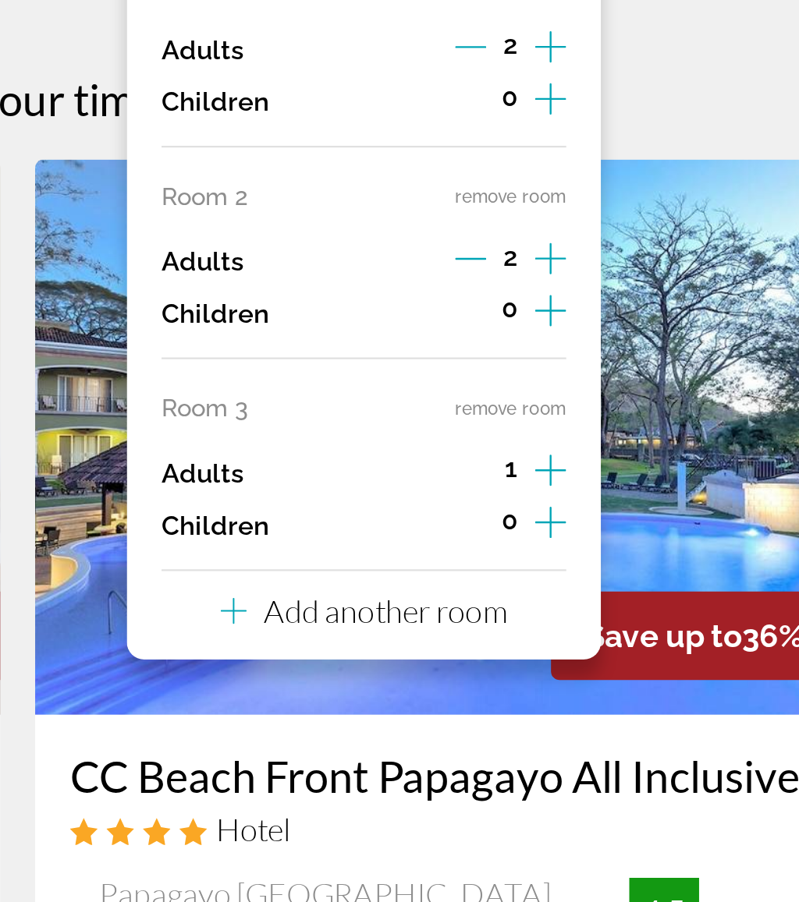
click at [510, 389] on p "Add another room" at bounding box center [564, 397] width 109 height 17
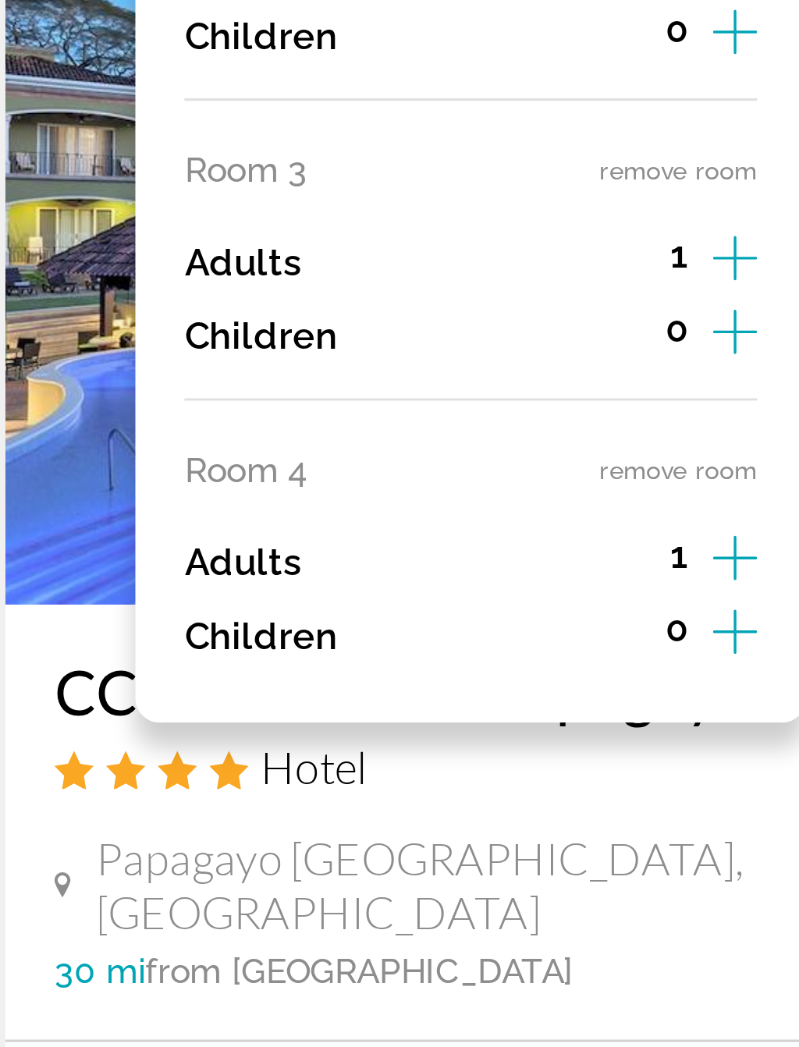
click at [596, 397] on button "remove room" at bounding box center [621, 402] width 50 height 10
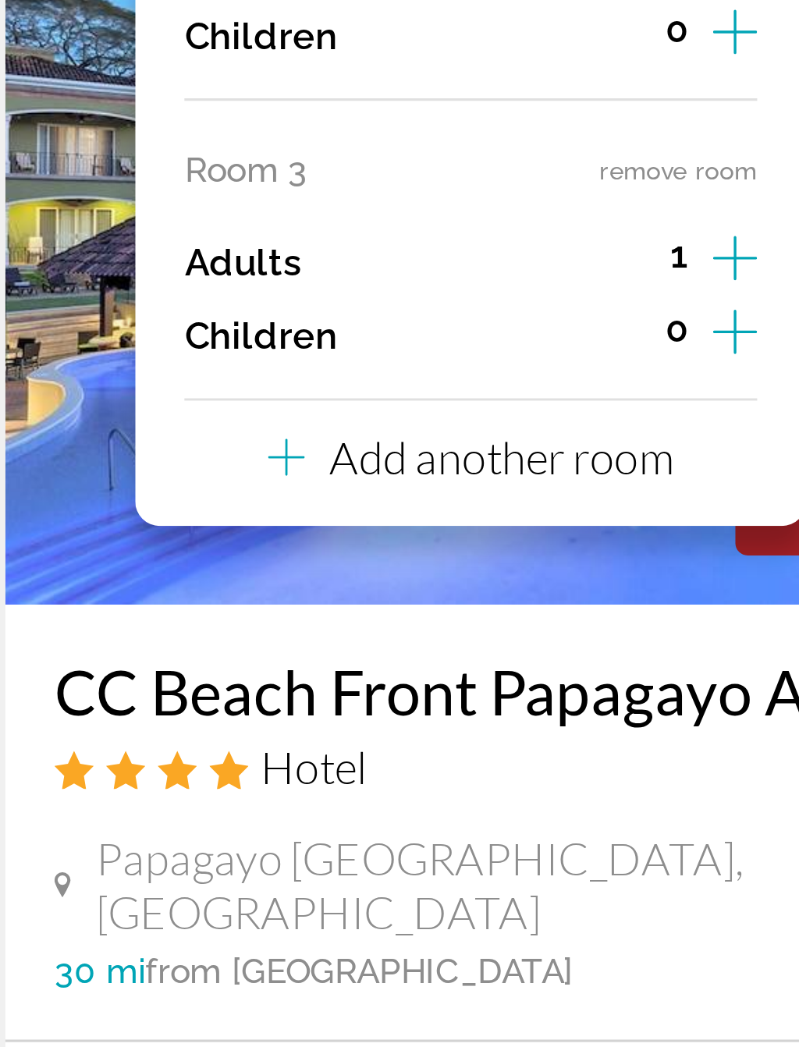
click at [596, 302] on button "remove room" at bounding box center [621, 307] width 50 height 10
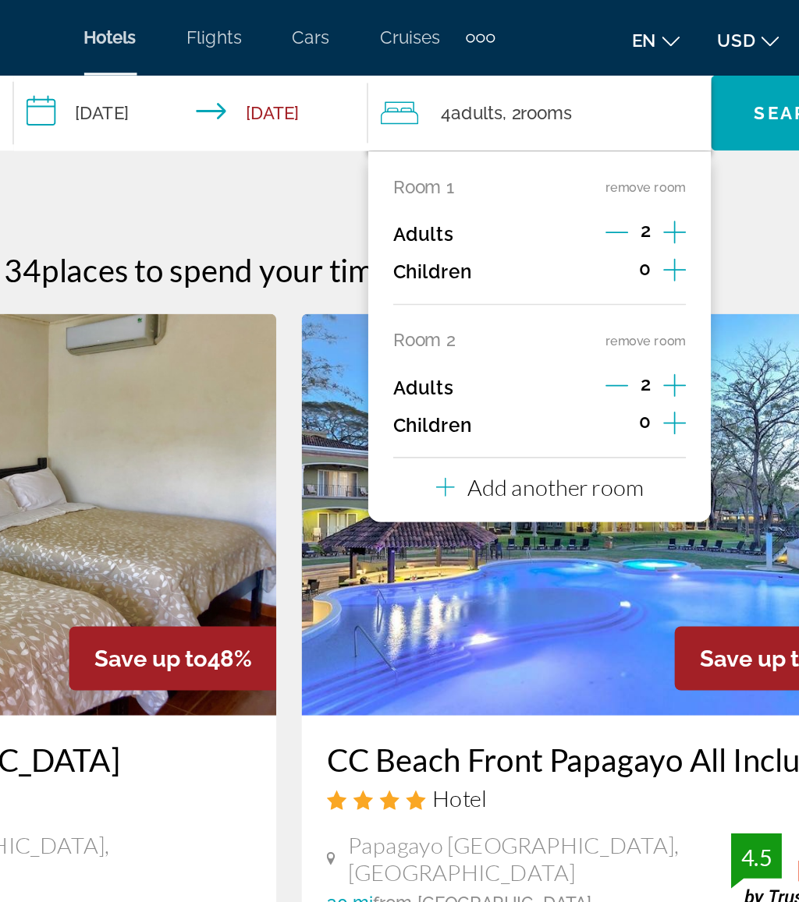
click at [688, 67] on span "Search" at bounding box center [714, 70] width 53 height 12
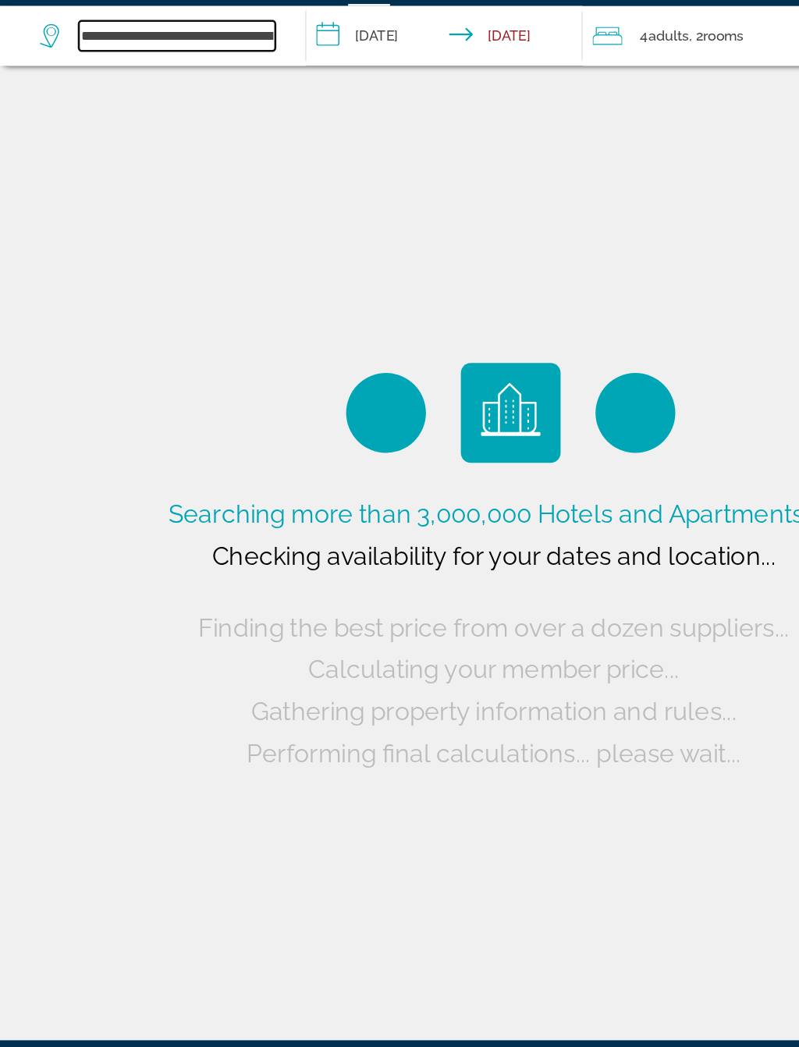
click at [207, 58] on input "**********" at bounding box center [139, 69] width 154 height 23
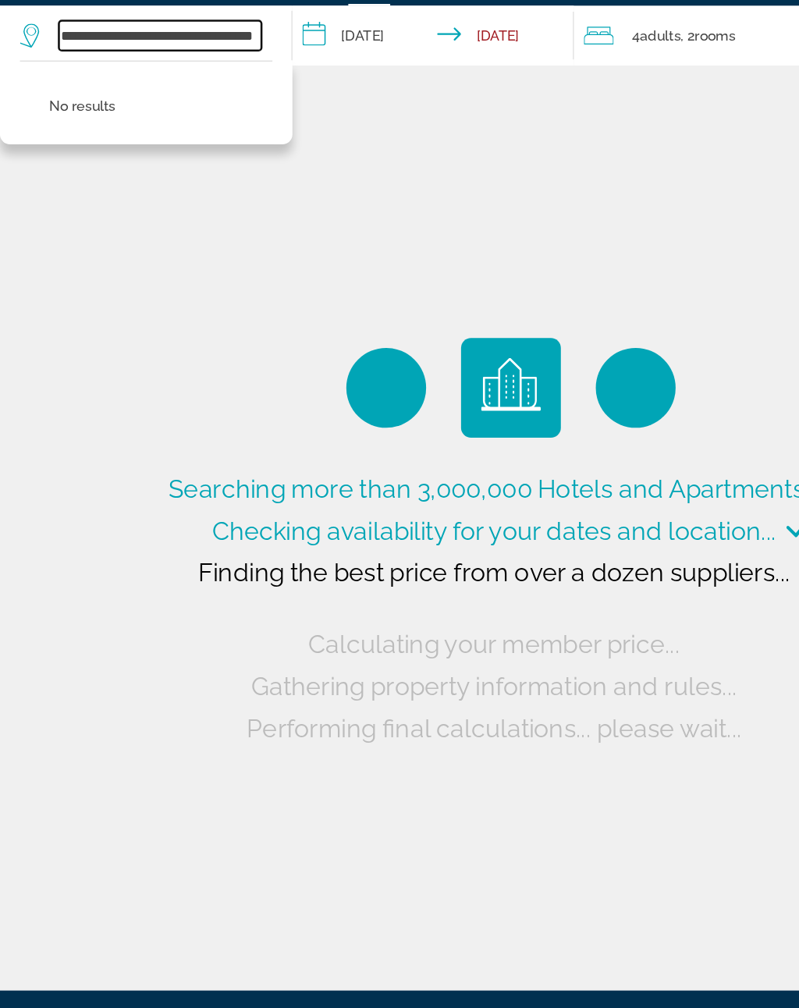
type input "**********"
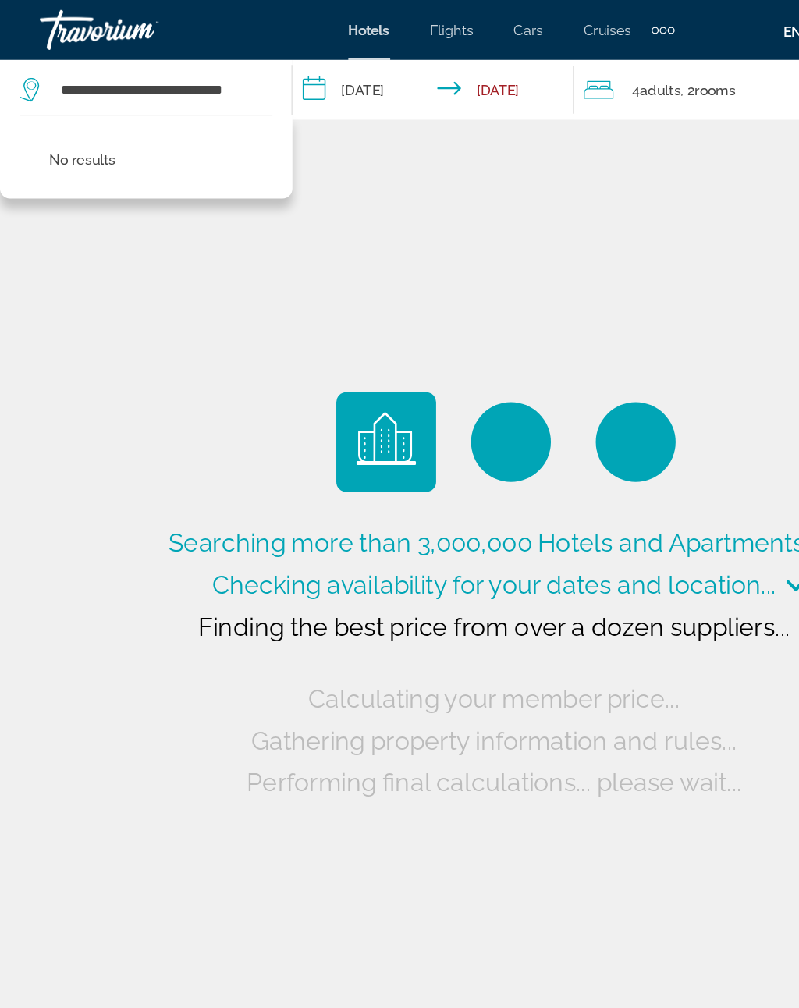
click at [185, 37] on div "Travorium" at bounding box center [109, 23] width 156 height 41
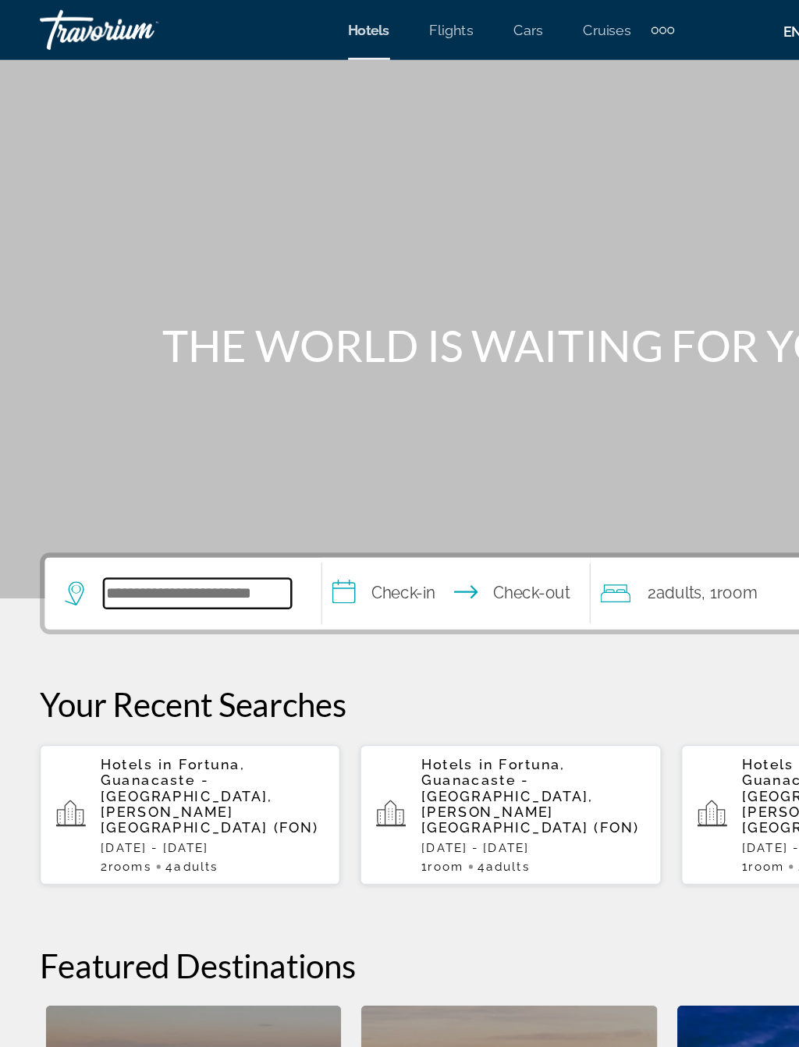
click at [182, 452] on input "Search widget" at bounding box center [154, 463] width 147 height 23
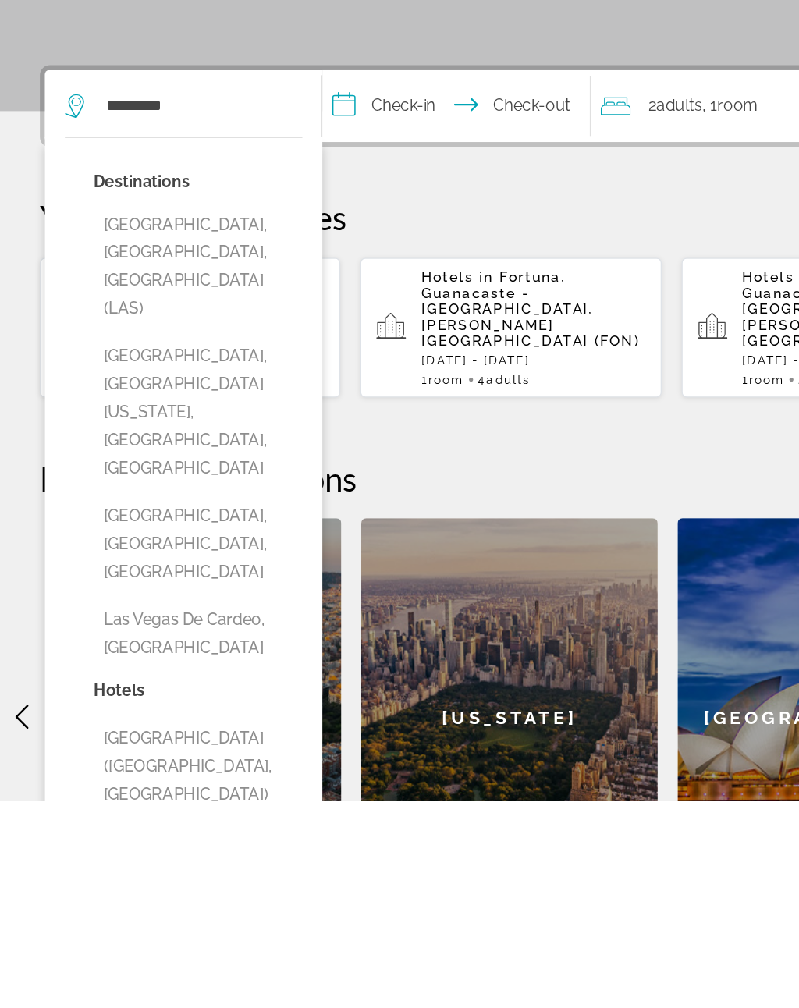
click at [186, 542] on button "Las Vegas, NV, United States (LAS)" at bounding box center [154, 589] width 163 height 95
type input "**********"
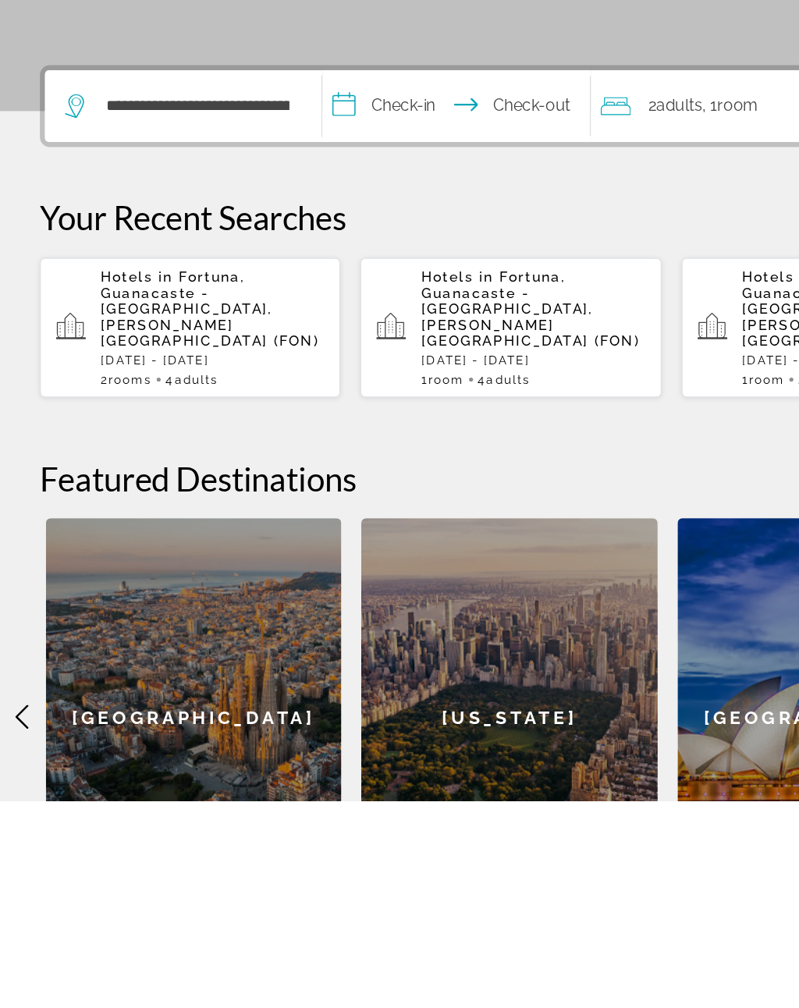
click at [331, 436] on input "**********" at bounding box center [359, 466] width 215 height 61
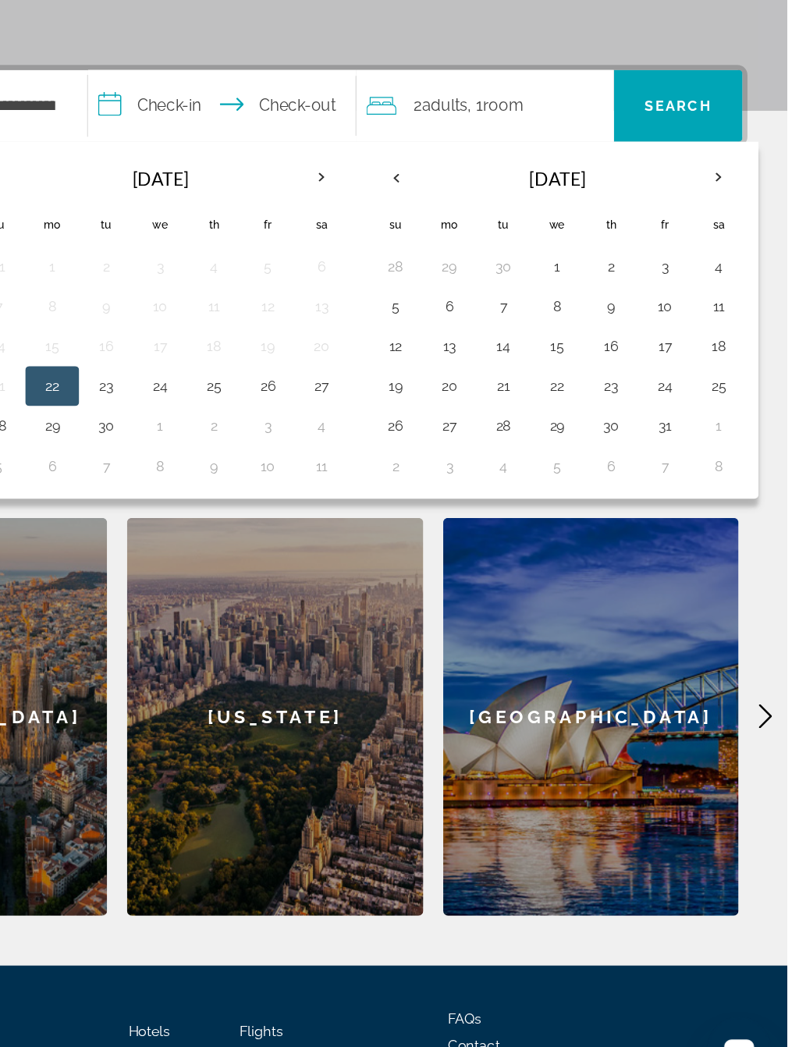
scroll to position [229, 0]
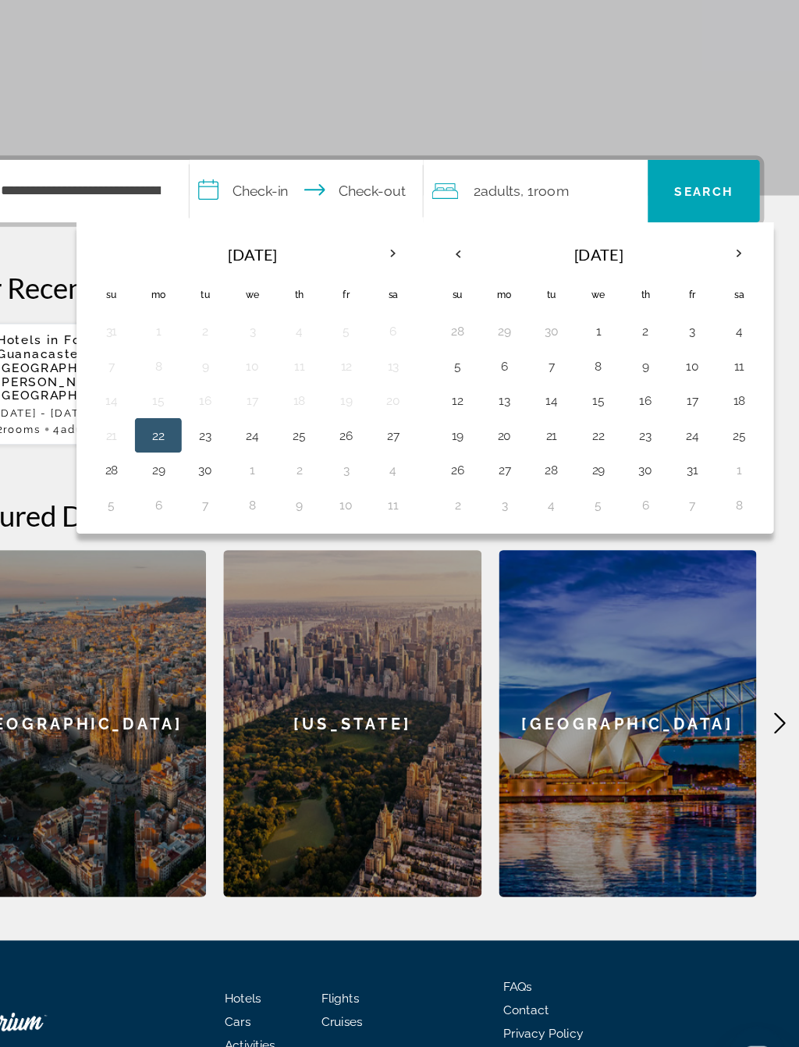
click at [724, 274] on th "Next month" at bounding box center [745, 291] width 42 height 34
click at [606, 474] on button "26" at bounding box center [618, 485] width 25 height 22
click at [480, 505] on button "30" at bounding box center [492, 516] width 25 height 22
type input "**********"
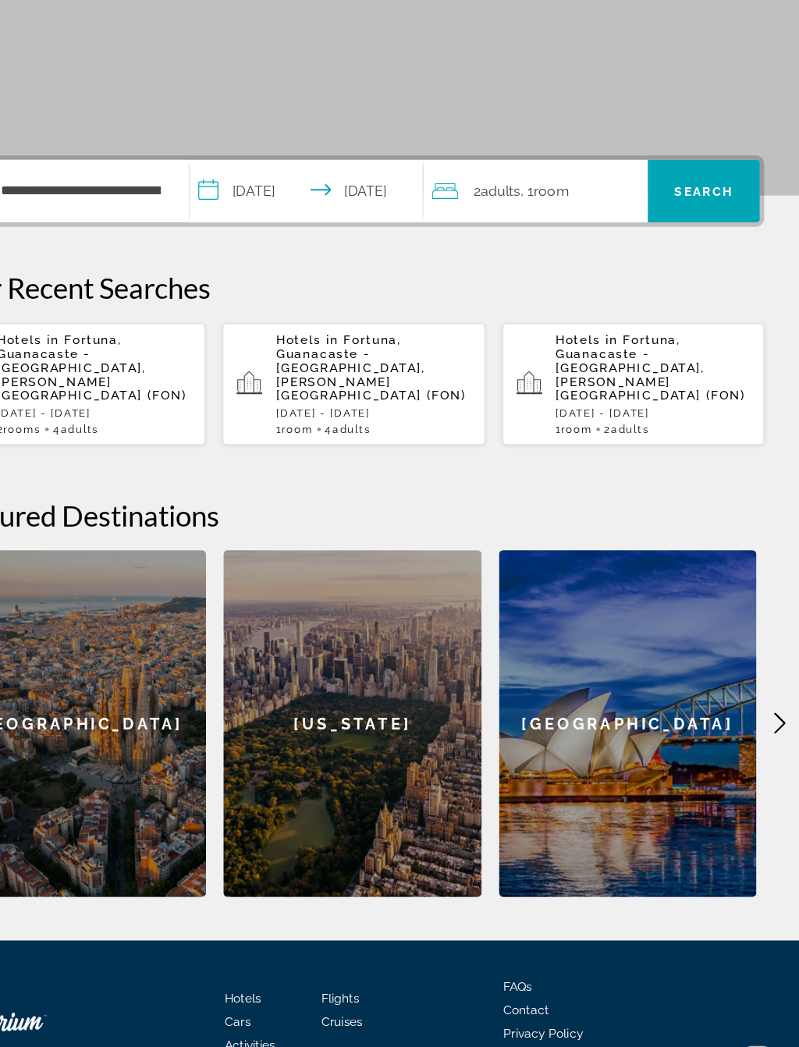
click at [509, 207] on div "2 Adult Adults , 1 Room rooms" at bounding box center [565, 235] width 193 height 56
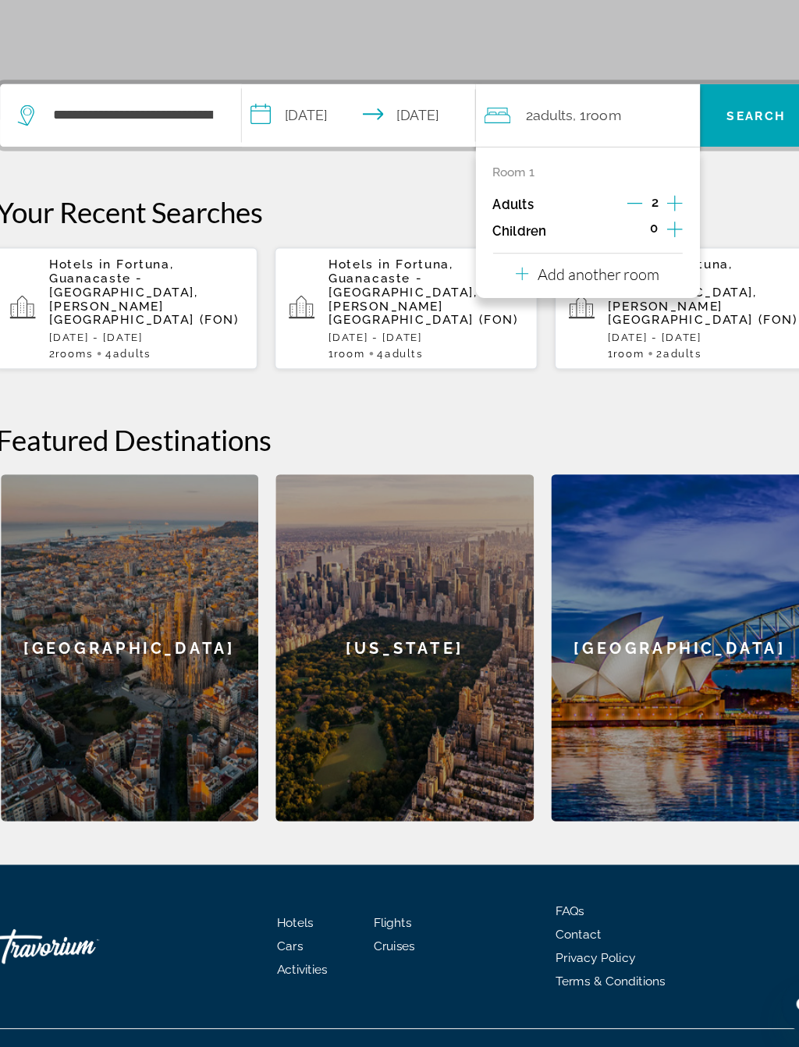
click at [572, 335] on button "Add another room" at bounding box center [562, 351] width 129 height 32
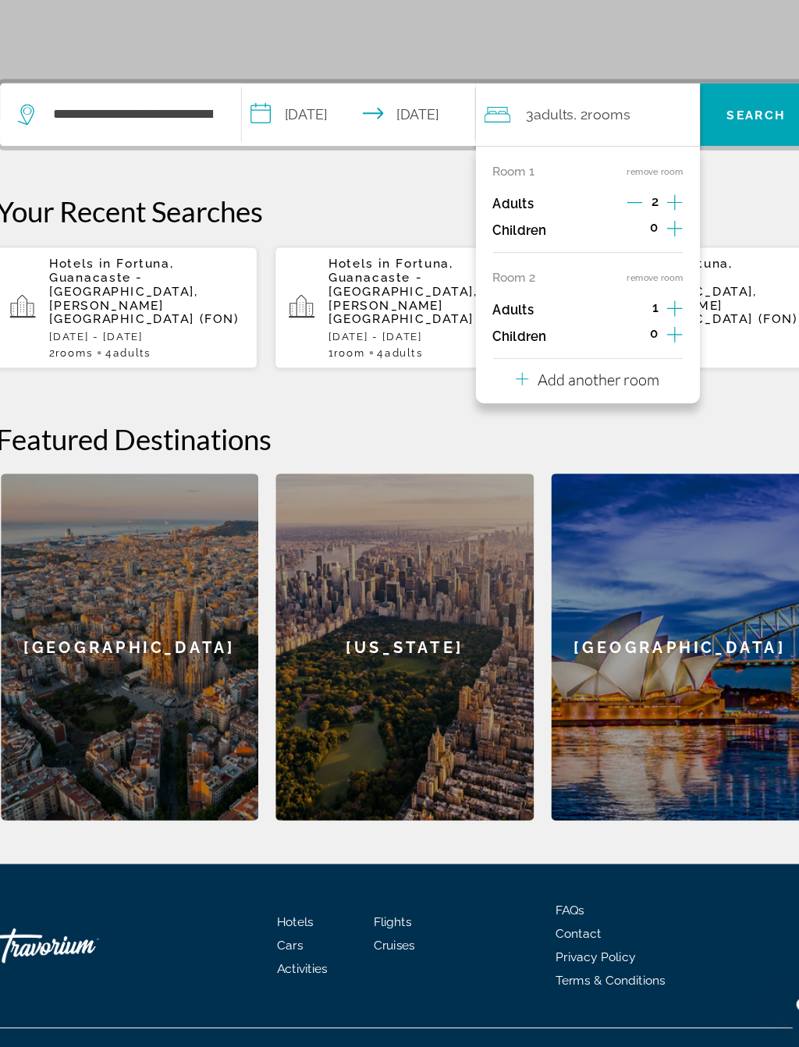
click at [633, 374] on icon "Increment adults" at bounding box center [640, 383] width 14 height 19
click at [687, 204] on span "Search" at bounding box center [713, 210] width 53 height 12
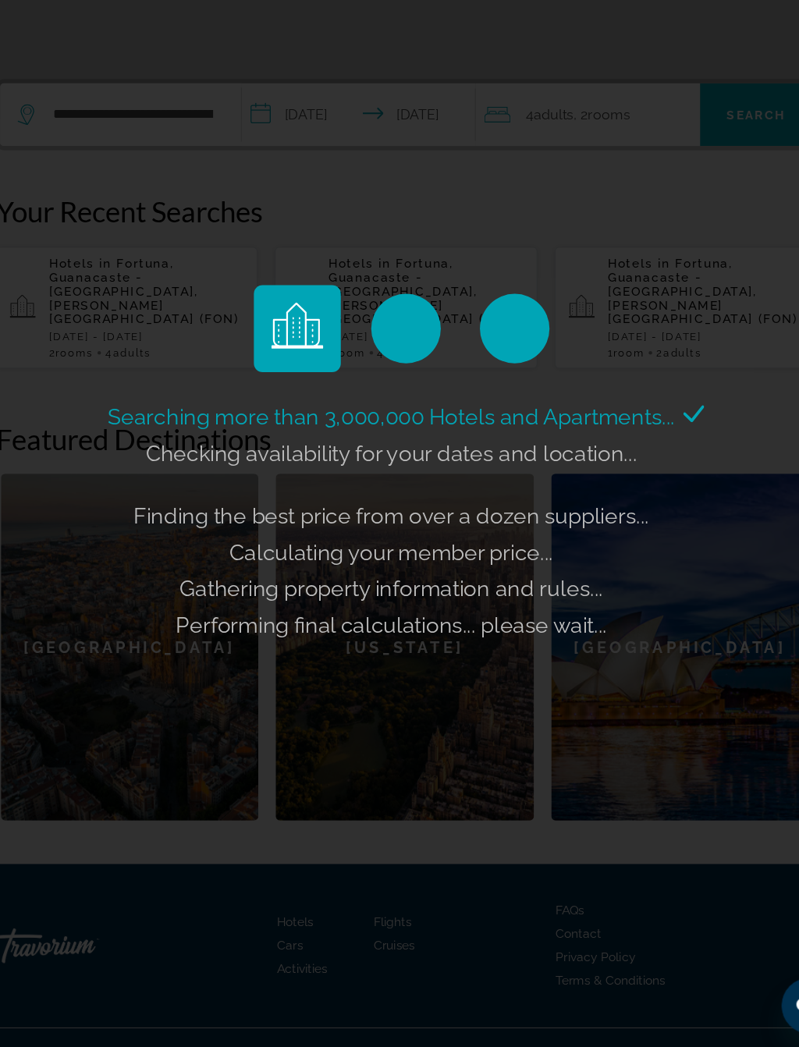
scroll to position [253, 0]
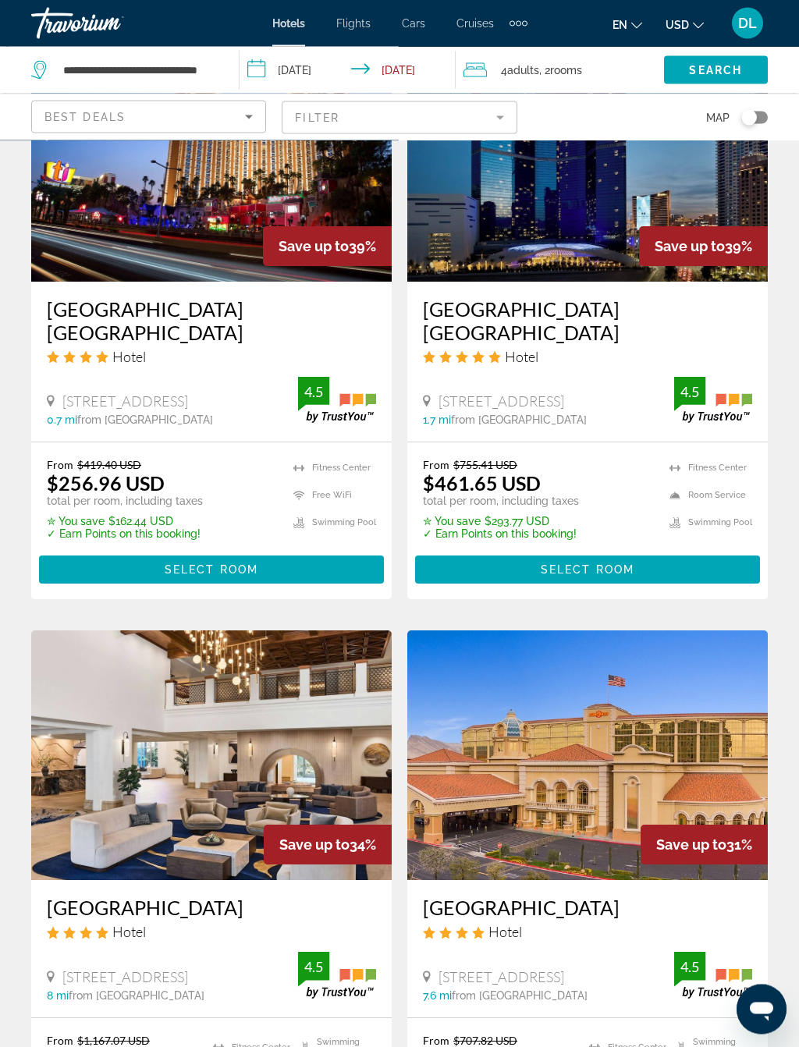
scroll to position [2692, 0]
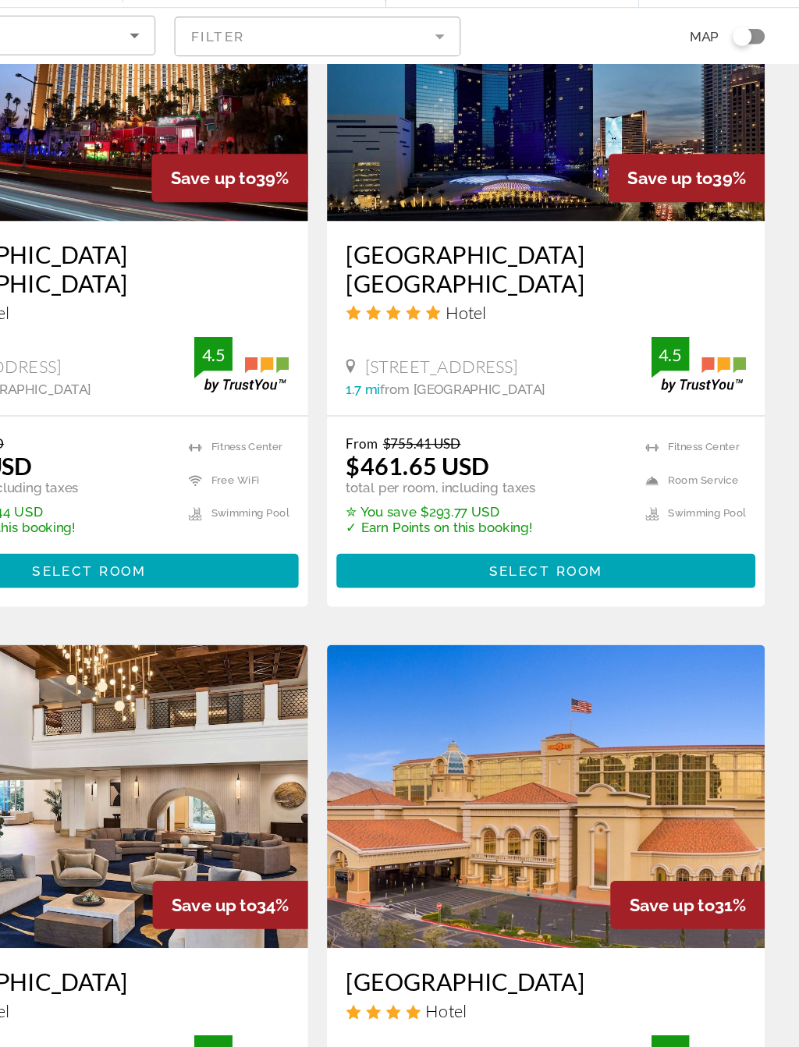
click at [540, 539] on span "Main content" at bounding box center [587, 557] width 345 height 37
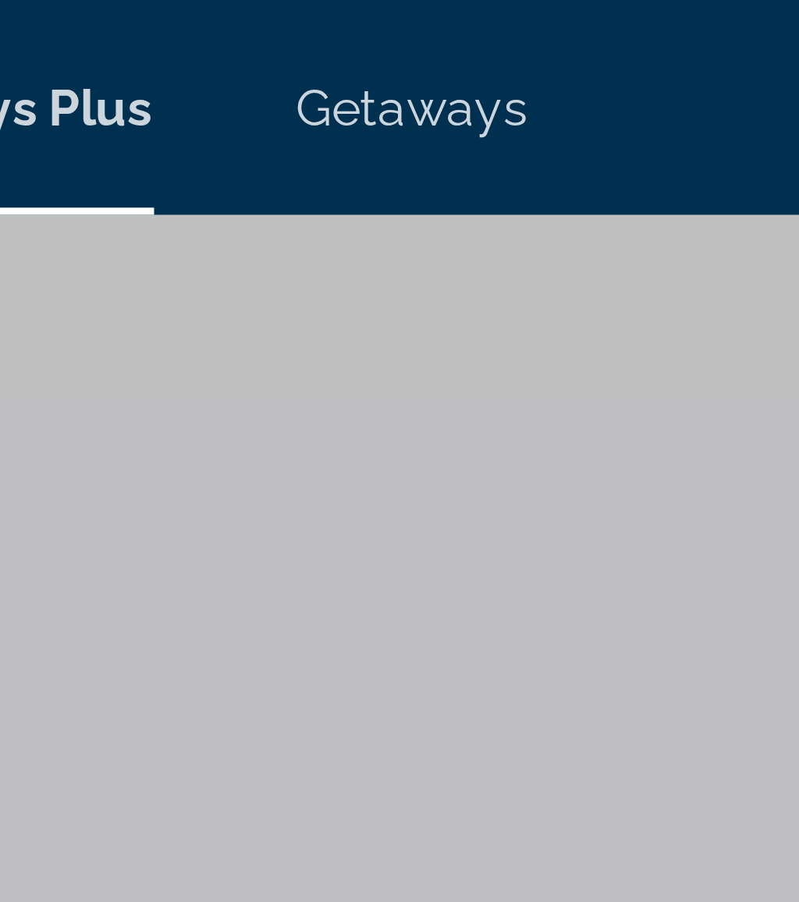
click at [428, 22] on span "Getaways" at bounding box center [453, 23] width 51 height 12
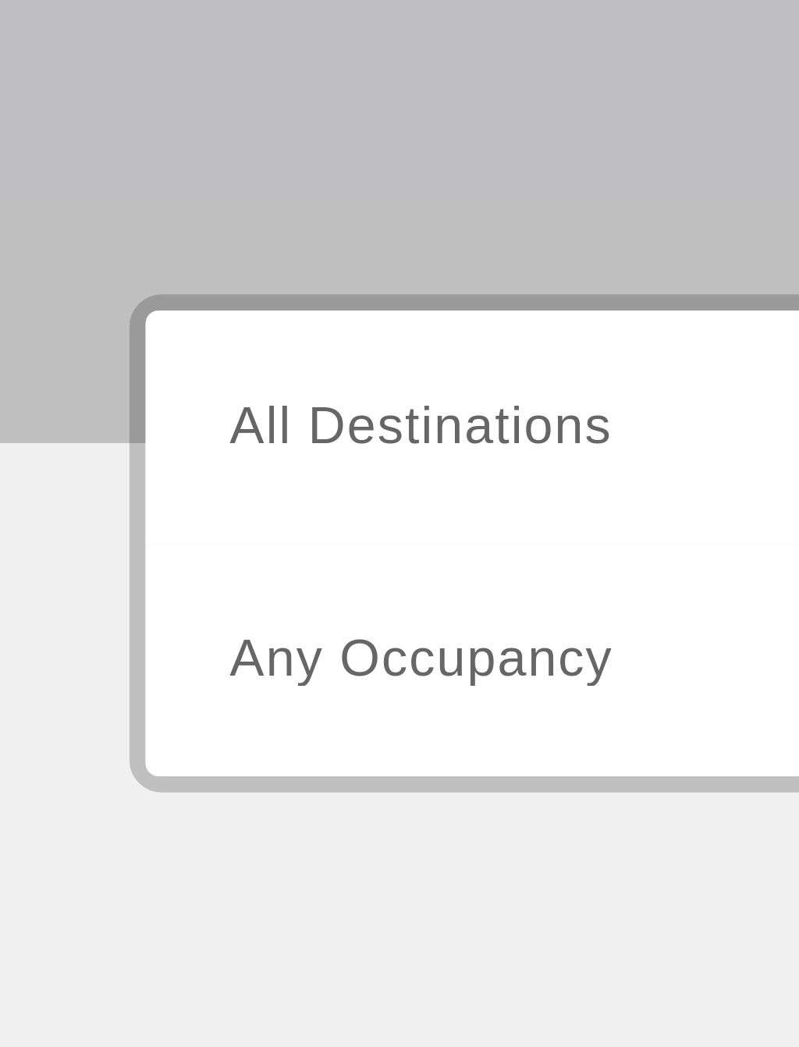
click at [113, 457] on span "All Destinations" at bounding box center [101, 463] width 92 height 13
click at [113, 455] on input "Destination All Destinations" at bounding box center [220, 464] width 331 height 19
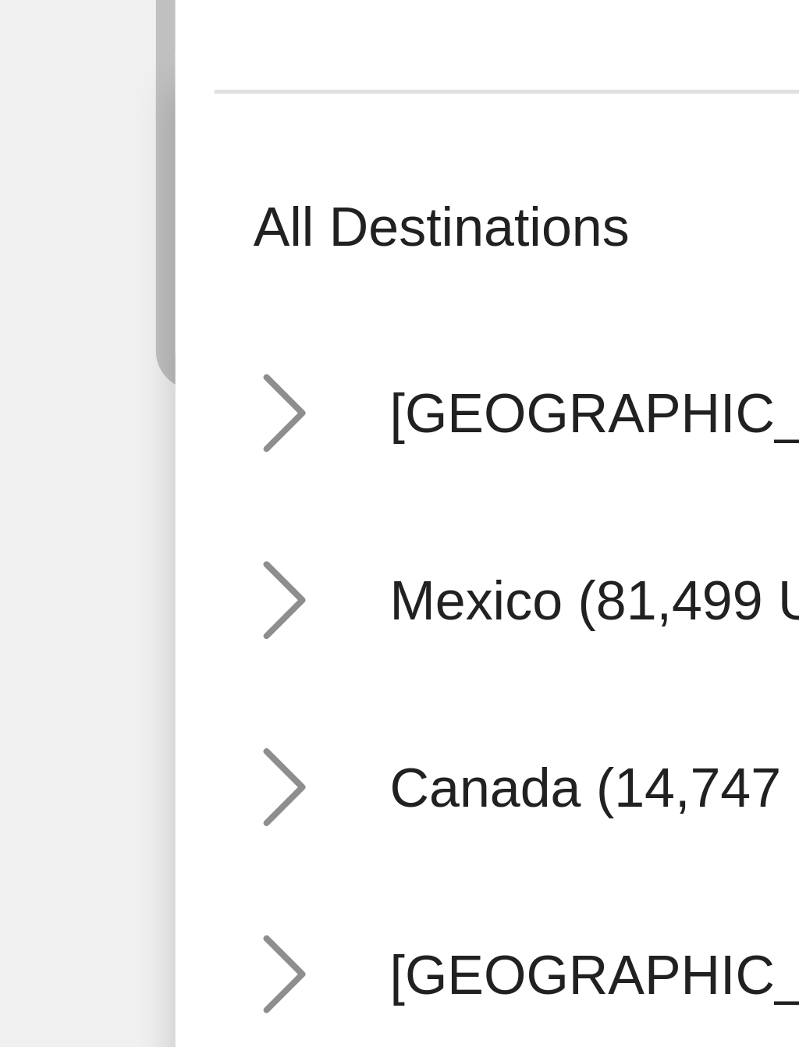
click at [56, 549] on icon "Toggle United States (658,247 units available)" at bounding box center [57, 557] width 16 height 16
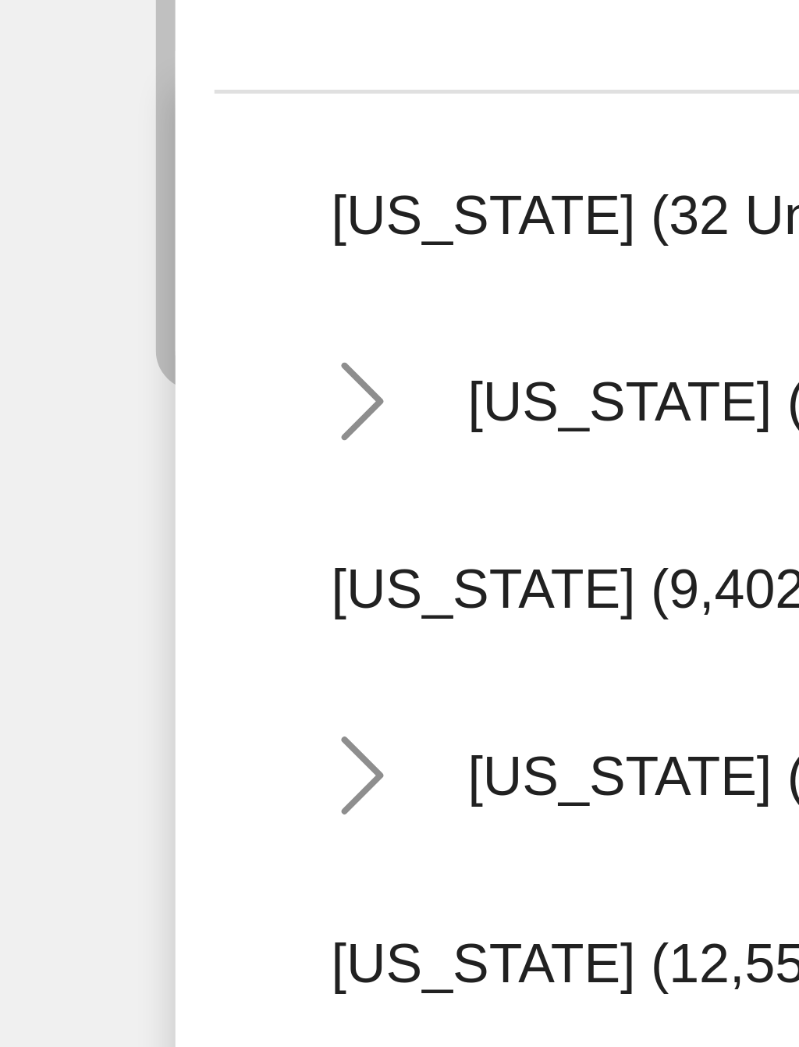
scroll to position [303, 0]
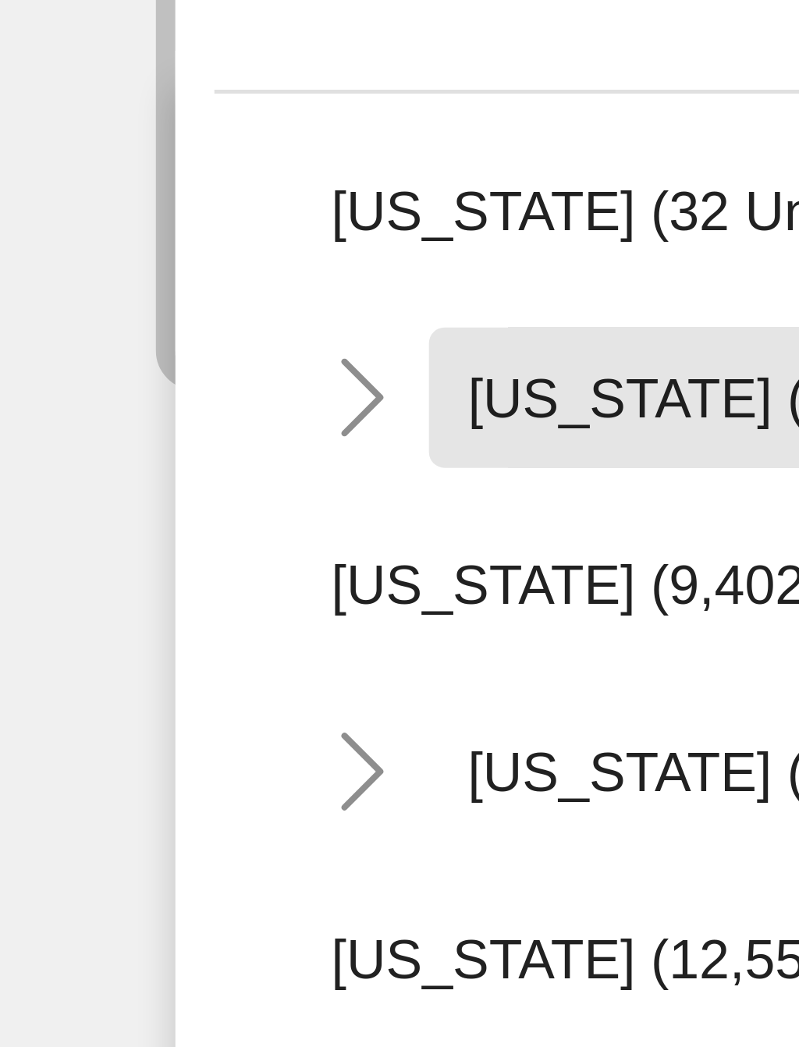
click at [133, 547] on span "[US_STATE] (211,098 units available)" at bounding box center [186, 553] width 185 height 12
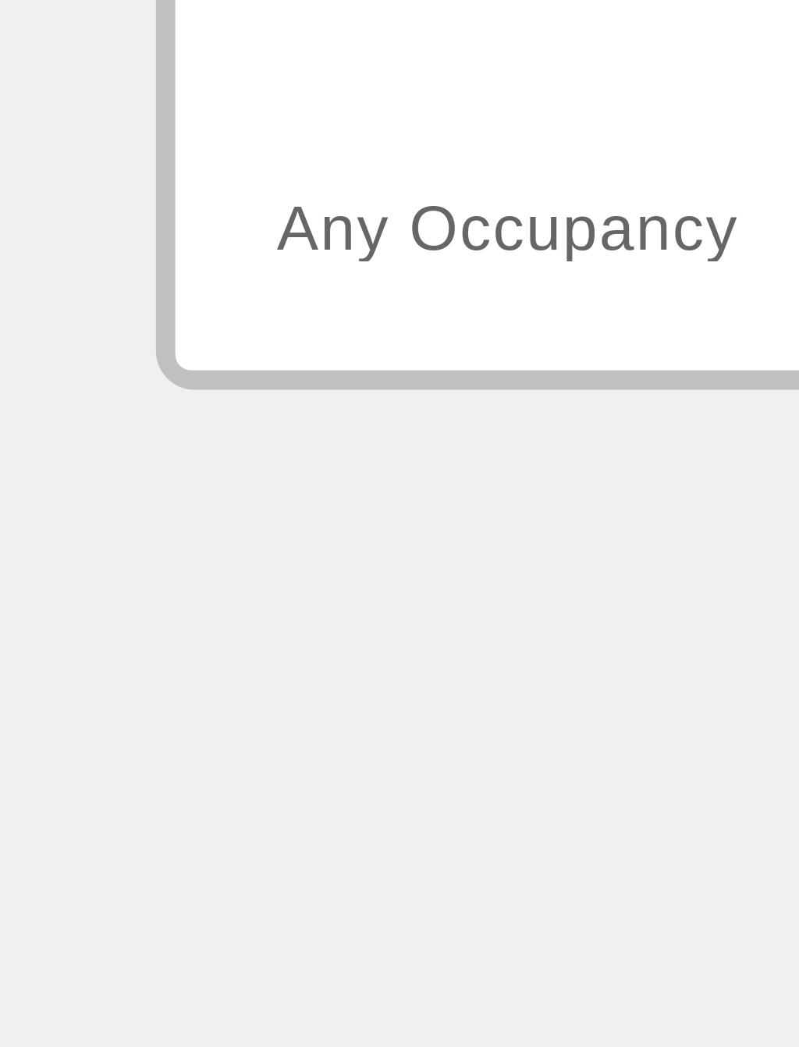
type input "**********"
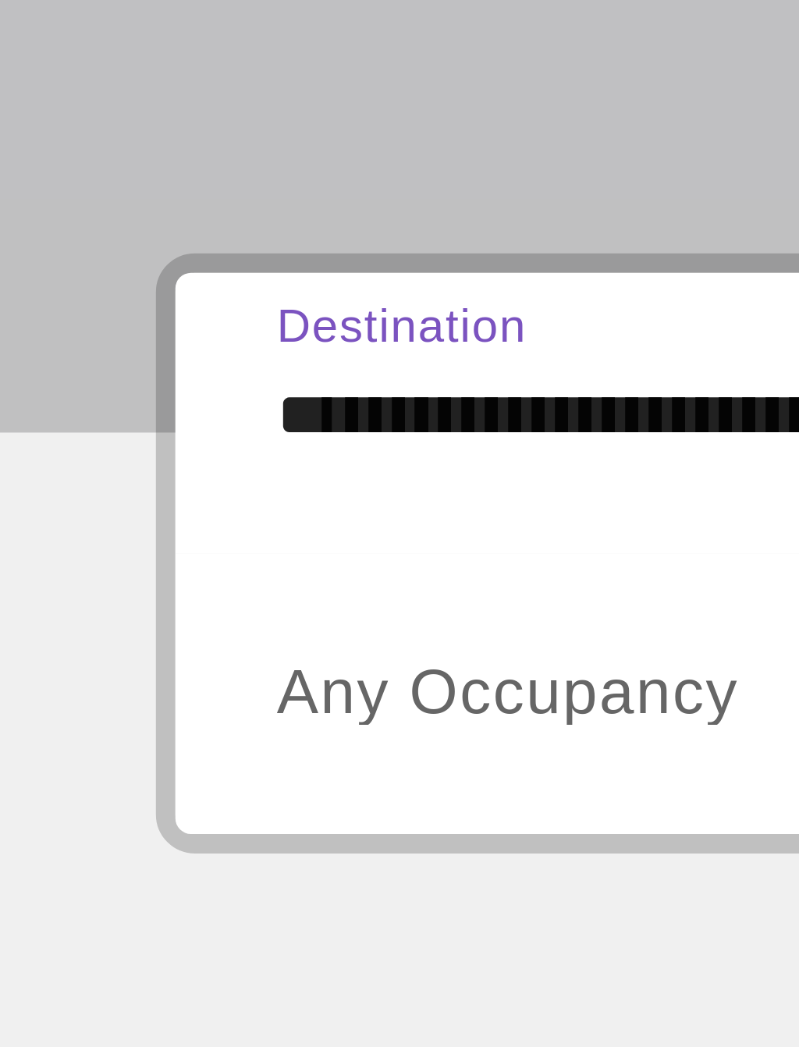
click at [112, 513] on span "Any Occupancy" at bounding box center [101, 519] width 93 height 13
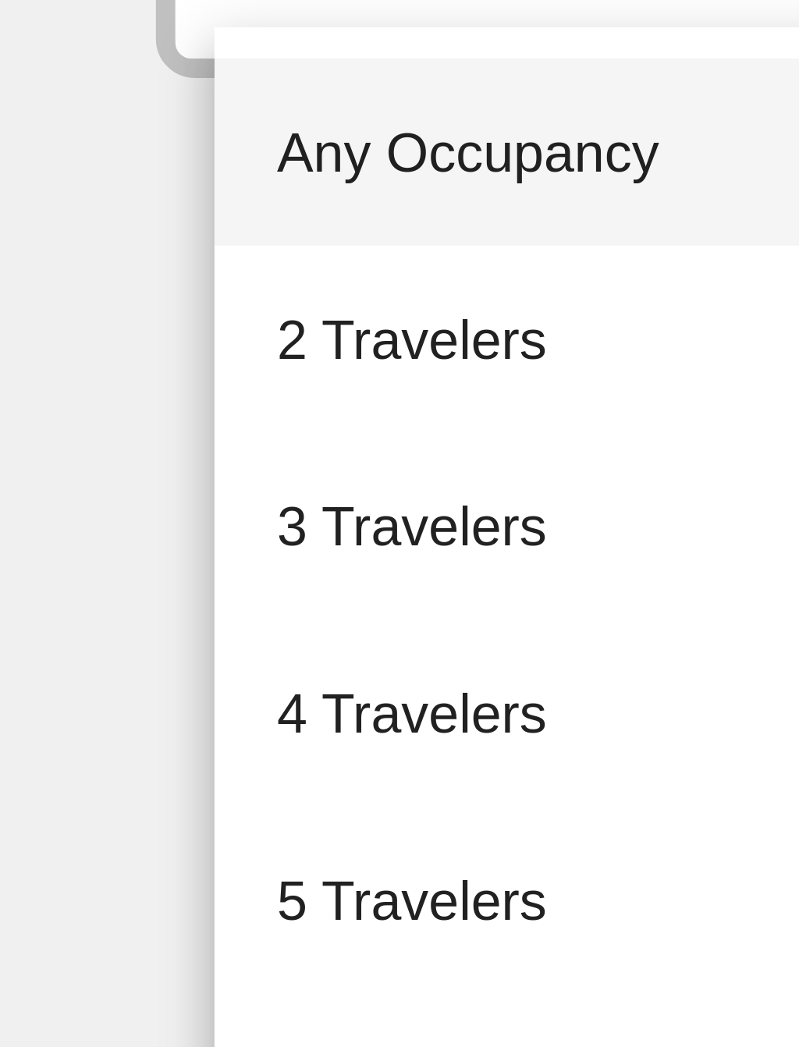
click at [90, 670] on span "4 Travelers" at bounding box center [82, 679] width 54 height 19
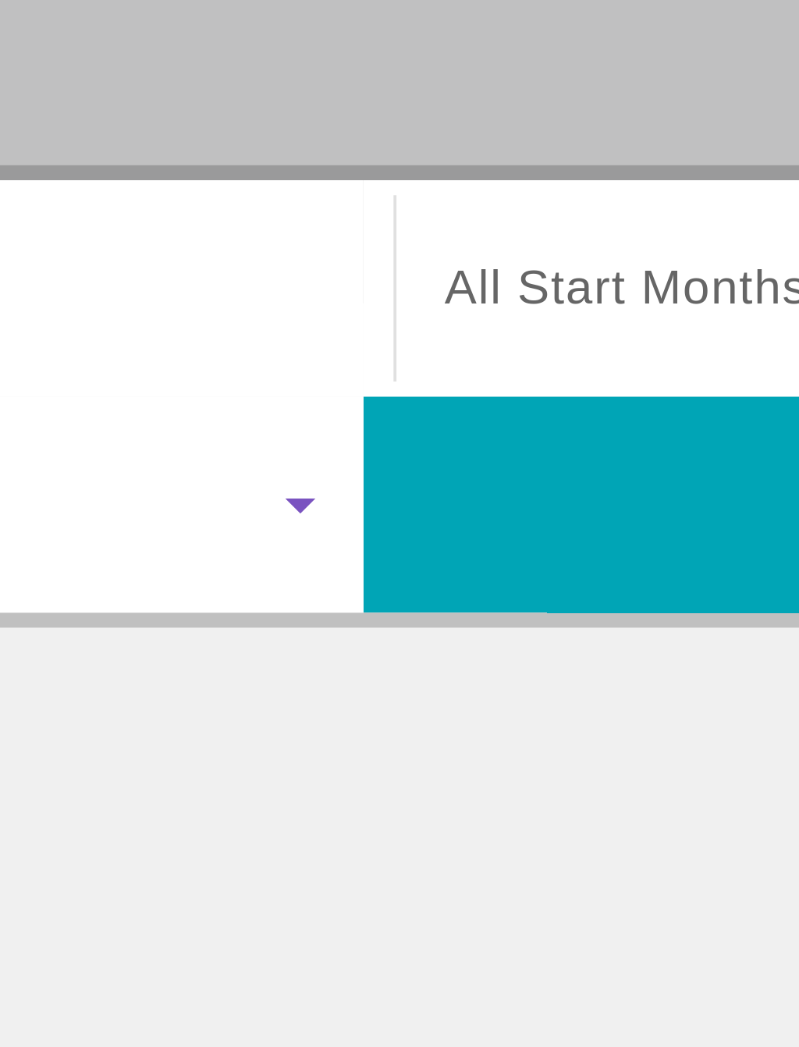
click at [420, 455] on span "Search widget" at bounding box center [581, 464] width 323 height 19
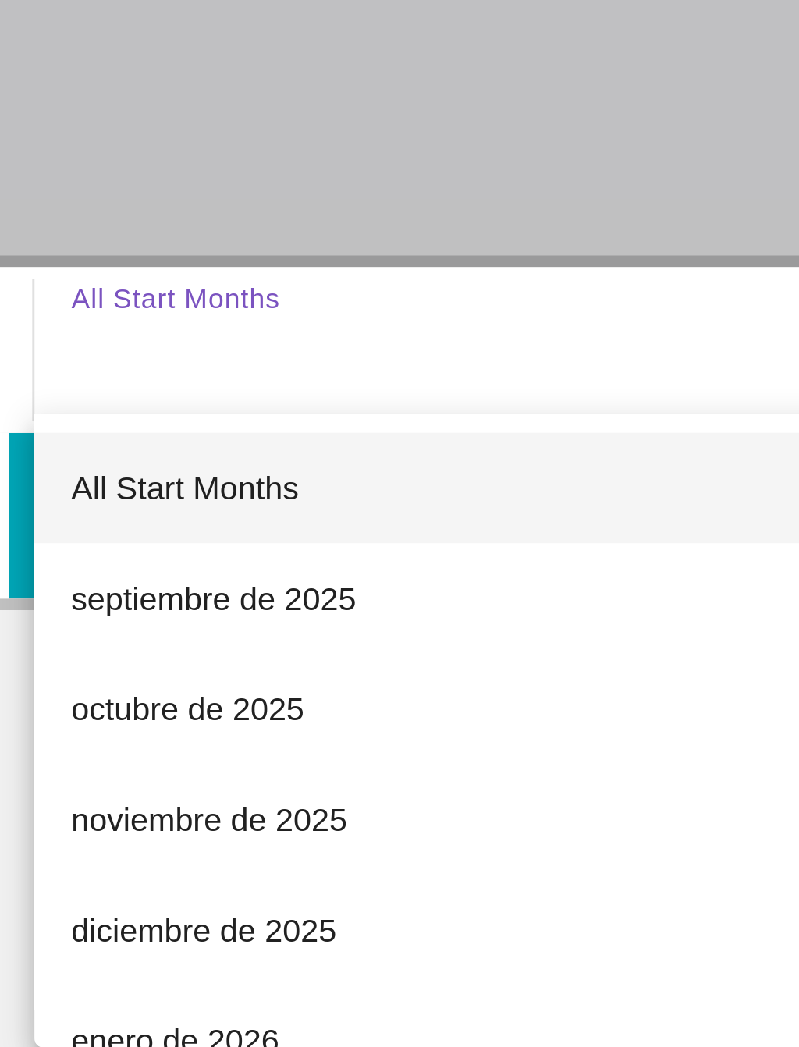
click at [420, 614] on span "noviembre de 2025" at bounding box center [467, 623] width 94 height 19
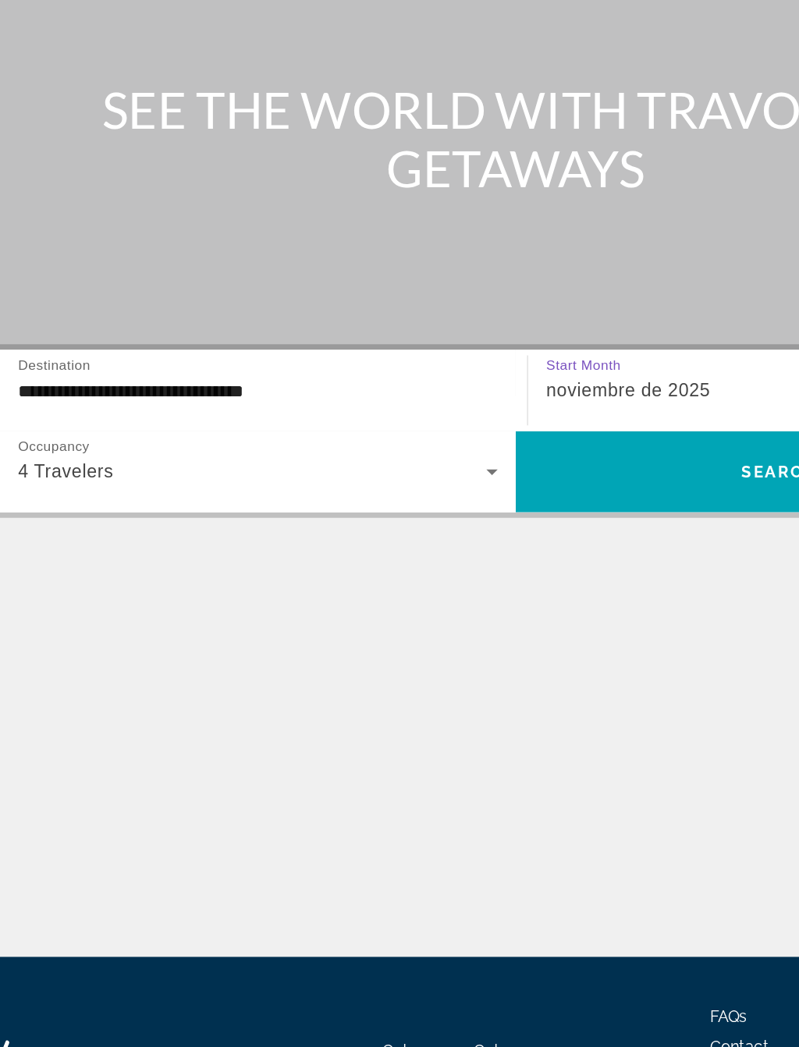
click at [443, 501] on span "Search widget" at bounding box center [581, 519] width 364 height 37
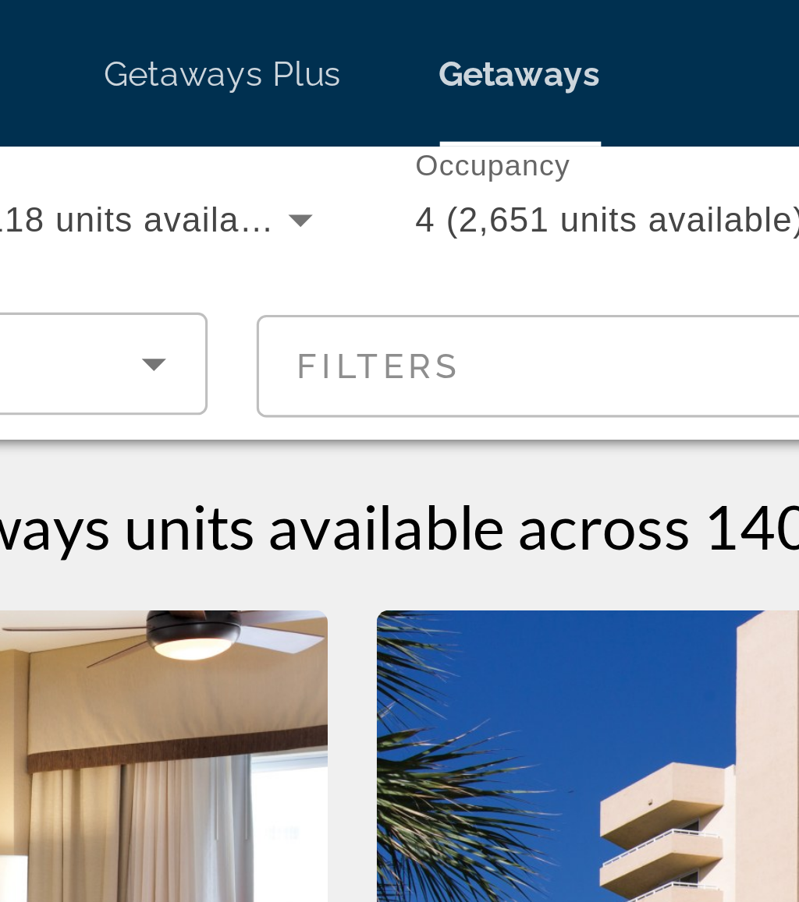
click at [369, 119] on mat-form-field "Filters" at bounding box center [530, 117] width 322 height 33
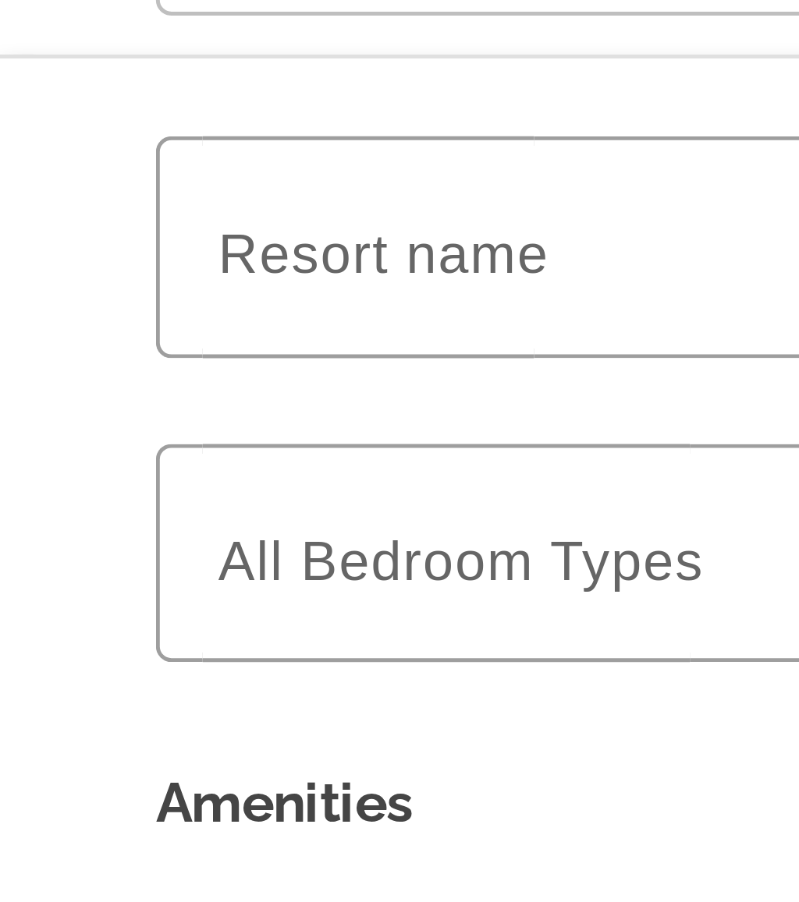
click at [104, 174] on span "Resort name" at bounding box center [77, 180] width 66 height 12
click at [104, 170] on input "Resort name" at bounding box center [211, 179] width 335 height 19
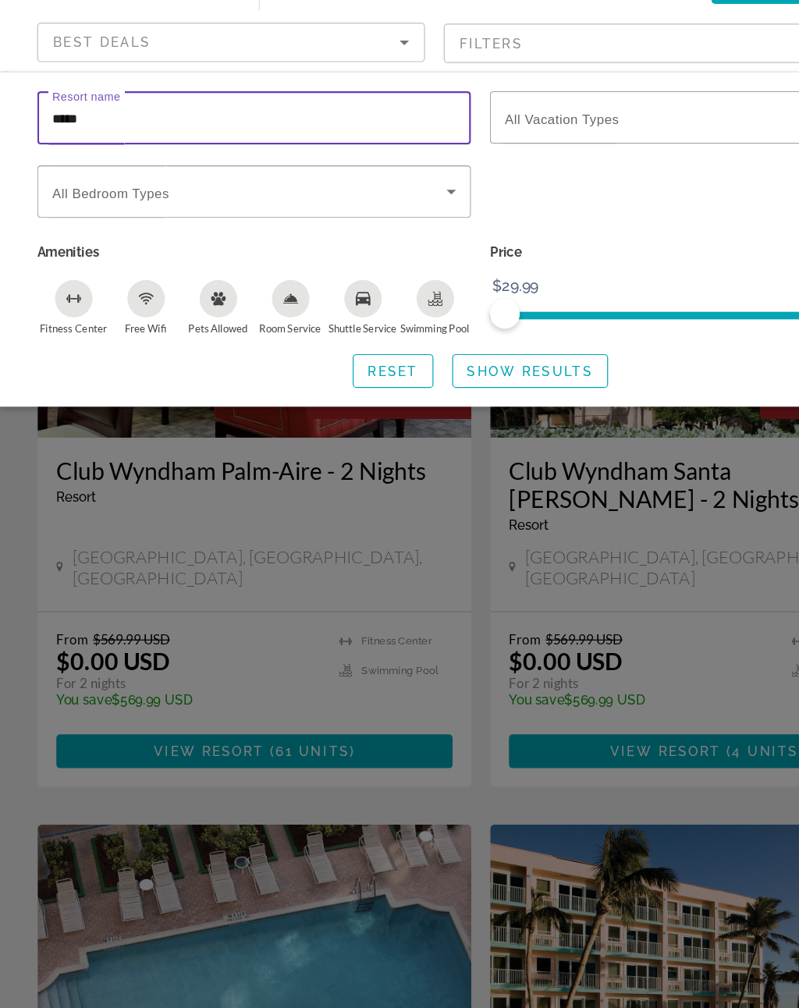
type input "*****"
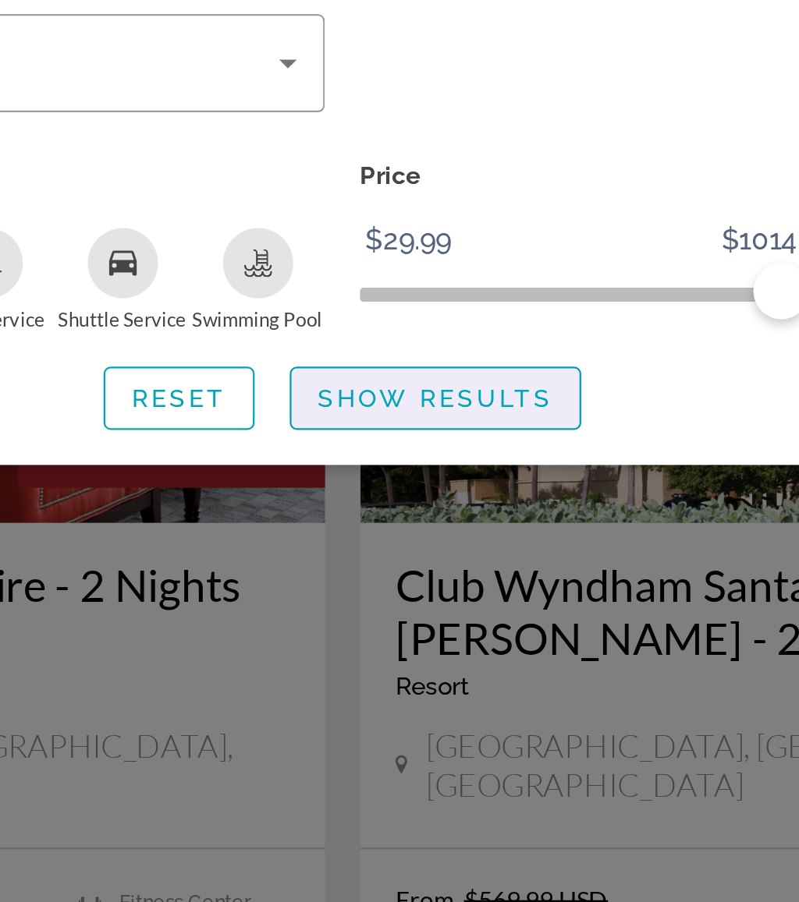
click at [388, 383] on span "Show Results" at bounding box center [440, 389] width 104 height 12
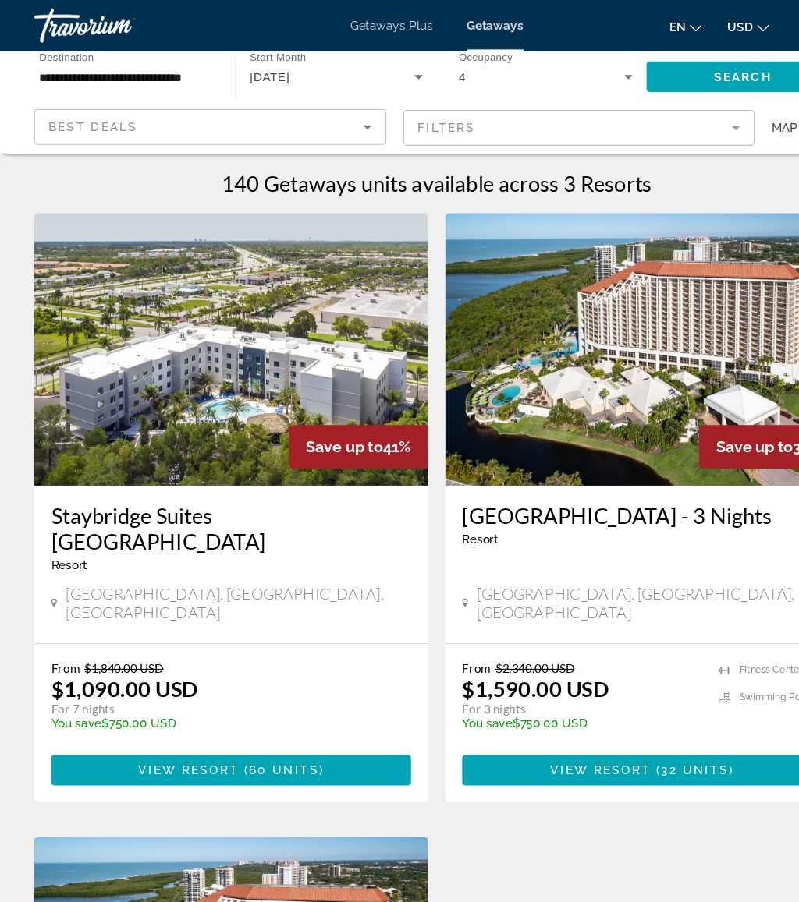
click at [370, 17] on span "Getaways Plus" at bounding box center [359, 23] width 76 height 12
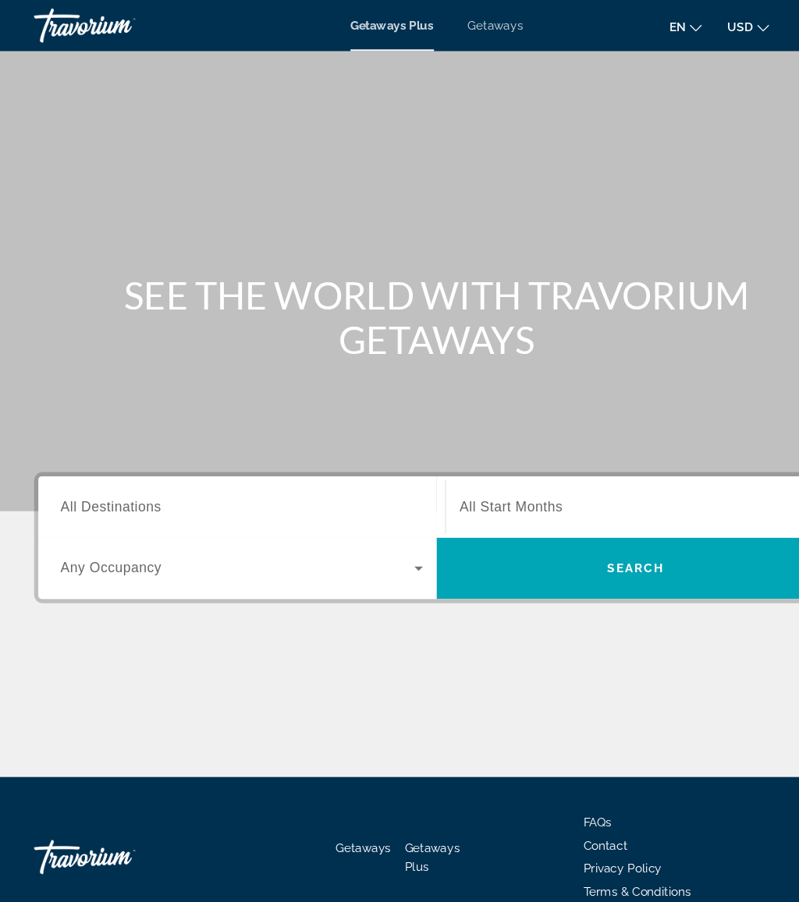
click at [221, 466] on input "Destination All Destinations" at bounding box center [220, 464] width 331 height 19
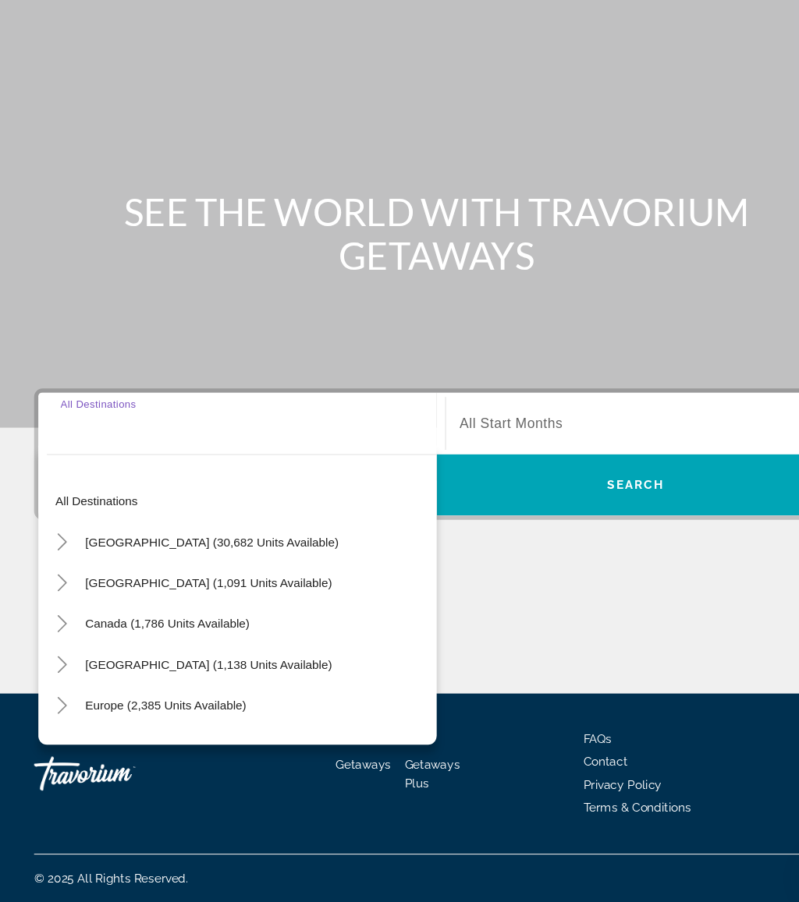
click at [62, 565] on icon "Toggle United States (30,682 units available)" at bounding box center [57, 573] width 16 height 16
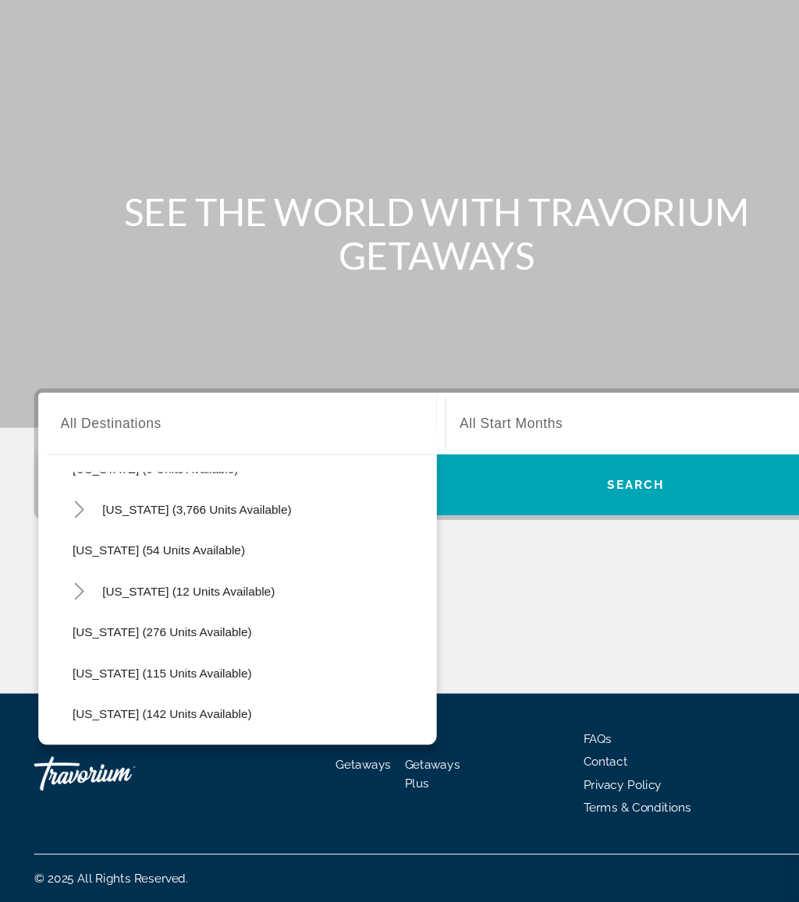
scroll to position [269, 0]
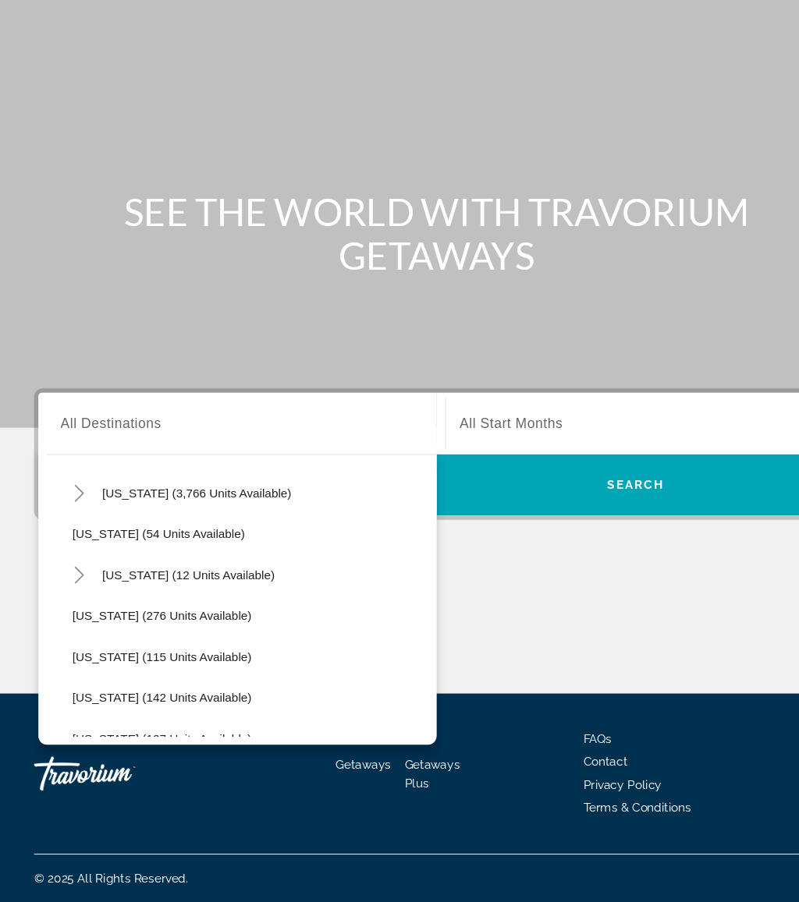
click at [147, 522] on span "[US_STATE] (3,766 units available)" at bounding box center [180, 528] width 173 height 12
type input "**********"
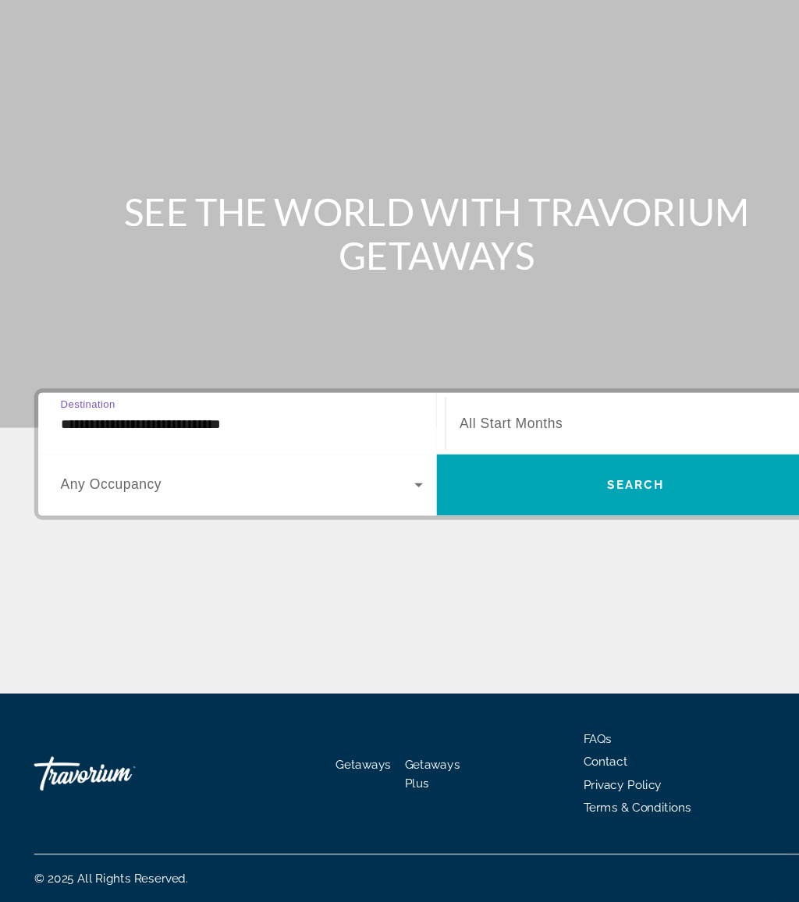
click at [284, 511] on span "Search widget" at bounding box center [217, 520] width 324 height 19
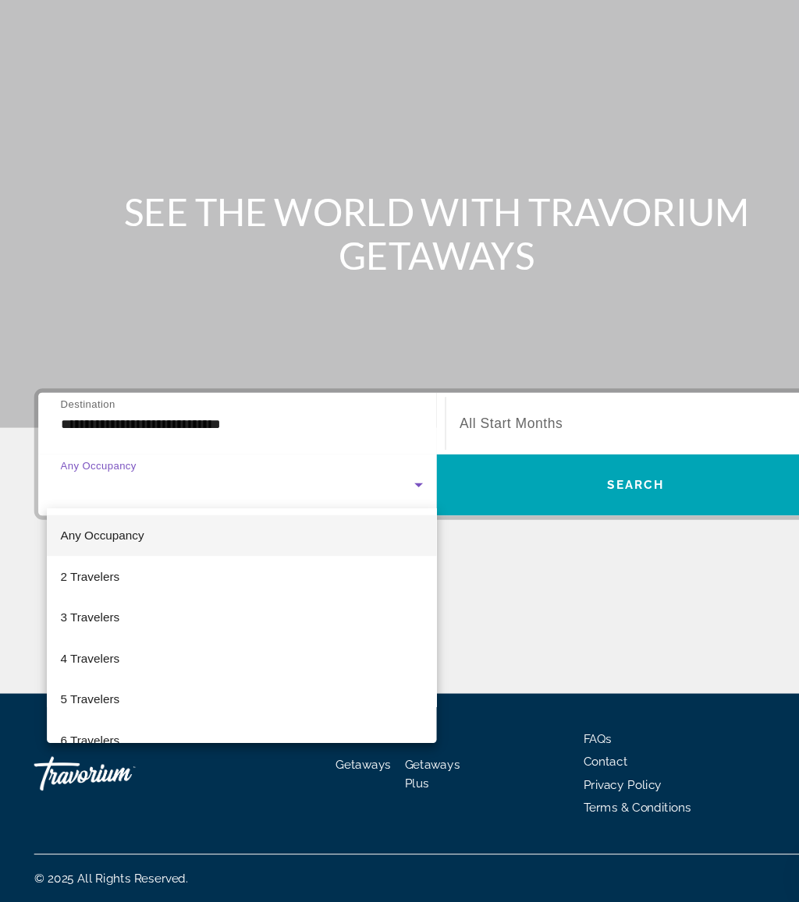
click at [175, 661] on mat-option "4 Travelers" at bounding box center [221, 679] width 356 height 37
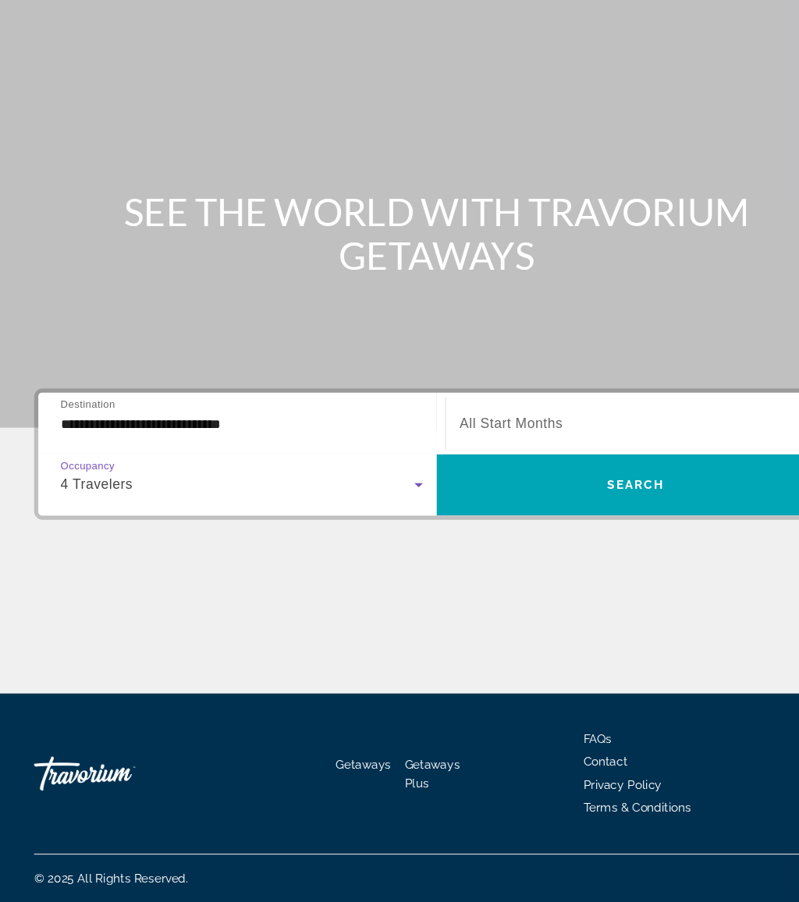
click at [510, 442] on div "Search widget" at bounding box center [585, 464] width 331 height 44
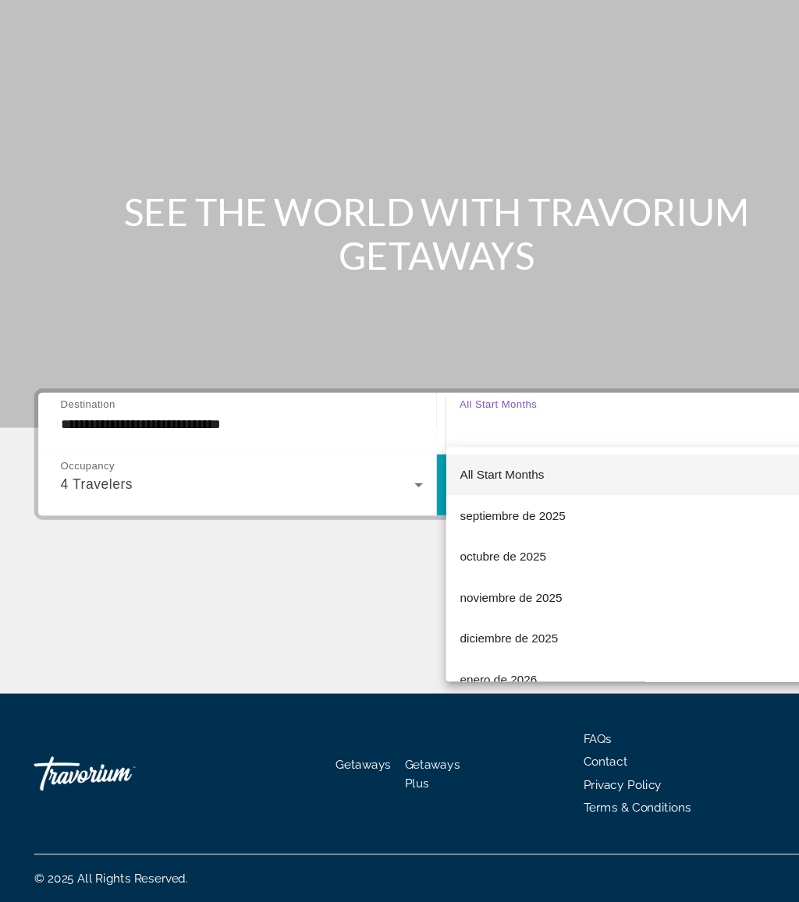
click at [494, 642] on mat-option "diciembre de 2025" at bounding box center [586, 660] width 356 height 37
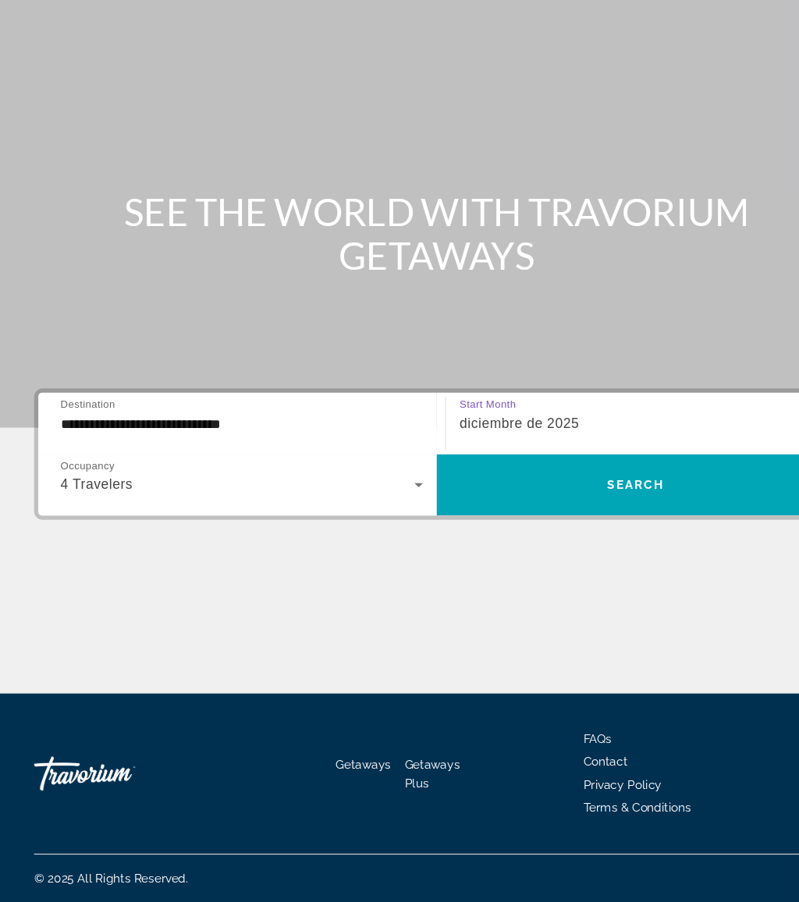
click at [530, 457] on span "diciembre de 2025" at bounding box center [474, 463] width 109 height 13
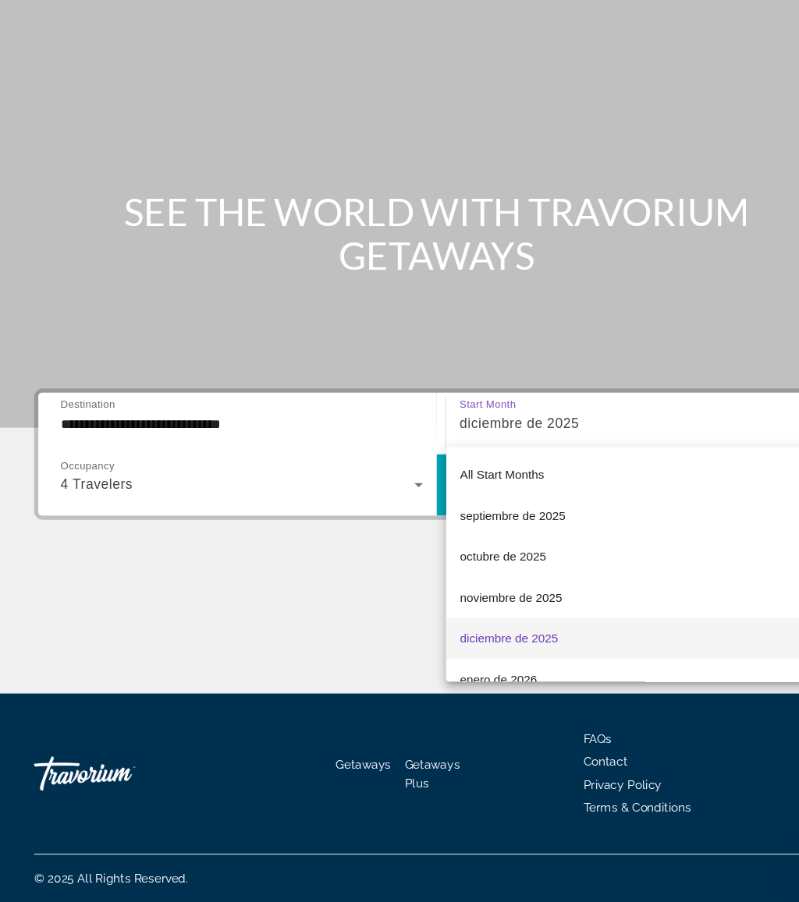
click at [488, 614] on span "noviembre de 2025" at bounding box center [467, 623] width 94 height 19
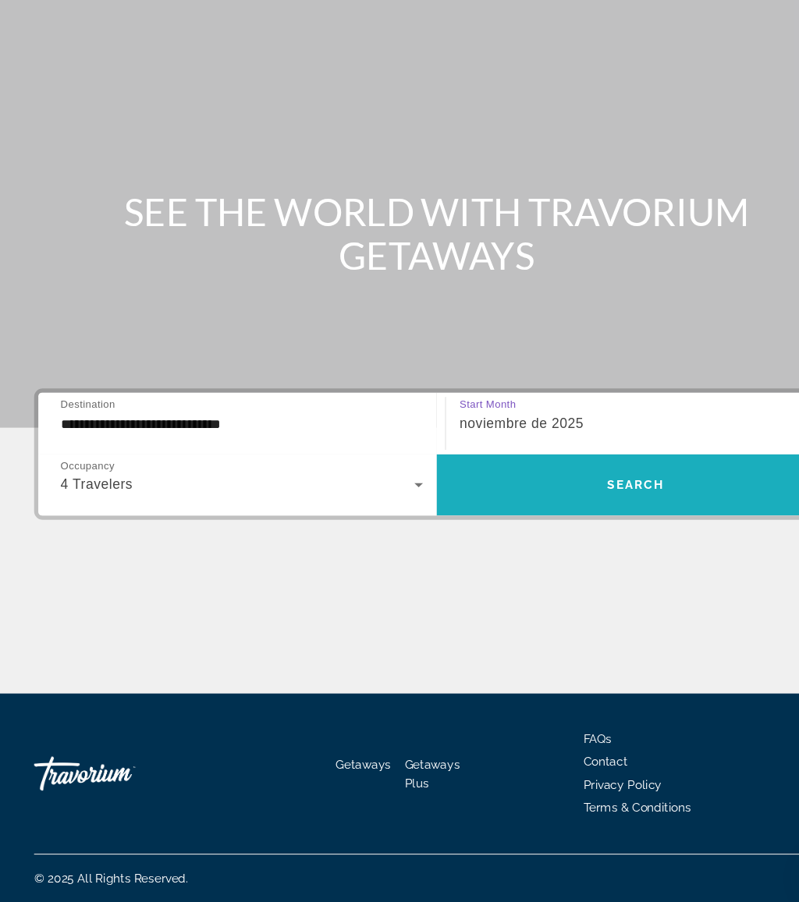
click at [567, 514] on span "Search" at bounding box center [581, 520] width 53 height 12
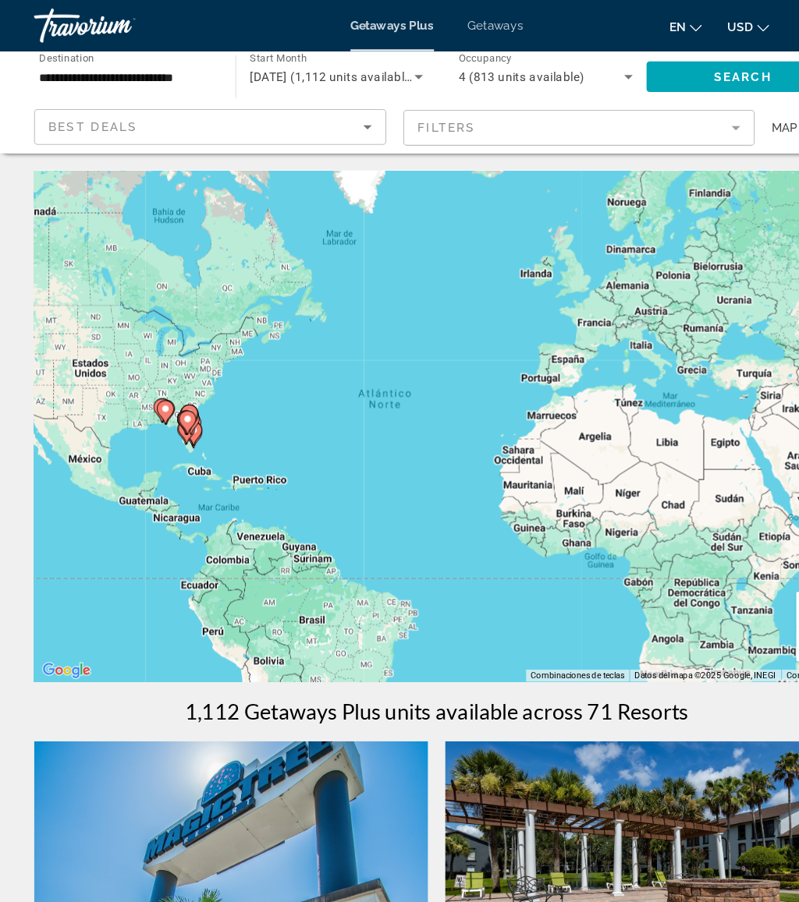
click at [608, 122] on mat-form-field "Filters" at bounding box center [530, 117] width 322 height 33
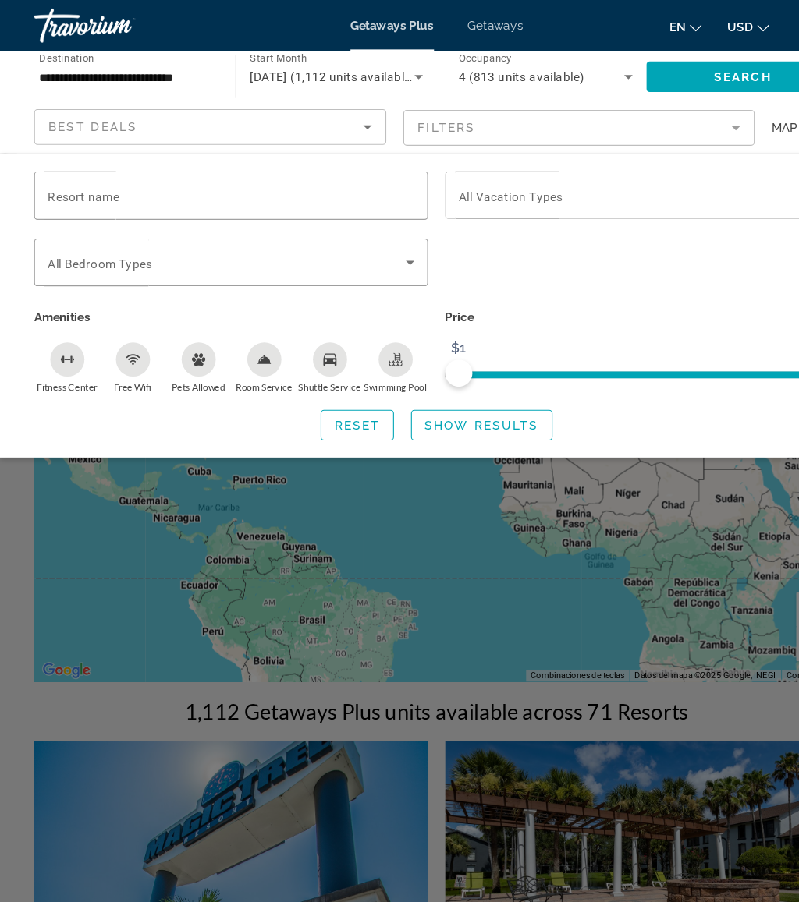
click at [164, 175] on input "Resort name" at bounding box center [211, 179] width 335 height 19
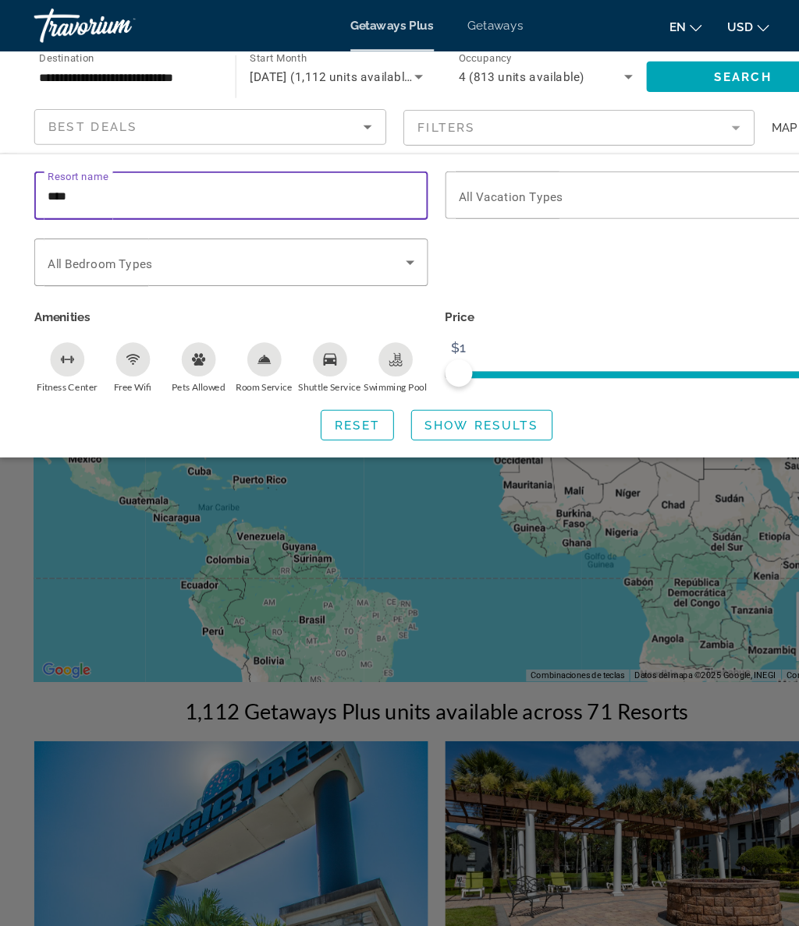
type input "*****"
click at [445, 375] on span "Search widget" at bounding box center [441, 388] width 128 height 37
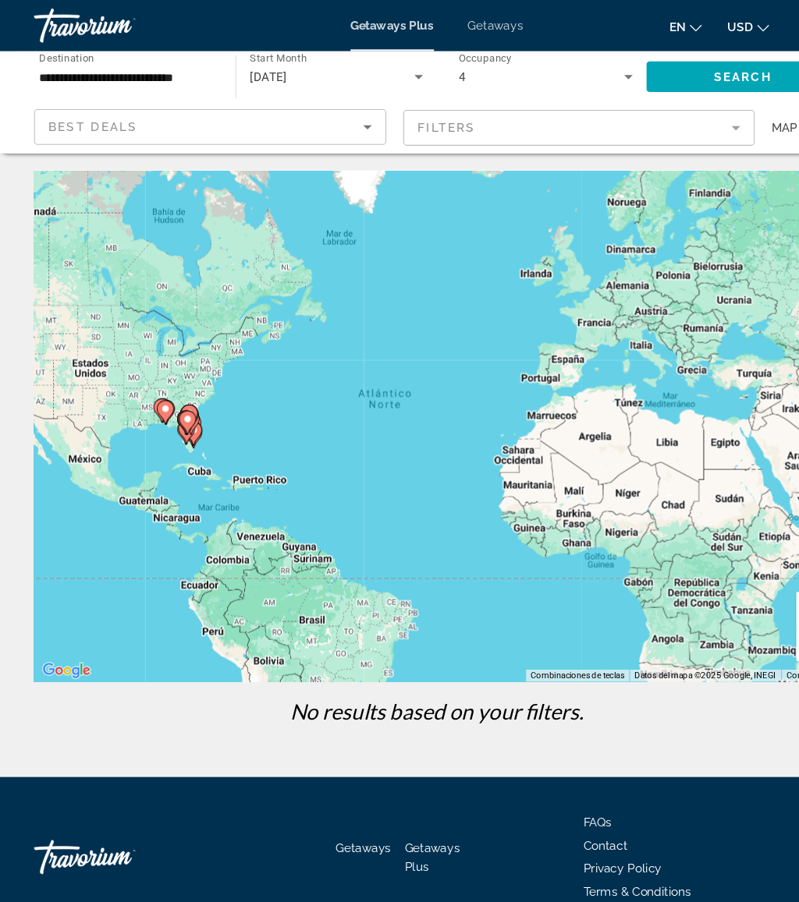
click at [457, 11] on div "Getaways Plus Getaways en English Español Français Italiano Português русский U…" at bounding box center [399, 23] width 799 height 41
click at [452, 28] on span "Getaways" at bounding box center [453, 23] width 51 height 12
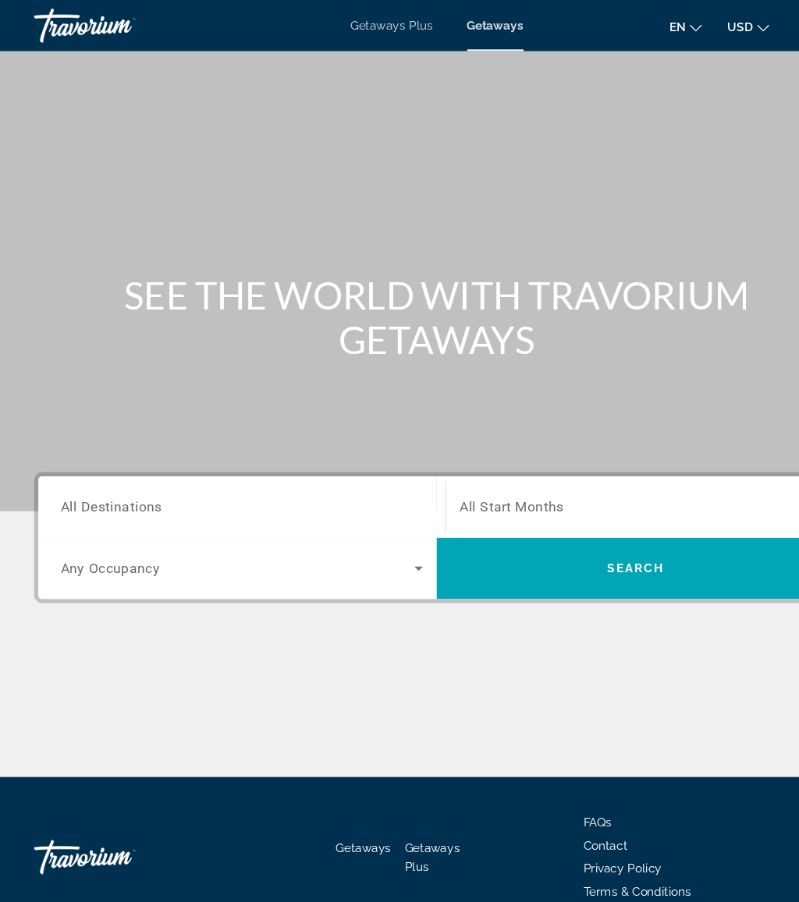
click at [212, 473] on input "Destination All Destinations" at bounding box center [220, 464] width 331 height 19
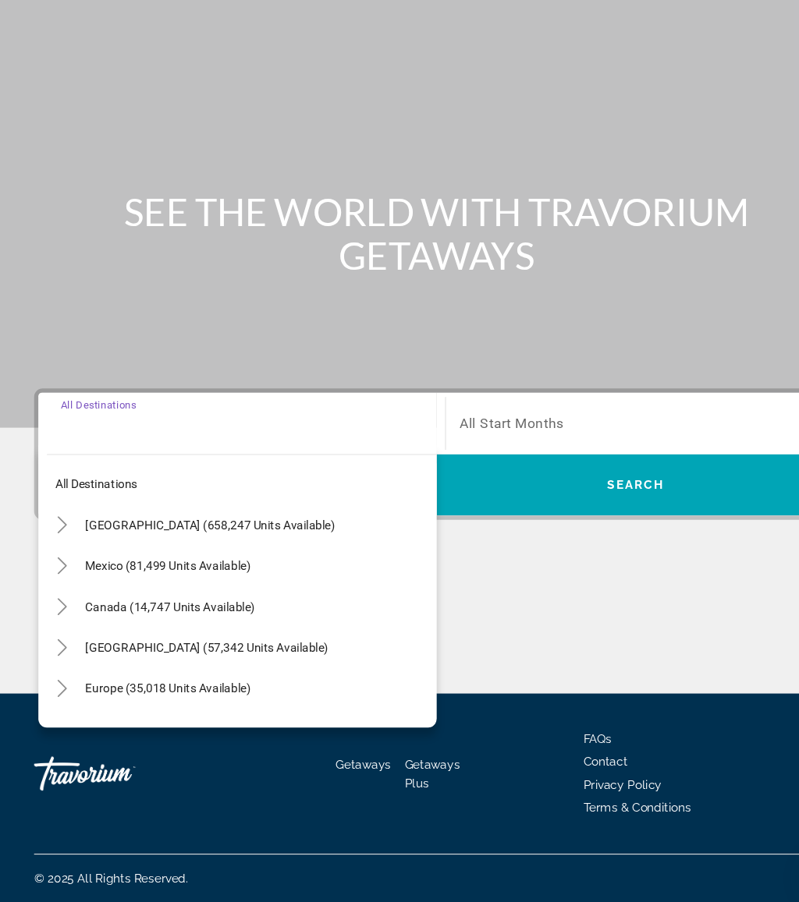
click at [58, 544] on mat-icon "Toggle United States (658,247 units available)" at bounding box center [56, 557] width 27 height 27
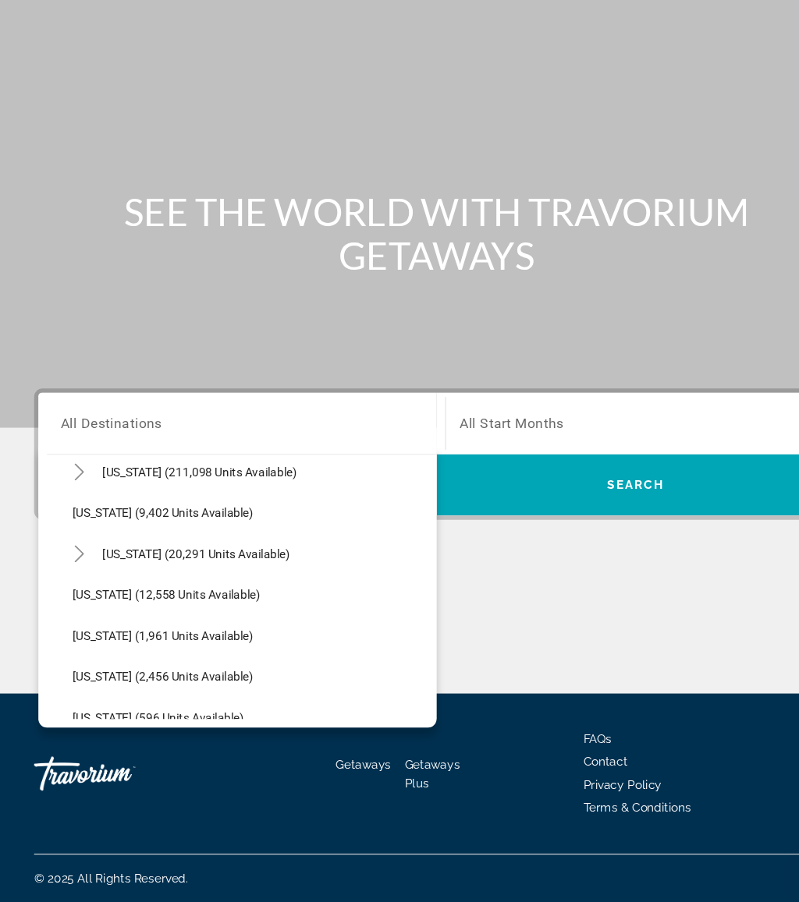
scroll to position [352, 0]
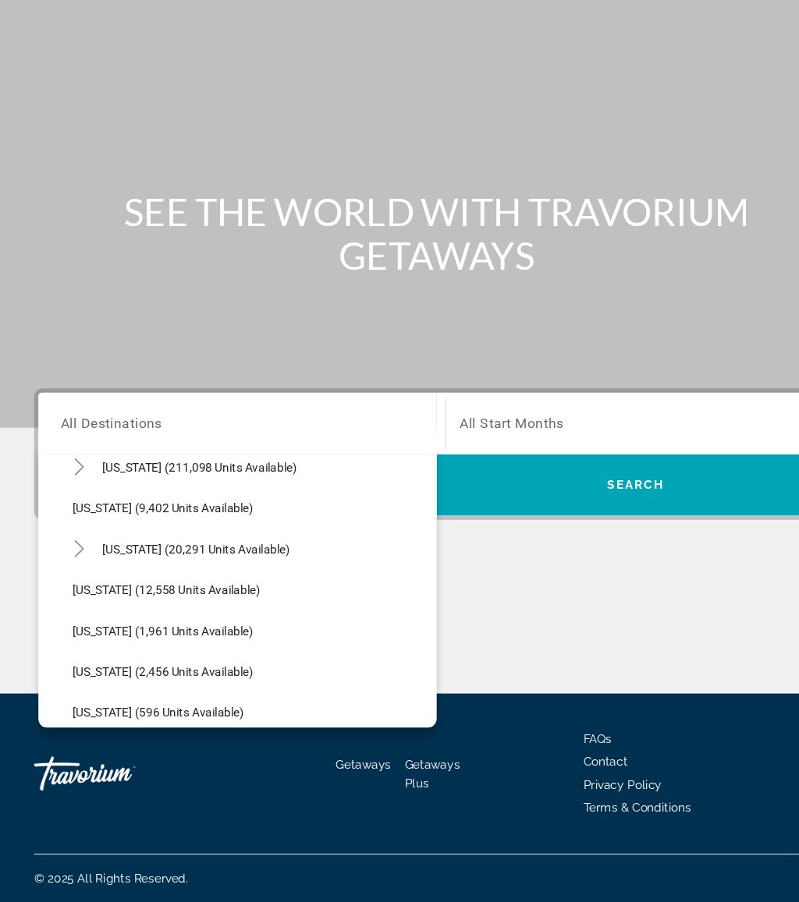
click at [218, 498] on span "[US_STATE] (211,098 units available)" at bounding box center [183, 504] width 178 height 12
type input "**********"
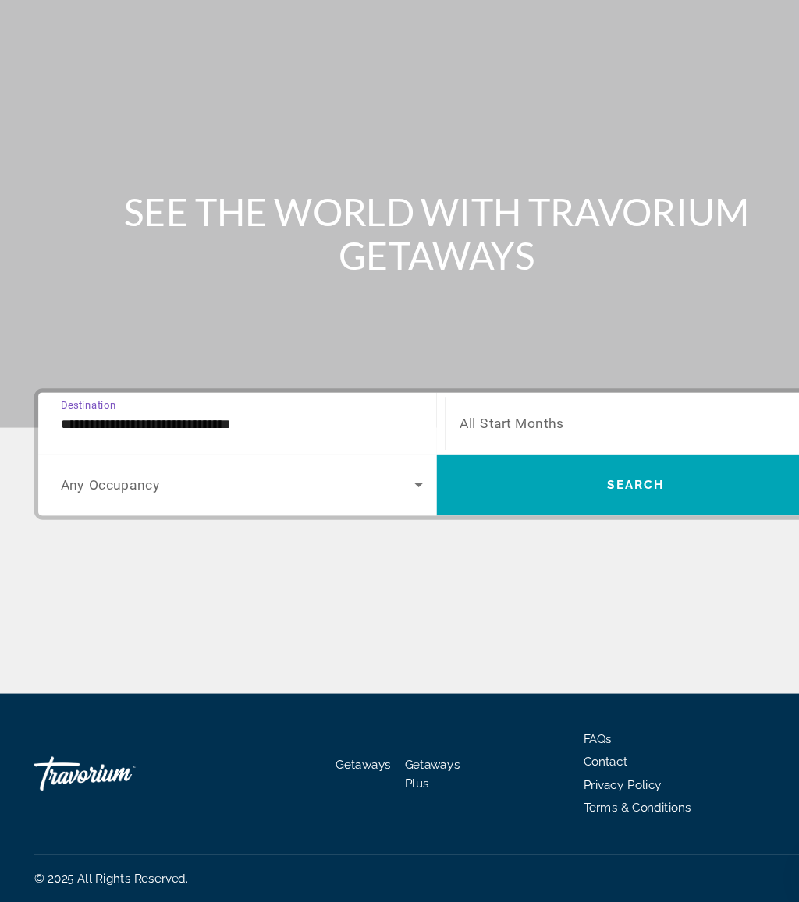
click at [533, 455] on span "Search widget" at bounding box center [581, 464] width 323 height 19
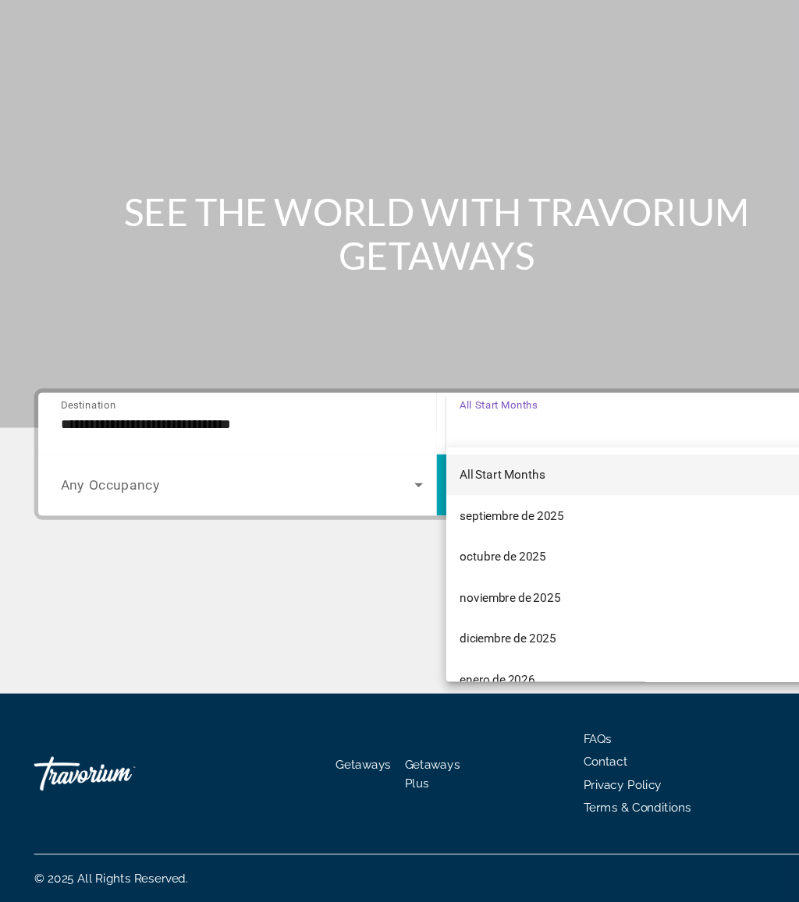
click at [500, 614] on span "noviembre de 2025" at bounding box center [466, 623] width 92 height 19
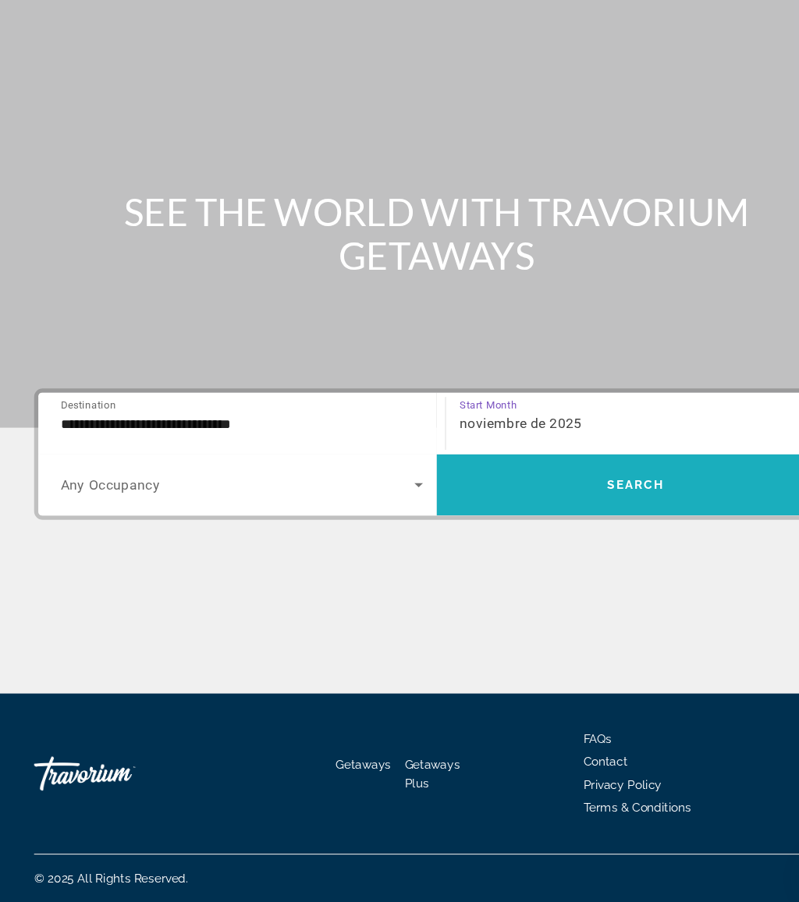
click at [560, 501] on span "Search widget" at bounding box center [581, 519] width 364 height 37
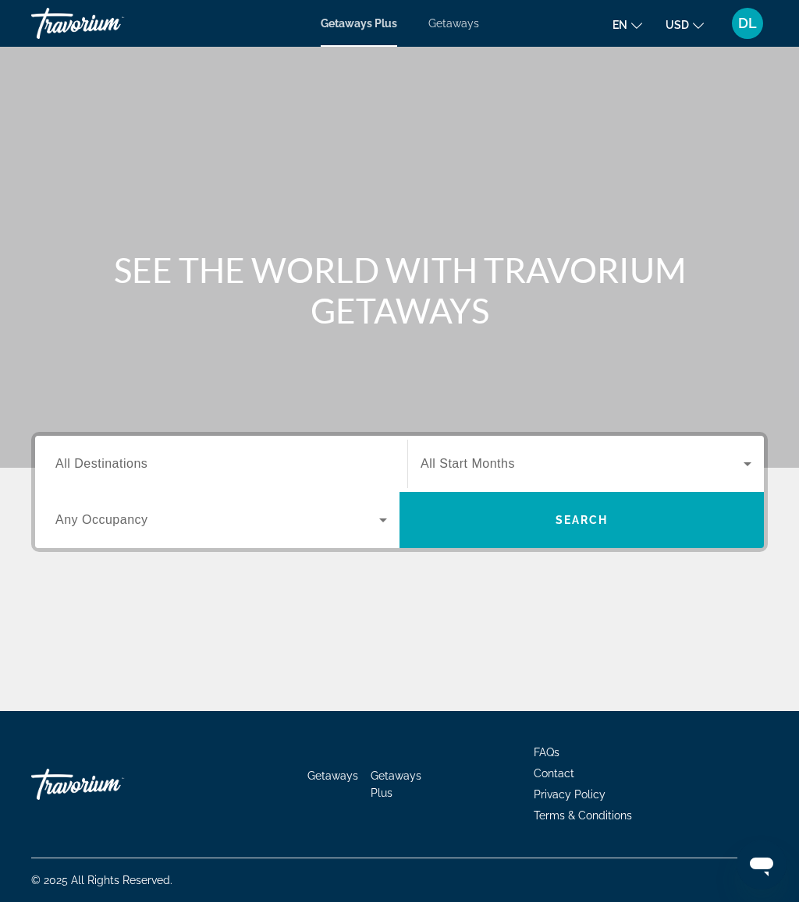
click at [466, 40] on div "Getaways Plus Getaways en English Español Français Italiano Português русский U…" at bounding box center [399, 23] width 799 height 41
click at [461, 17] on span "Getaways" at bounding box center [453, 23] width 51 height 12
click at [498, 455] on span "Search widget" at bounding box center [581, 464] width 323 height 19
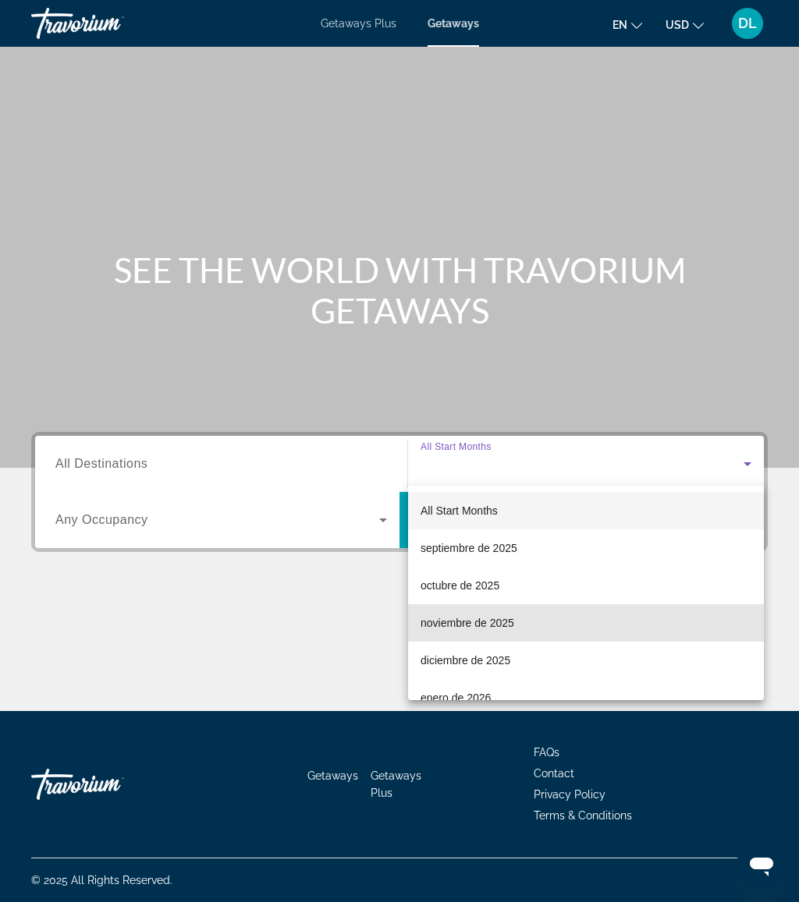
click at [520, 622] on mat-option "noviembre de 2025" at bounding box center [586, 622] width 356 height 37
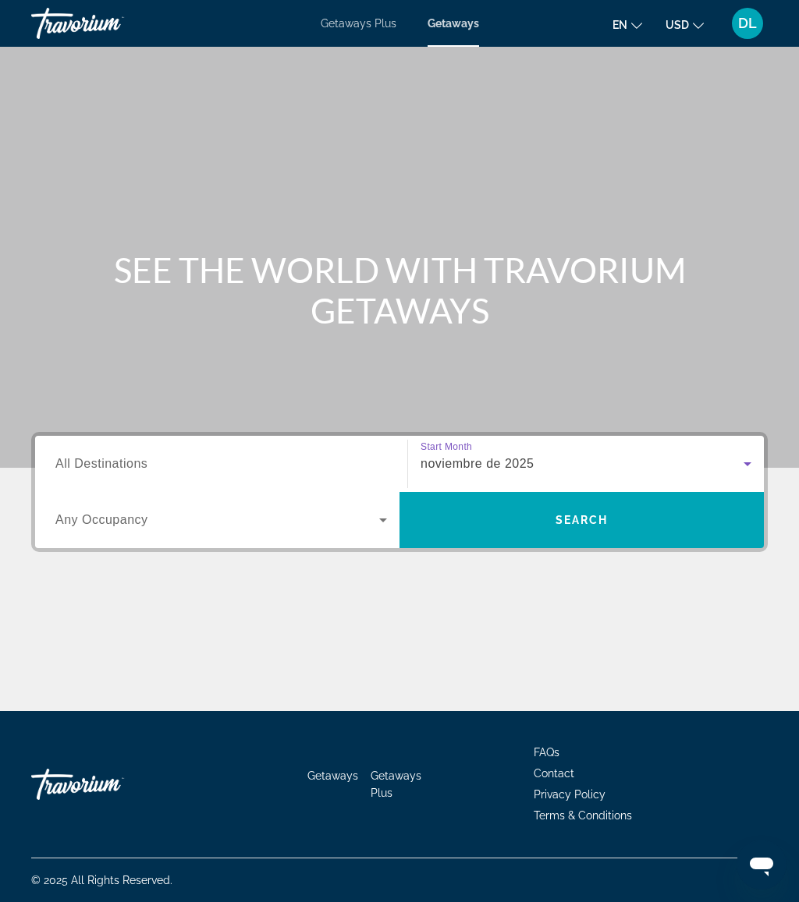
click at [256, 462] on input "Destination All Destinations" at bounding box center [220, 464] width 331 height 19
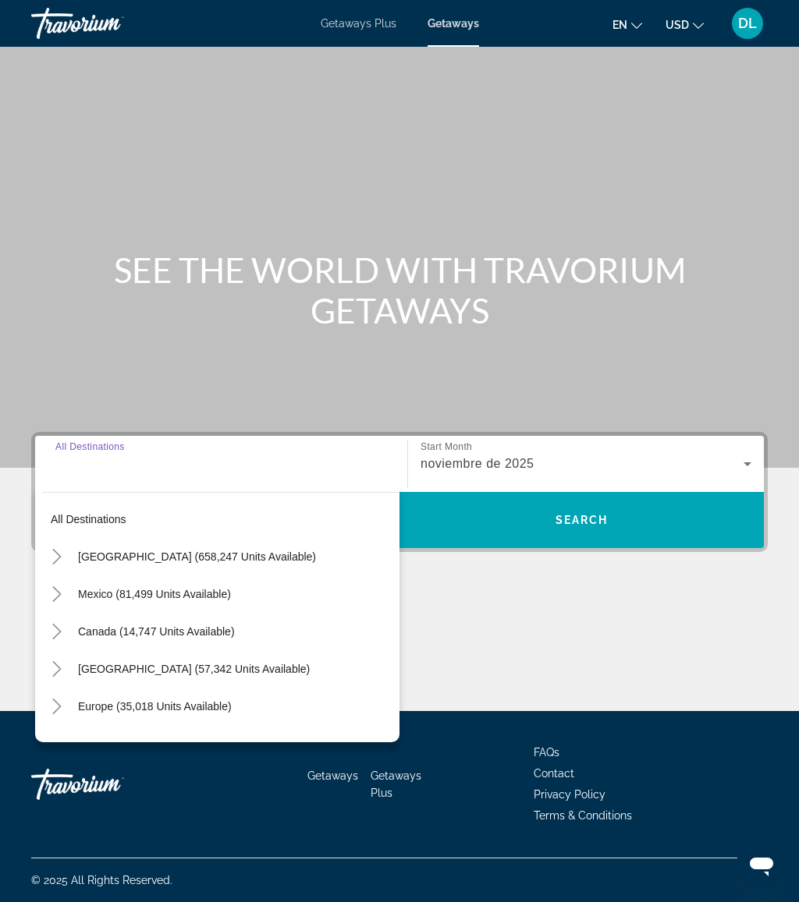
click at [69, 554] on mat-icon "Toggle United States (658,247 units available)" at bounding box center [56, 557] width 27 height 27
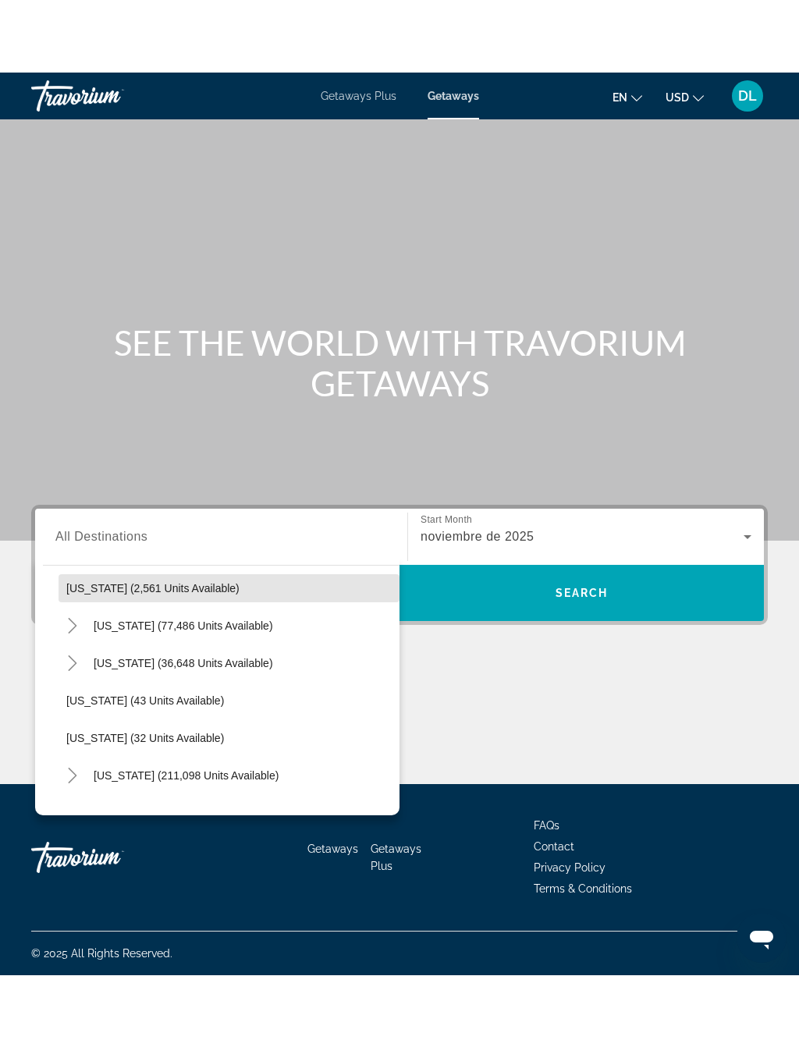
scroll to position [160, 0]
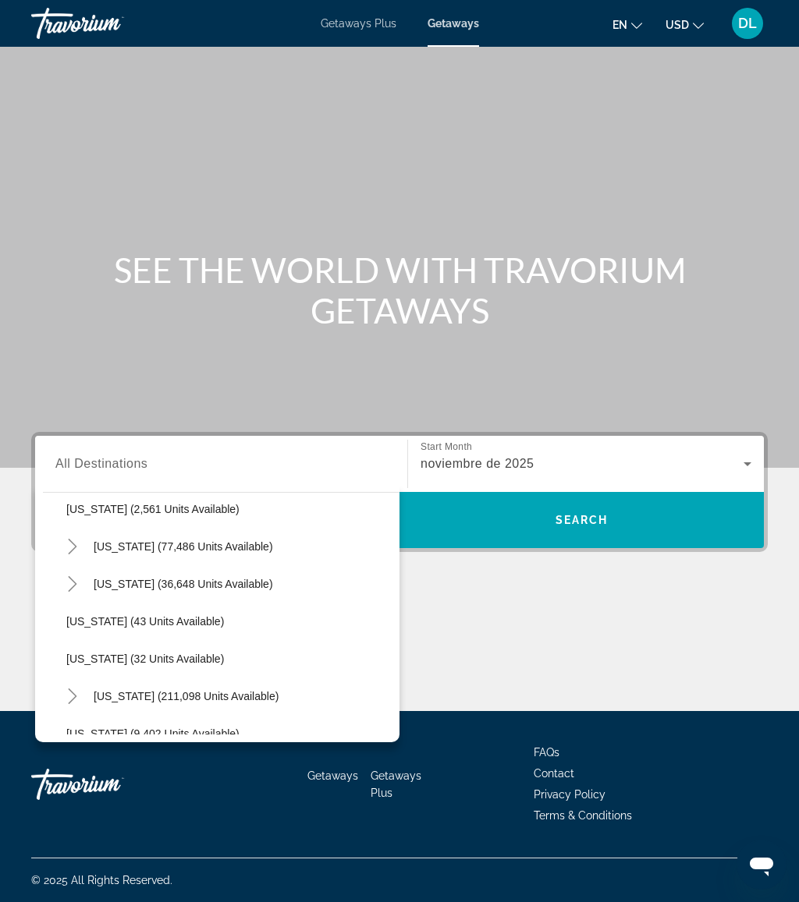
click at [173, 698] on span "[US_STATE] (211,098 units available)" at bounding box center [186, 696] width 185 height 12
type input "**********"
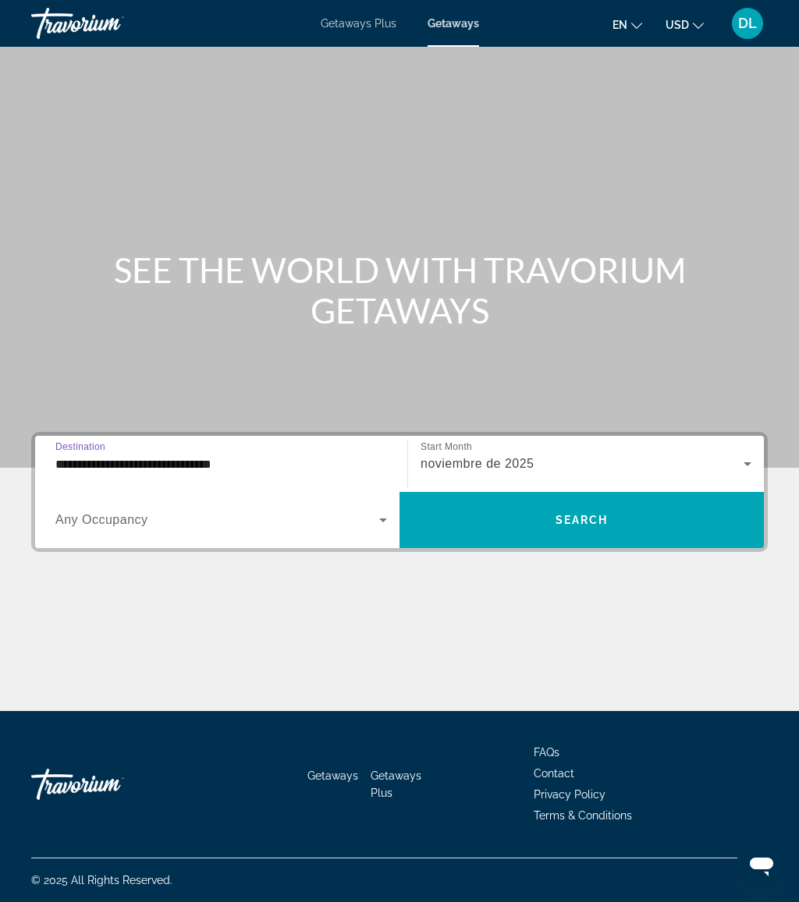
click at [545, 522] on span "Search widget" at bounding box center [581, 519] width 364 height 37
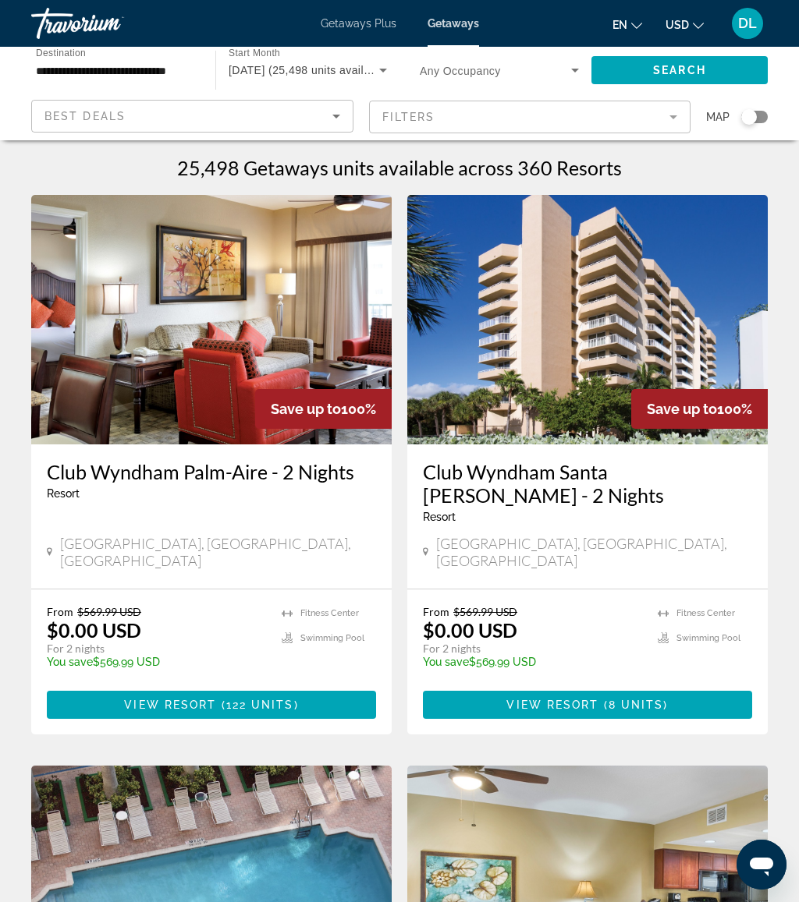
click at [507, 108] on mat-form-field "Filters" at bounding box center [530, 117] width 322 height 33
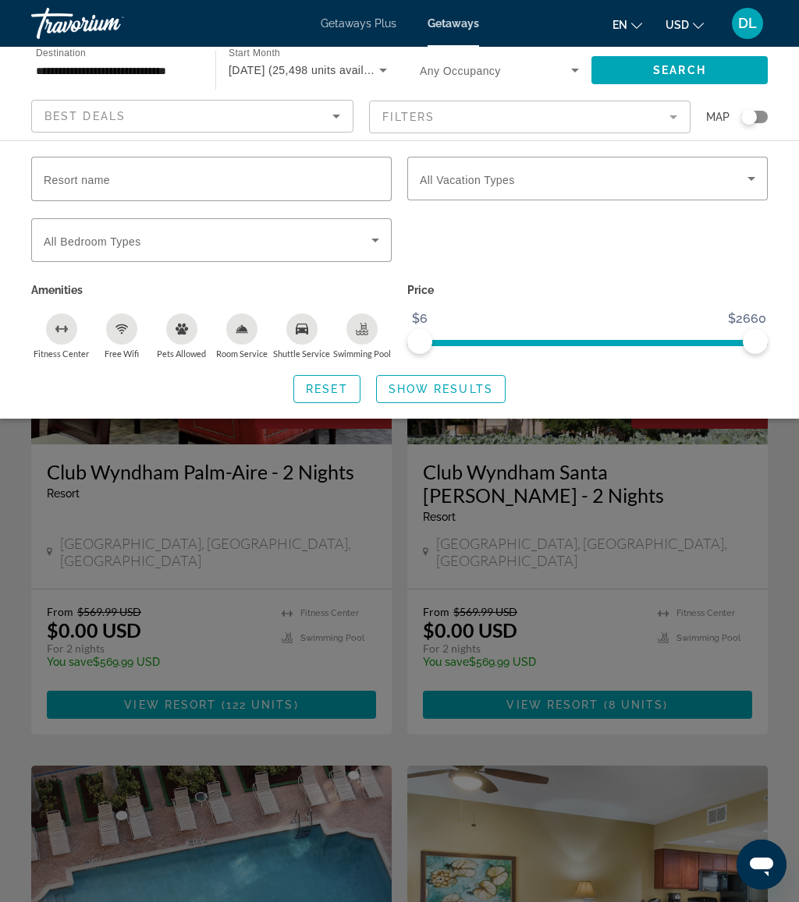
click at [282, 185] on input "Resort name" at bounding box center [211, 179] width 335 height 19
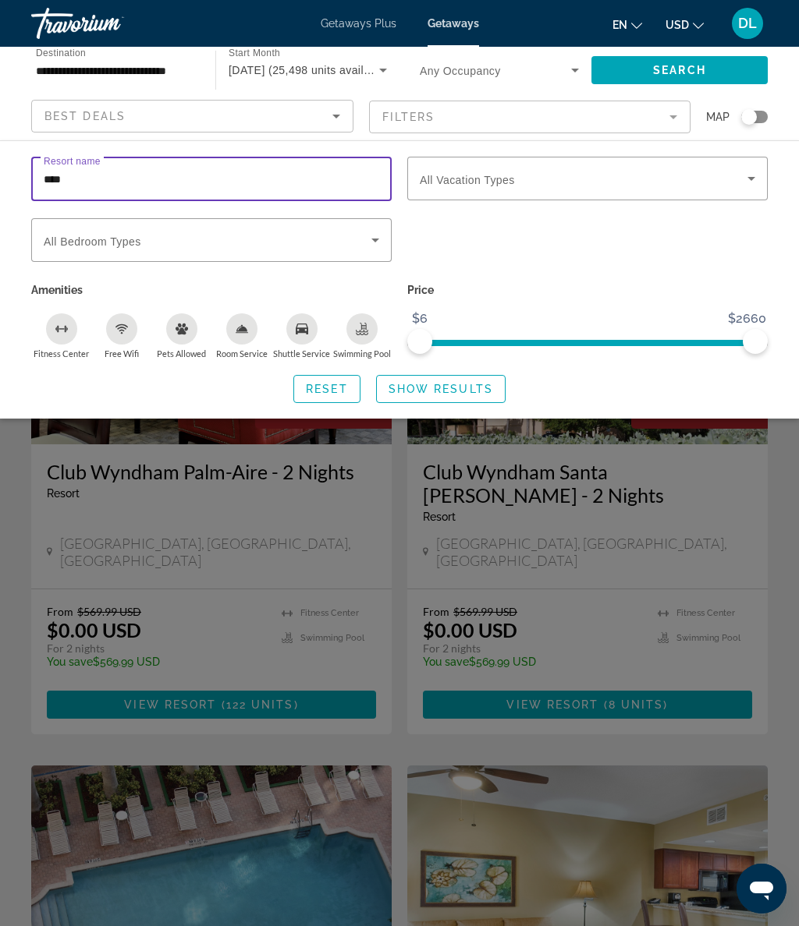
type input "*****"
click at [474, 383] on span "Show Results" at bounding box center [440, 389] width 104 height 12
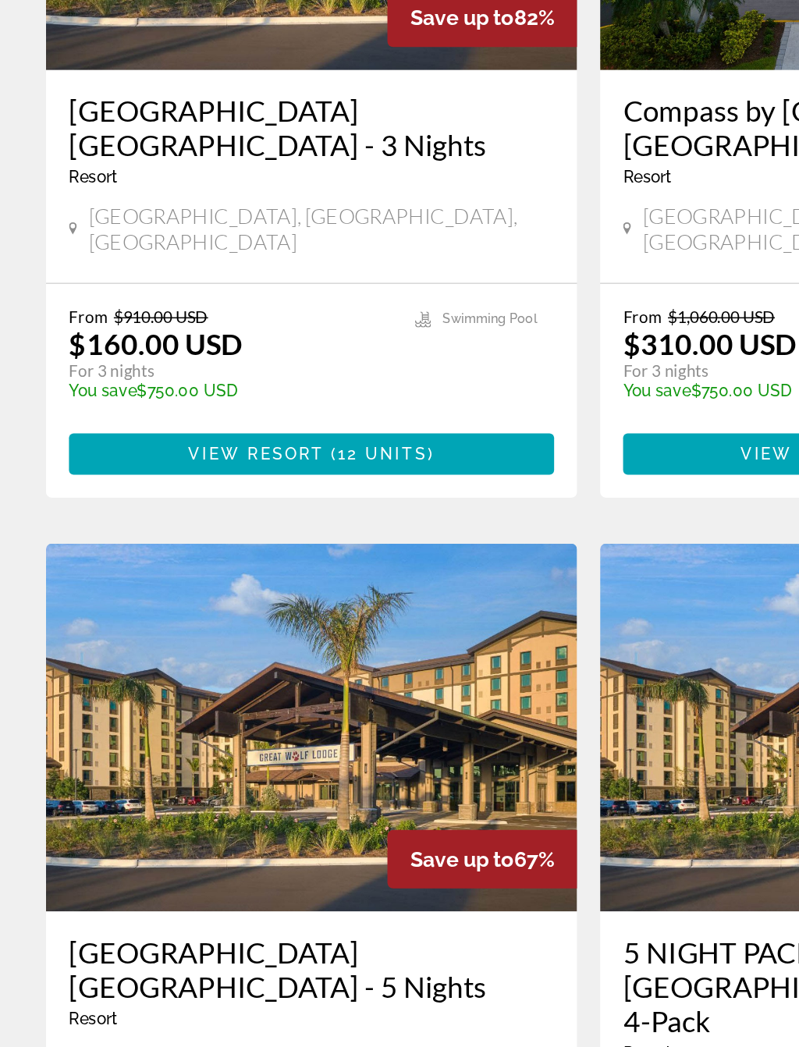
scroll to position [77, 0]
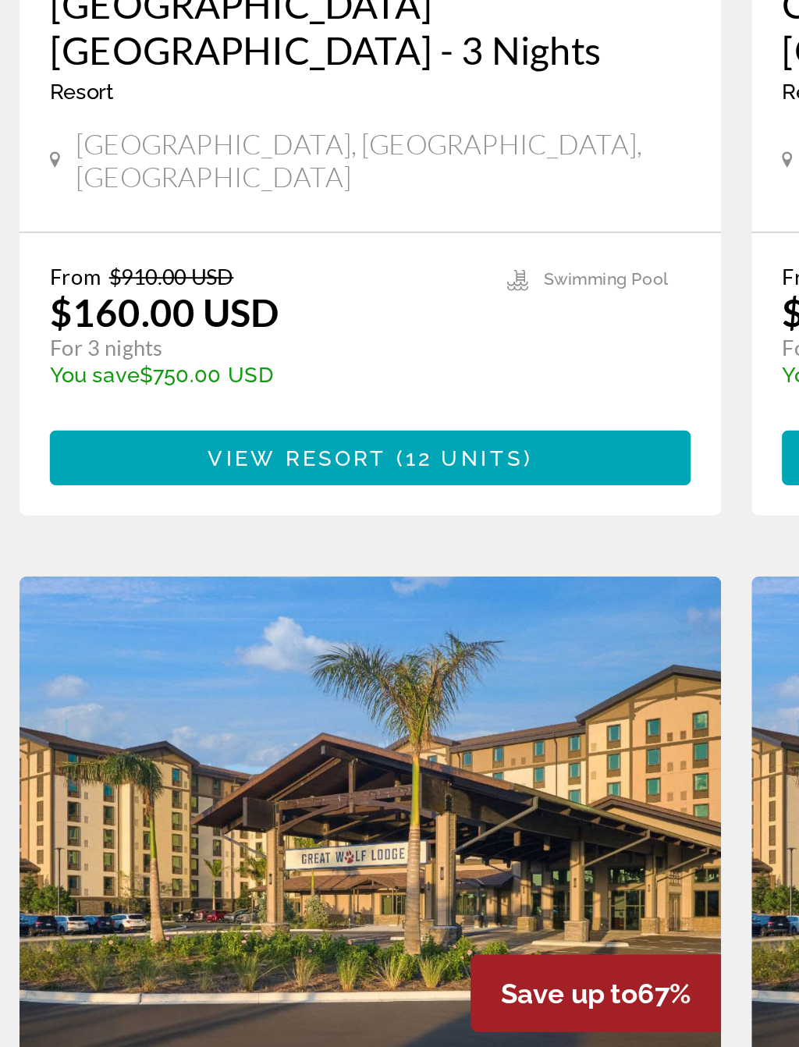
click at [265, 622] on span "12 units" at bounding box center [259, 628] width 61 height 12
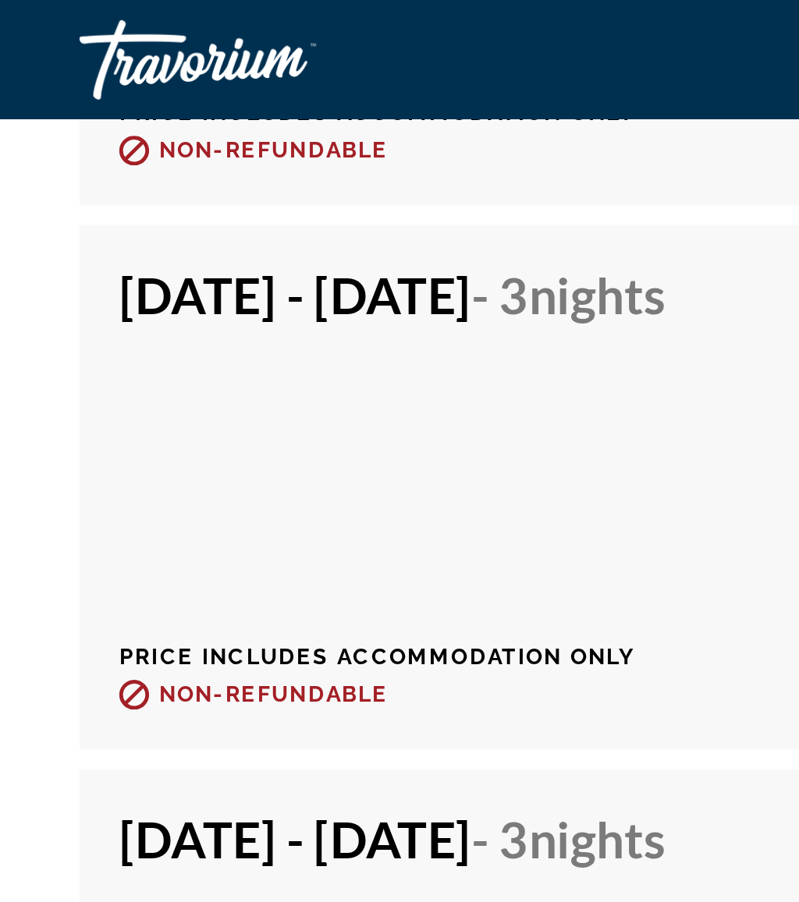
scroll to position [3092, 0]
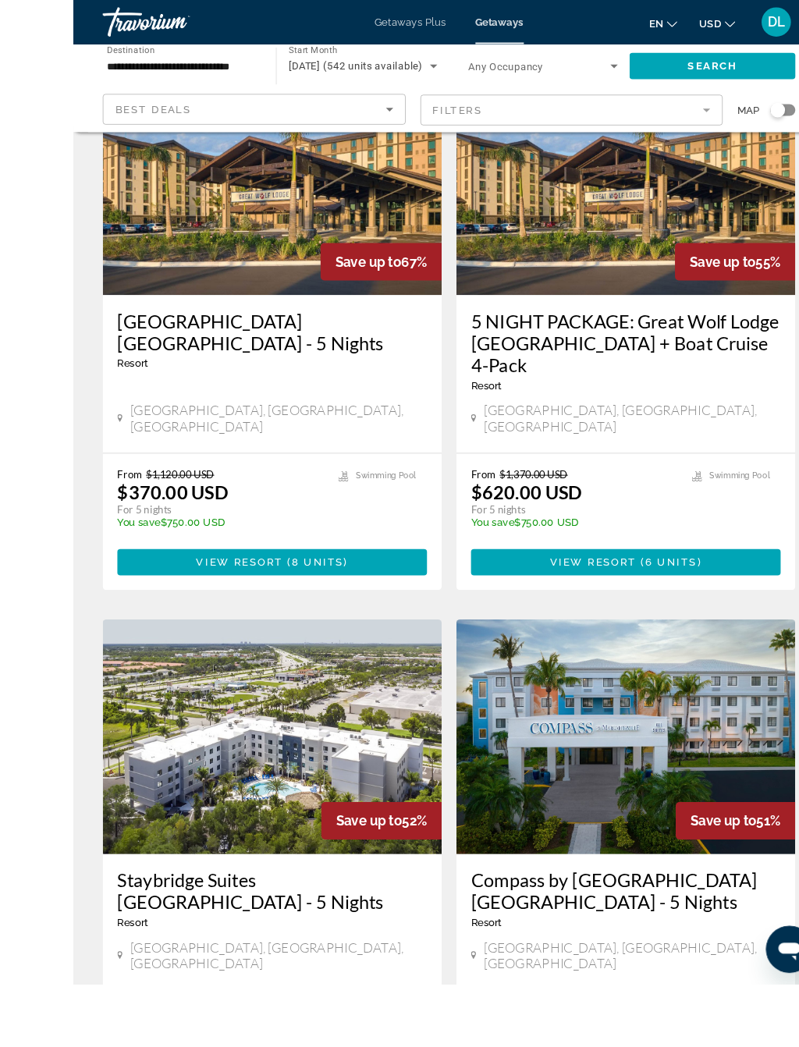
scroll to position [735, 0]
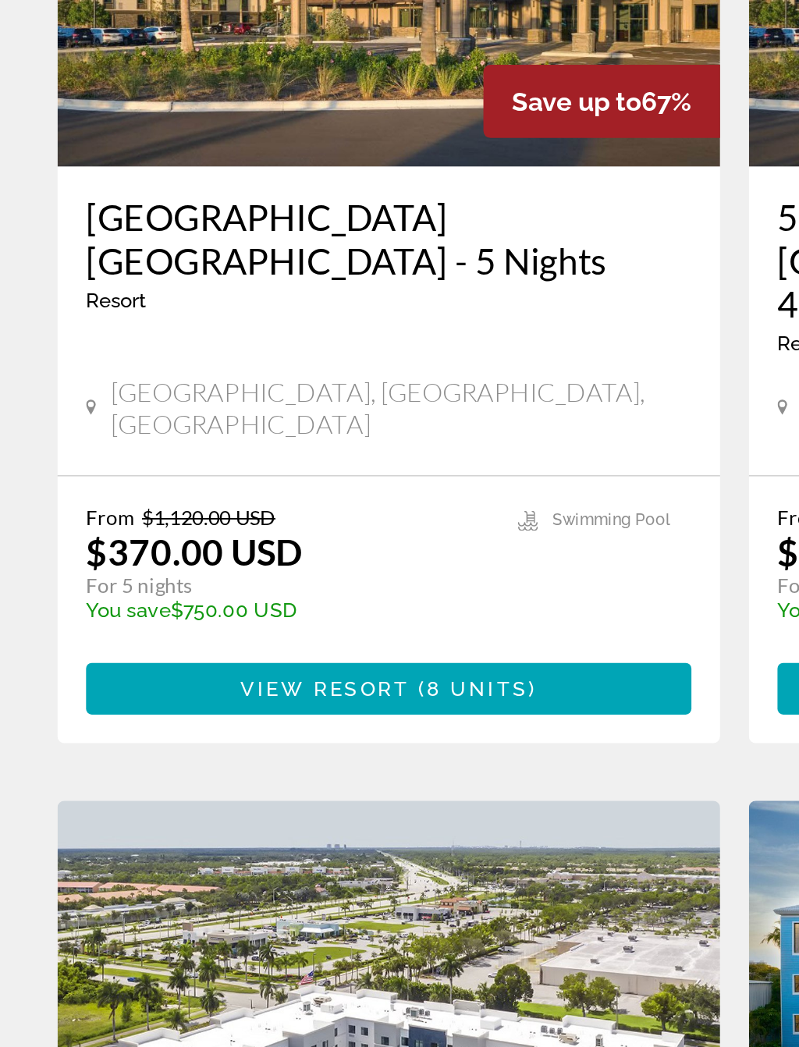
click at [267, 558] on span "8 units" at bounding box center [259, 564] width 55 height 12
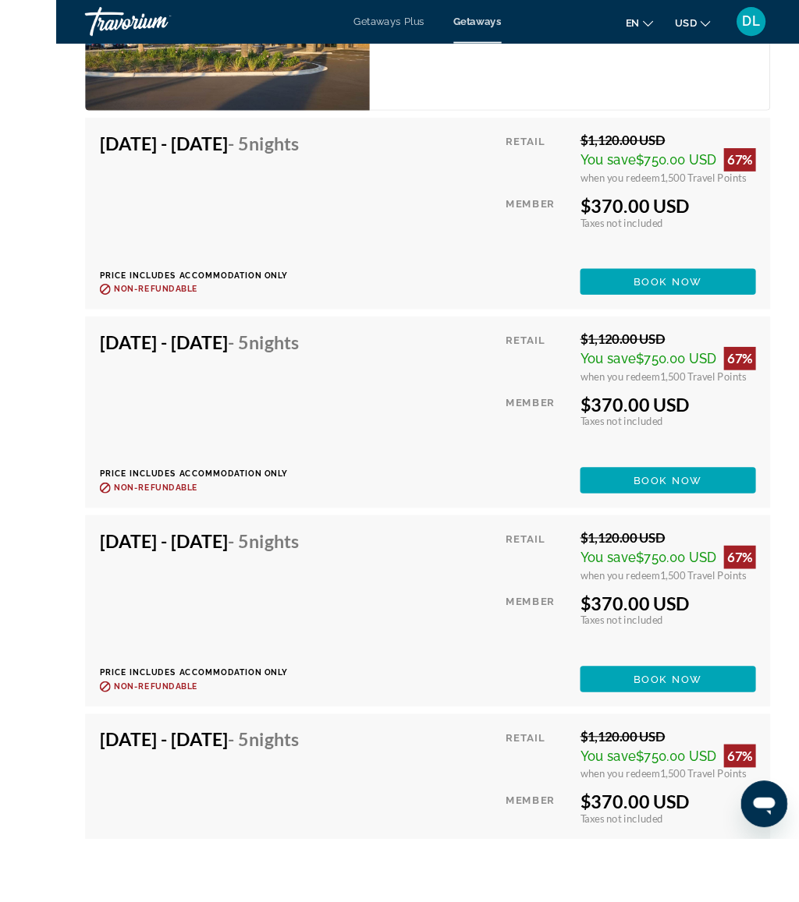
scroll to position [2972, 0]
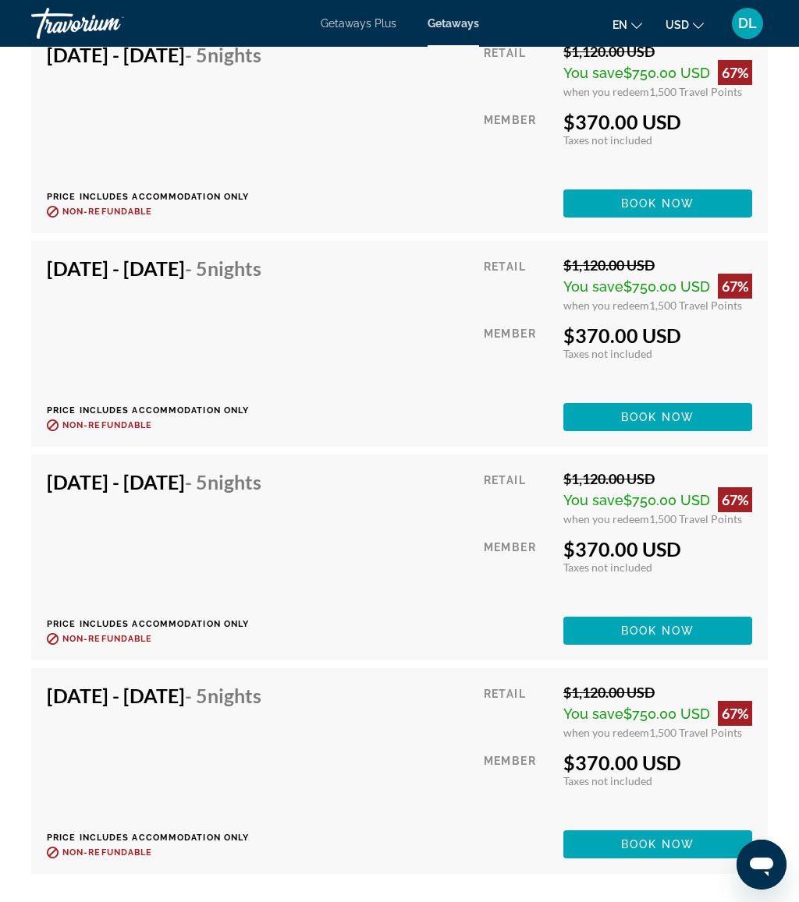
click at [675, 411] on span "Book now" at bounding box center [658, 417] width 74 height 12
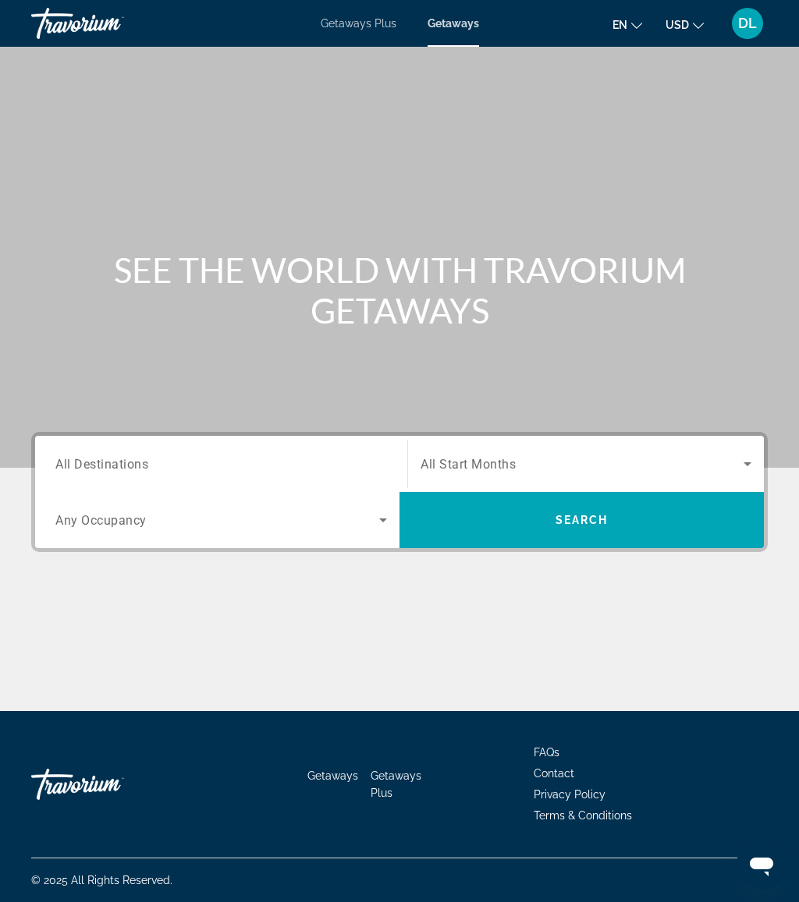
click at [163, 462] on input "Destination All Destinations" at bounding box center [220, 464] width 331 height 19
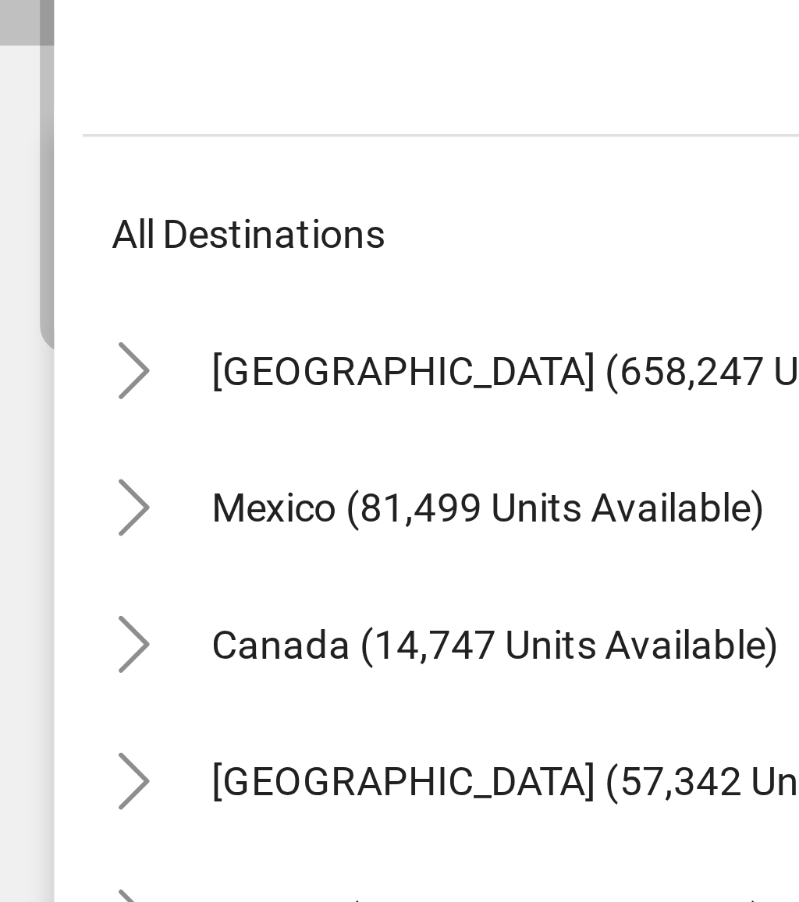
click at [52, 549] on icon "Toggle United States (658,247 units available)" at bounding box center [56, 557] width 9 height 16
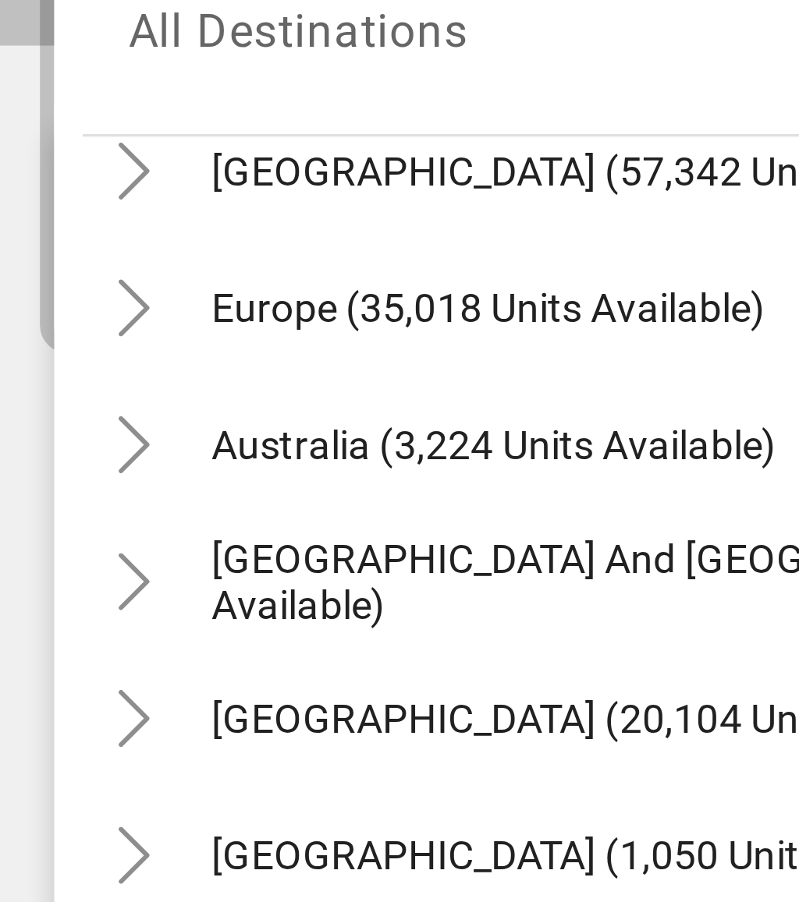
scroll to position [1882, 0]
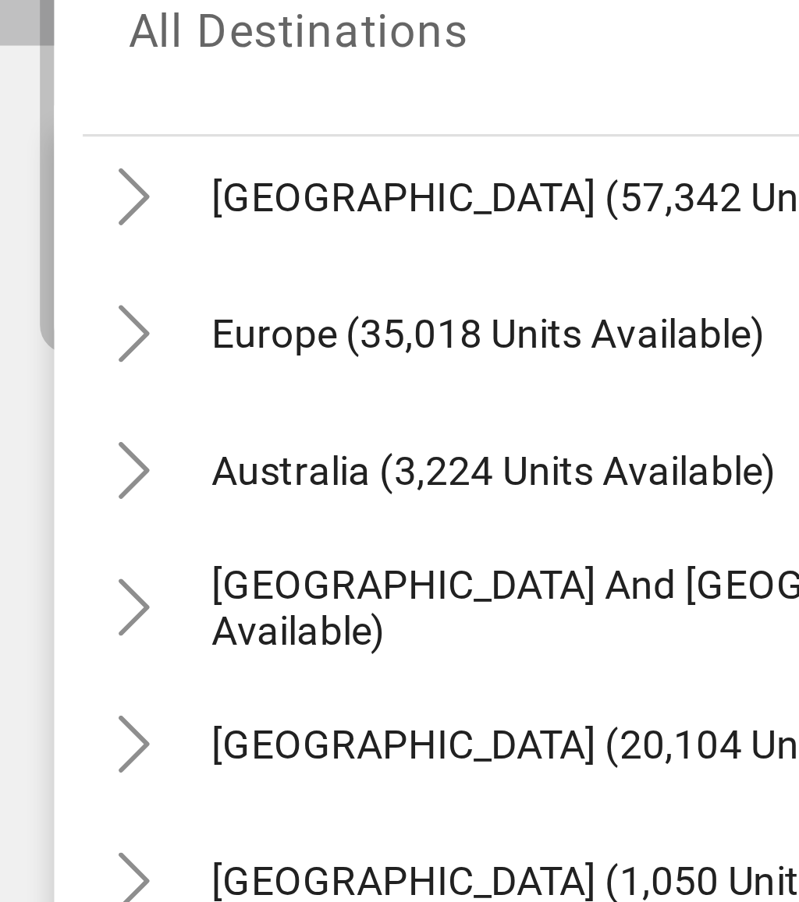
click at [155, 503] on span "[GEOGRAPHIC_DATA] (57,342 units available)" at bounding box center [189, 509] width 222 height 12
type input "**********"
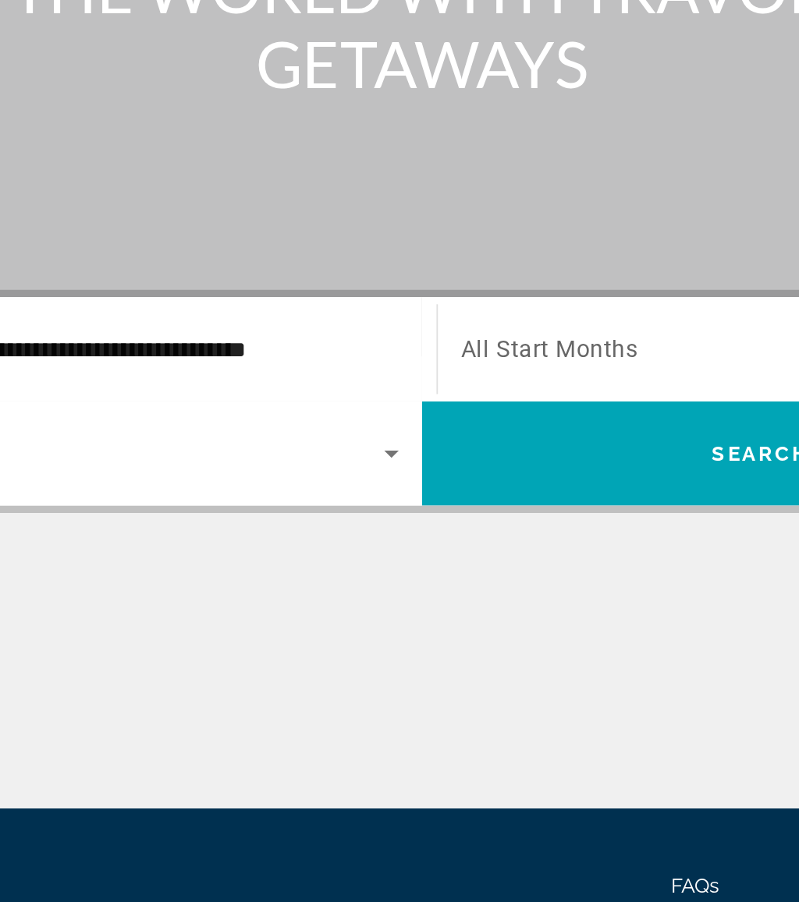
click at [420, 455] on span "Search widget" at bounding box center [581, 464] width 323 height 19
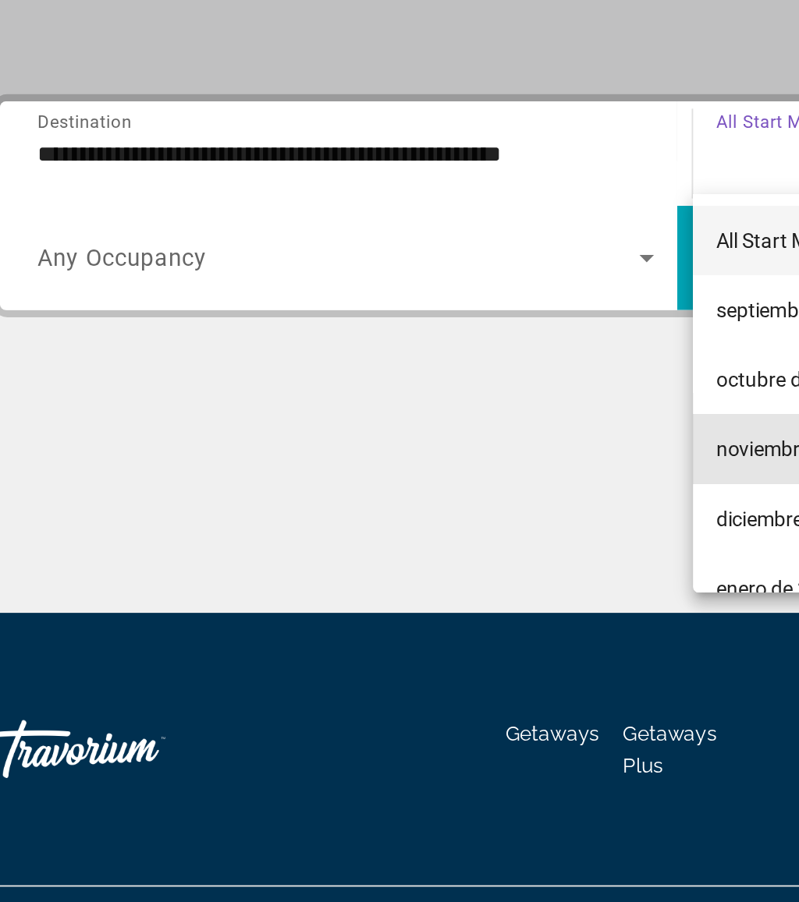
click at [420, 614] on span "noviembre de 2025" at bounding box center [466, 623] width 92 height 19
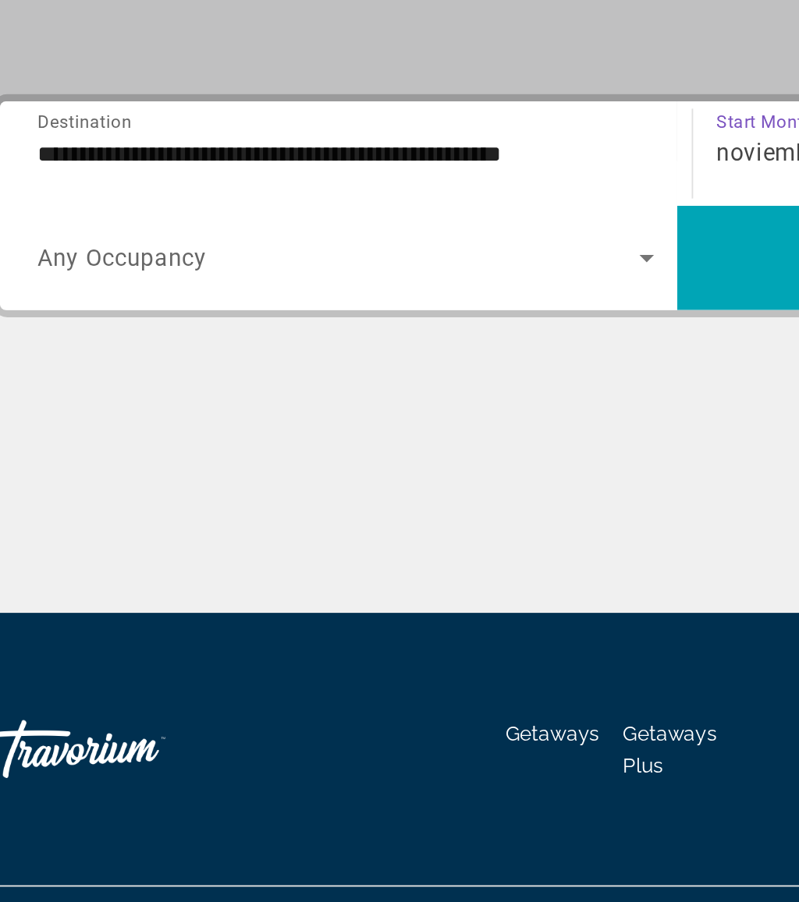
click at [407, 501] on span "Search widget" at bounding box center [581, 519] width 364 height 37
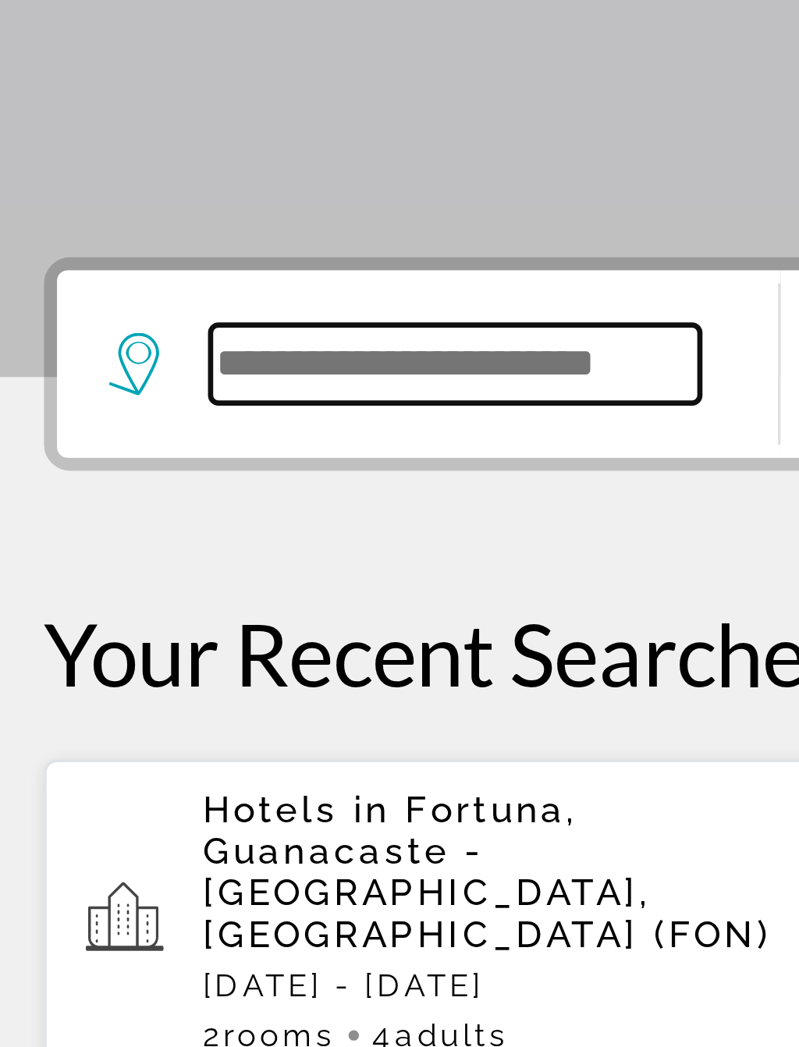
click at [120, 452] on input "Search widget" at bounding box center [154, 463] width 147 height 23
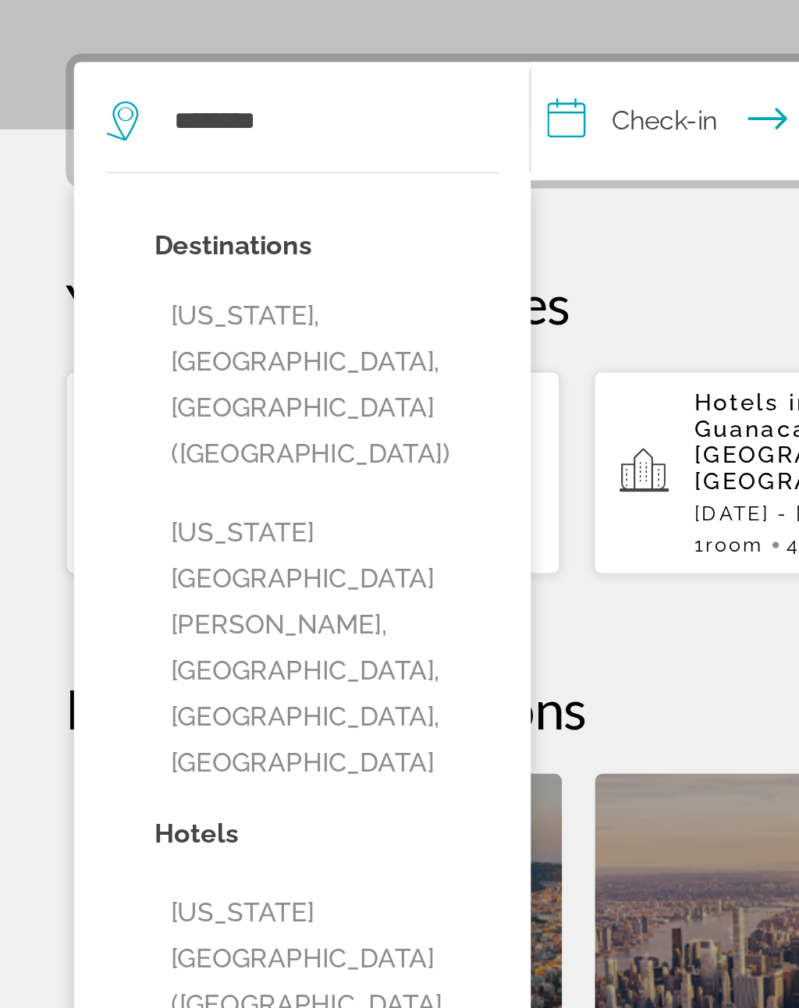
click at [192, 542] on button "New York, NY, United States (NYC)" at bounding box center [154, 589] width 163 height 95
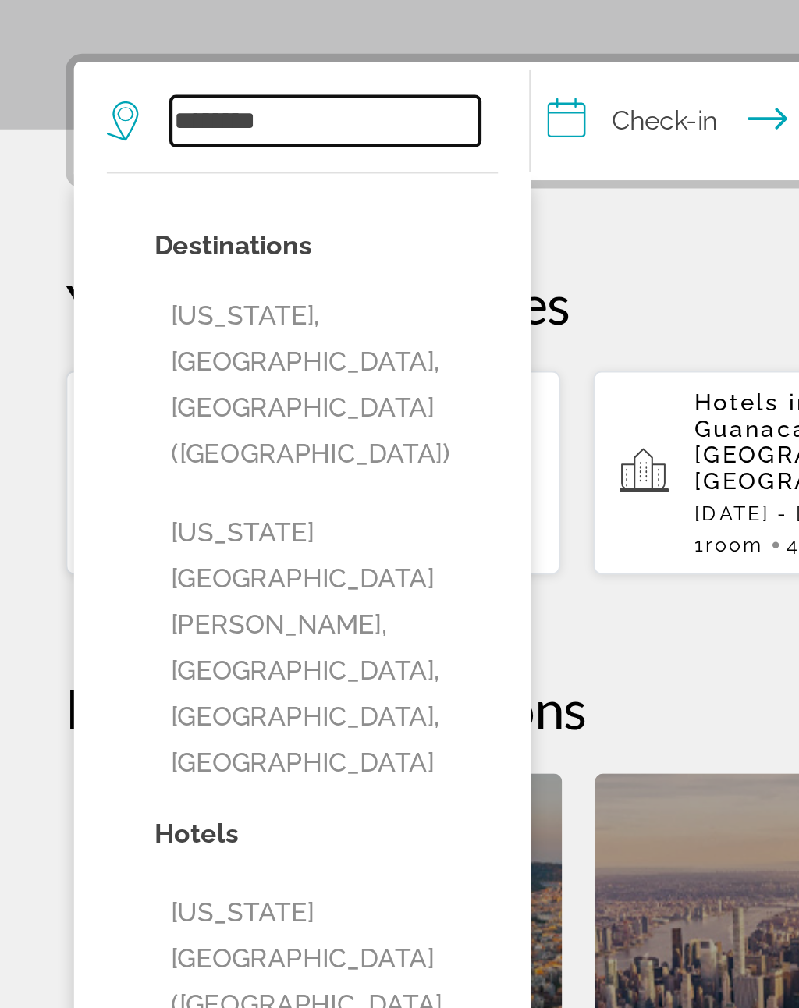
type input "**********"
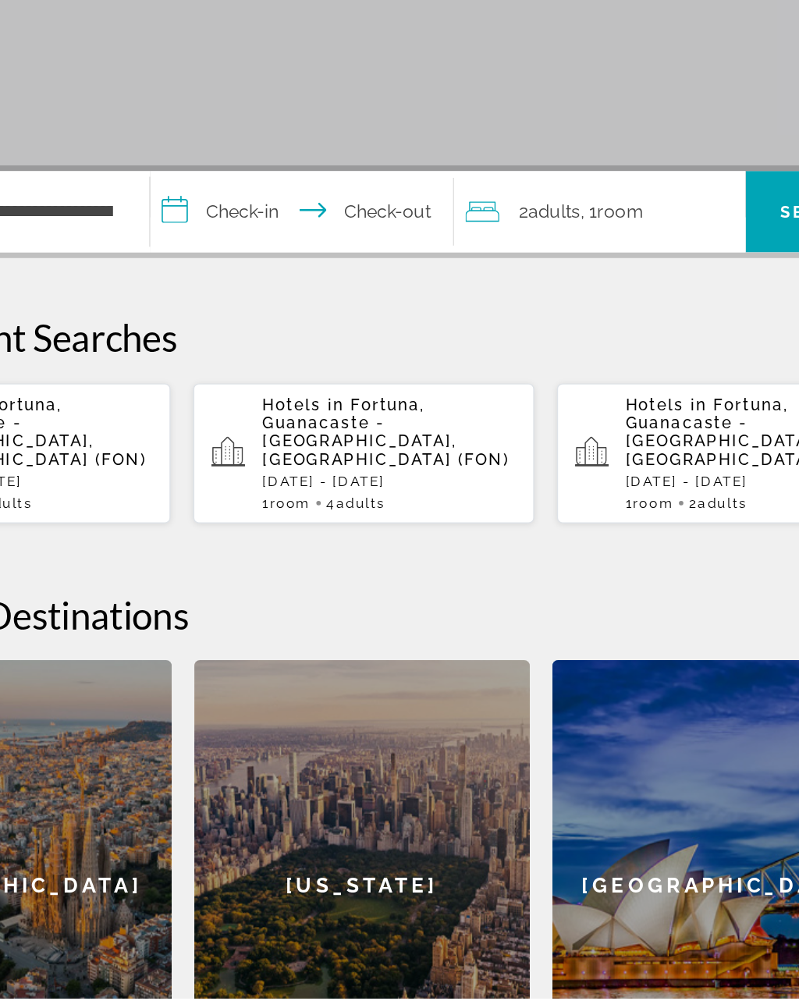
click at [252, 436] on input "**********" at bounding box center [359, 466] width 215 height 61
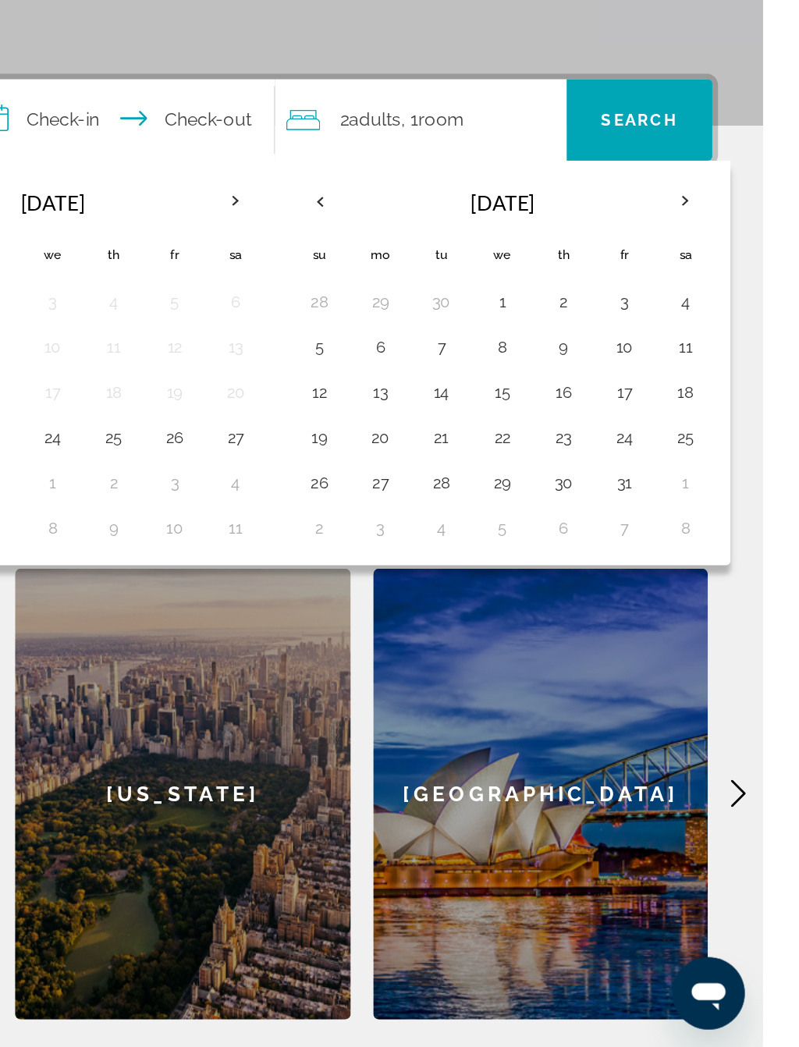
scroll to position [93, 0]
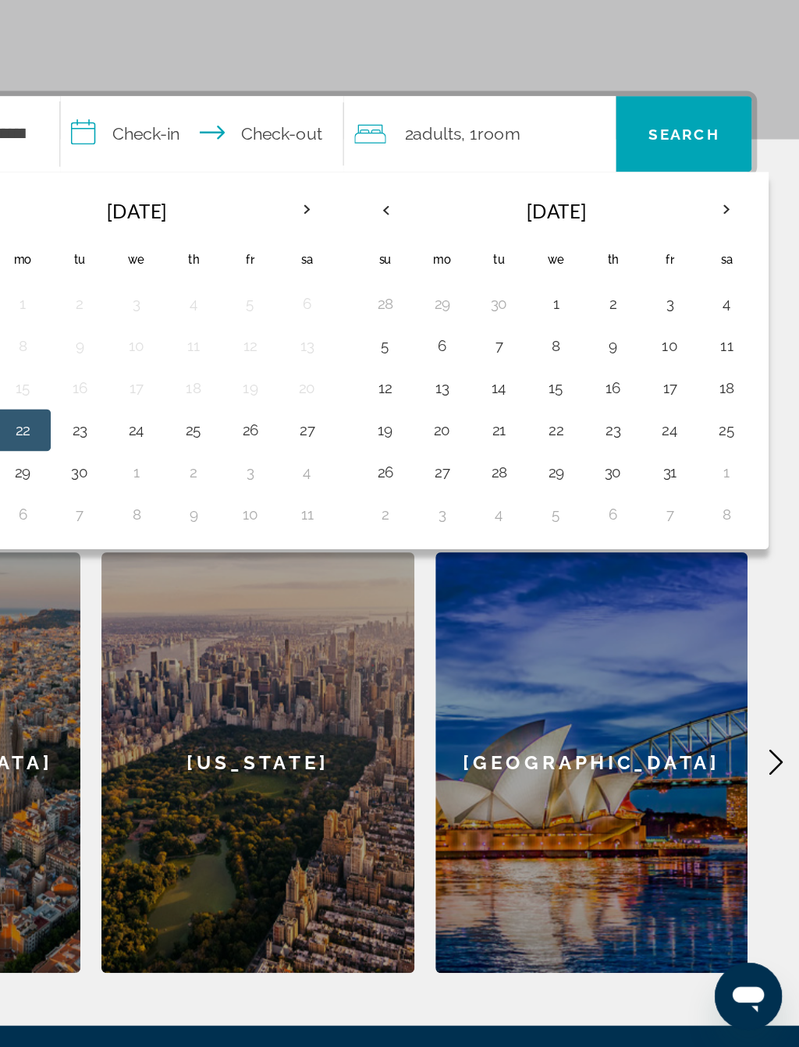
click at [724, 410] on th "Next month" at bounding box center [745, 427] width 42 height 34
click at [606, 611] on button "26" at bounding box center [618, 622] width 25 height 22
click at [480, 642] on button "30" at bounding box center [492, 653] width 25 height 22
type input "**********"
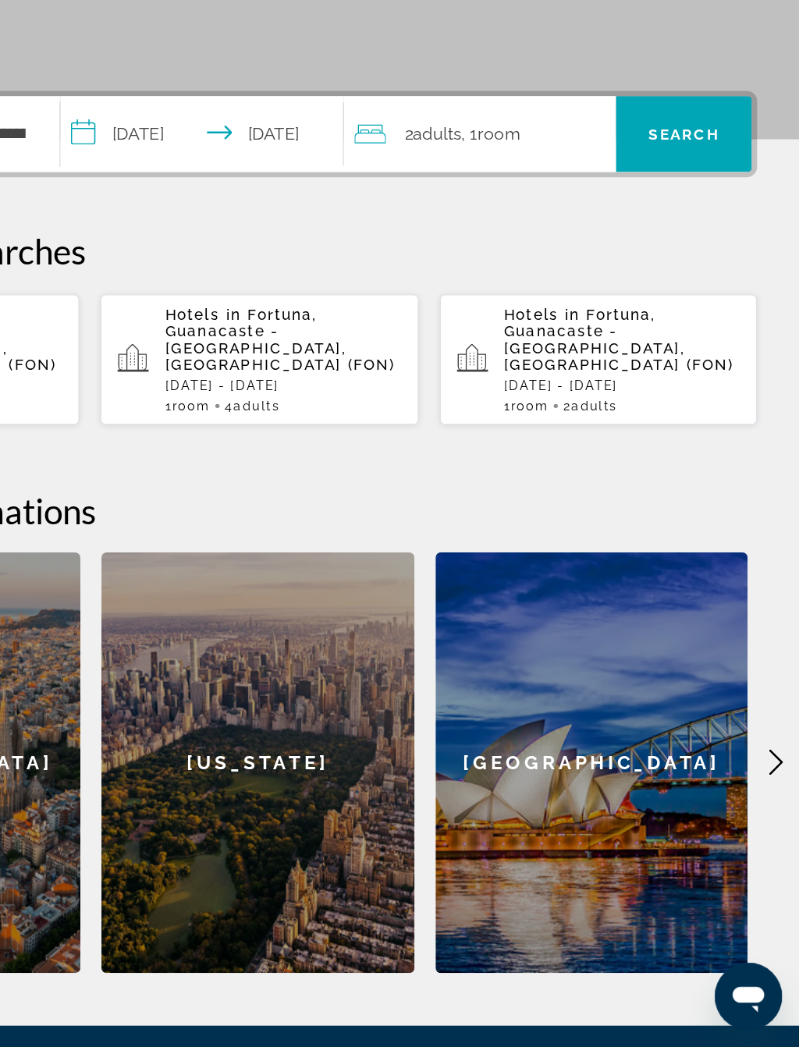
click at [687, 365] on span "Search" at bounding box center [713, 371] width 53 height 12
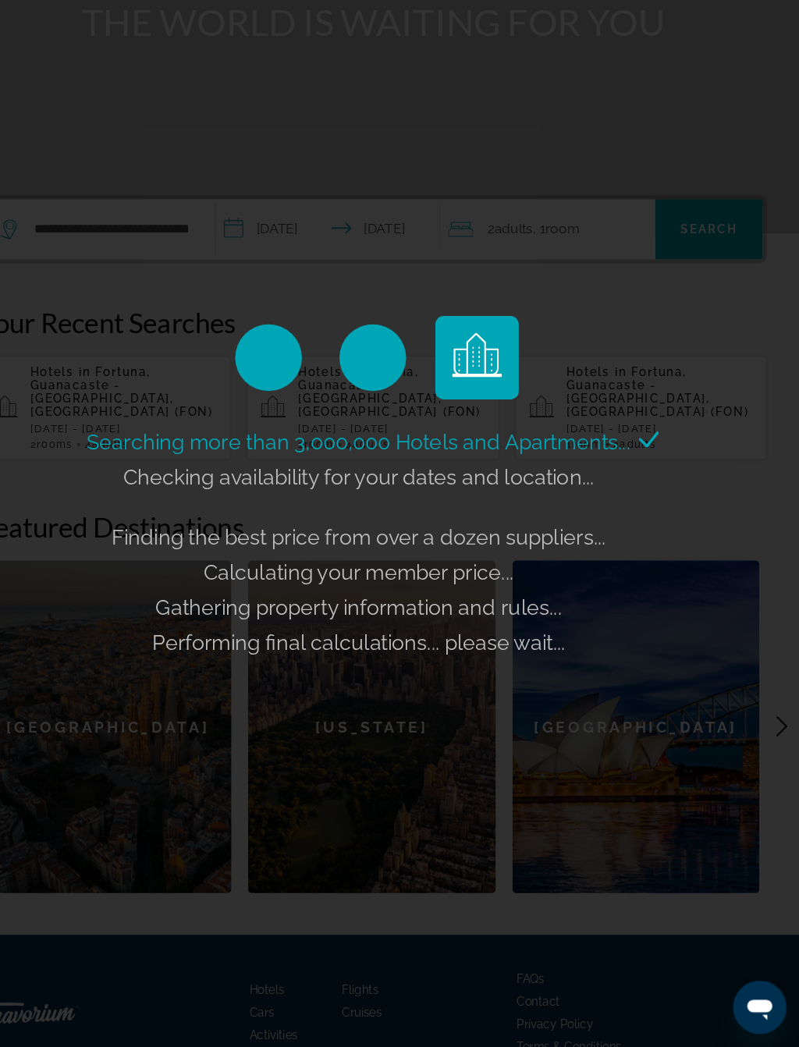
scroll to position [182, 0]
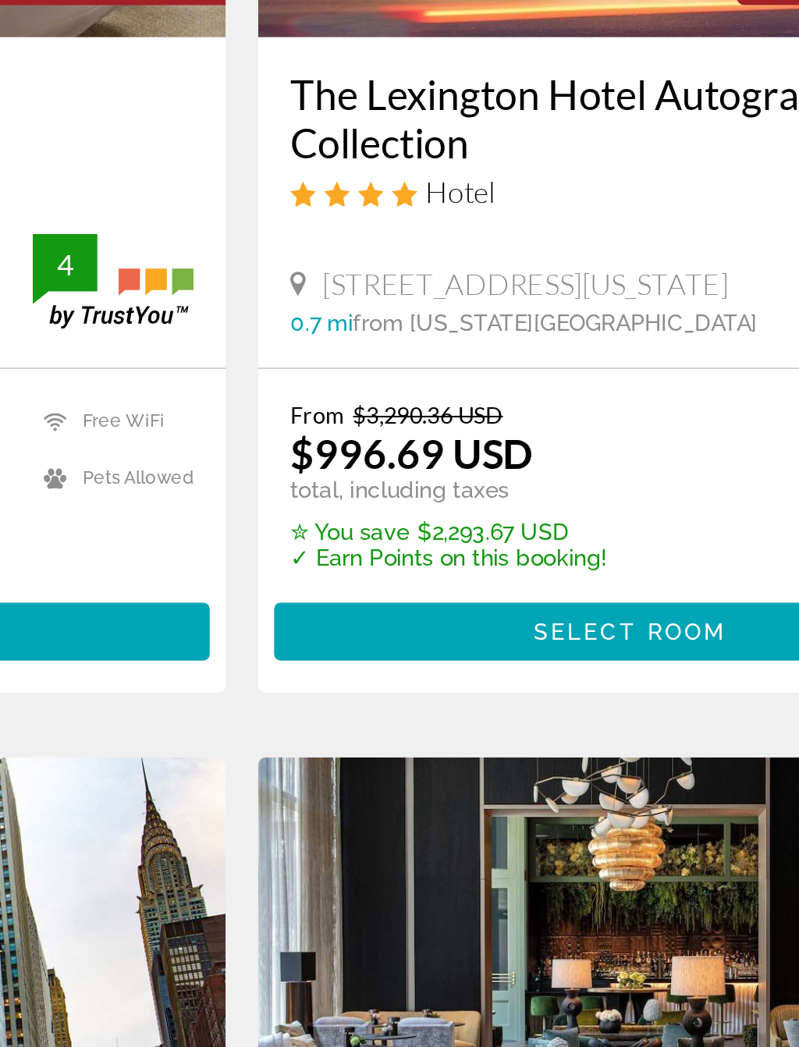
click at [540, 726] on span "Select Room" at bounding box center [587, 732] width 94 height 12
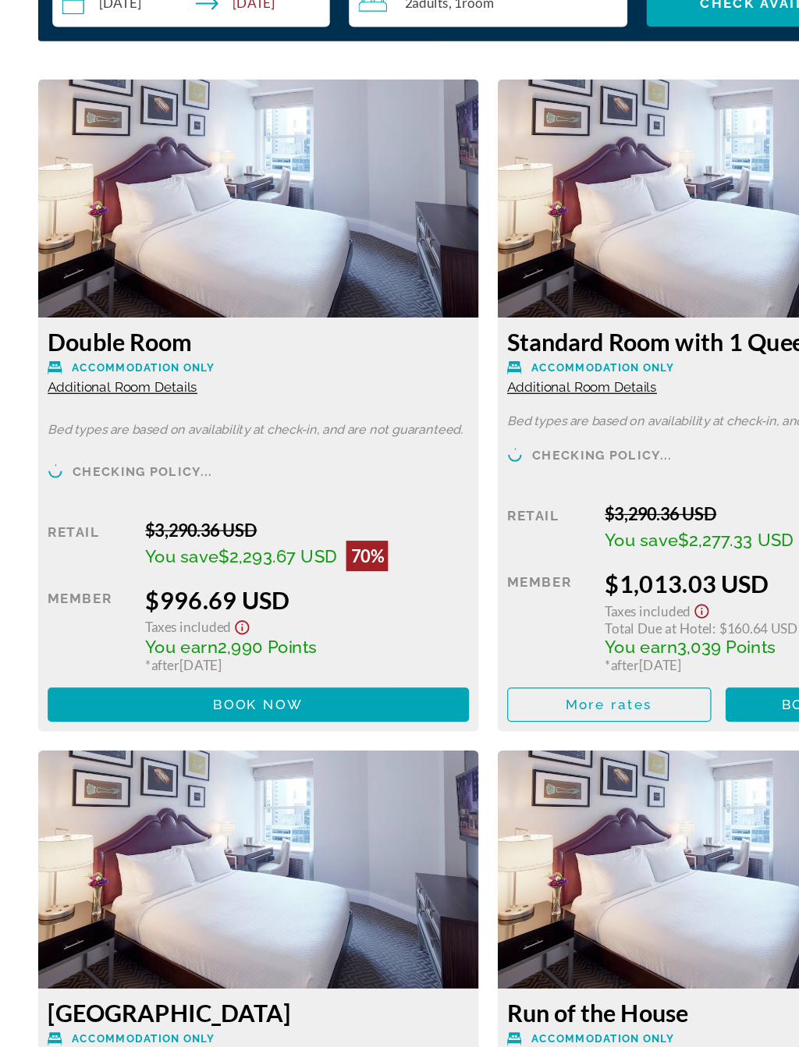
scroll to position [2433, 0]
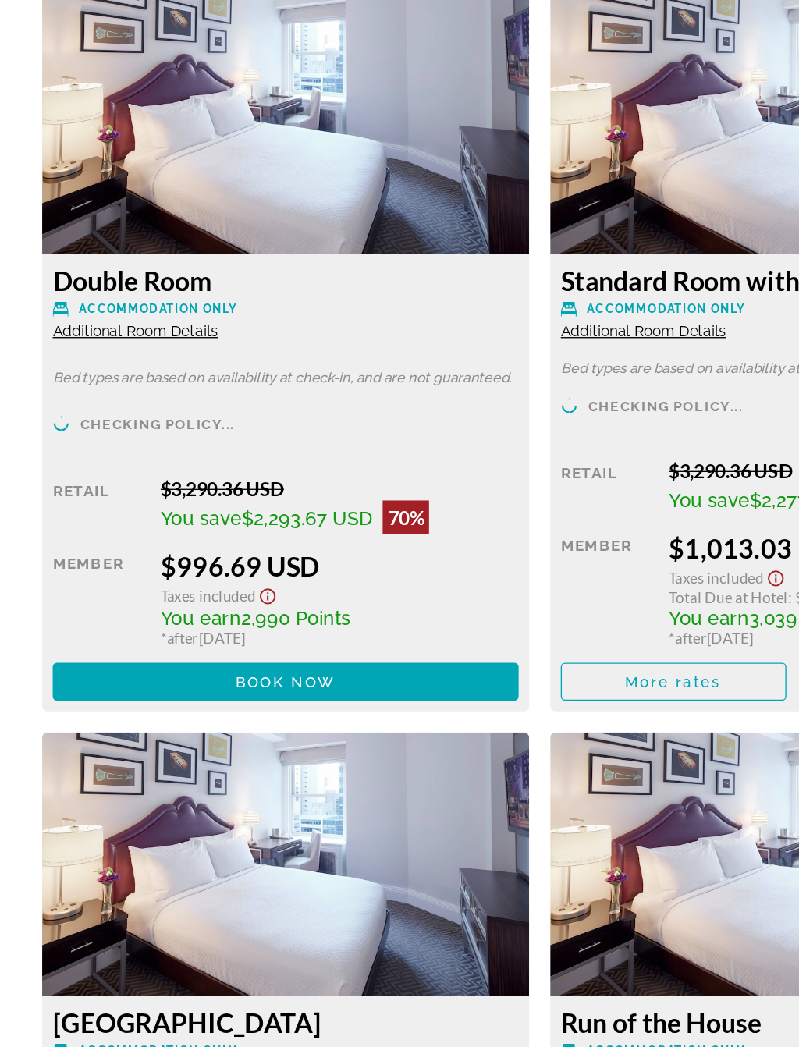
click at [331, 732] on span "Main content" at bounding box center [211, 750] width 345 height 37
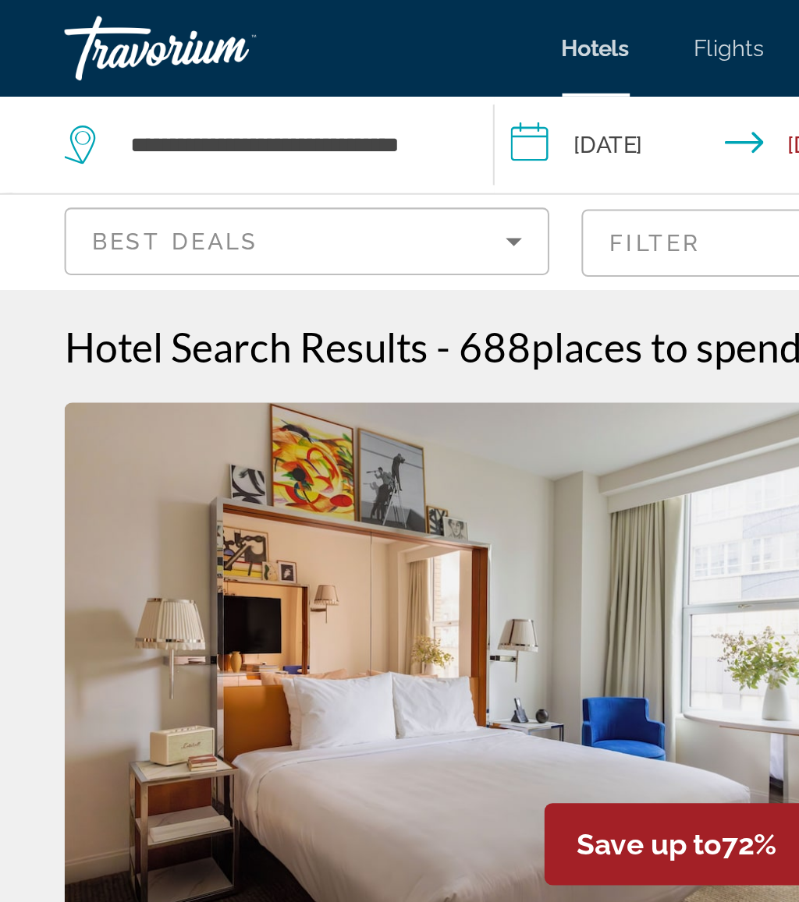
click at [219, 72] on div "**********" at bounding box center [127, 70] width 192 height 47
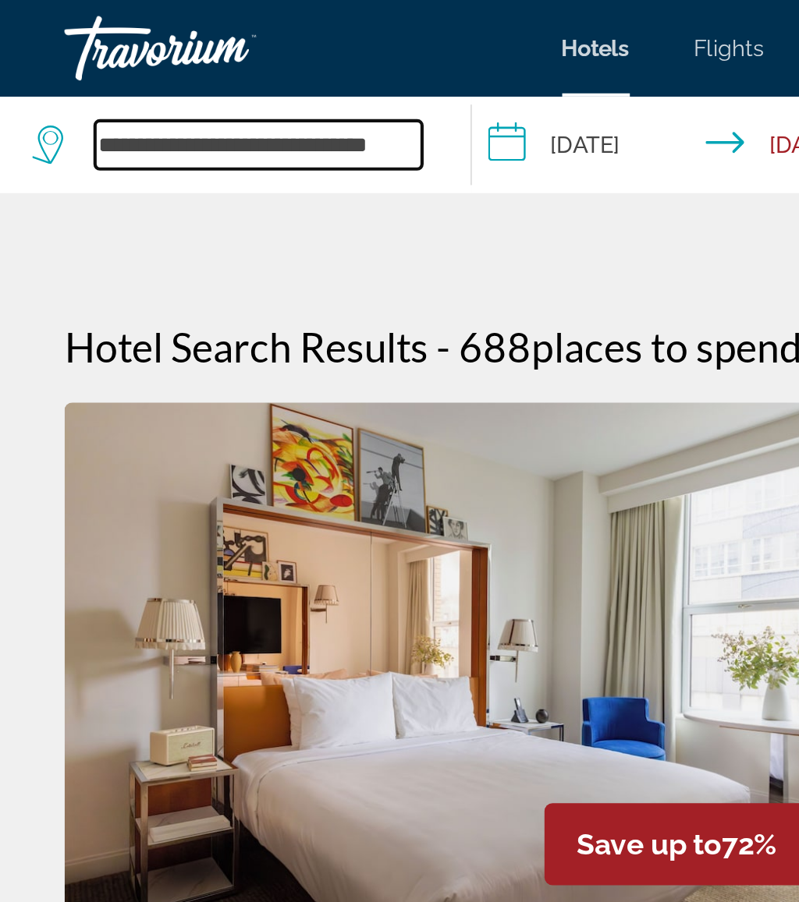
click at [197, 76] on input "**********" at bounding box center [125, 69] width 158 height 23
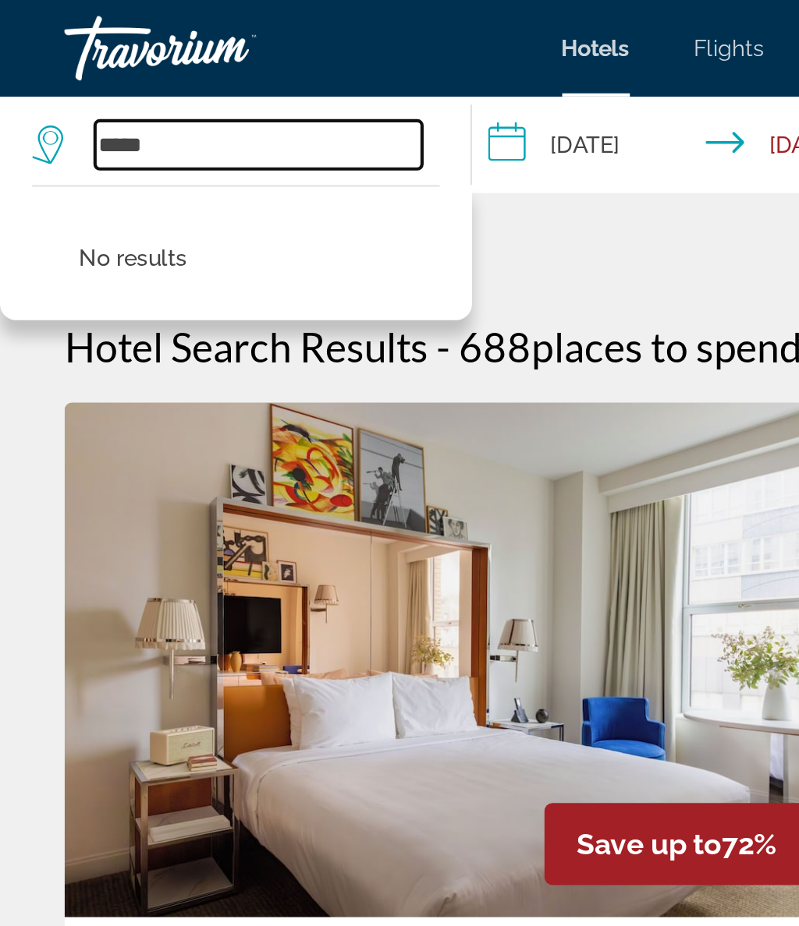
click at [121, 69] on input "*****" at bounding box center [125, 69] width 158 height 23
type input "*"
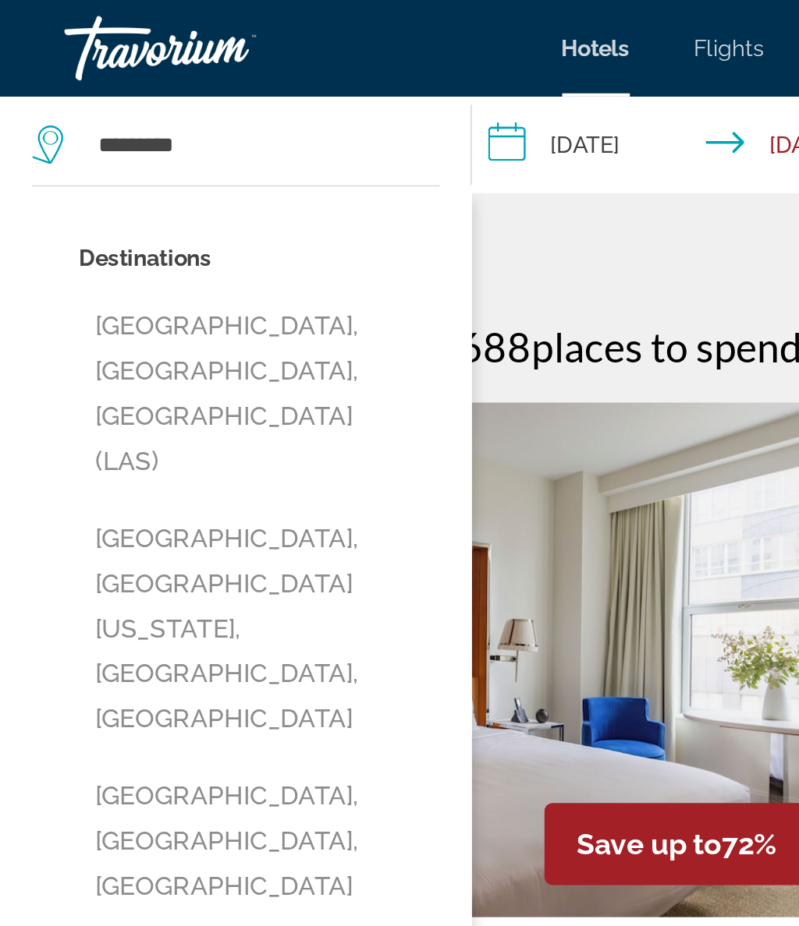
click at [172, 168] on button "Las Vegas, NV, United States (LAS)" at bounding box center [125, 190] width 175 height 95
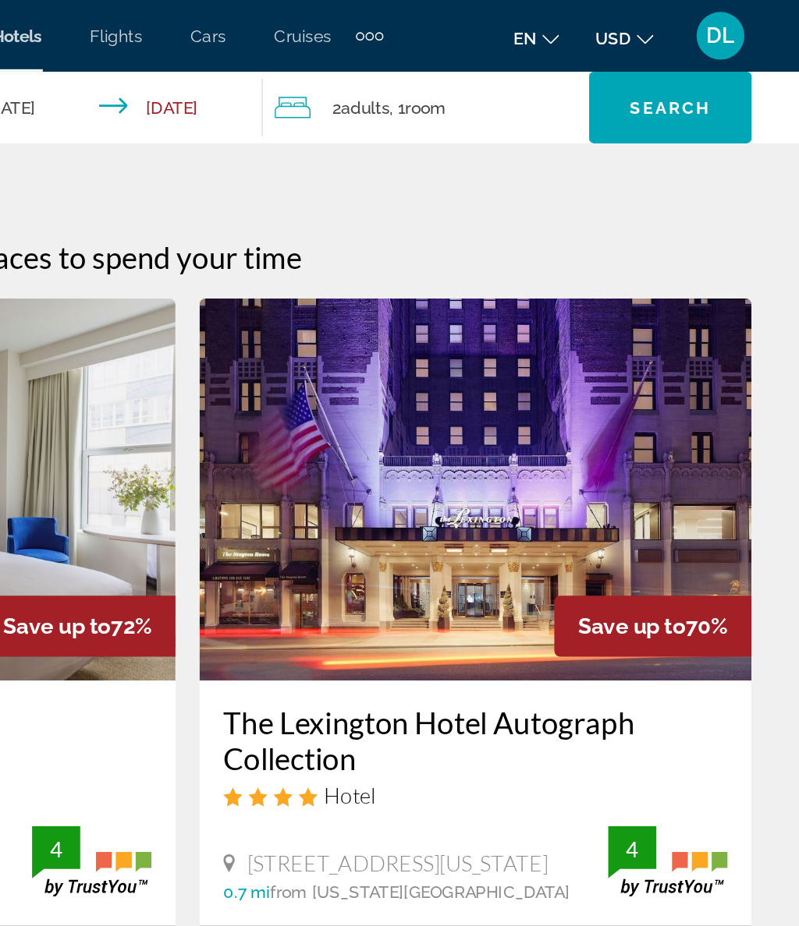
click at [688, 74] on span "Search" at bounding box center [714, 70] width 53 height 12
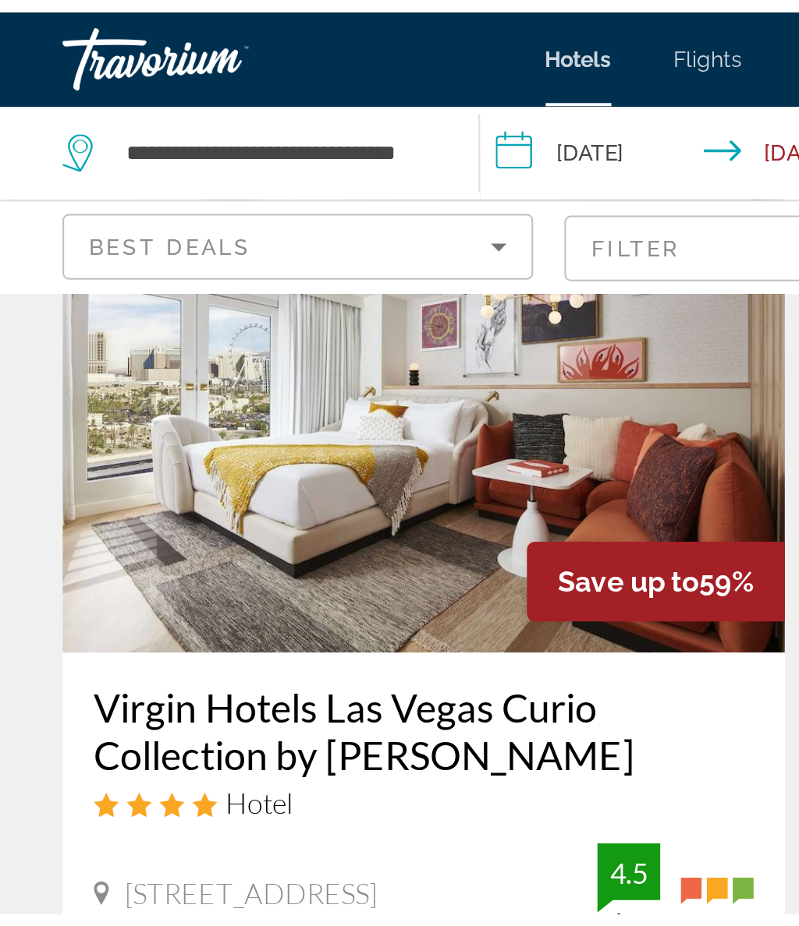
scroll to position [632, 0]
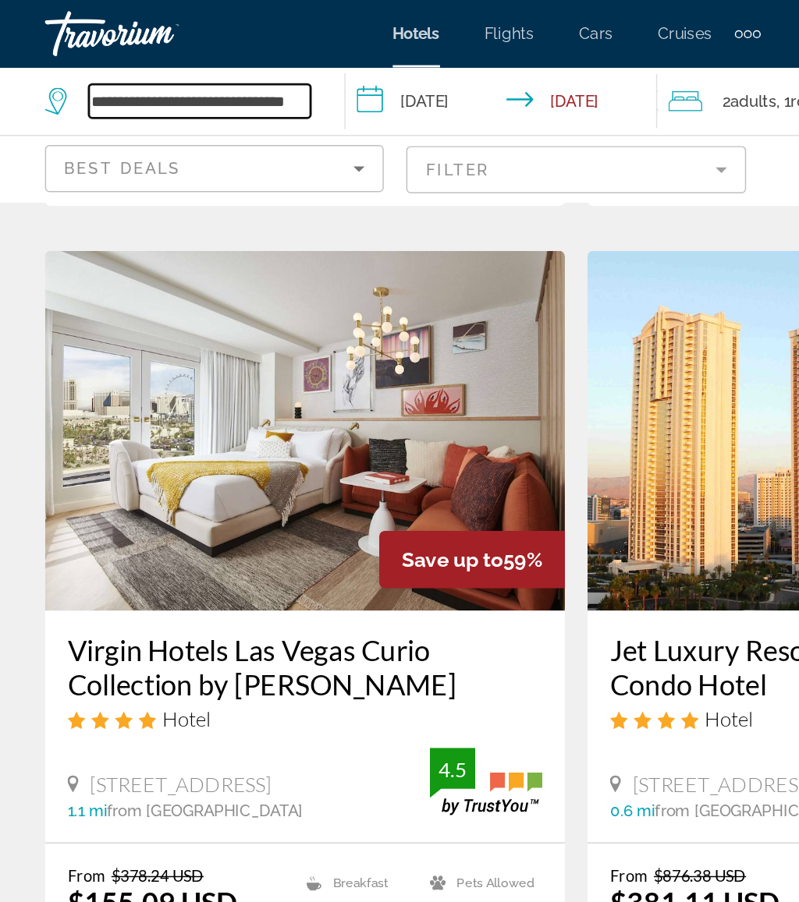
click at [208, 73] on input "**********" at bounding box center [139, 69] width 154 height 23
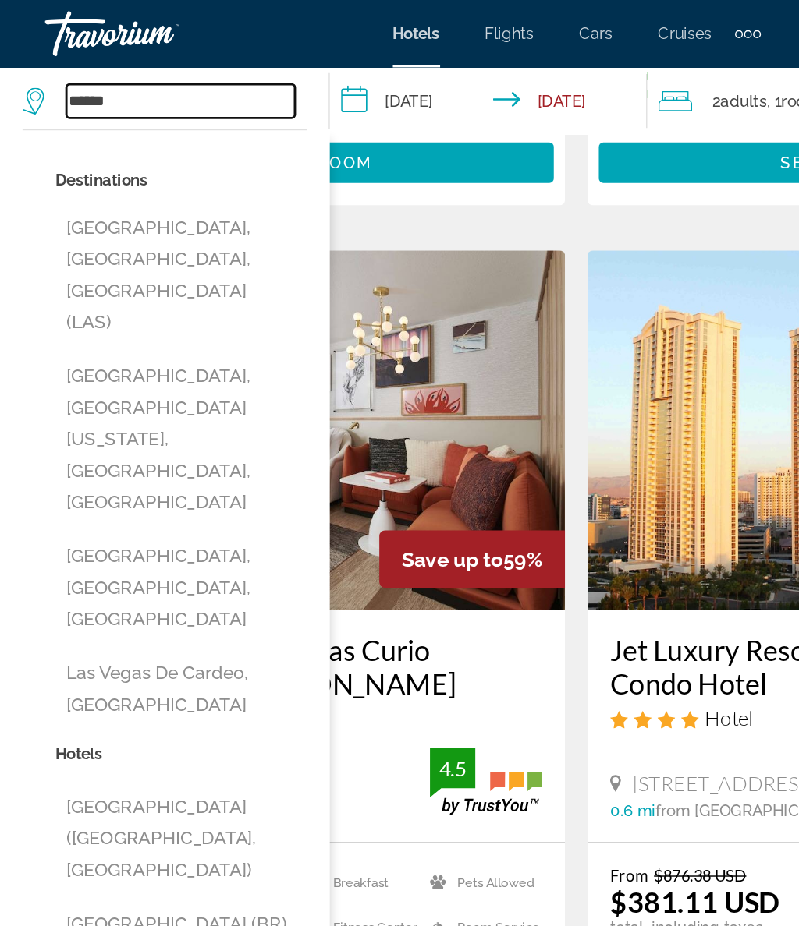
click at [145, 68] on input "*****" at bounding box center [125, 69] width 158 height 23
type input "*"
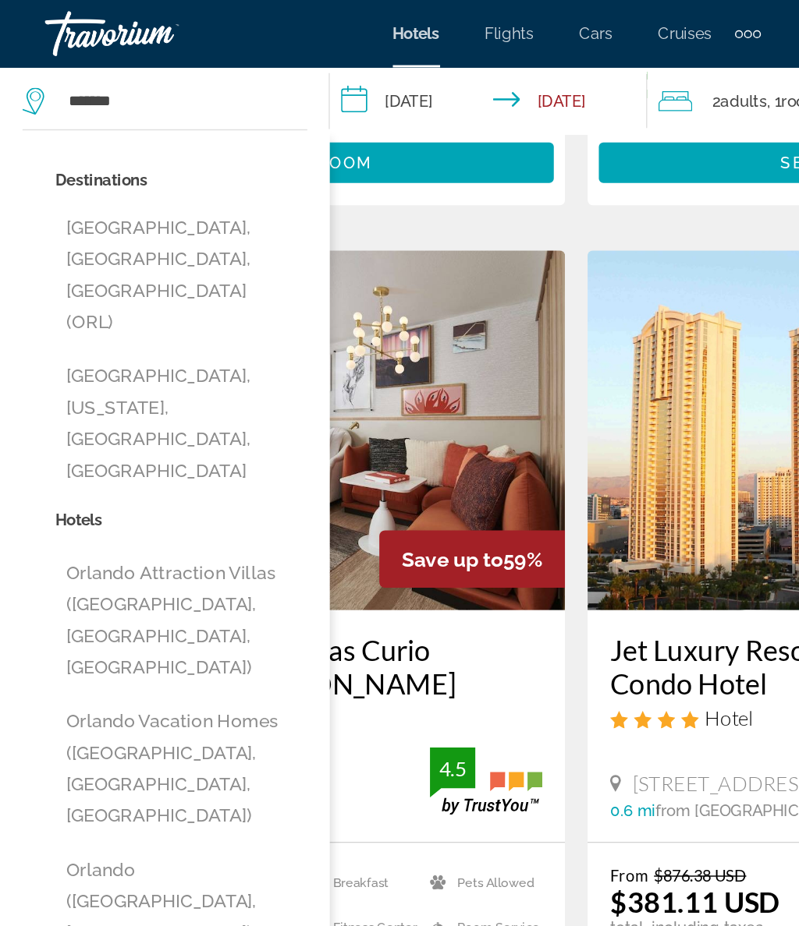
click at [186, 165] on button "Orlando, FL, United States (ORL)" at bounding box center [125, 190] width 175 height 95
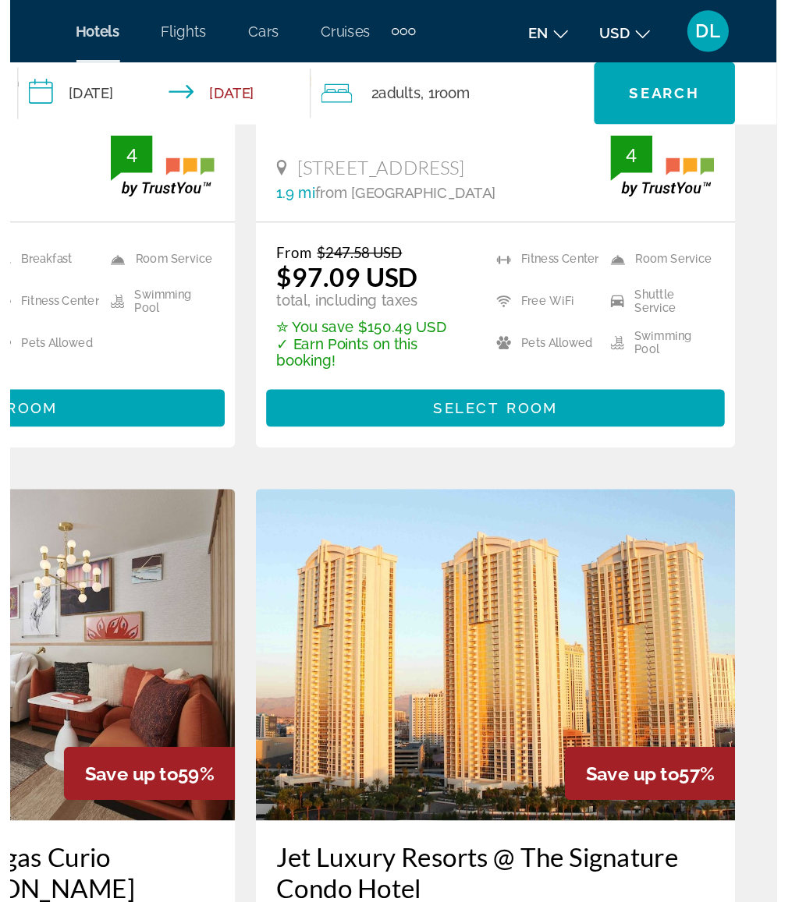
scroll to position [372, 0]
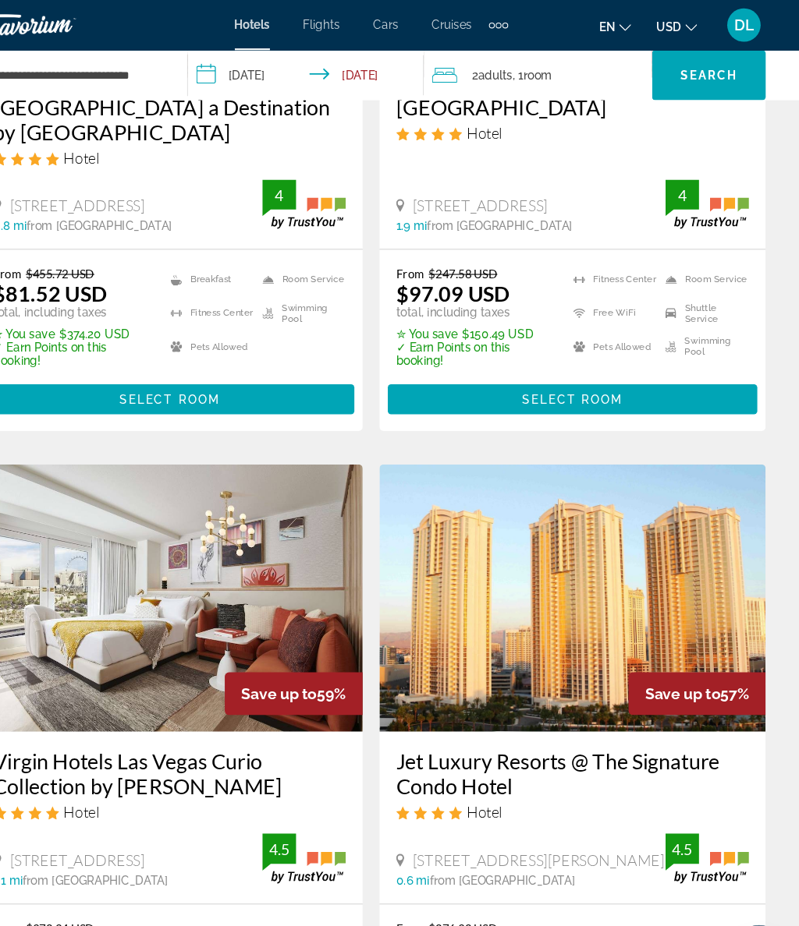
click at [533, 60] on div "2 Adult Adults , 1 Room rooms" at bounding box center [558, 70] width 205 height 22
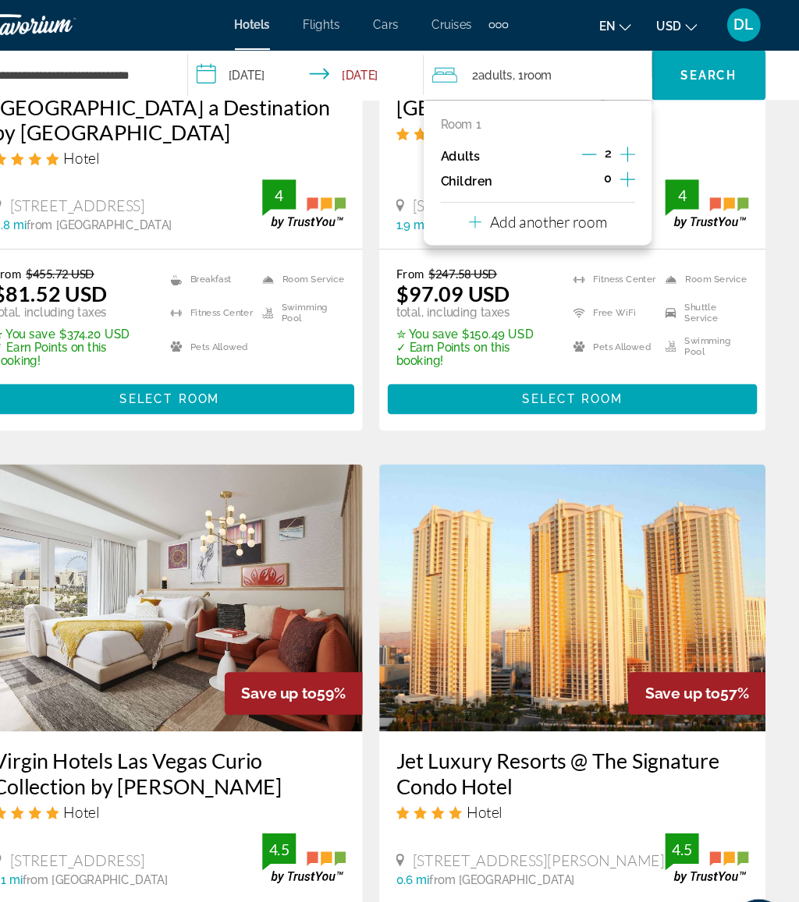
scroll to position [347, 0]
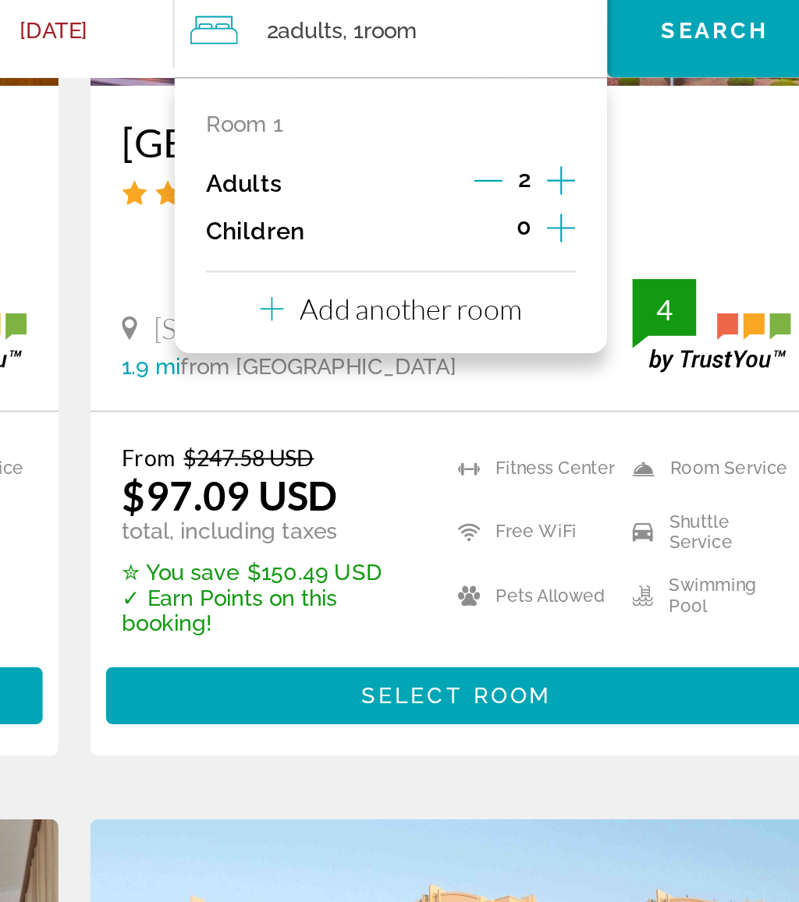
click at [632, 158] on icon "Increment children" at bounding box center [639, 167] width 14 height 19
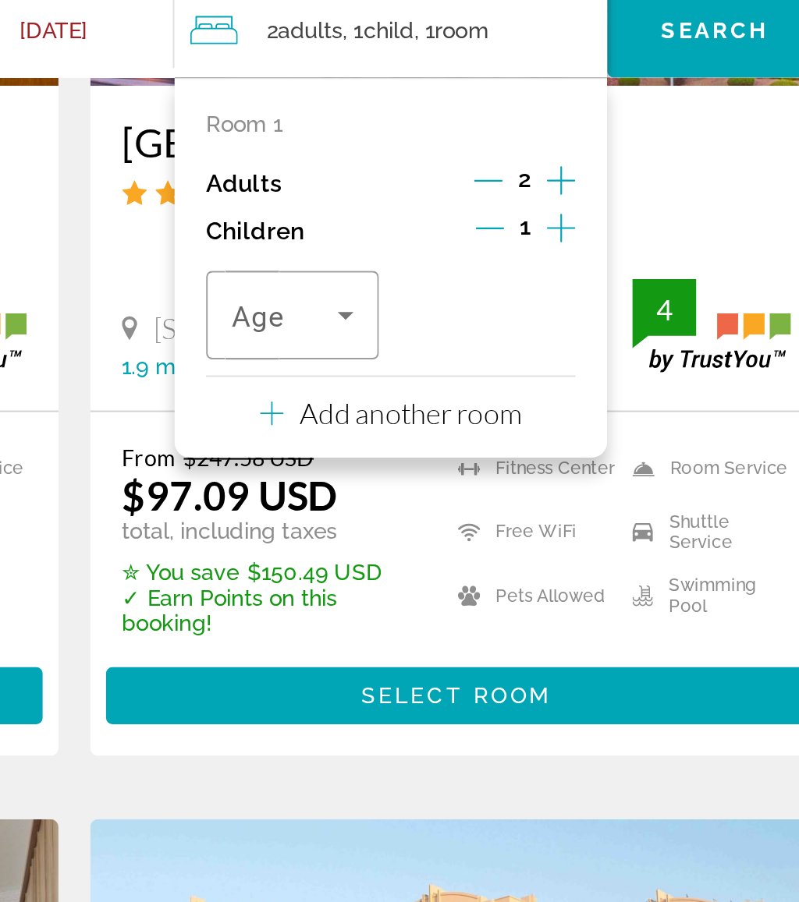
click at [523, 201] on icon "Travelers: 2 adults, 1 child" at bounding box center [532, 210] width 19 height 19
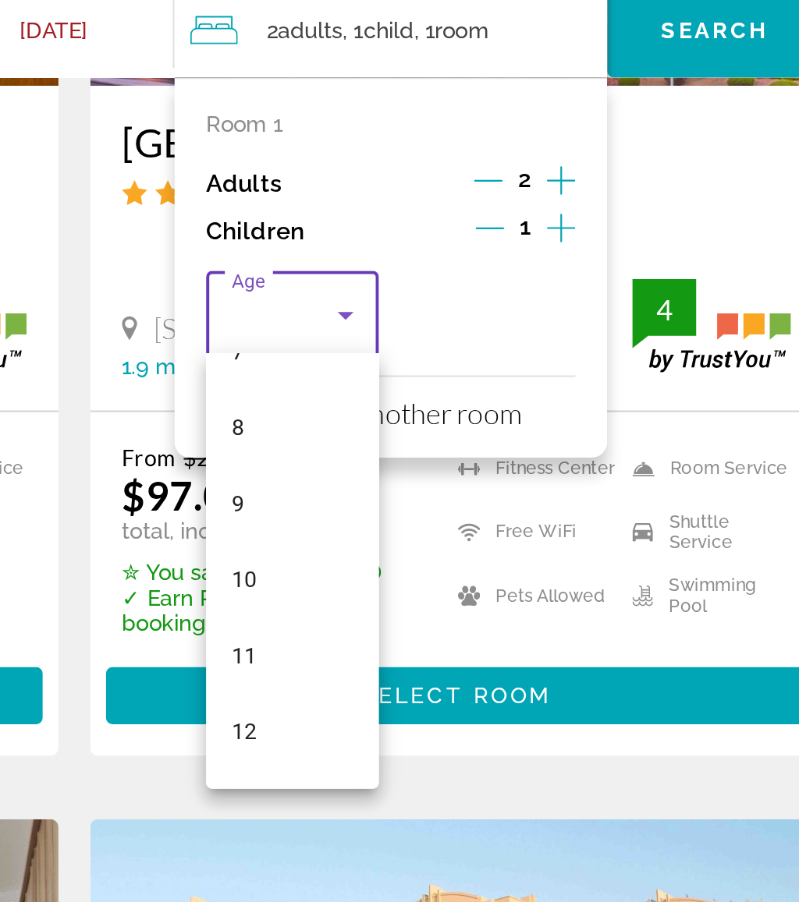
scroll to position [317, 0]
click at [464, 368] on mat-option "12" at bounding box center [506, 386] width 85 height 37
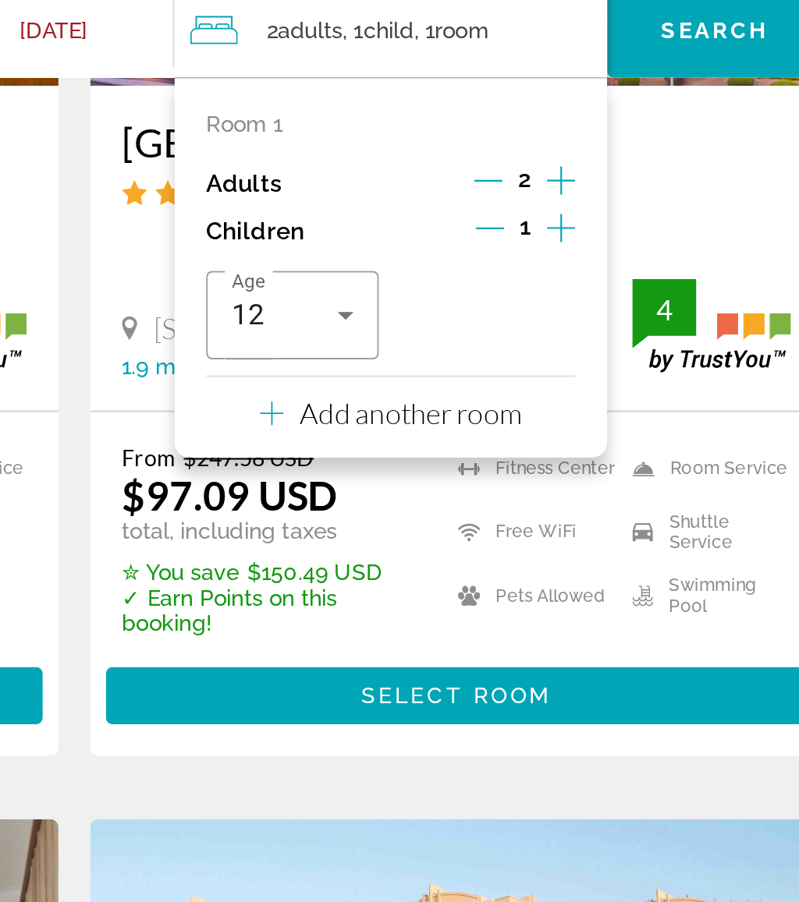
click at [688, 64] on span "Search" at bounding box center [714, 70] width 53 height 12
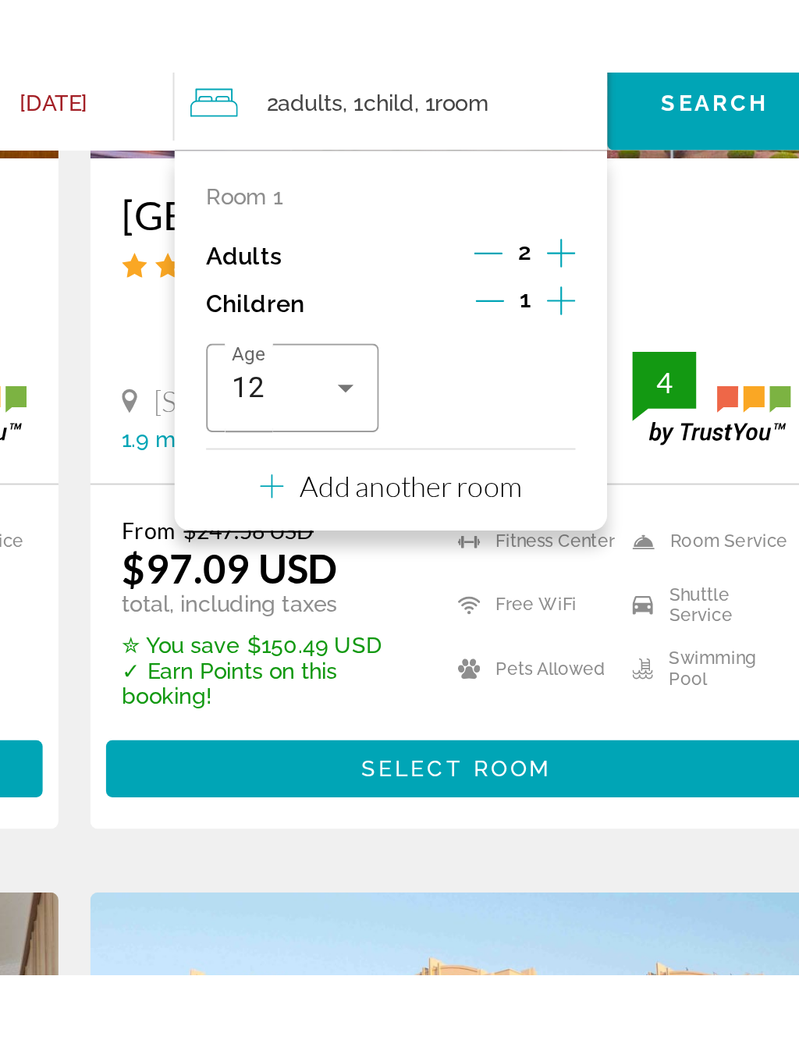
scroll to position [0, 0]
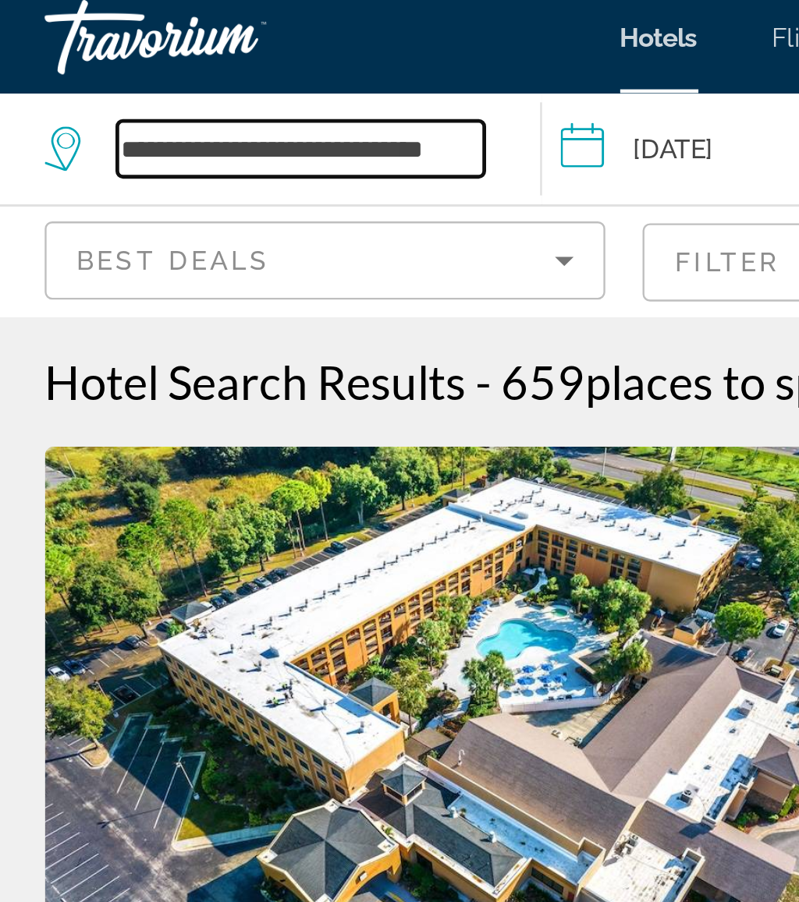
click at [175, 58] on input "**********" at bounding box center [139, 69] width 154 height 23
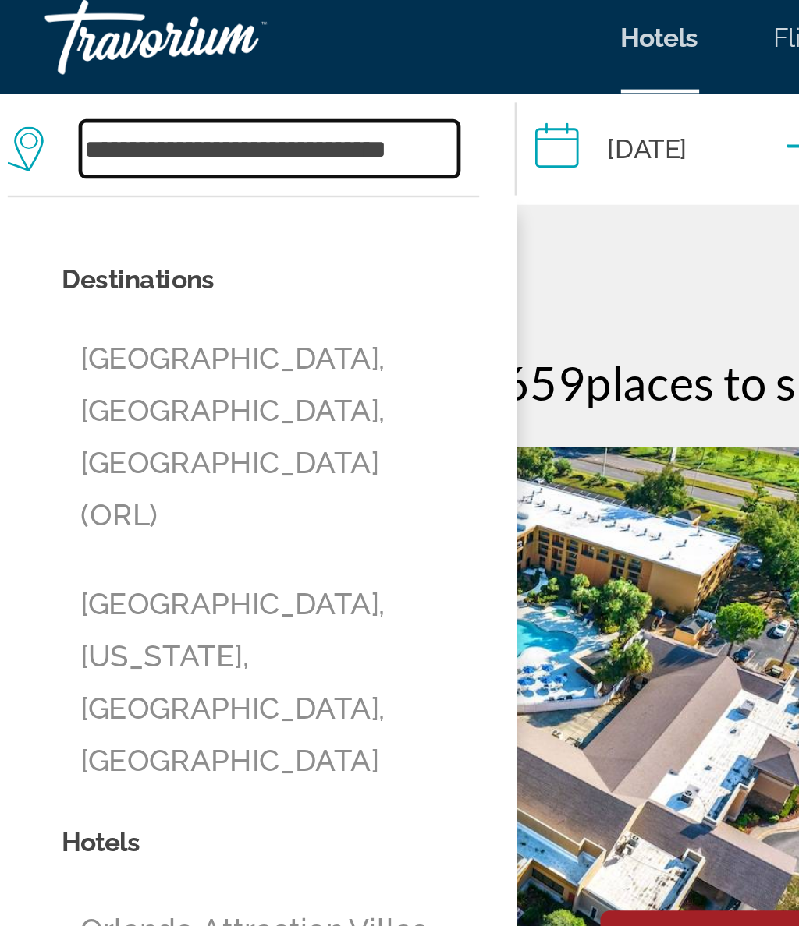
click at [191, 60] on input "**********" at bounding box center [125, 69] width 158 height 23
type input "*"
click at [87, 62] on input "*" at bounding box center [125, 69] width 158 height 23
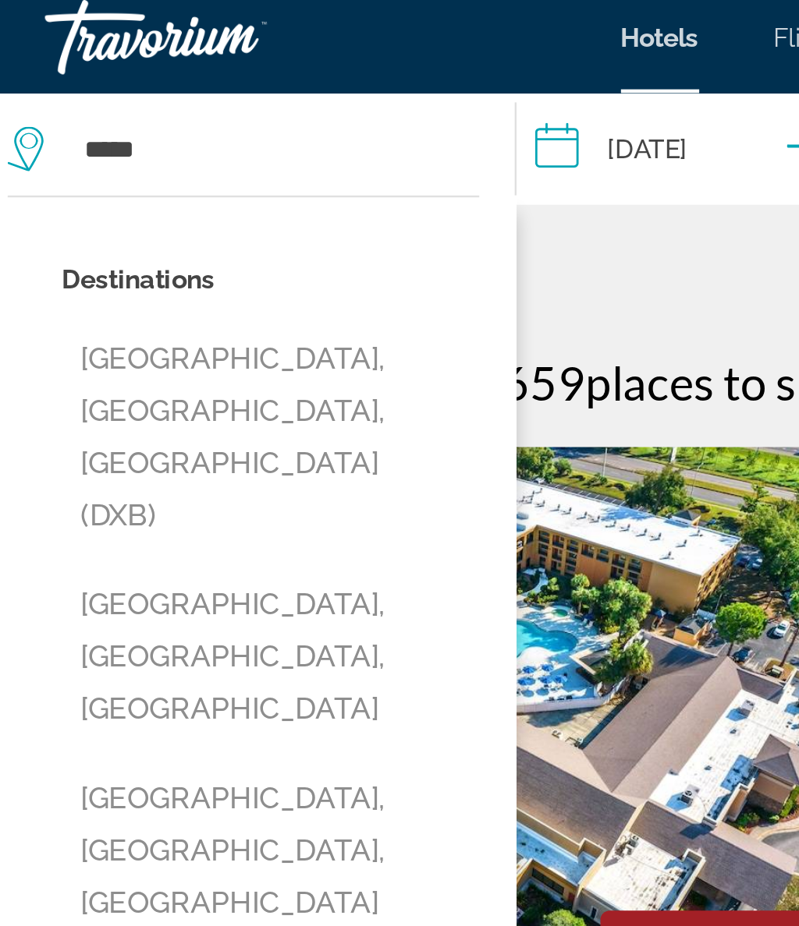
click at [151, 167] on button "Dubai, Dubai Emirate, United Arab Emirates (DXB)" at bounding box center [125, 190] width 175 height 95
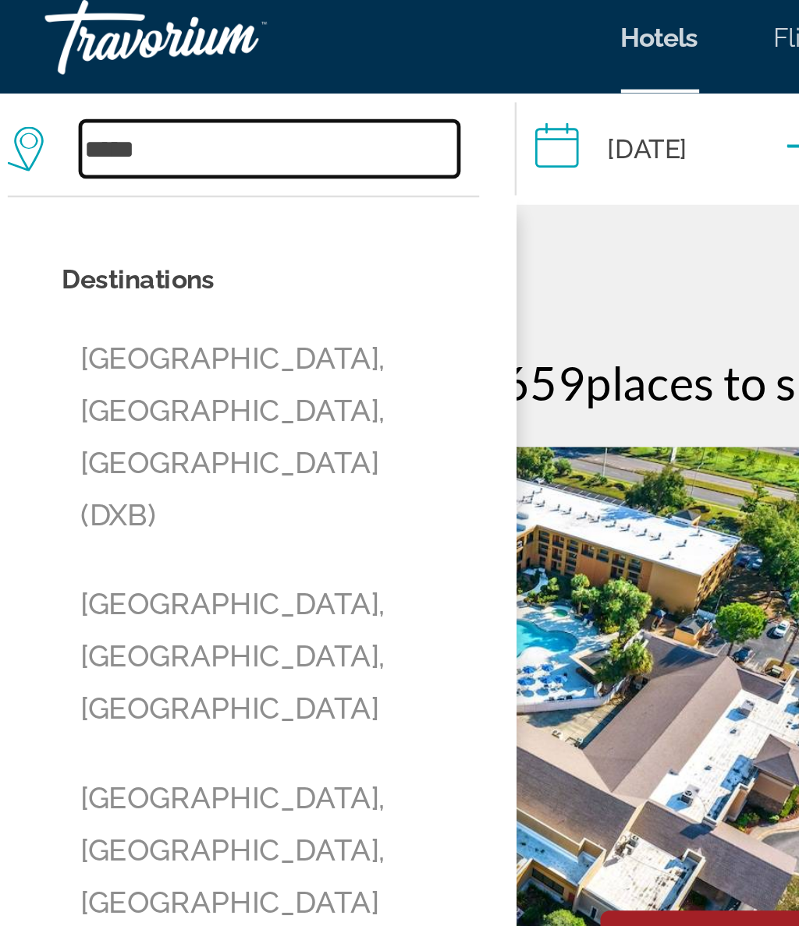
type input "**********"
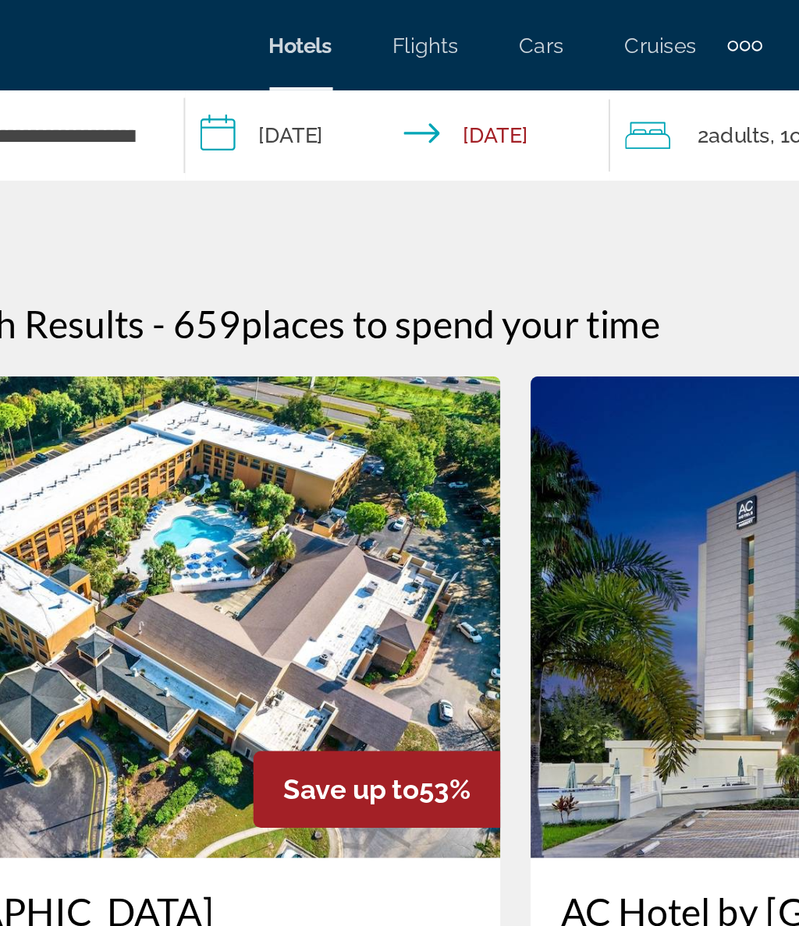
click at [228, 65] on input "**********" at bounding box center [341, 72] width 227 height 51
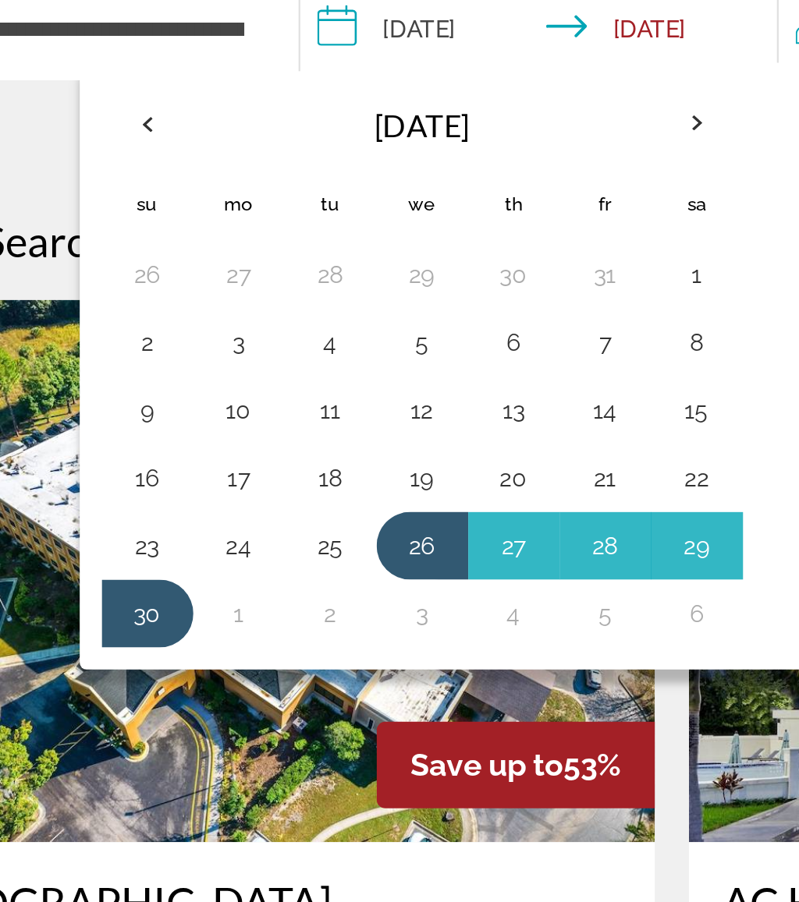
click at [398, 266] on button "22" at bounding box center [410, 277] width 25 height 22
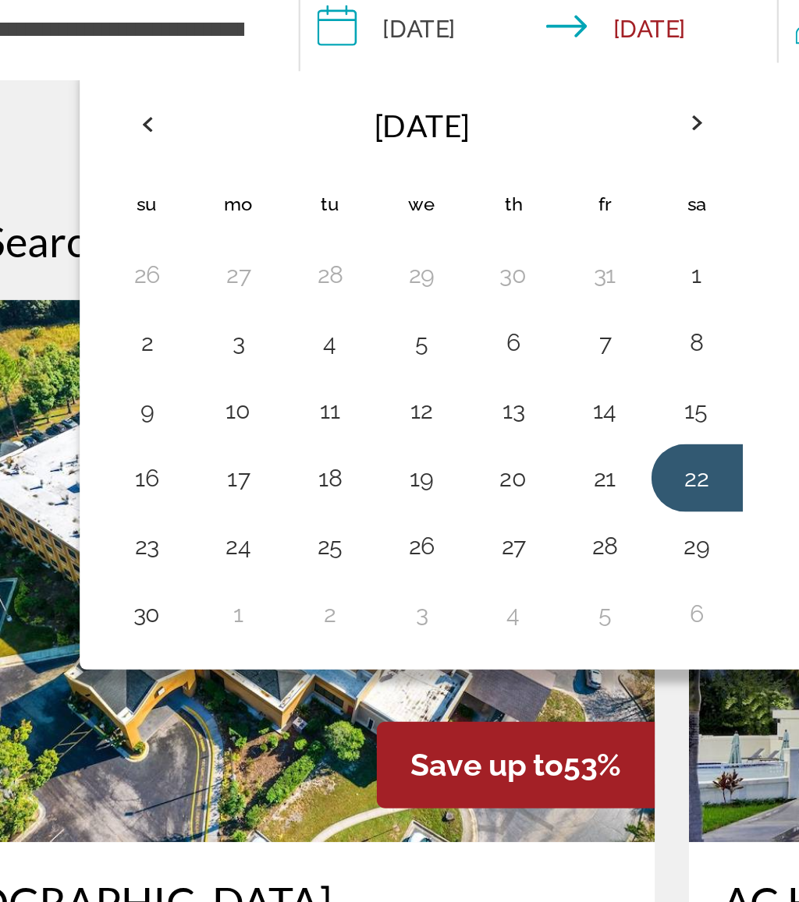
click at [146, 328] on button "30" at bounding box center [158, 339] width 25 height 22
type input "**********"
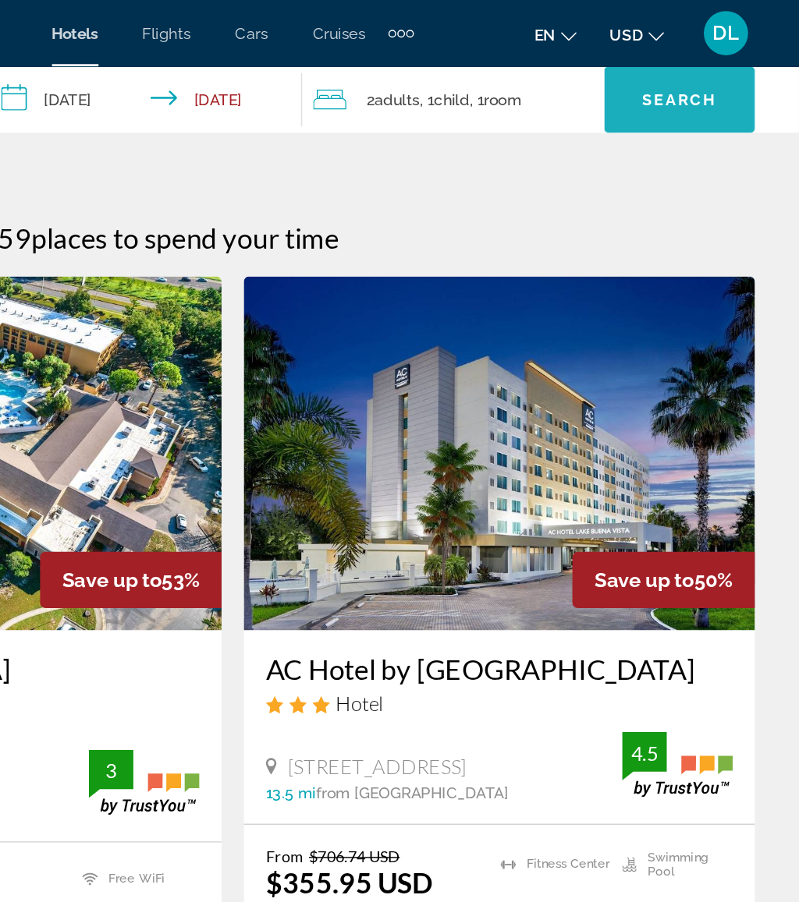
click at [688, 66] on span "Search" at bounding box center [714, 70] width 53 height 12
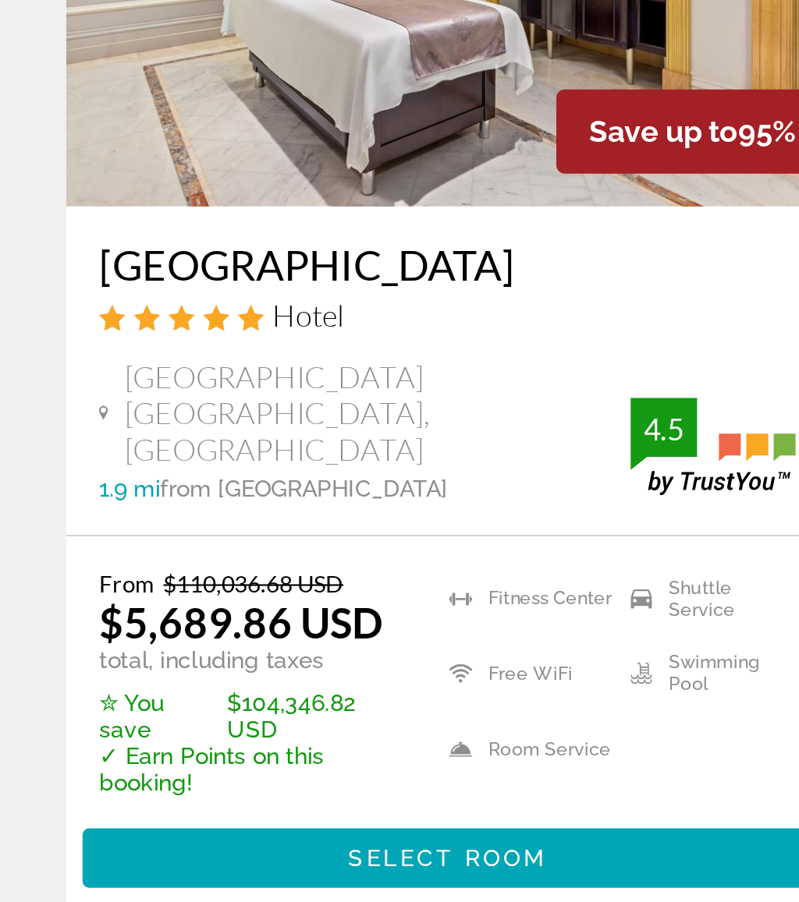
click at [165, 746] on span "Select Room" at bounding box center [212, 752] width 94 height 12
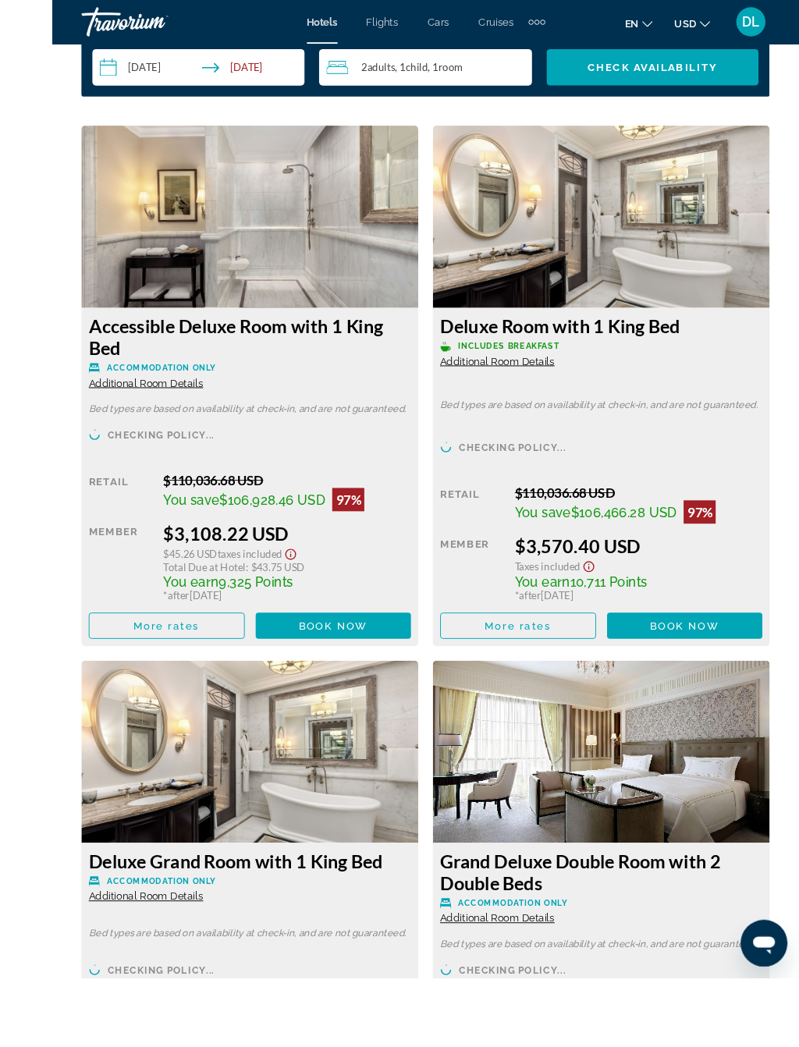
scroll to position [2606, 0]
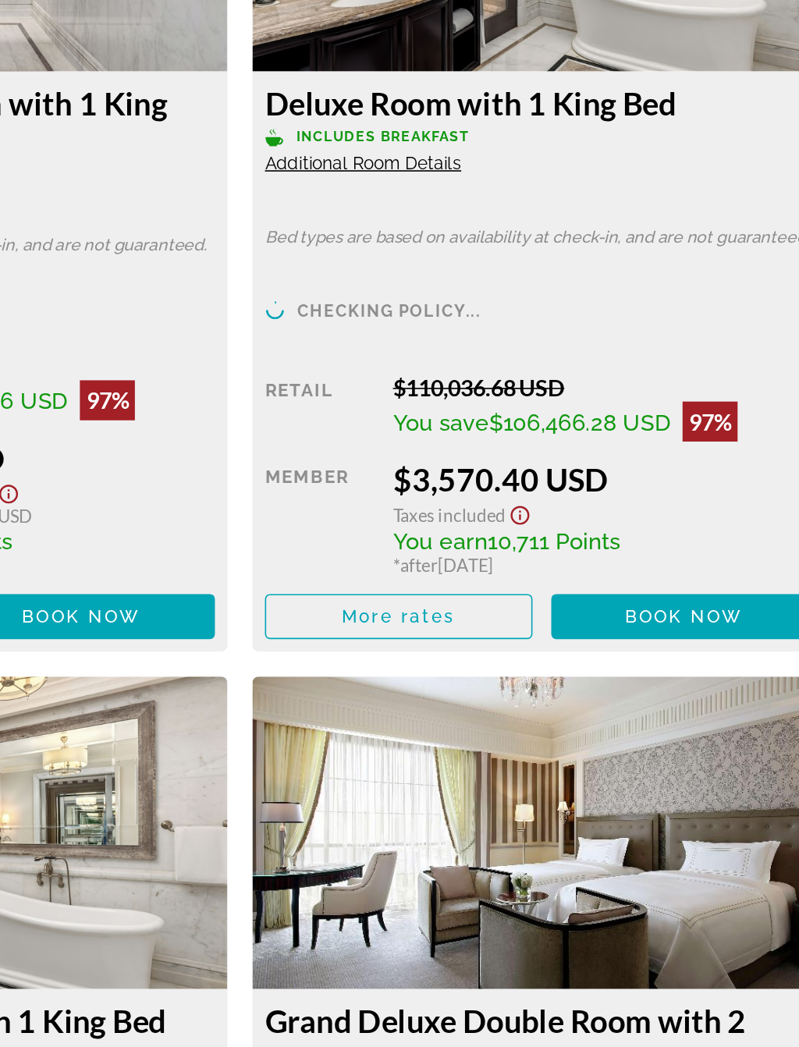
click at [639, 604] on span "Book now" at bounding box center [676, 610] width 74 height 12
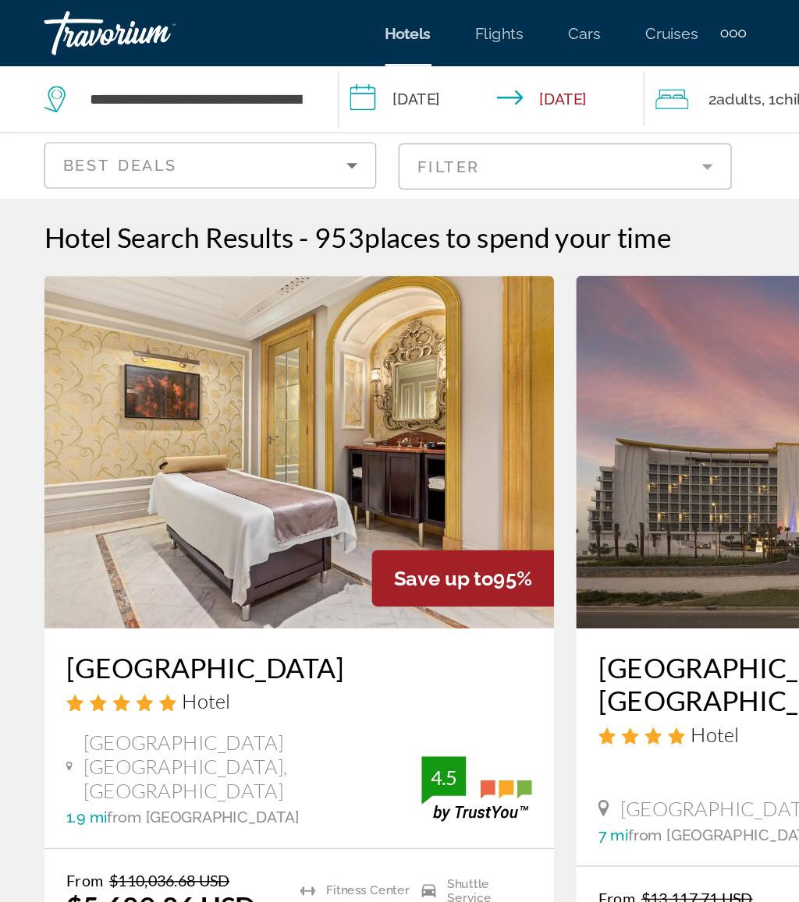
click at [225, 71] on app-destination-search "**********" at bounding box center [119, 70] width 239 height 47
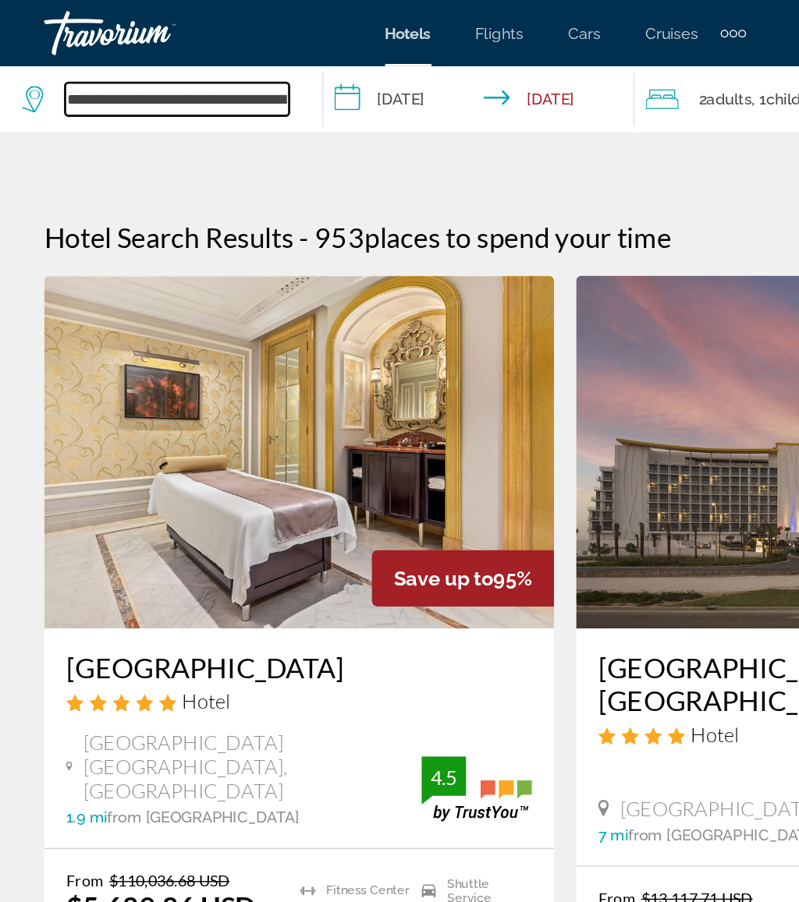
click at [203, 71] on input "**********" at bounding box center [125, 69] width 158 height 23
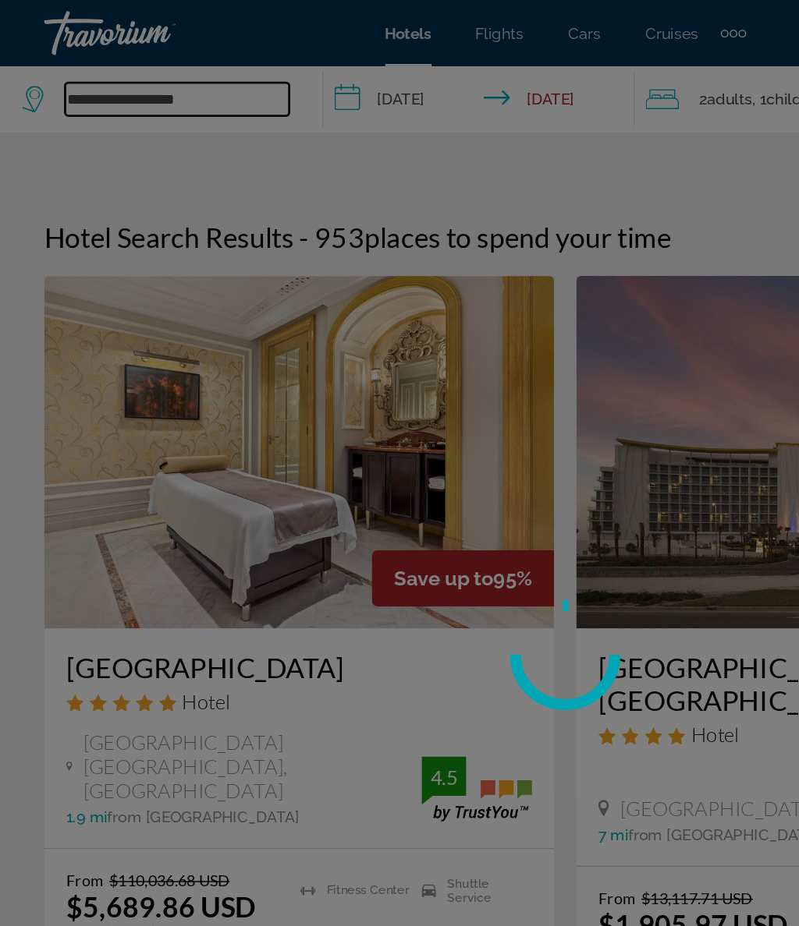
click at [171, 69] on input "**********" at bounding box center [125, 69] width 158 height 23
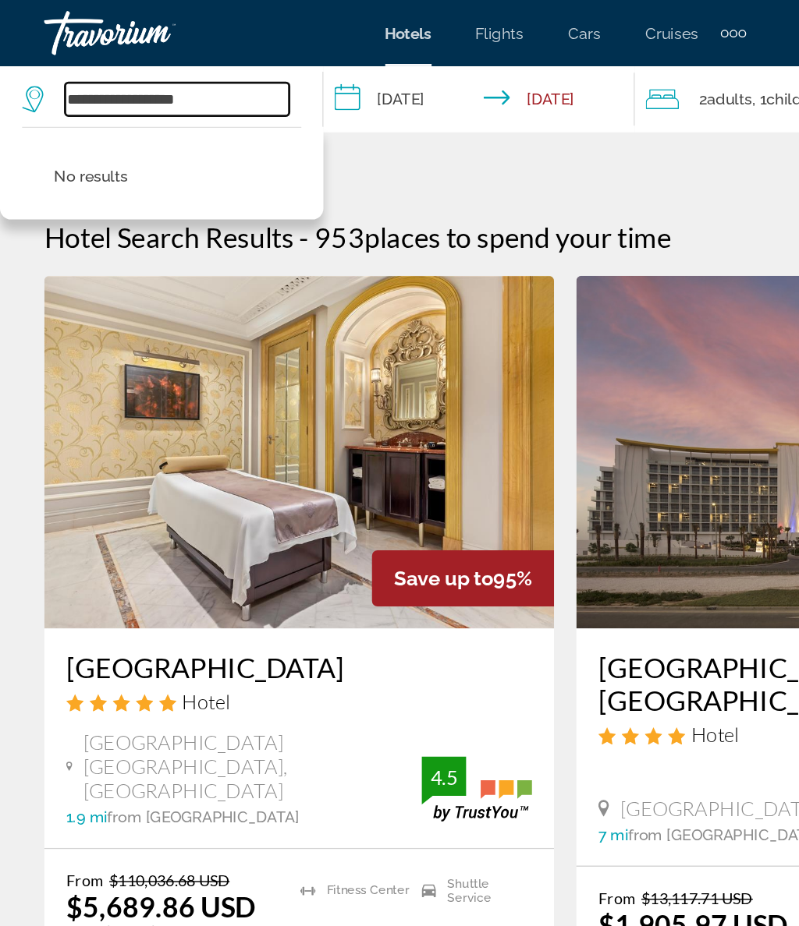
click at [170, 64] on input "**********" at bounding box center [125, 69] width 158 height 23
type input "*"
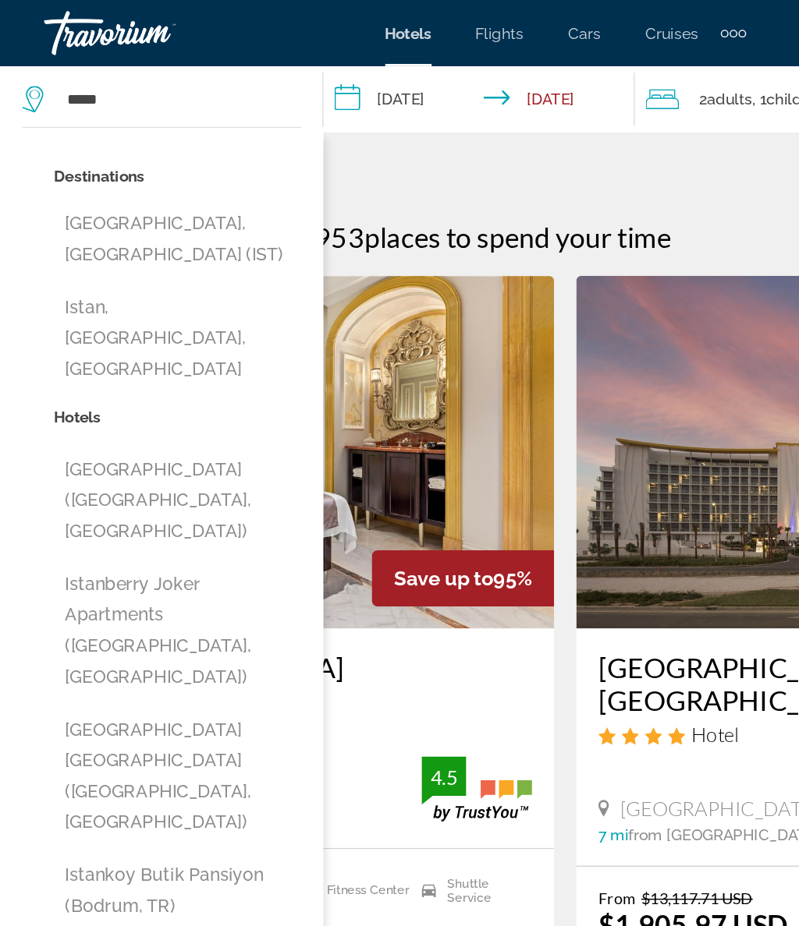
click at [179, 160] on button "Istanbul, Turkey (IST)" at bounding box center [125, 168] width 175 height 51
type input "**********"
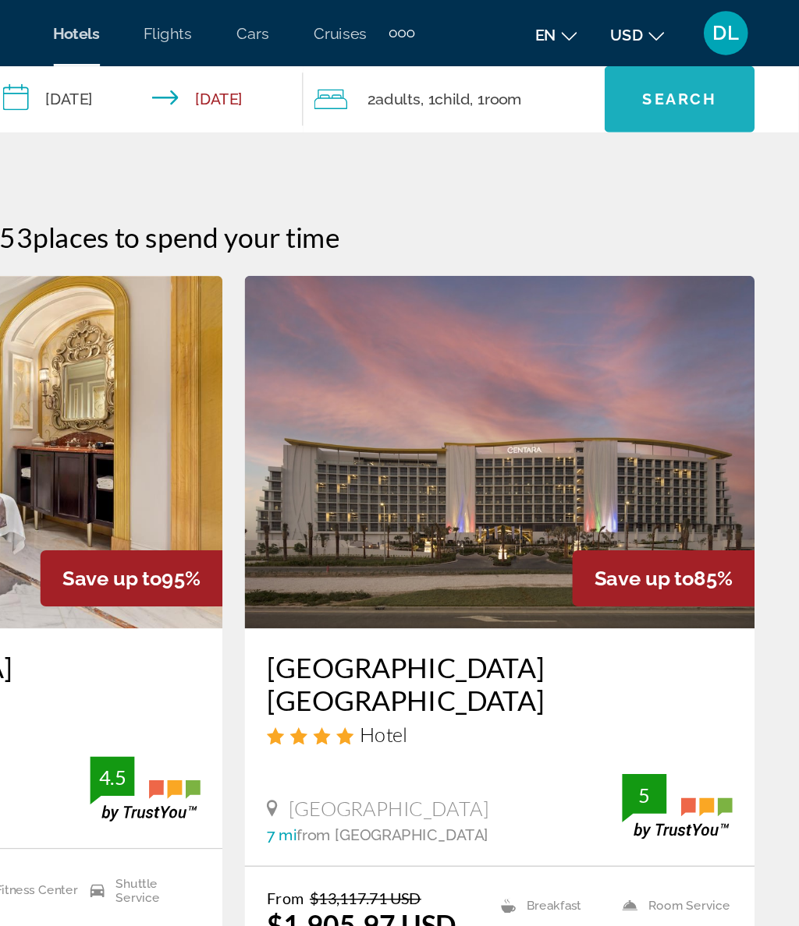
click at [688, 68] on span "Search" at bounding box center [714, 70] width 53 height 12
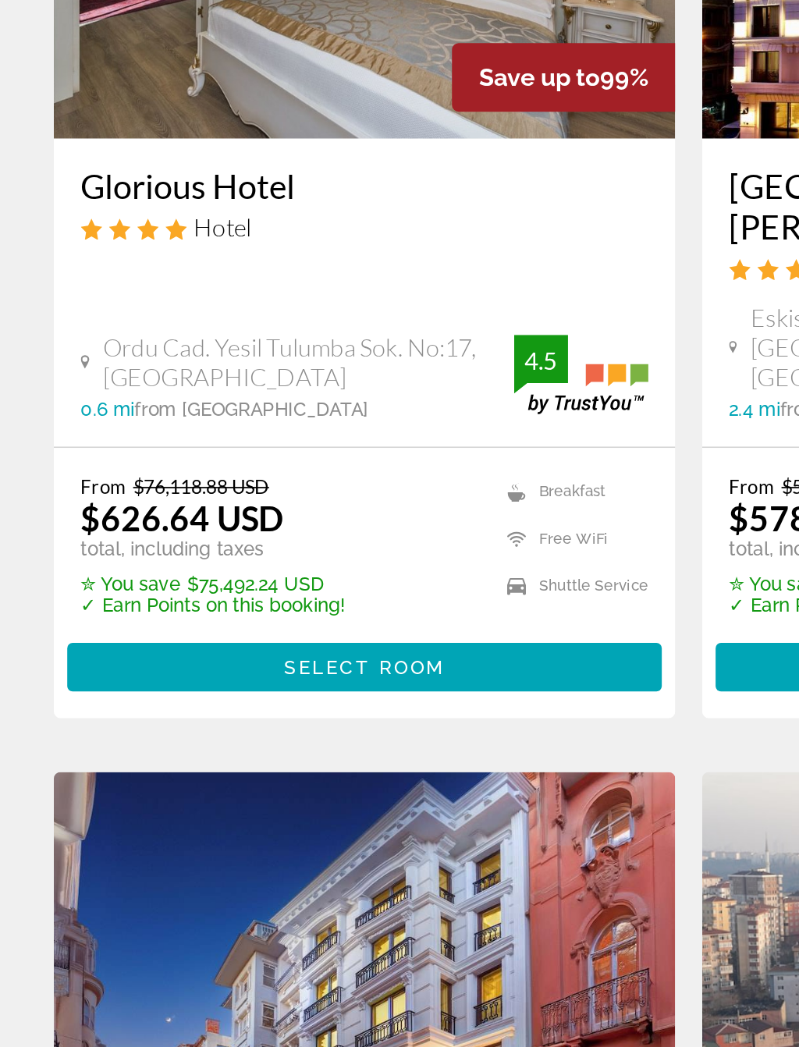
click at [258, 745] on span "Select Room" at bounding box center [212, 751] width 94 height 12
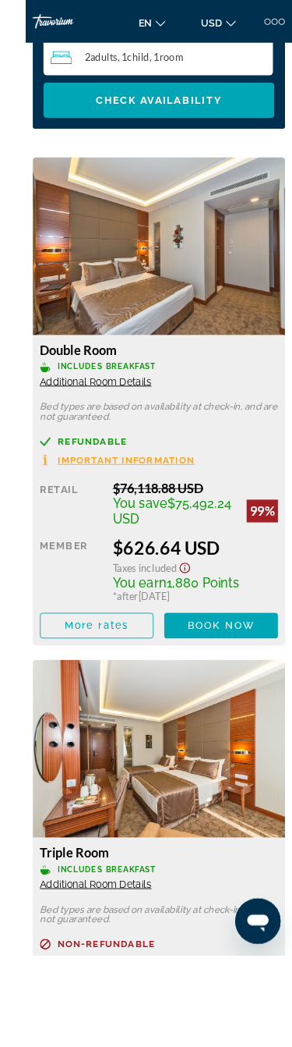
scroll to position [1996, 0]
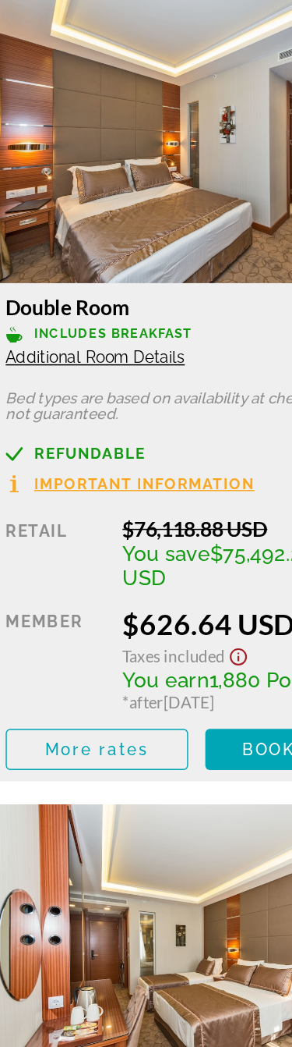
click at [178, 581] on span "Book now" at bounding box center [215, 587] width 74 height 12
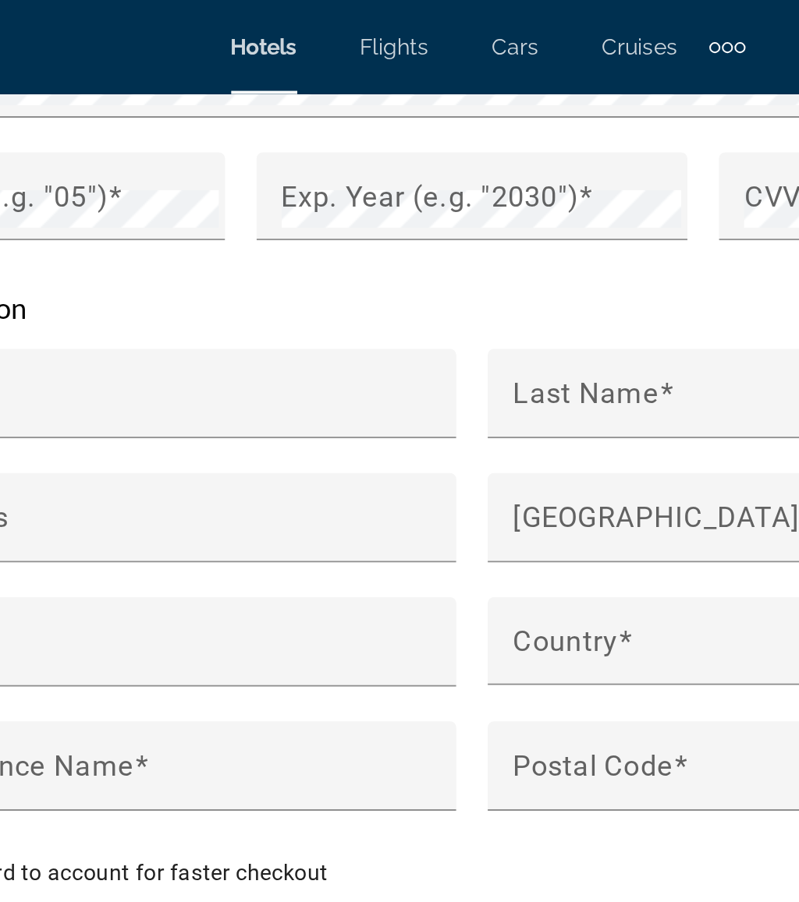
scroll to position [2042, 0]
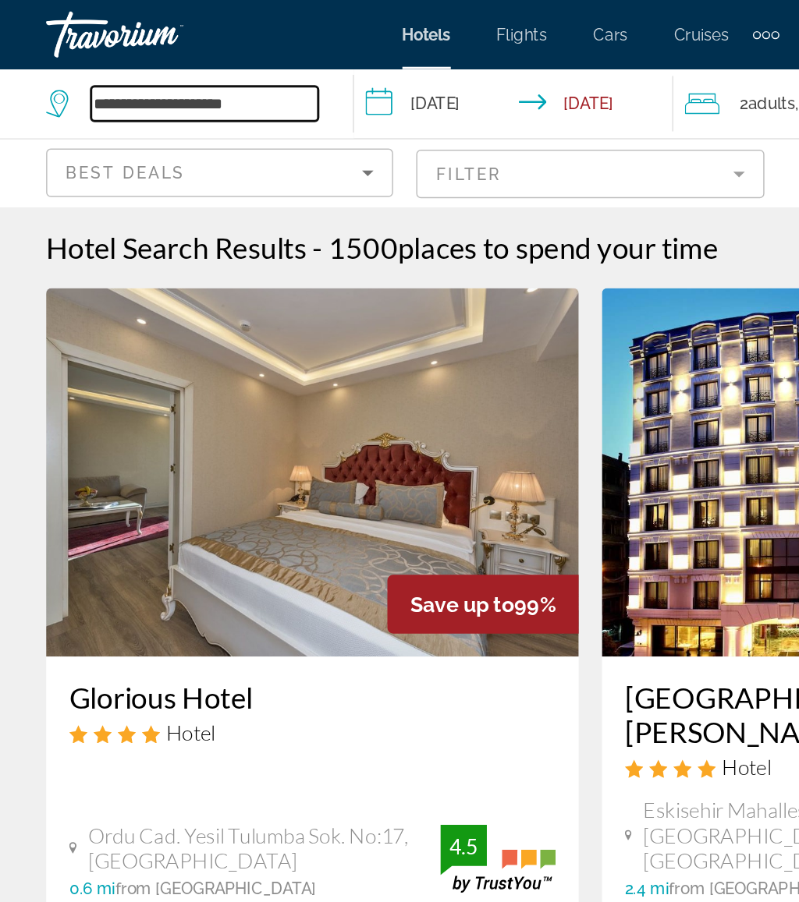
click at [189, 71] on input "**********" at bounding box center [139, 69] width 154 height 23
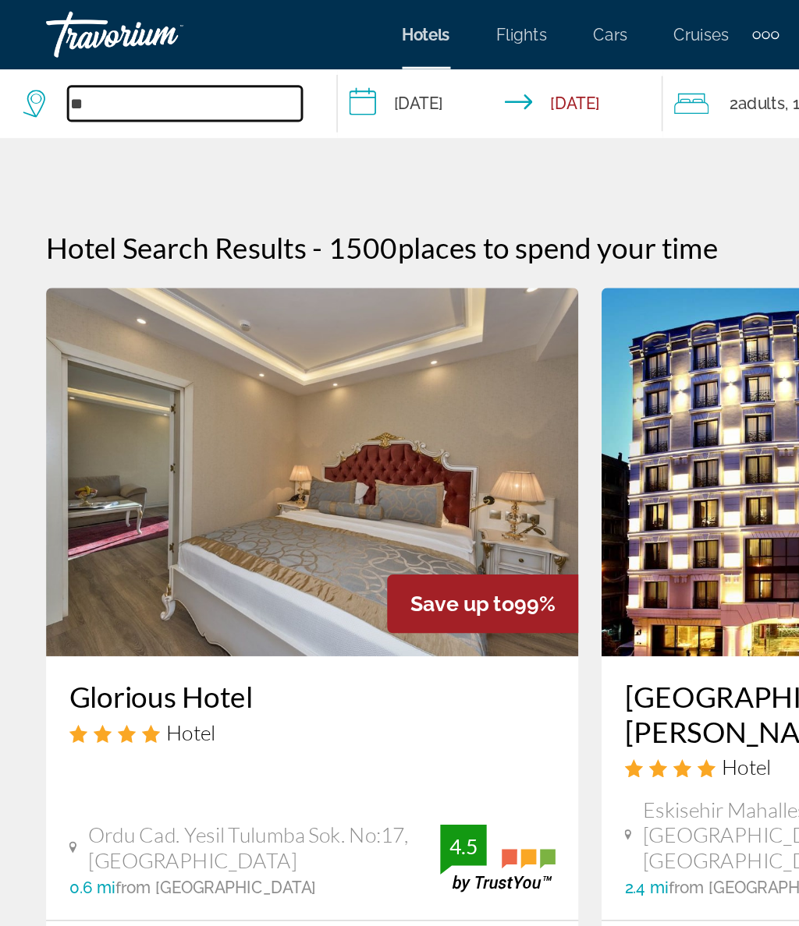
type input "*"
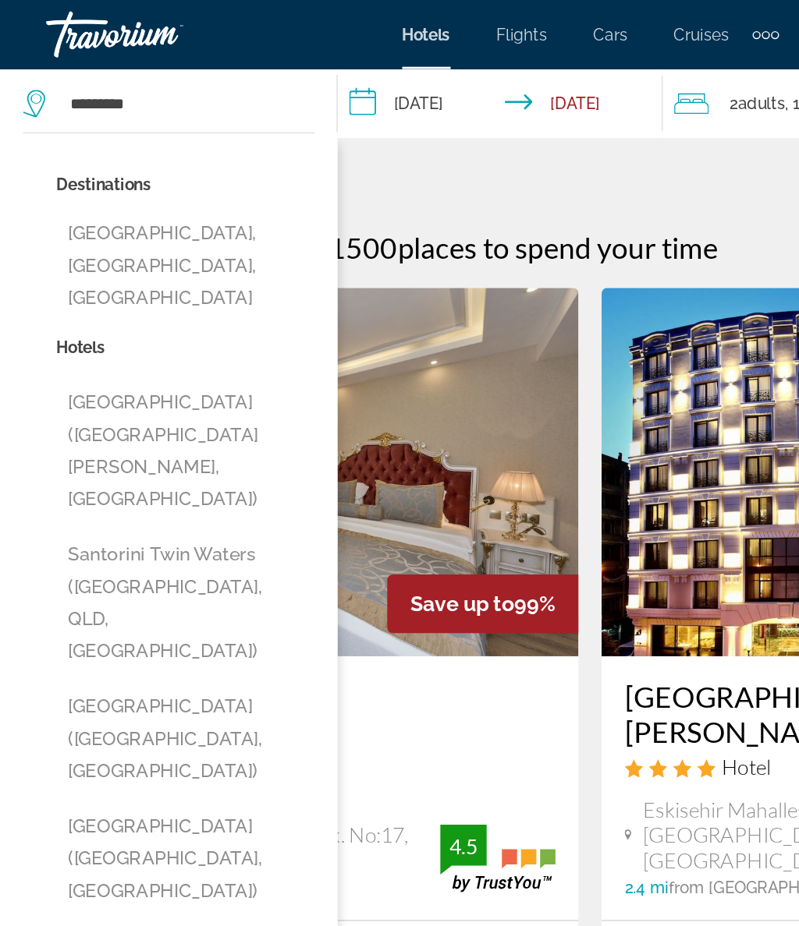
click at [182, 161] on button "Santorini, Santorini Island, Greece" at bounding box center [125, 179] width 175 height 73
type input "**********"
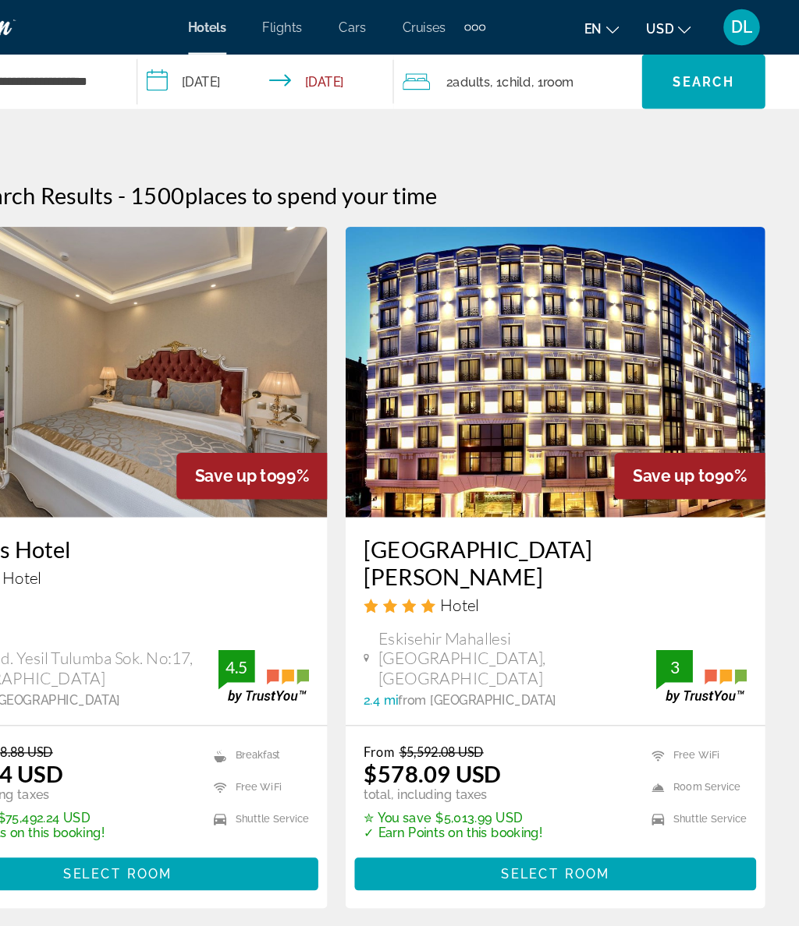
click at [566, 62] on span ", 1 Room rooms" at bounding box center [584, 70] width 37 height 22
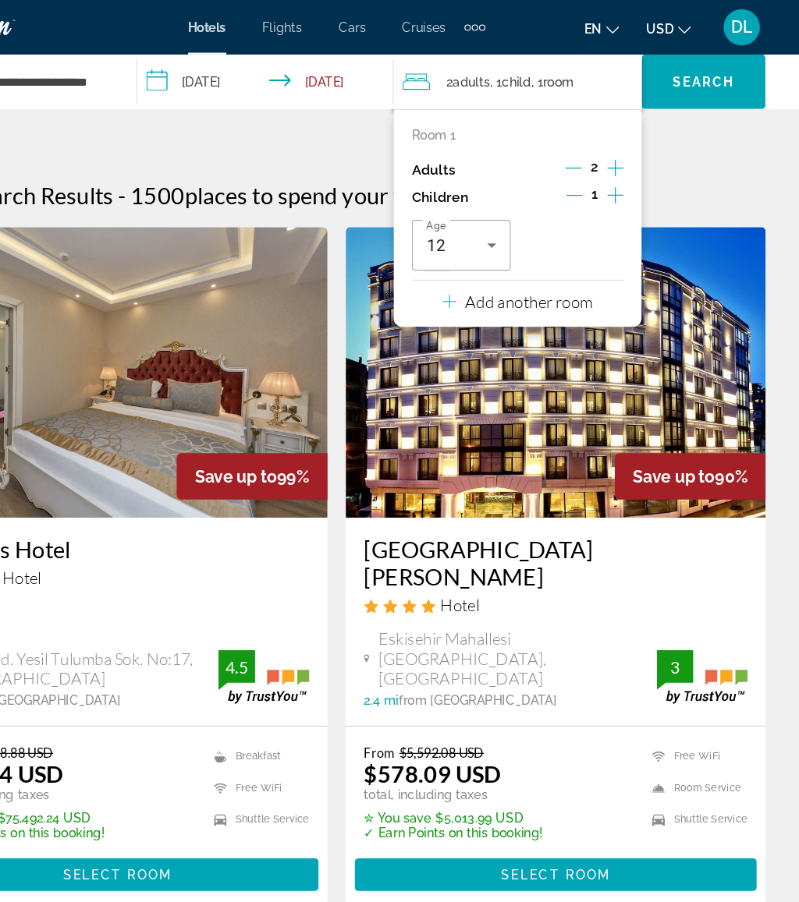
click at [597, 172] on button "Decrement children" at bounding box center [604, 169] width 14 height 19
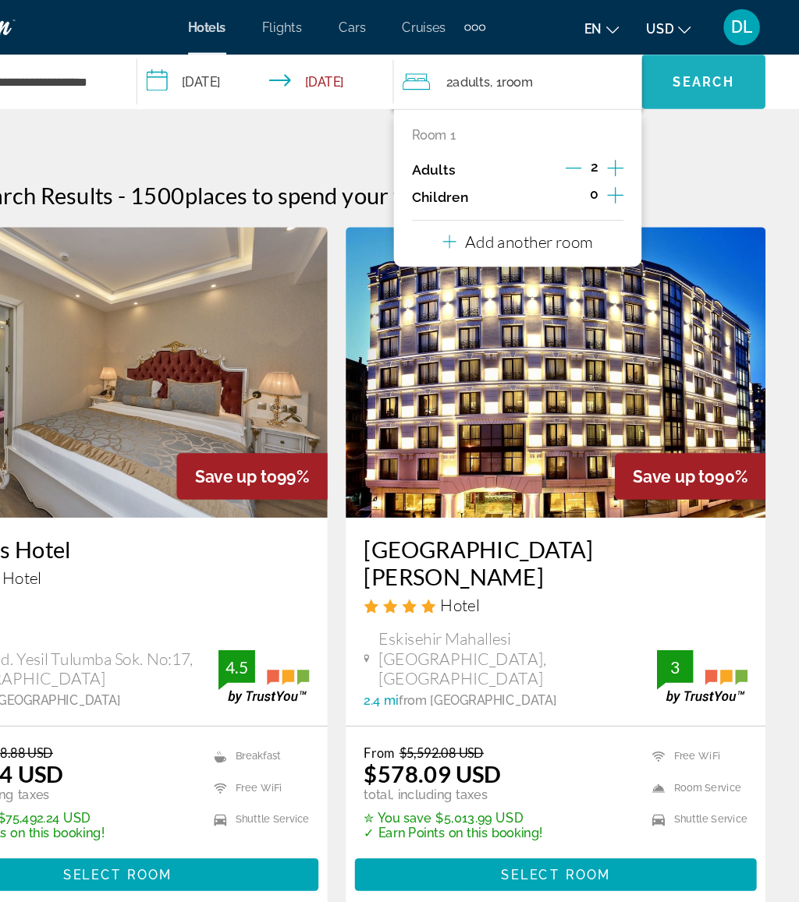
click at [688, 76] on span "Search" at bounding box center [714, 70] width 53 height 12
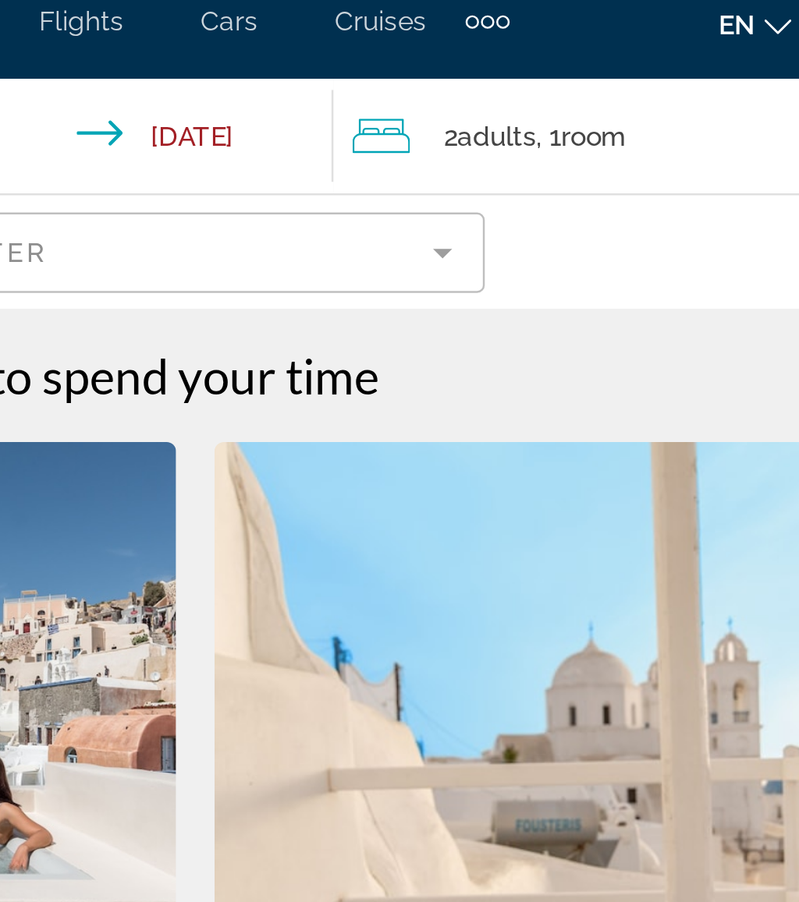
click at [509, 12] on div "Extra navigation items" at bounding box center [518, 23] width 18 height 23
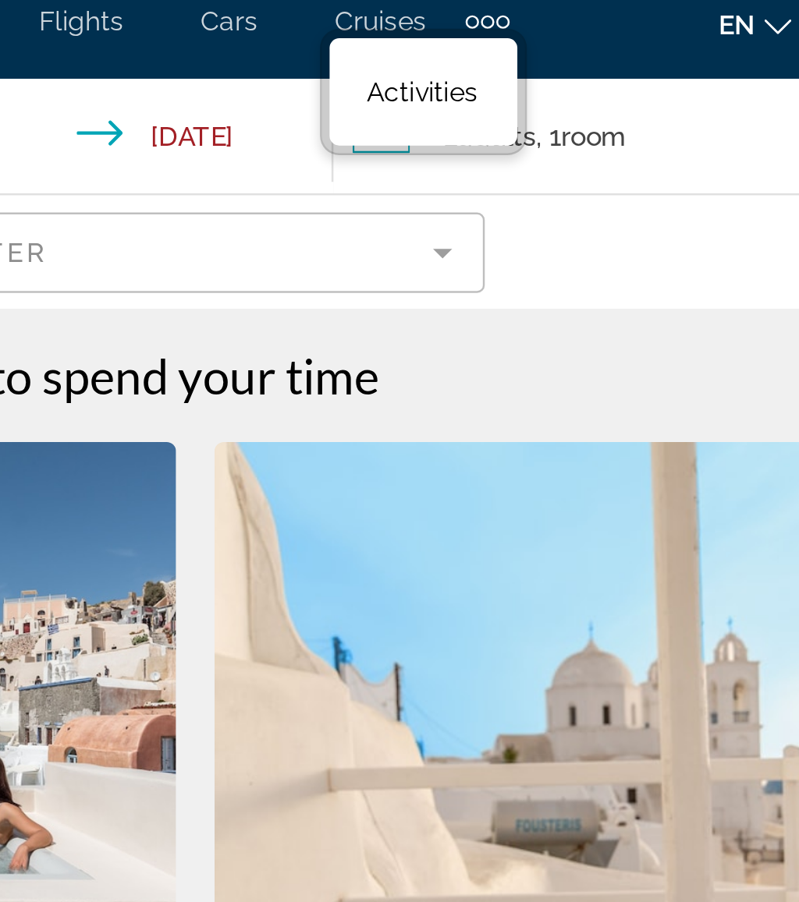
click at [469, 46] on span "Activities" at bounding box center [491, 52] width 45 height 12
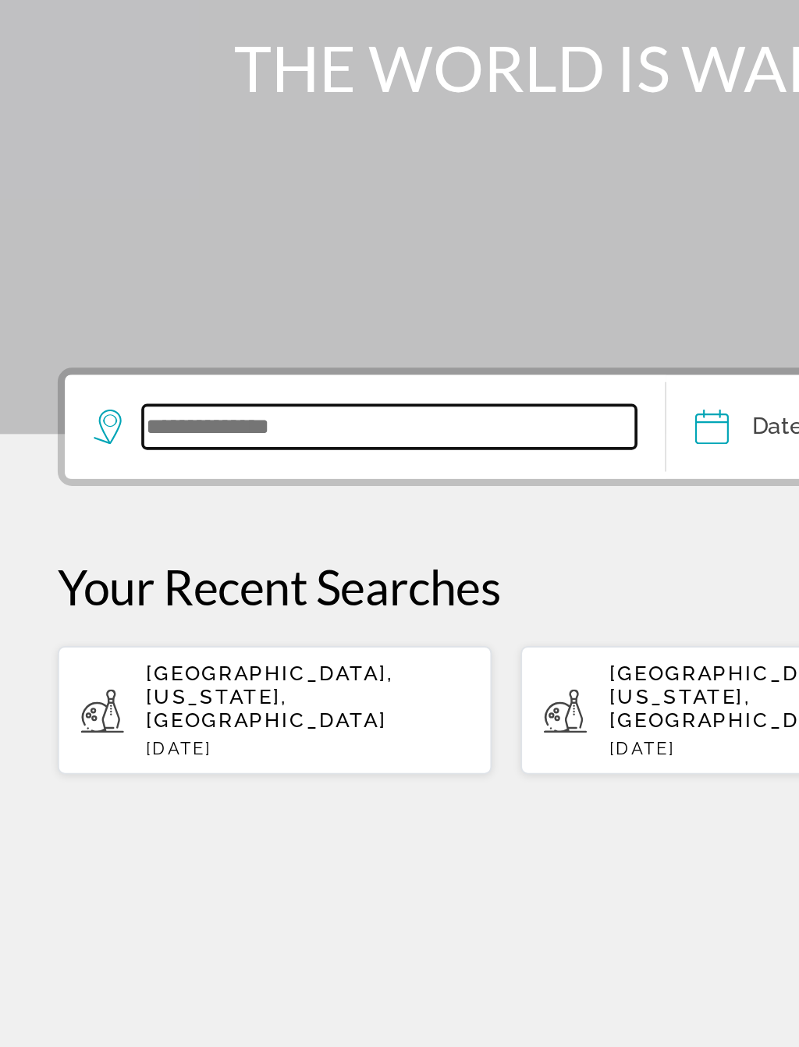
click at [136, 452] on input "Search widget" at bounding box center [210, 463] width 267 height 23
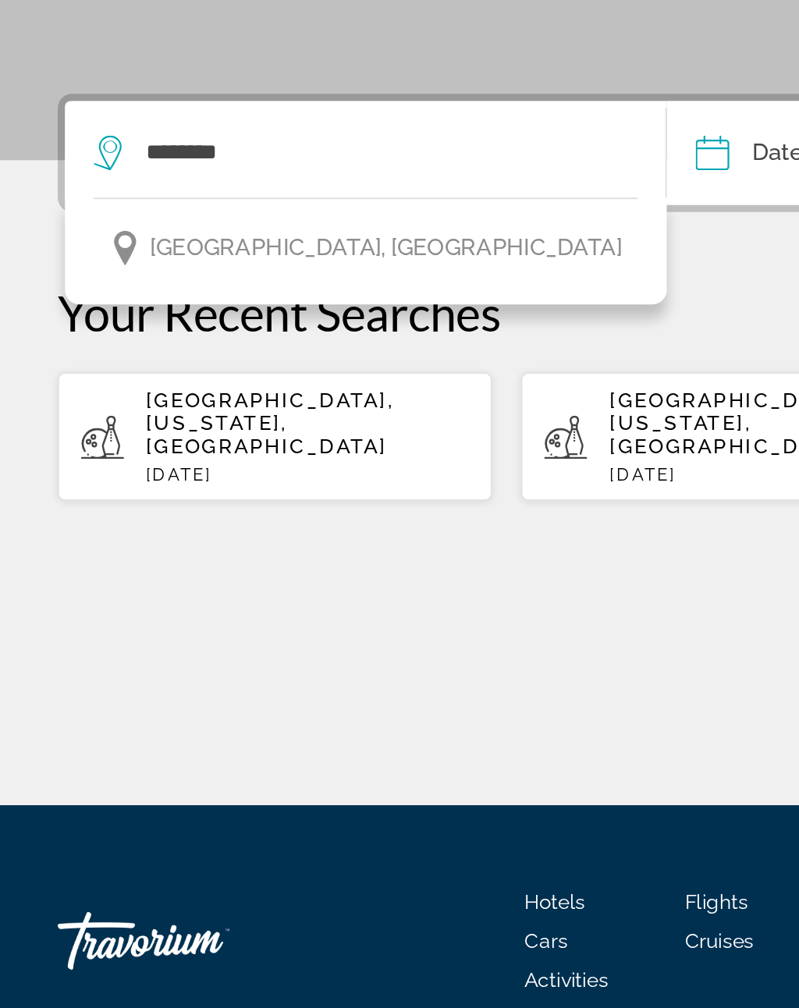
click at [241, 501] on button "[GEOGRAPHIC_DATA], [GEOGRAPHIC_DATA]" at bounding box center [198, 516] width 294 height 30
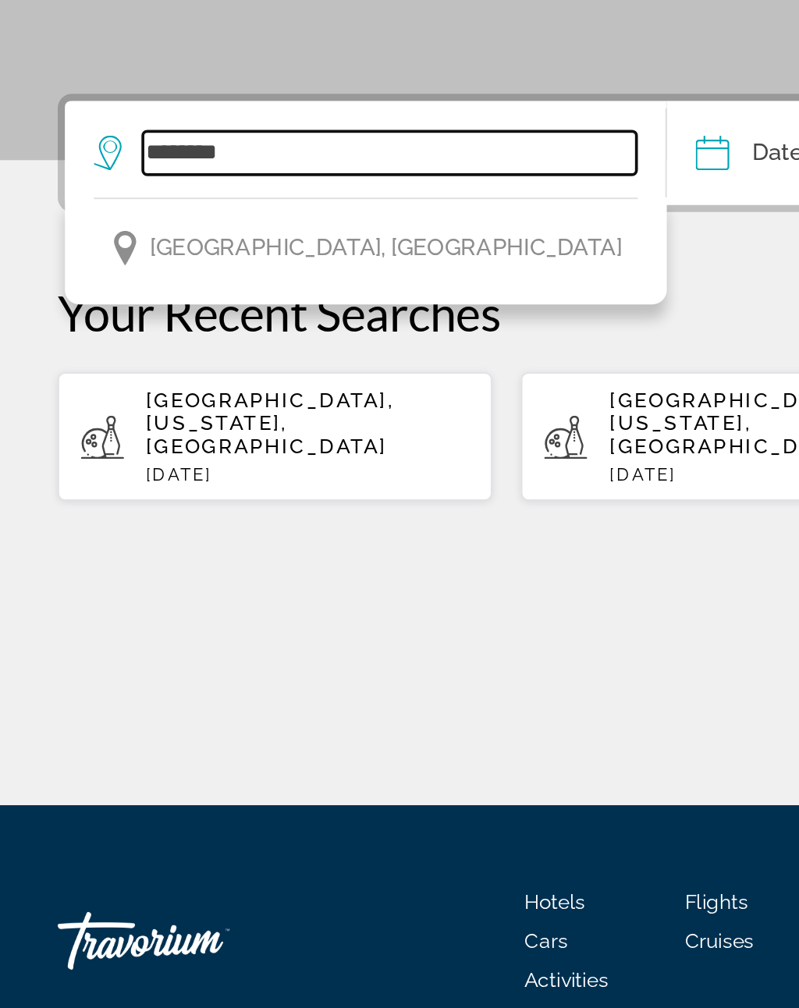
type input "**********"
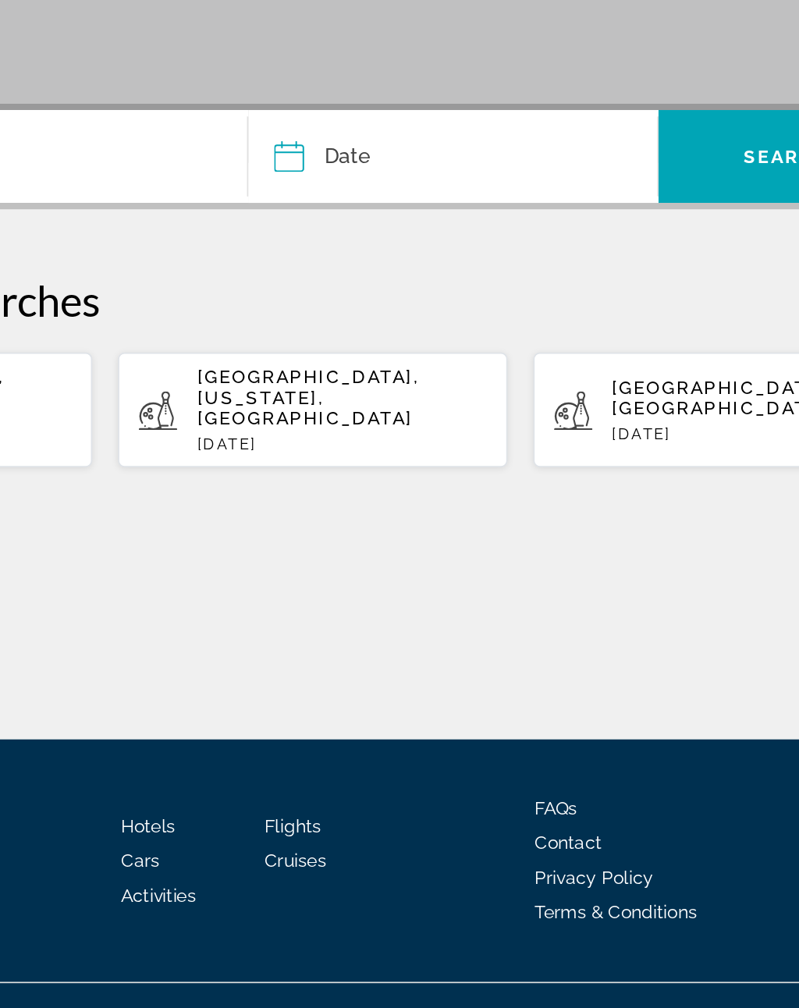
click at [372, 436] on input "Date" at bounding box center [433, 466] width 122 height 61
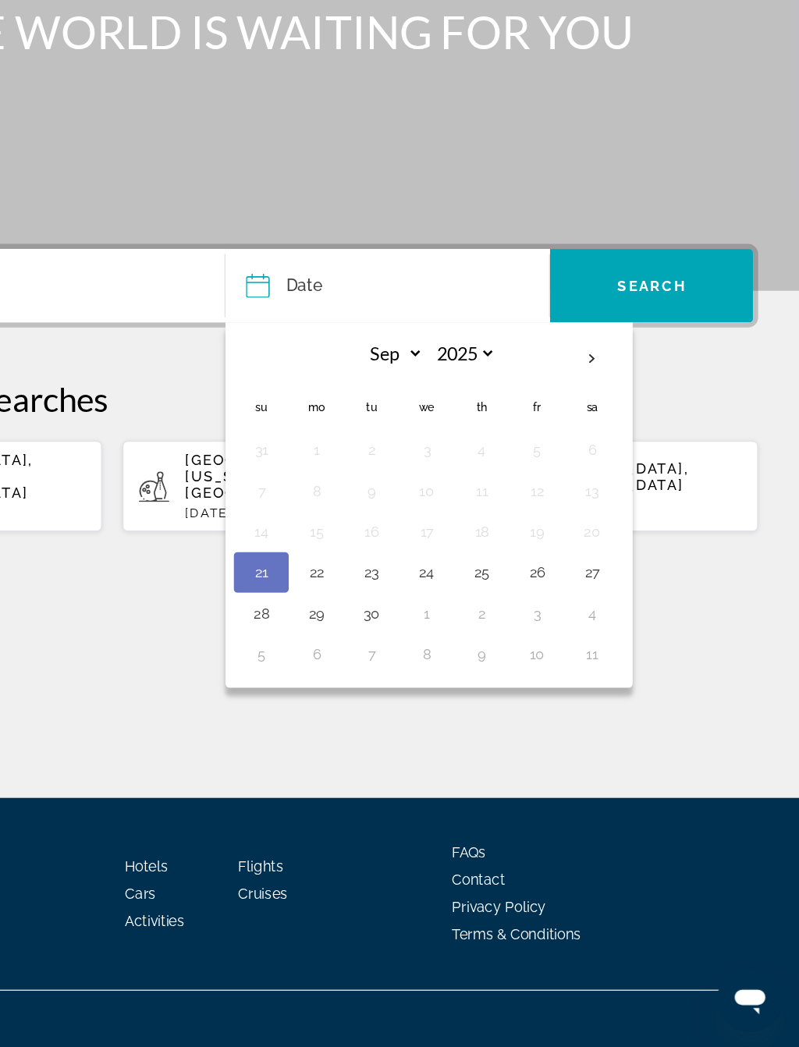
click at [619, 503] on th "Next month" at bounding box center [640, 520] width 42 height 34
select select "**"
click at [586, 703] on button "28" at bounding box center [598, 714] width 25 height 22
type input "**********"
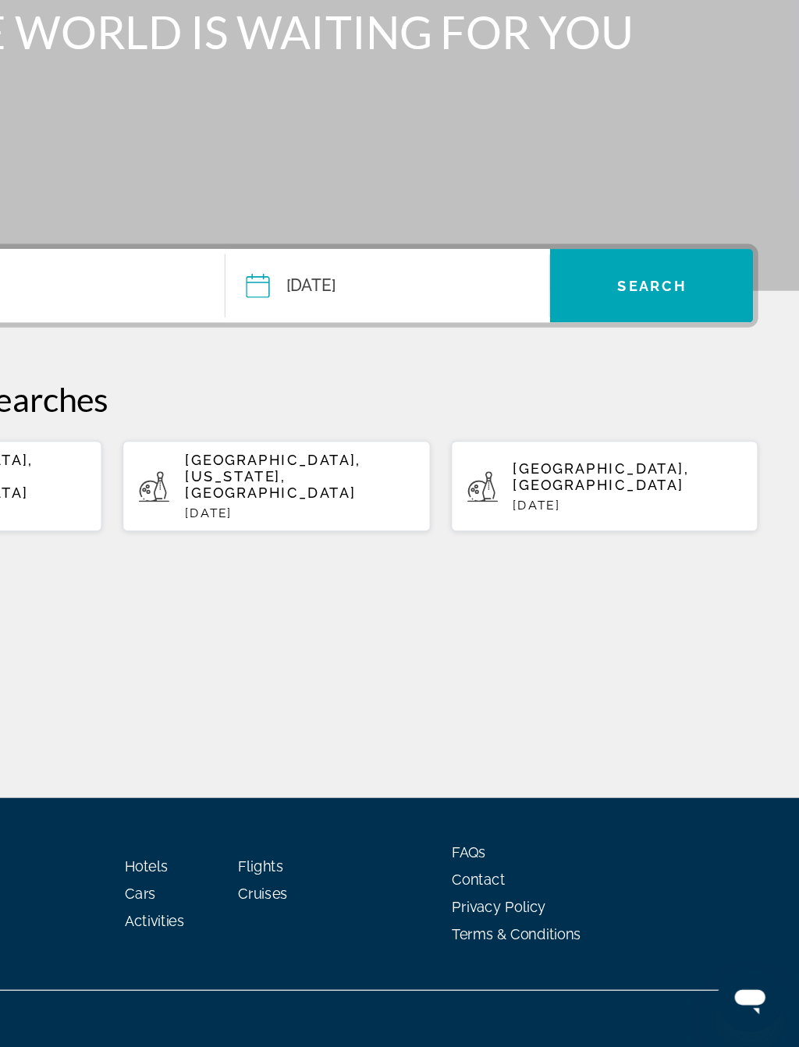
click at [660, 458] on span "Search" at bounding box center [686, 464] width 53 height 12
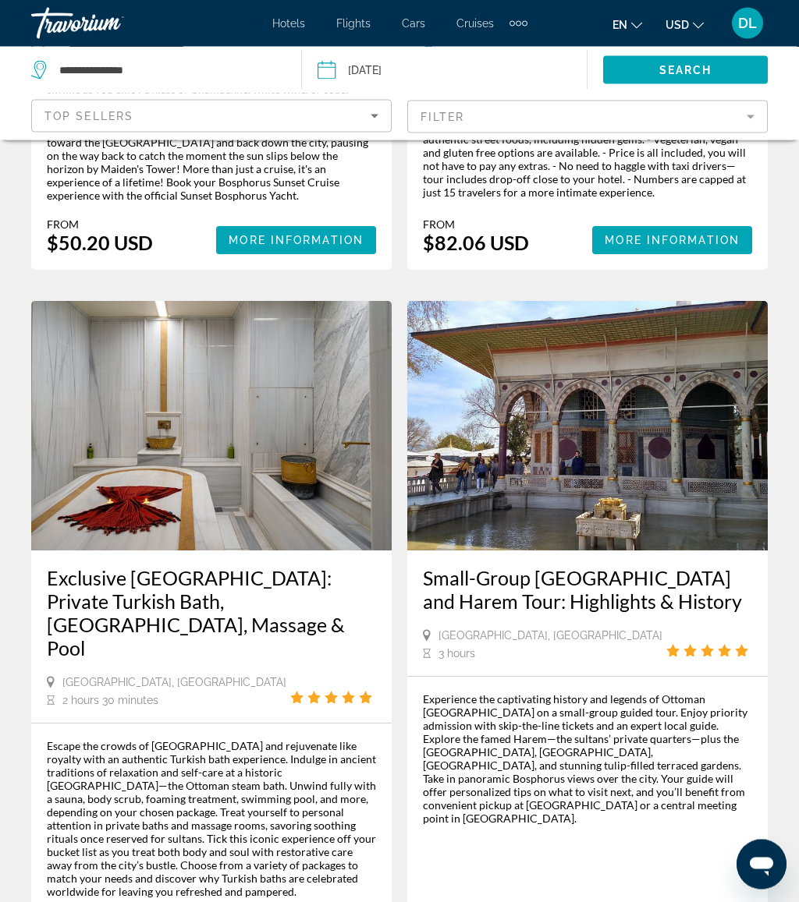
scroll to position [3640, 0]
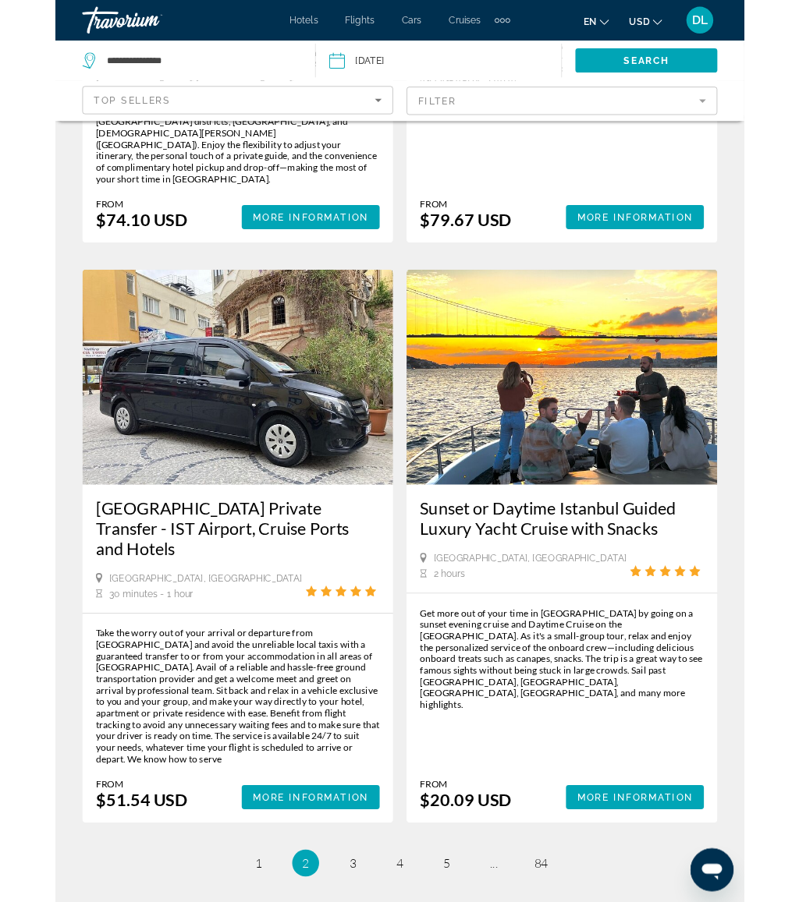
scroll to position [3342, 0]
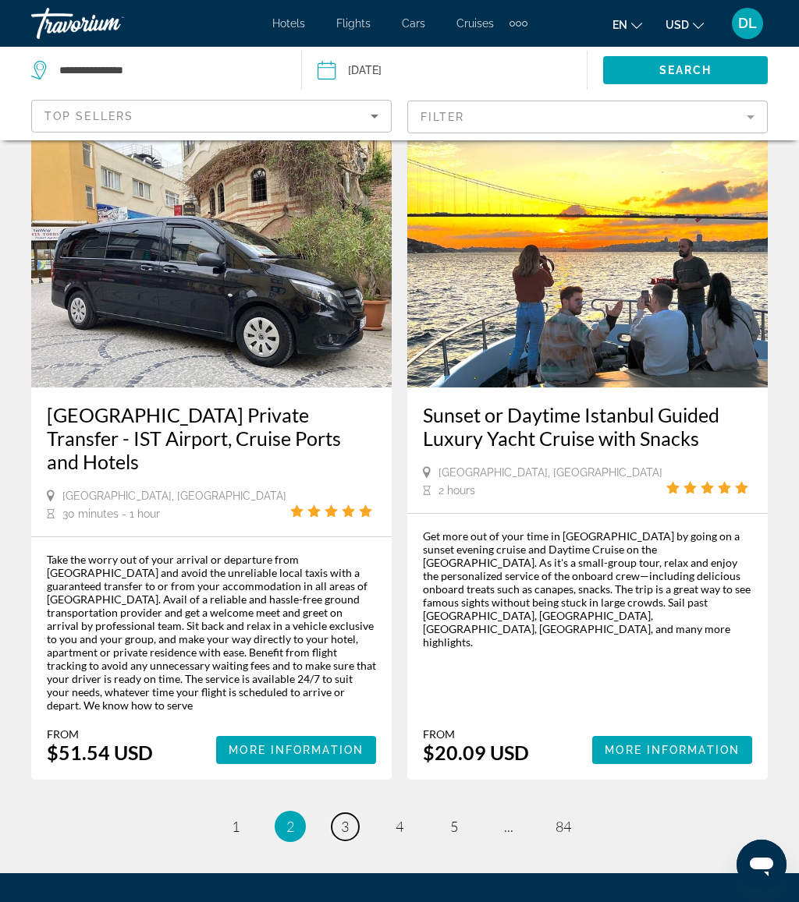
click at [352, 813] on link "page 3" at bounding box center [344, 826] width 27 height 27
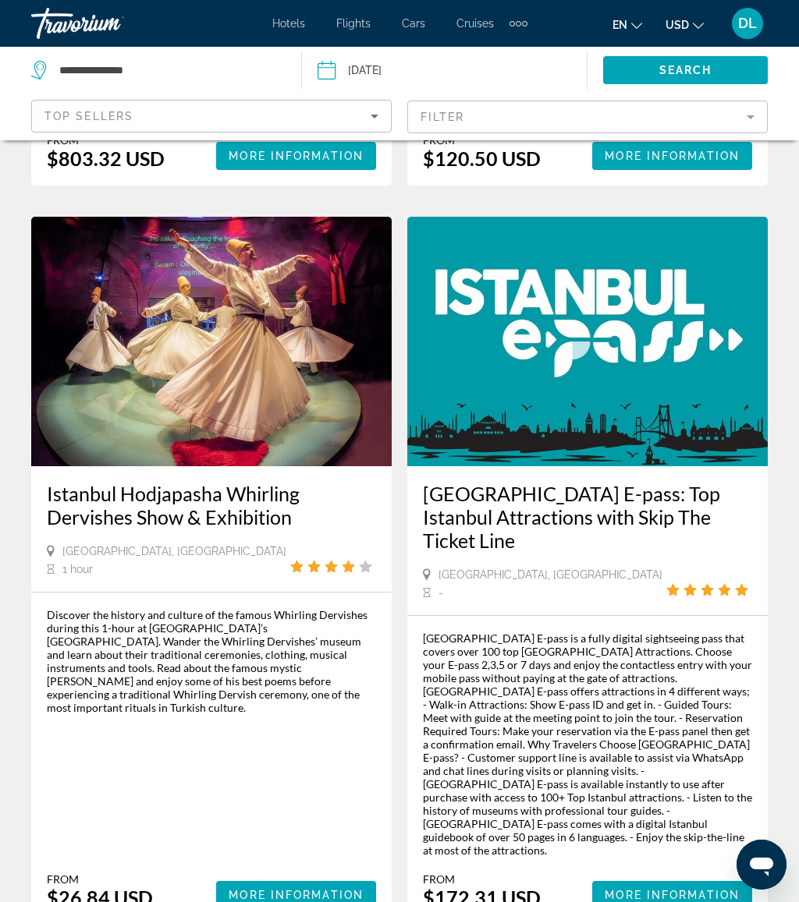
scroll to position [3502, 0]
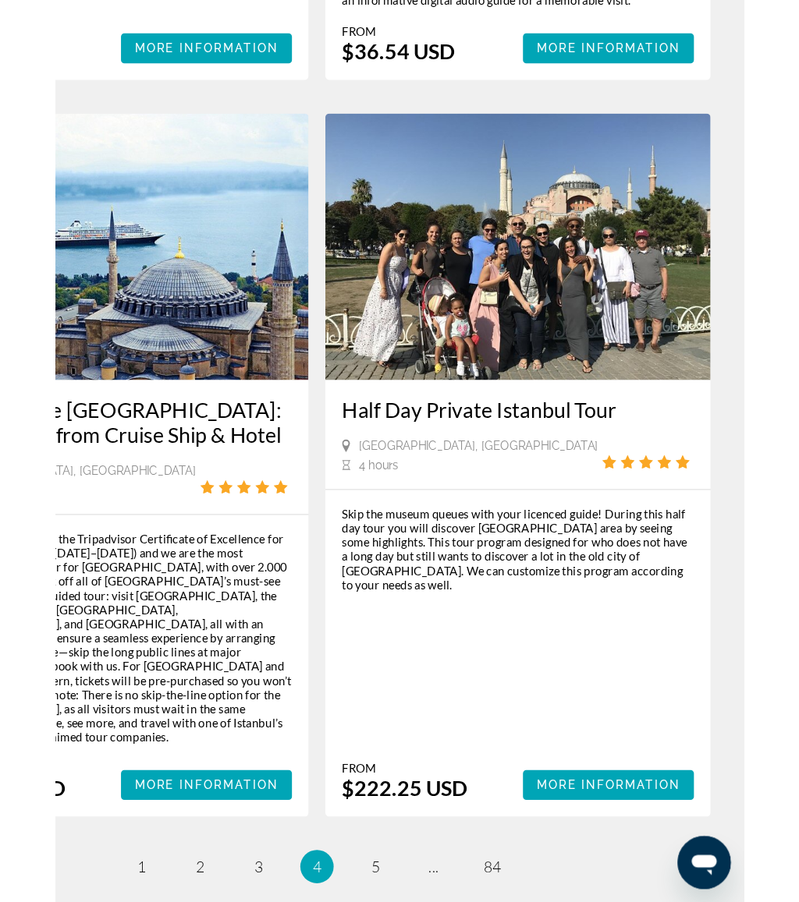
scroll to position [3564, 0]
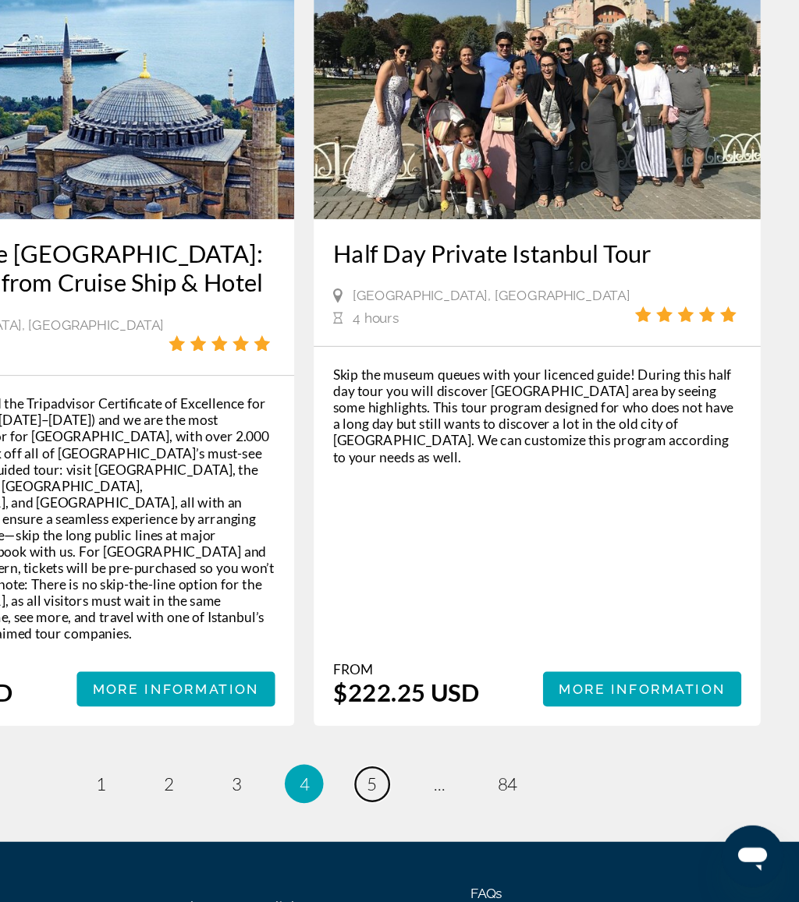
click at [450, 798] on span "5" at bounding box center [454, 806] width 8 height 17
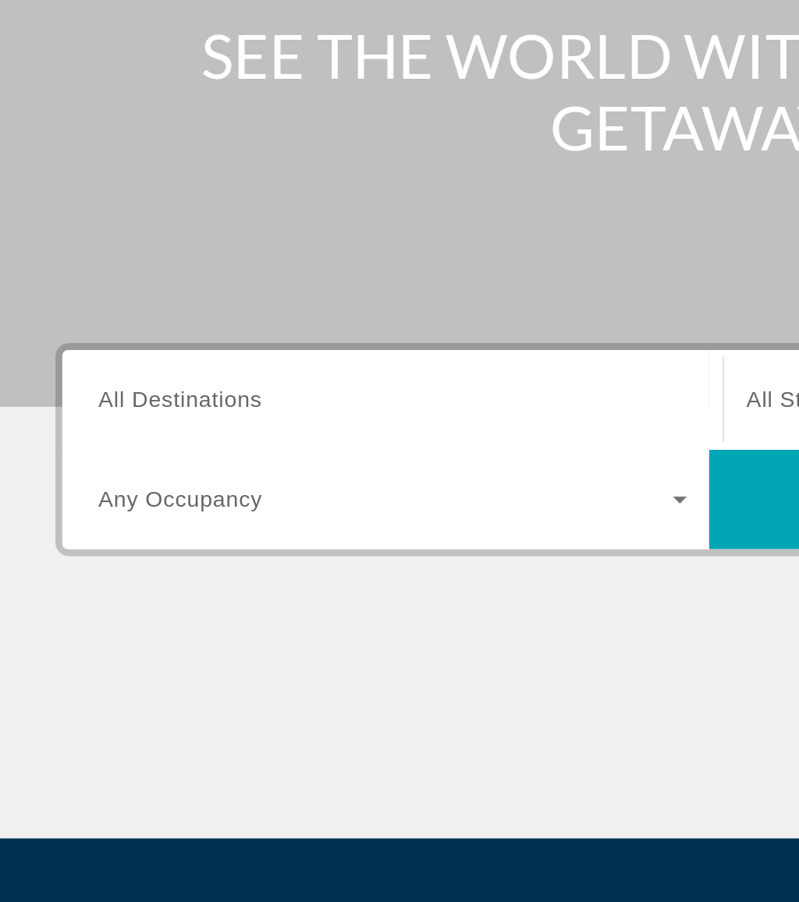
click at [150, 455] on input "Destination All Destinations" at bounding box center [220, 464] width 331 height 19
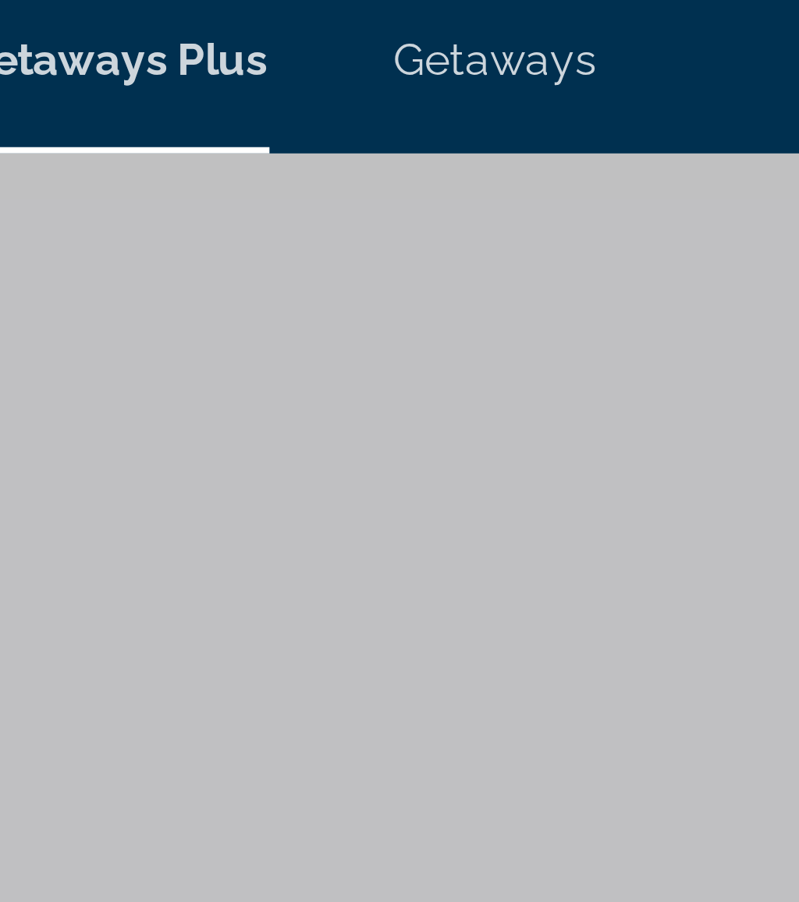
click at [428, 17] on span "Getaways" at bounding box center [453, 23] width 51 height 12
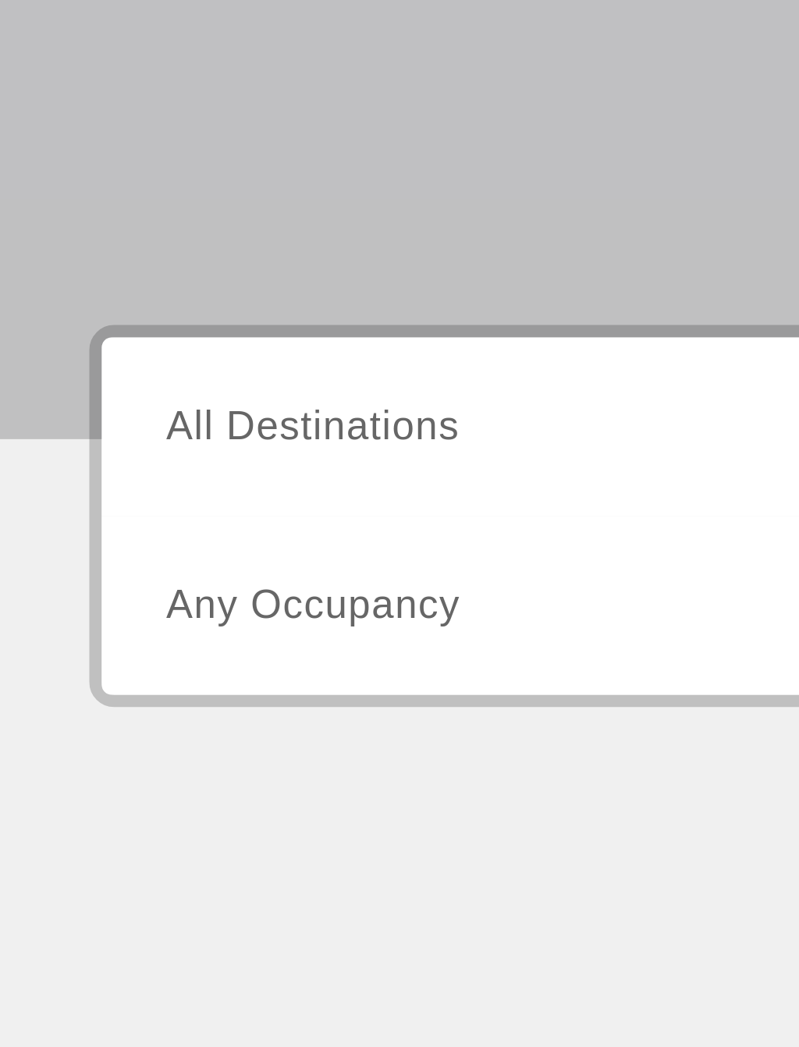
click at [122, 457] on span "All Destinations" at bounding box center [101, 463] width 92 height 13
click at [122, 455] on input "Destination All Destinations" at bounding box center [220, 464] width 331 height 19
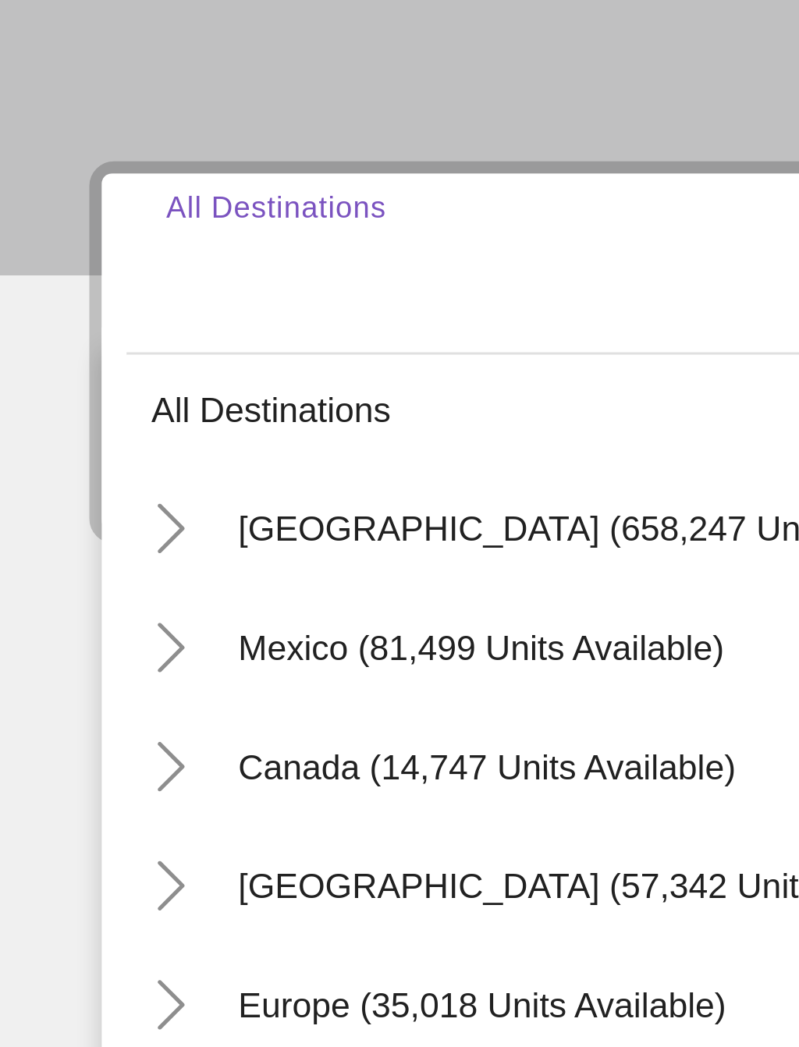
scroll to position [4, 0]
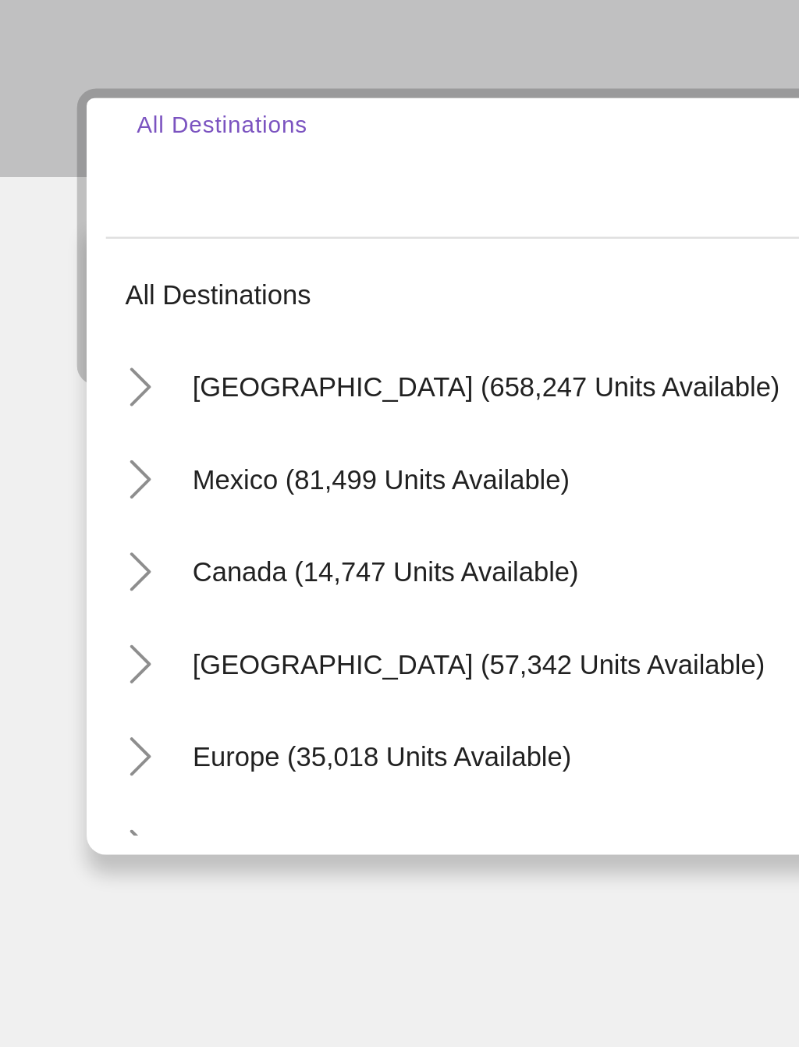
click at [108, 696] on span "Europe (35,018 units available)" at bounding box center [155, 702] width 154 height 12
type input "**********"
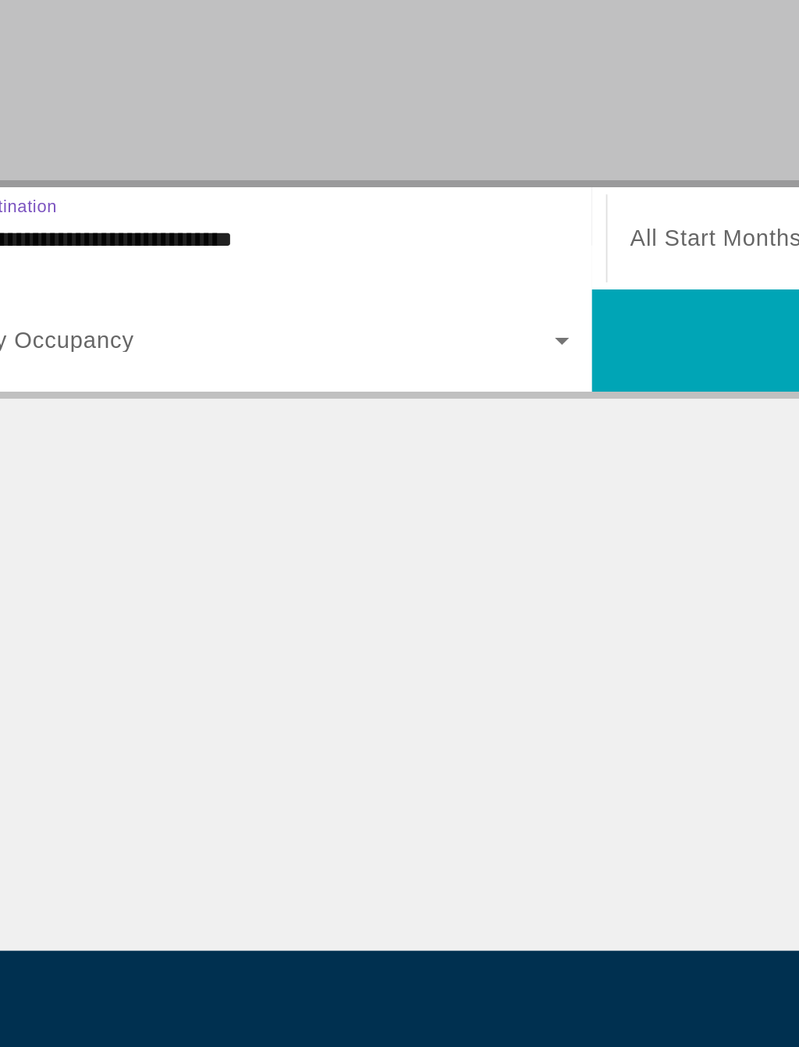
click at [420, 457] on span "All Start Months" at bounding box center [467, 463] width 94 height 13
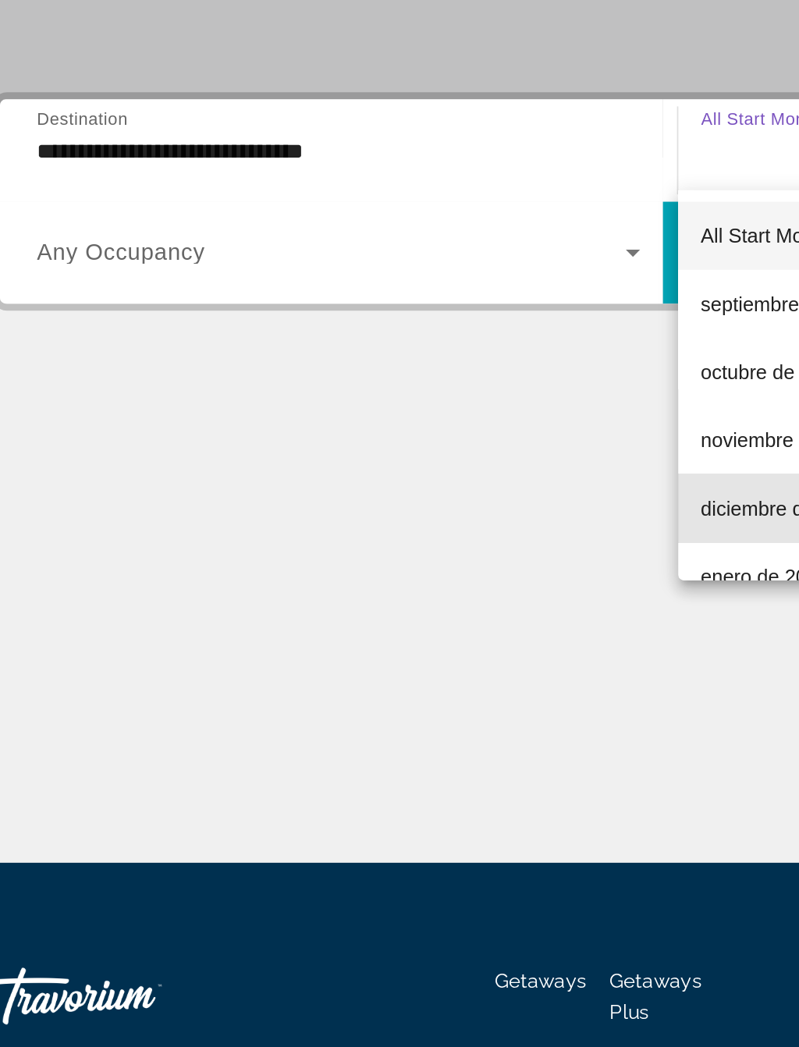
click at [420, 651] on span "diciembre de 2025" at bounding box center [465, 660] width 90 height 19
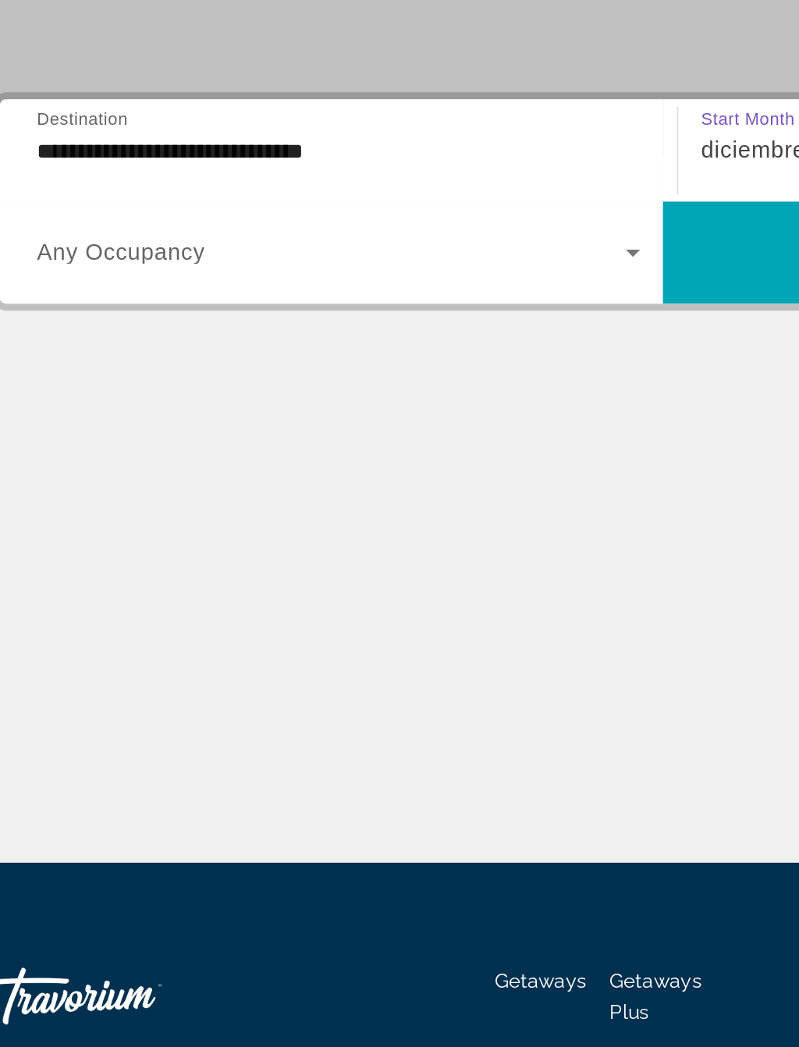
click at [416, 501] on span "Search widget" at bounding box center [581, 519] width 364 height 37
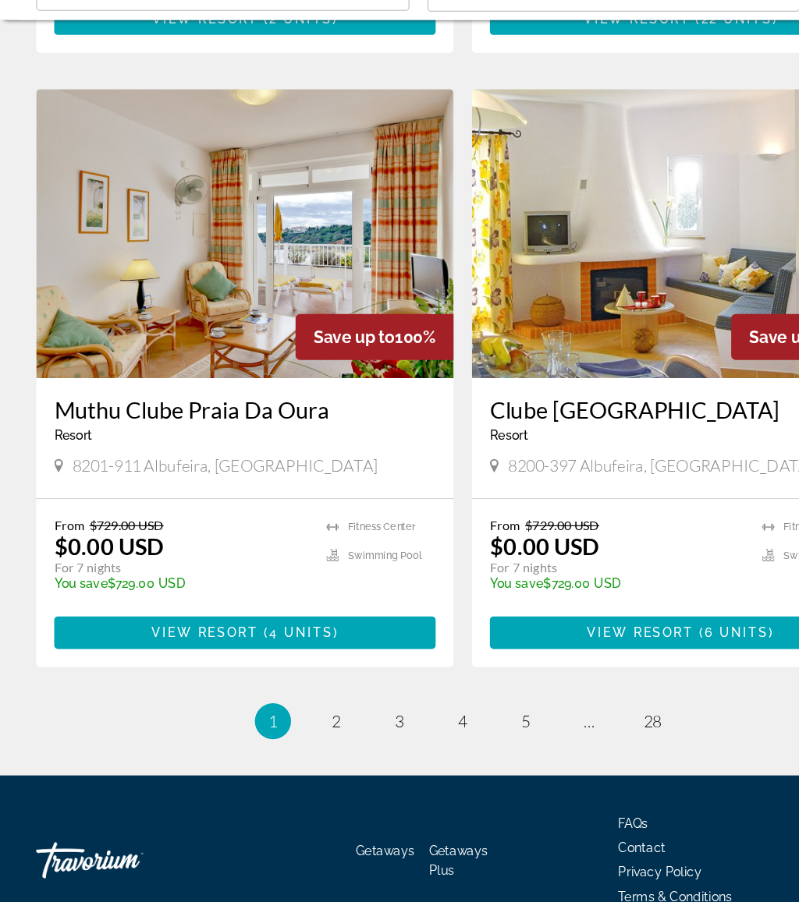
scroll to position [2752, 0]
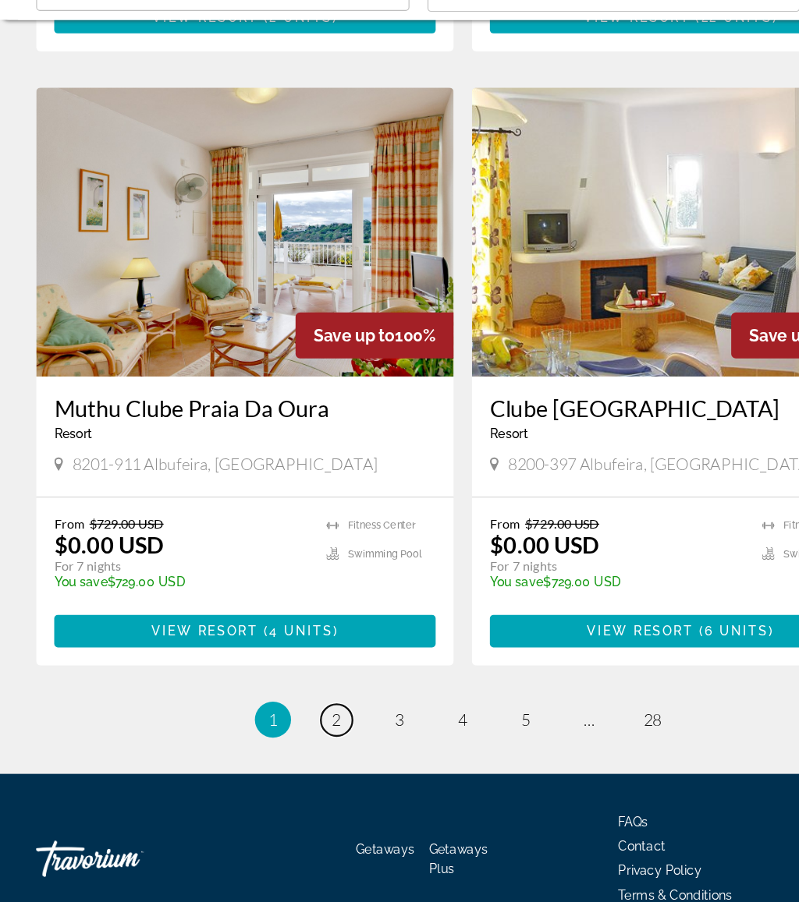
click at [294, 736] on span "2" at bounding box center [290, 744] width 8 height 17
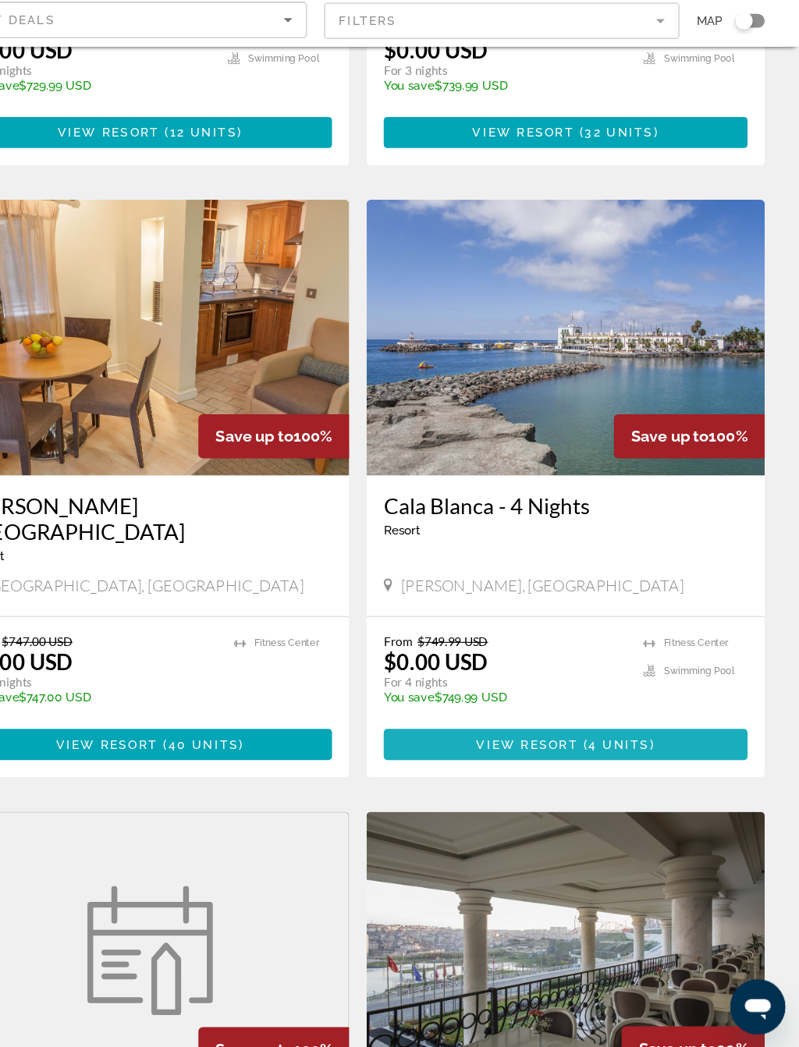
scroll to position [1117, 0]
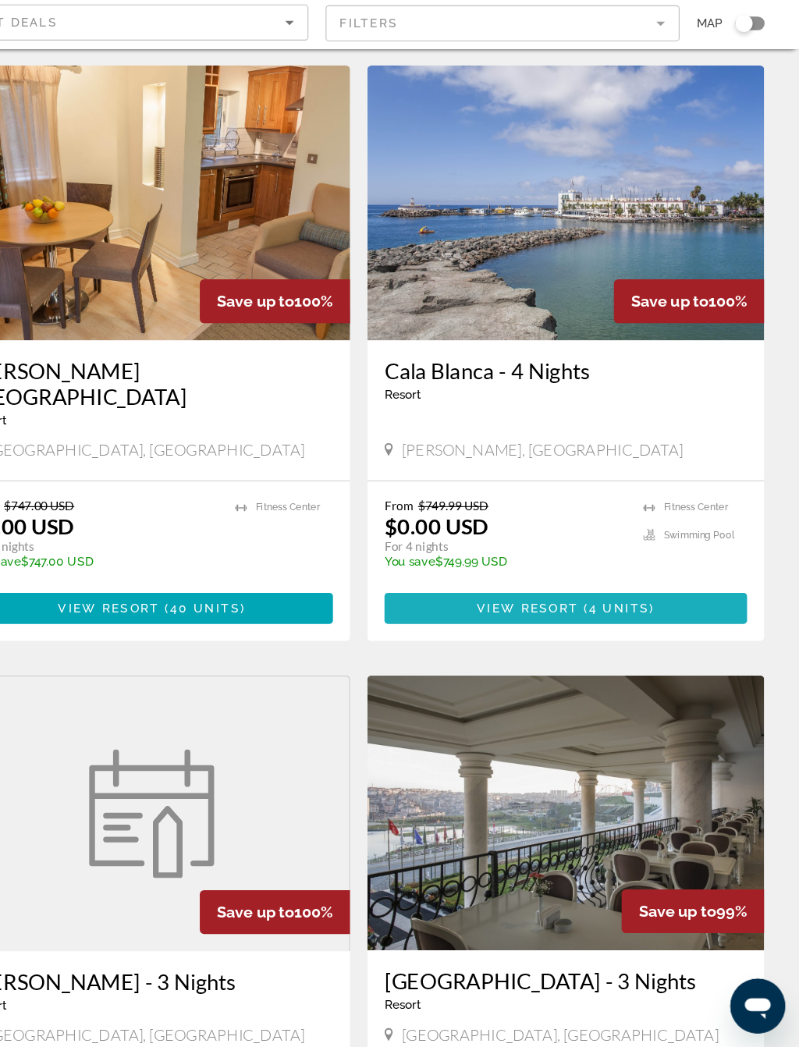
click at [608, 642] on span "4 units" at bounding box center [635, 648] width 55 height 12
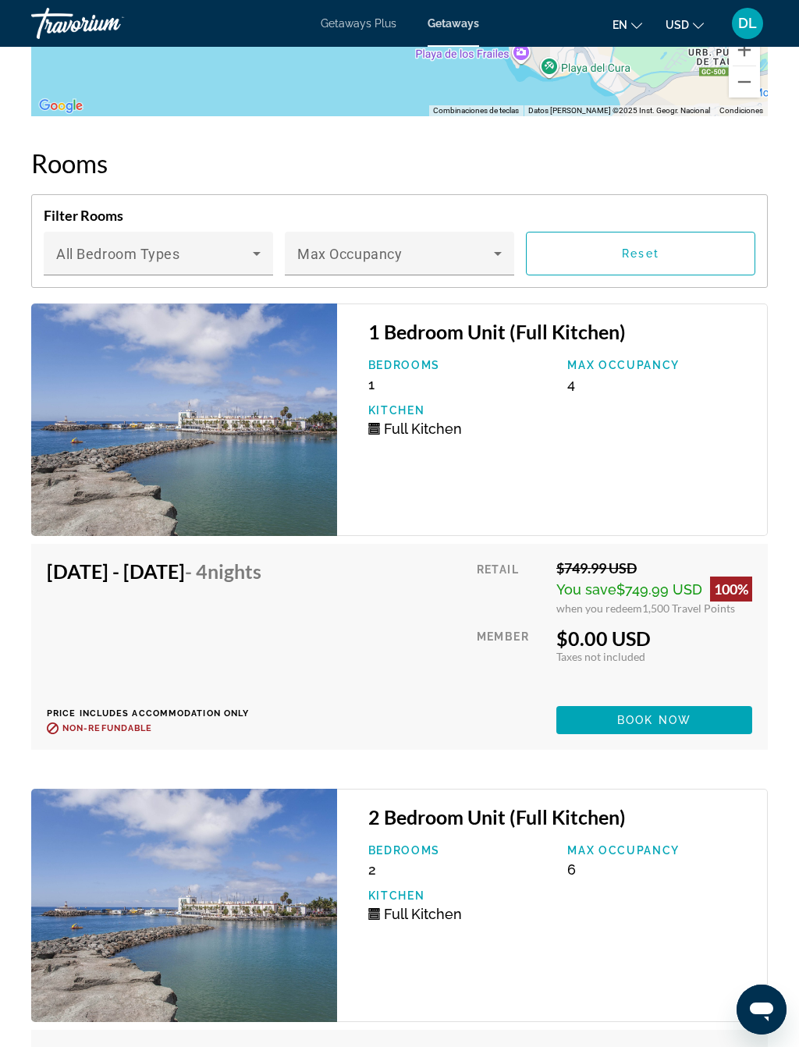
scroll to position [3257, 0]
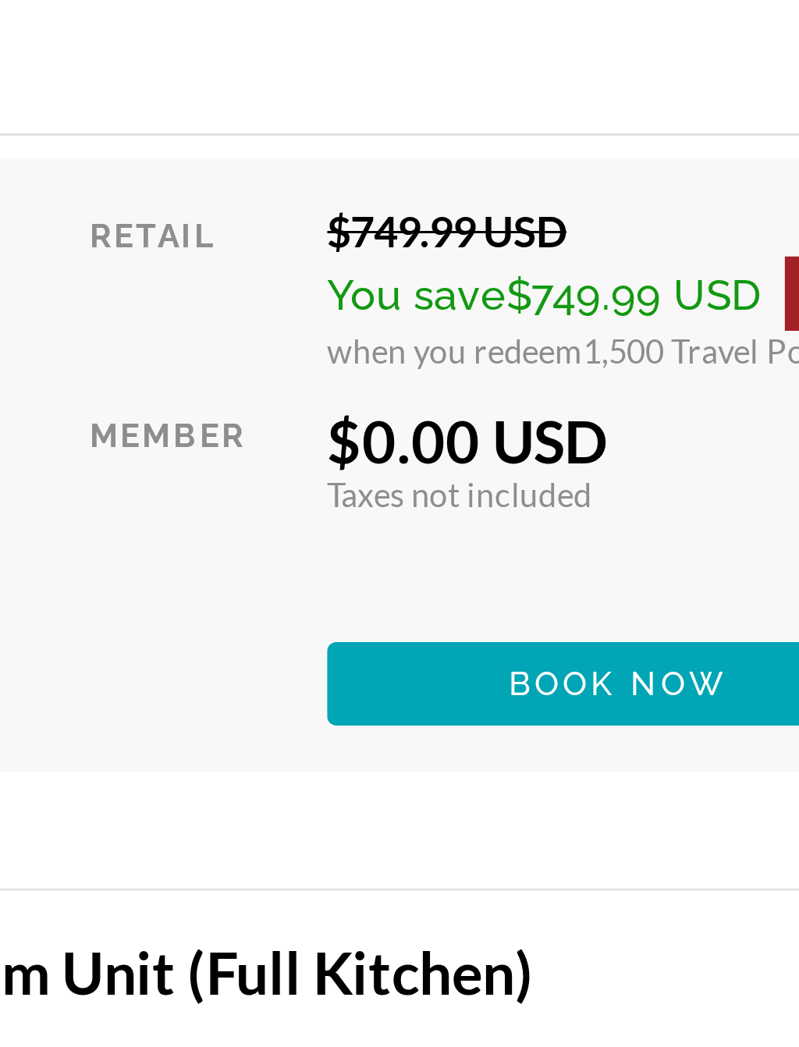
click at [617, 712] on span "Book now" at bounding box center [654, 718] width 74 height 12
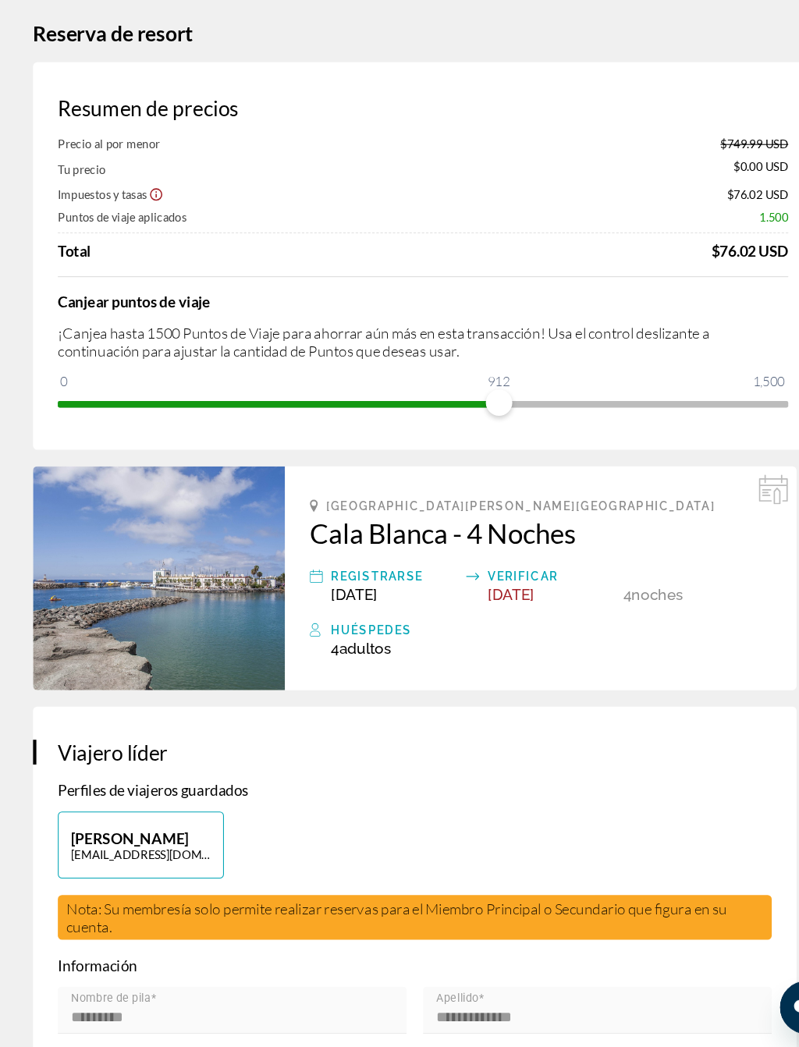
click at [717, 381] on div "Resumen de precios Precio al por menor $749.99 USD Tu precio $0.00 USD Impuesto…" at bounding box center [399, 300] width 736 height 366
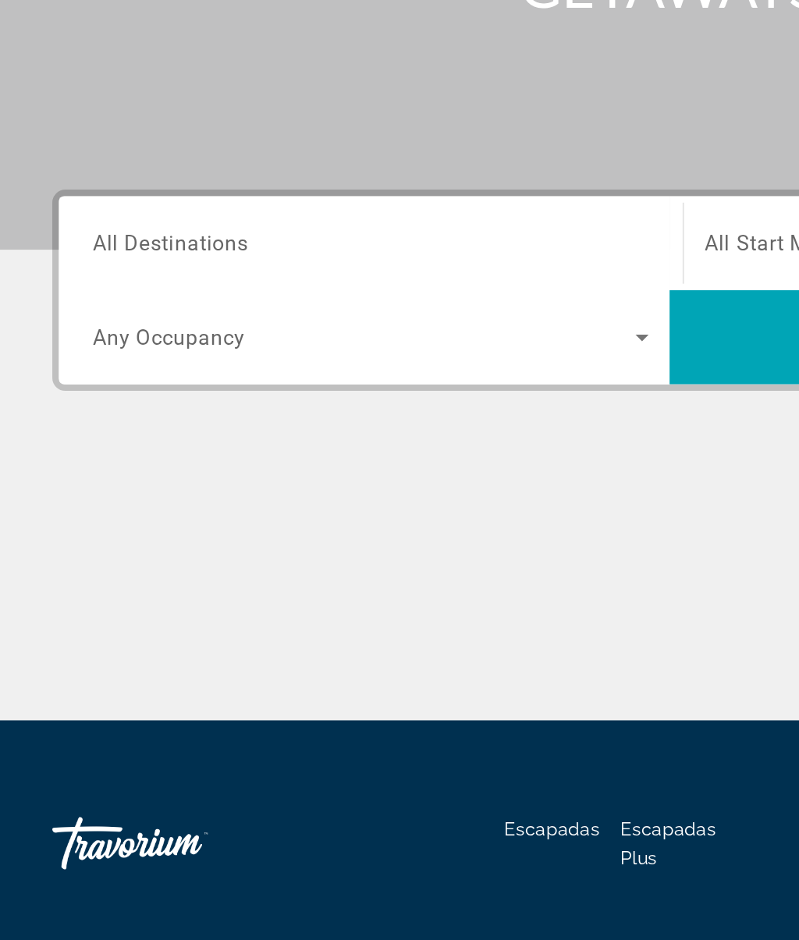
click at [207, 455] on input "Destination All Destinations" at bounding box center [220, 464] width 331 height 19
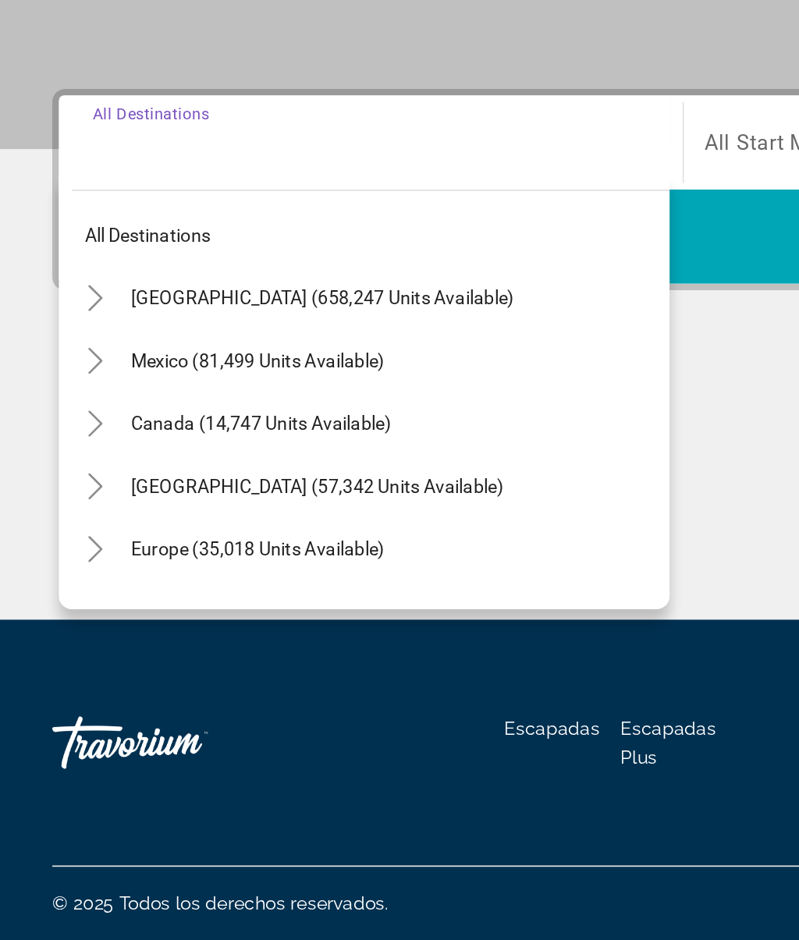
click at [212, 663] on span "[GEOGRAPHIC_DATA] (57,342 units available)" at bounding box center [189, 669] width 222 height 12
type input "**********"
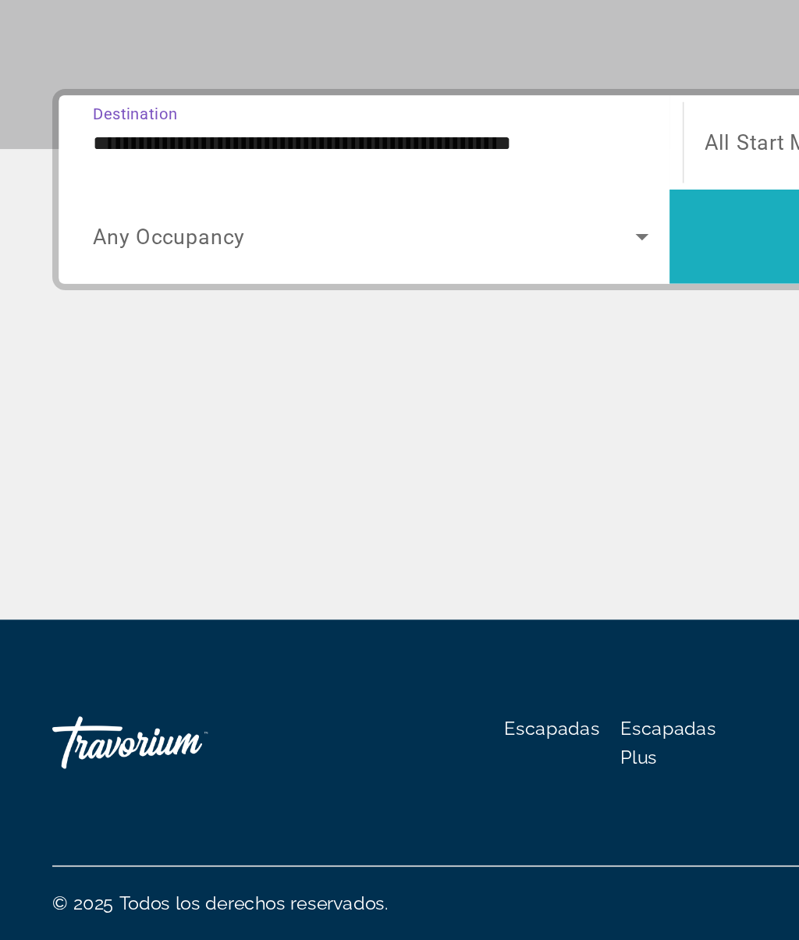
click at [424, 501] on span "Search widget" at bounding box center [581, 519] width 364 height 37
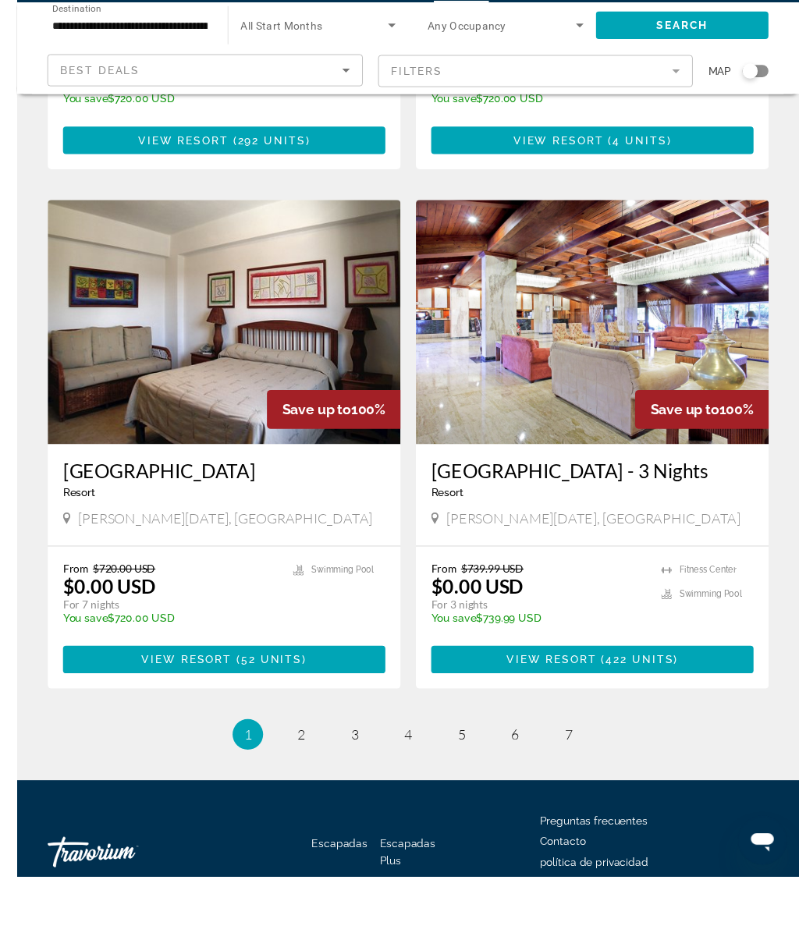
scroll to position [2715, 0]
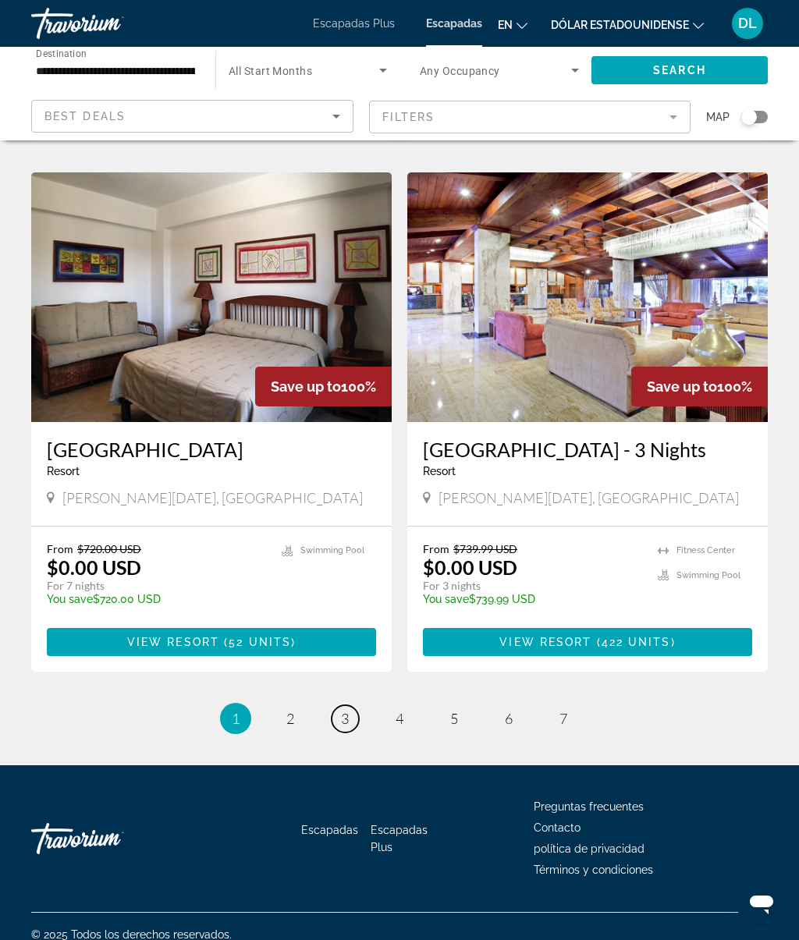
click at [341, 710] on span "3" at bounding box center [345, 718] width 8 height 17
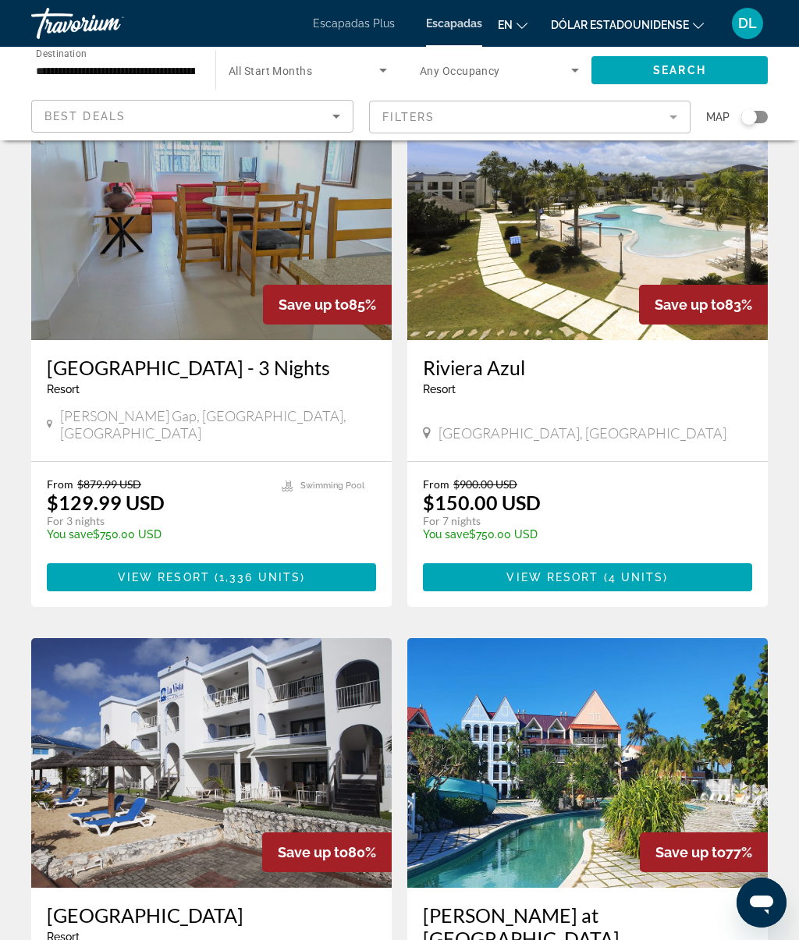
scroll to position [103, 0]
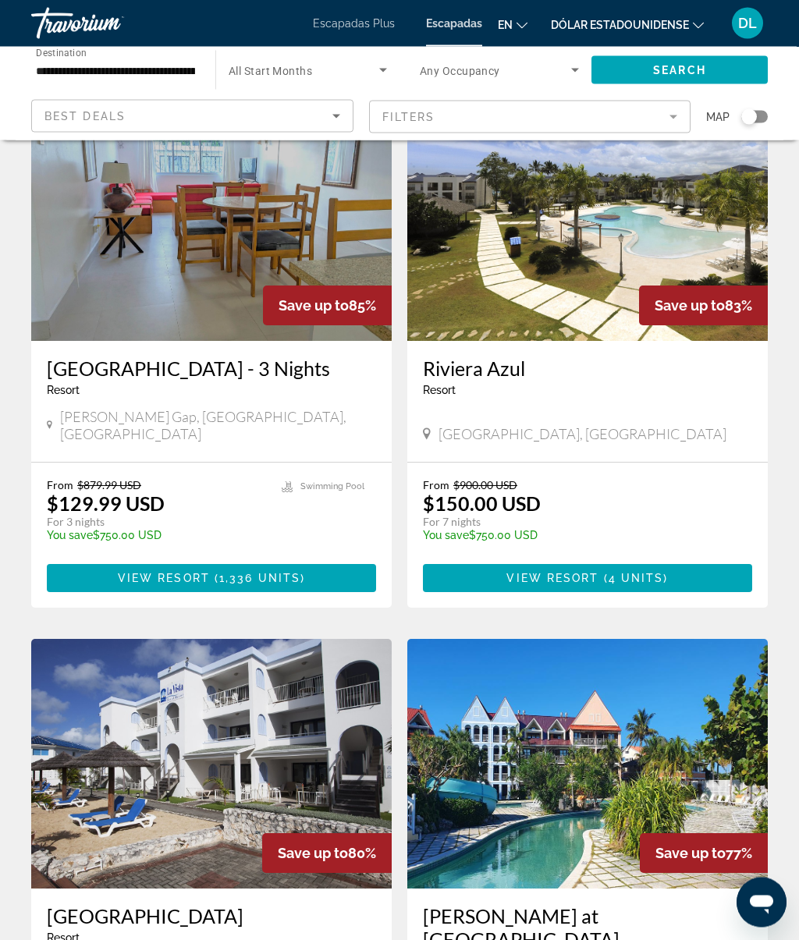
click at [656, 572] on span "4 units" at bounding box center [635, 578] width 55 height 12
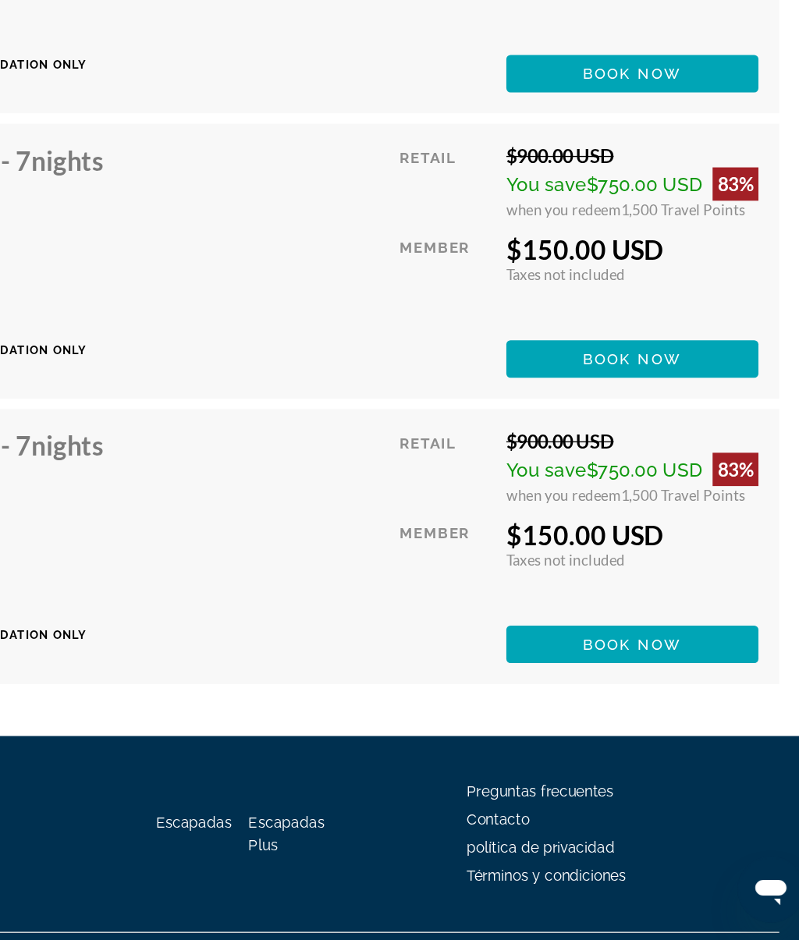
scroll to position [3204, 0]
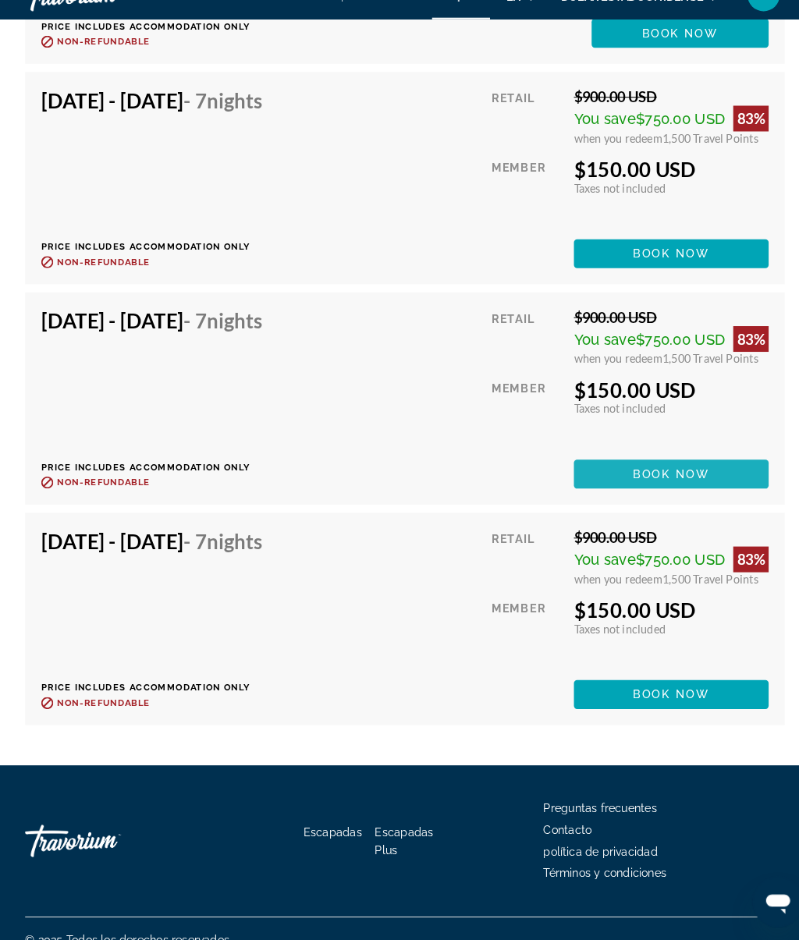
click at [698, 469] on span "Contenido principal" at bounding box center [657, 487] width 189 height 37
